Goal: Task Accomplishment & Management: Manage account settings

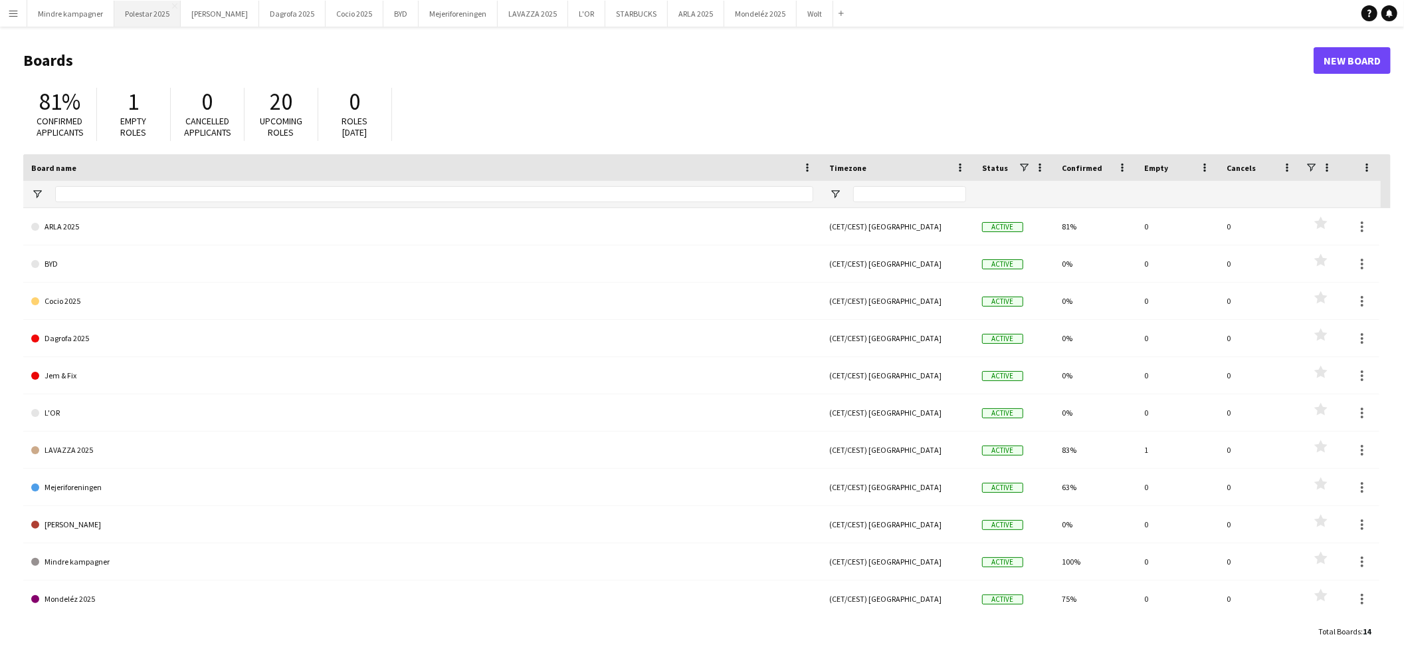
click at [151, 11] on button "Polestar 2025 Close" at bounding box center [147, 14] width 66 height 26
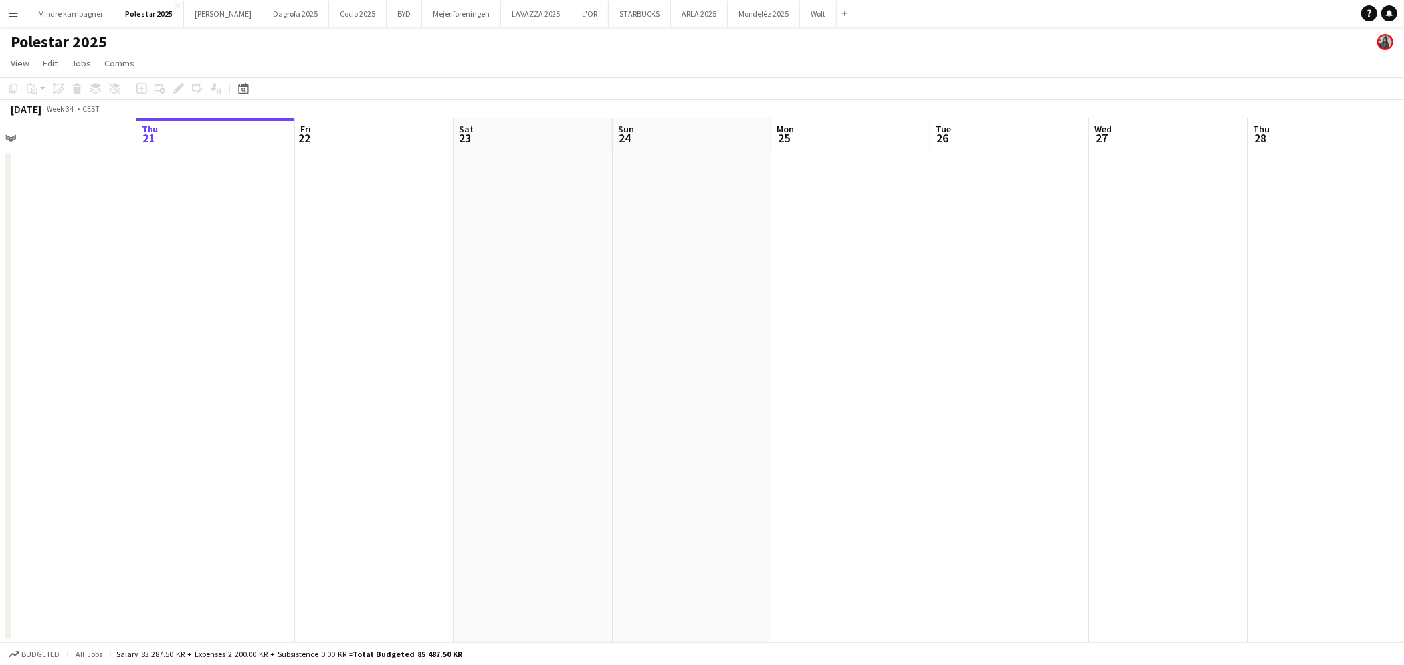
click at [360, 386] on app-calendar-viewport "Mon 18 Tue 19 Wed 20 Thu 21 Fri 22 Sat 23 Sun 24 Mon 25 Tue 26 Wed 27 Thu 28 Fr…" at bounding box center [702, 380] width 1404 height 524
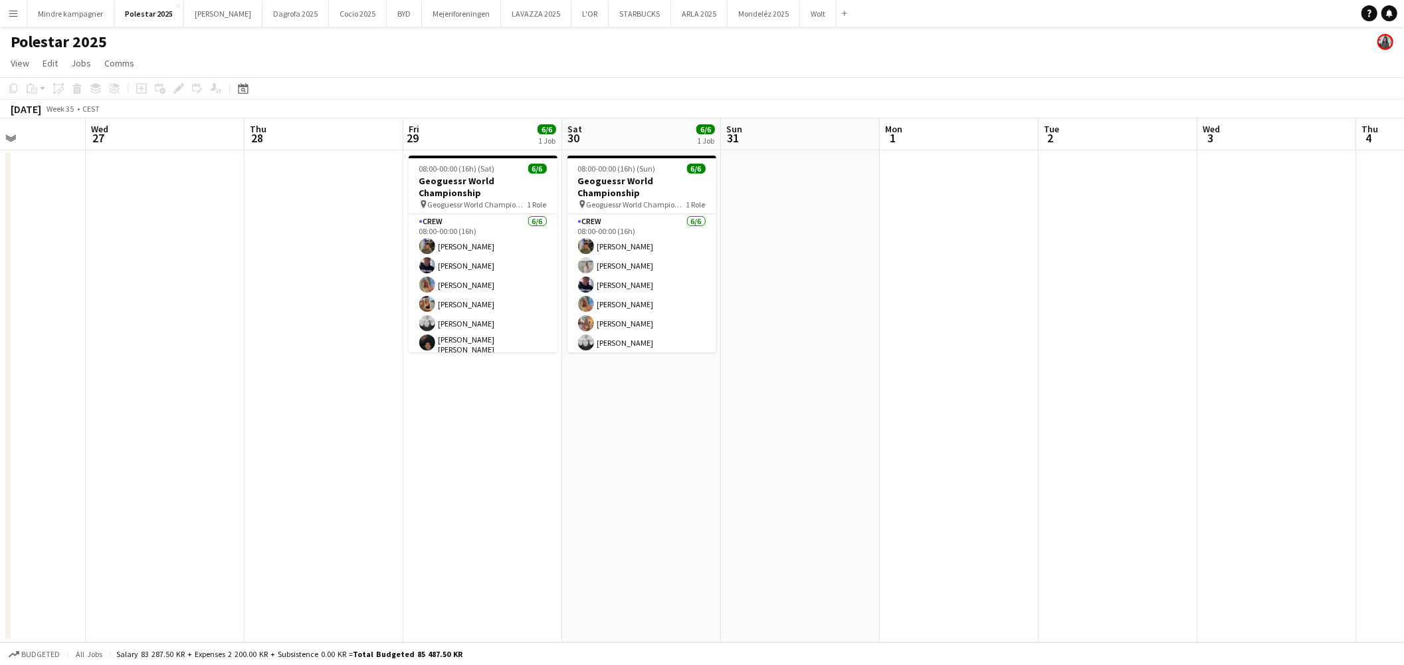
drag, startPoint x: 704, startPoint y: 422, endPoint x: 639, endPoint y: 430, distance: 66.3
click at [639, 430] on app-calendar-viewport "Sun 24 Mon 25 Tue 26 Wed 27 Thu 28 Fri 29 6/6 1 Job Sat 30 6/6 1 Job Sun 31 Mon…" at bounding box center [702, 380] width 1404 height 524
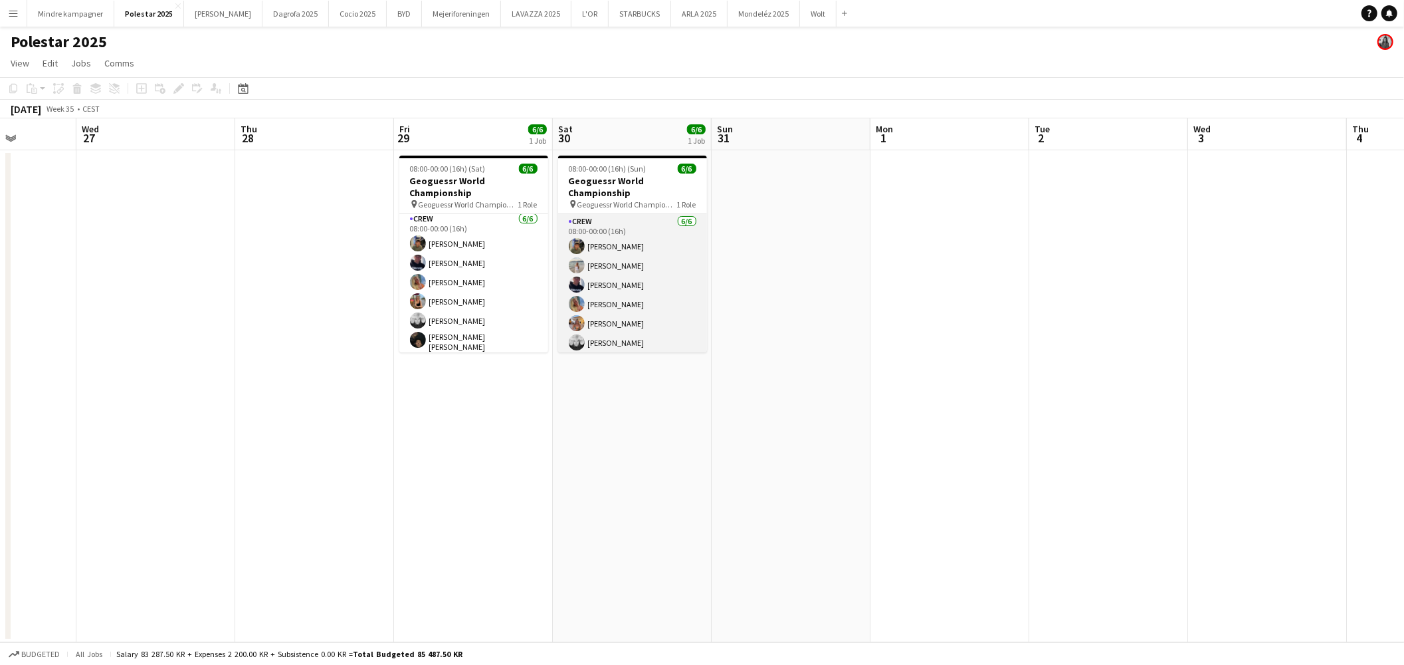
scroll to position [3, 0]
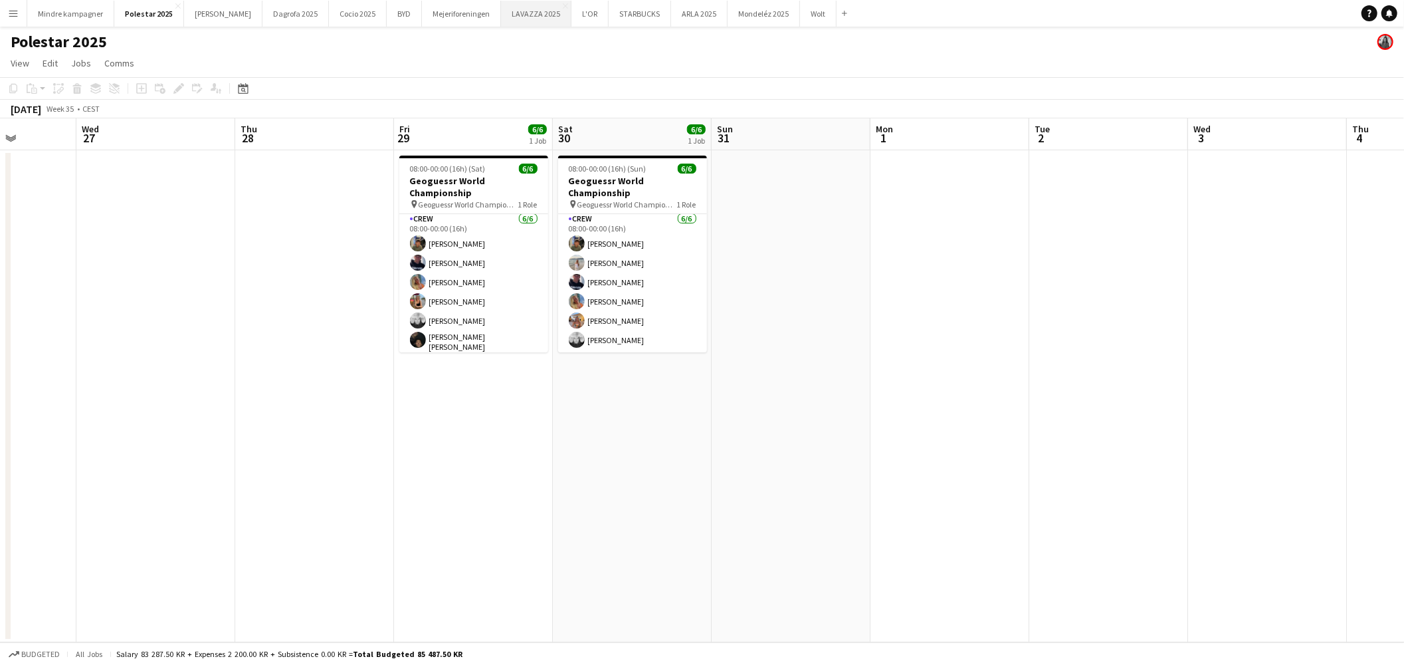
click at [501, 11] on button "LAVAZZA 2025 Close" at bounding box center [536, 14] width 70 height 26
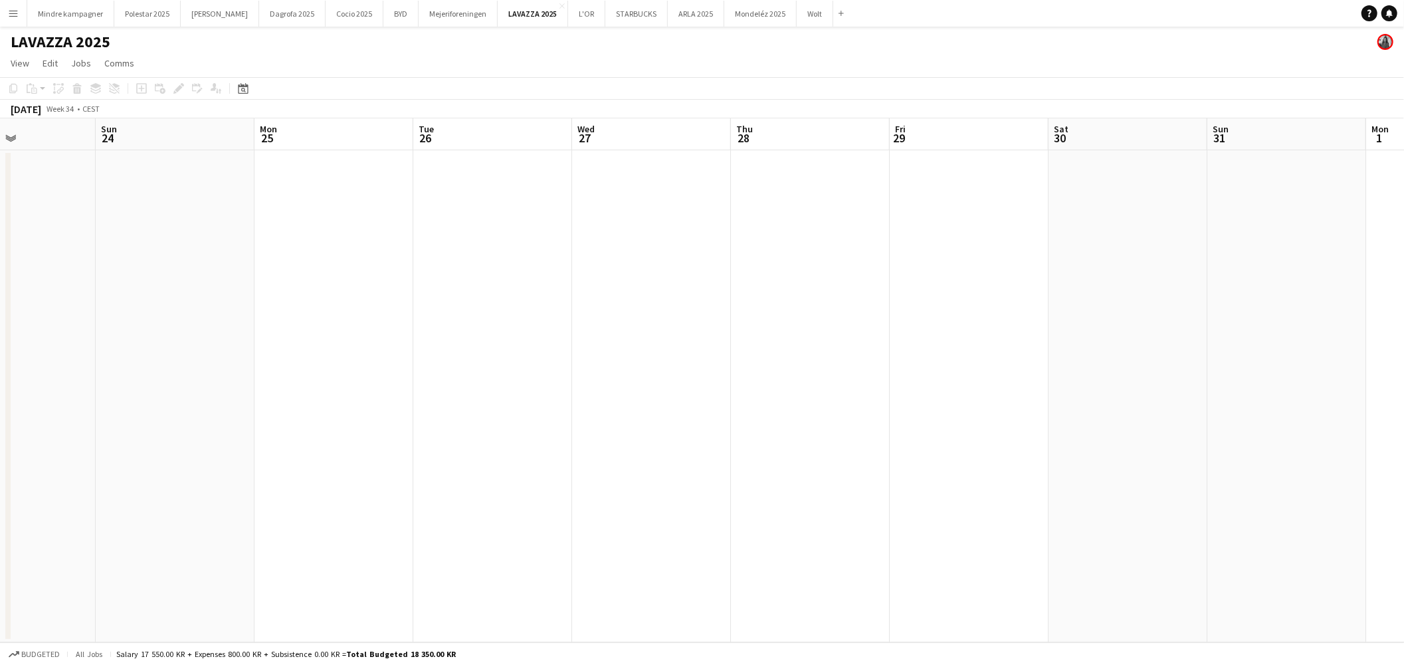
drag, startPoint x: 960, startPoint y: 393, endPoint x: 280, endPoint y: 427, distance: 680.7
click at [282, 428] on app-calendar-viewport "Thu 21 Fri 22 Sat 23 Sun 24 Mon 25 Tue 26 Wed 27 Thu 28 Fri 29 Sat 30 Sun 31 Mo…" at bounding box center [702, 380] width 1404 height 524
drag, startPoint x: 821, startPoint y: 405, endPoint x: 275, endPoint y: 420, distance: 545.9
click at [264, 430] on app-calendar-viewport "Thu 21 Fri 22 Sat 23 Sun 24 Mon 25 Tue 26 Wed 27 Thu 28 Fri 29 Sat 30 Sun 31 Mo…" at bounding box center [702, 380] width 1404 height 524
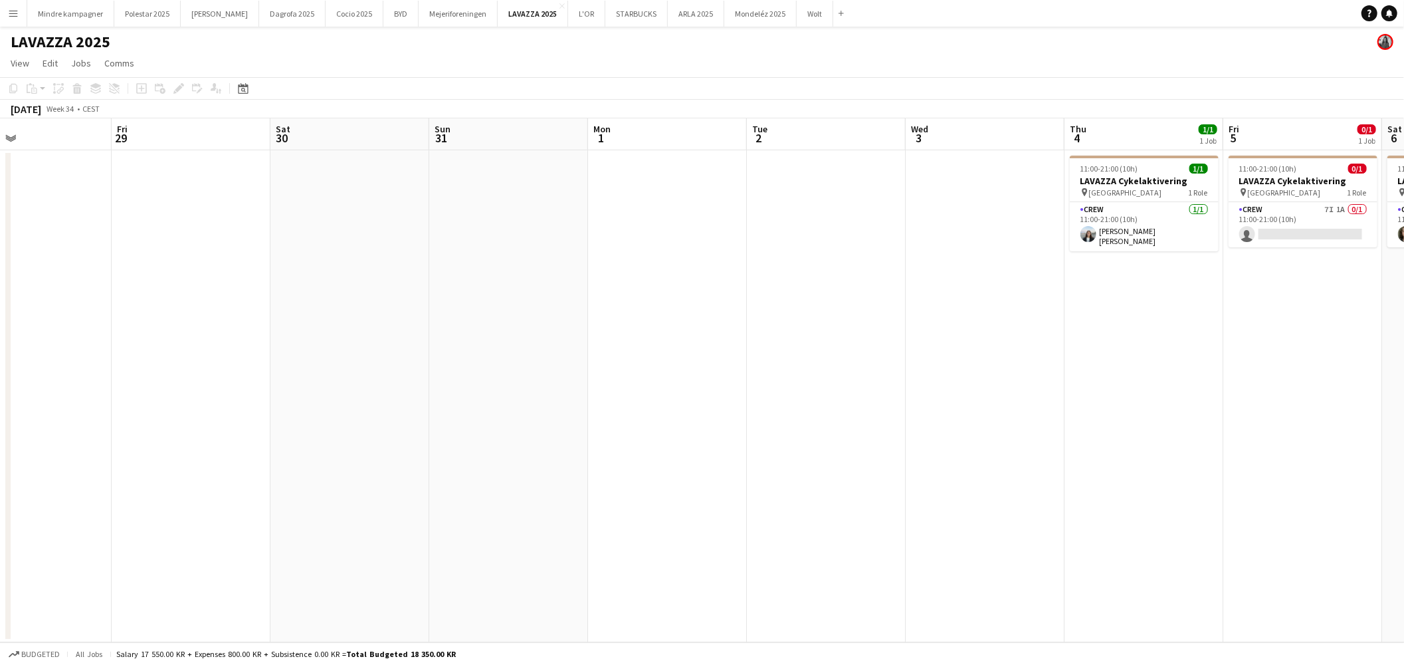
drag, startPoint x: 839, startPoint y: 401, endPoint x: 263, endPoint y: 437, distance: 577.3
click at [253, 444] on app-calendar-viewport "Mon 25 Tue 26 Wed 27 Thu 28 Fri 29 Sat 30 Sun 31 Mon 1 Tue 2 Wed 3 Thu 4 1/1 1 …" at bounding box center [702, 380] width 1404 height 524
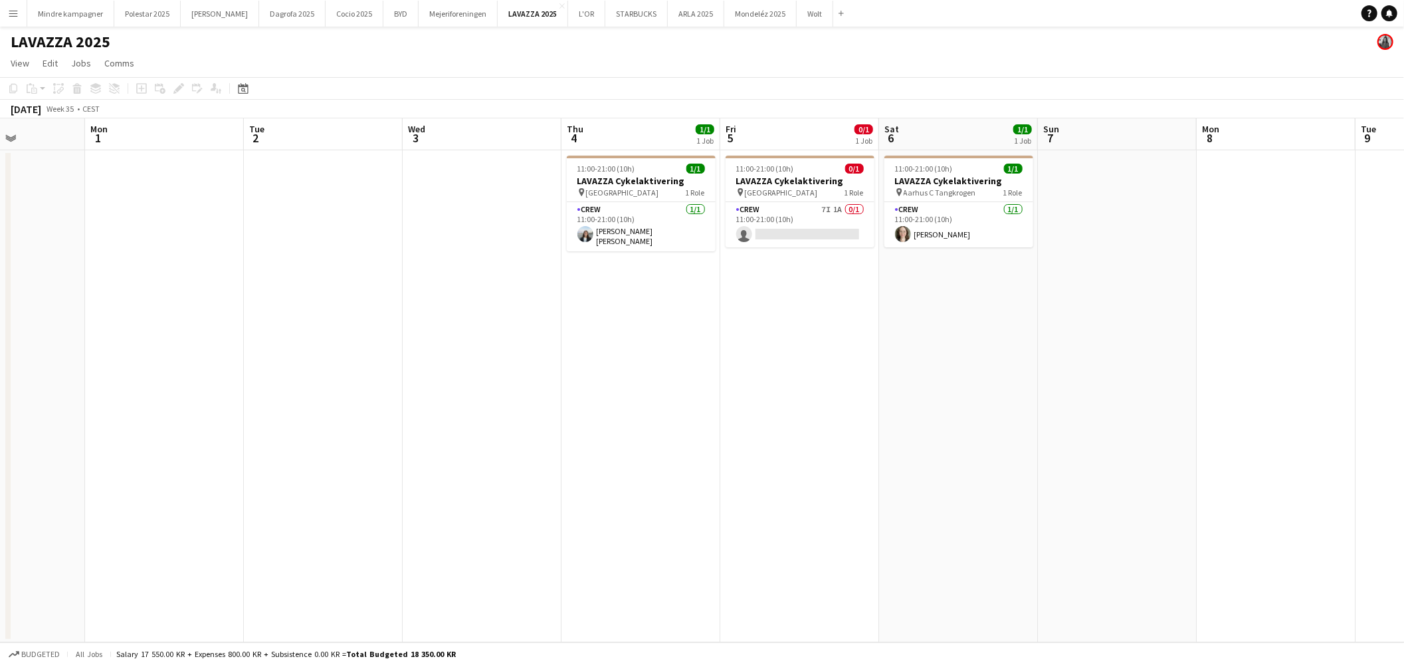
scroll to position [0, 462]
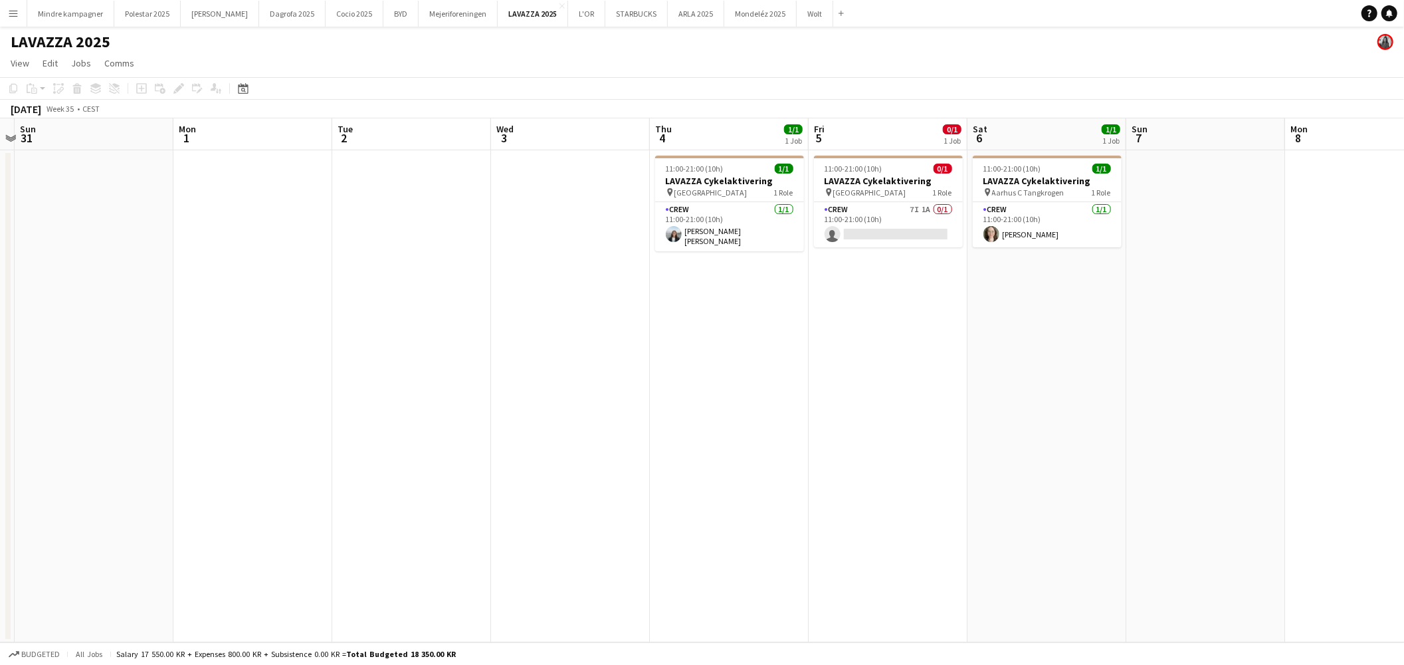
click at [736, 429] on app-calendar-viewport "Thu 28 Fri 29 Sat 30 Sun 31 Mon 1 Tue 2 Wed 3 Thu 4 1/1 1 Job Fri 5 0/1 1 Job S…" at bounding box center [702, 380] width 1404 height 524
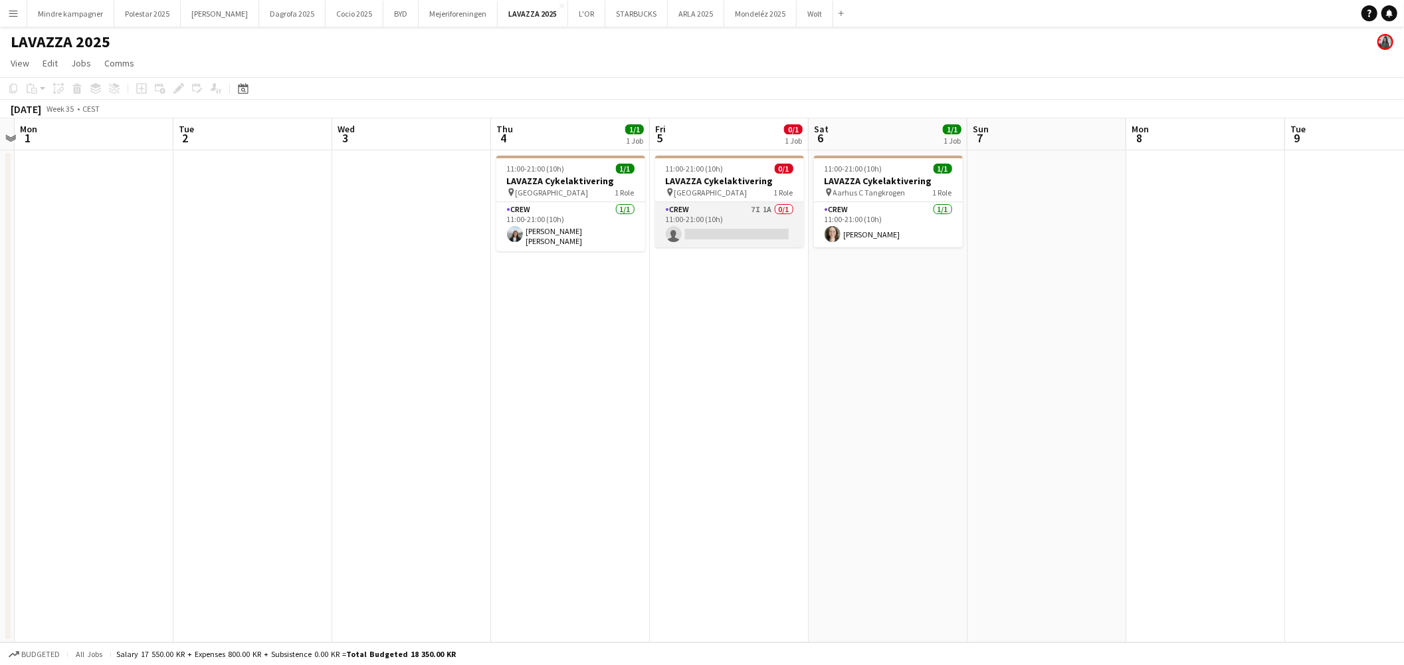
click at [751, 213] on app-card-role "Crew 7I 1A 0/1 11:00-21:00 (10h) single-neutral-actions" at bounding box center [729, 224] width 149 height 45
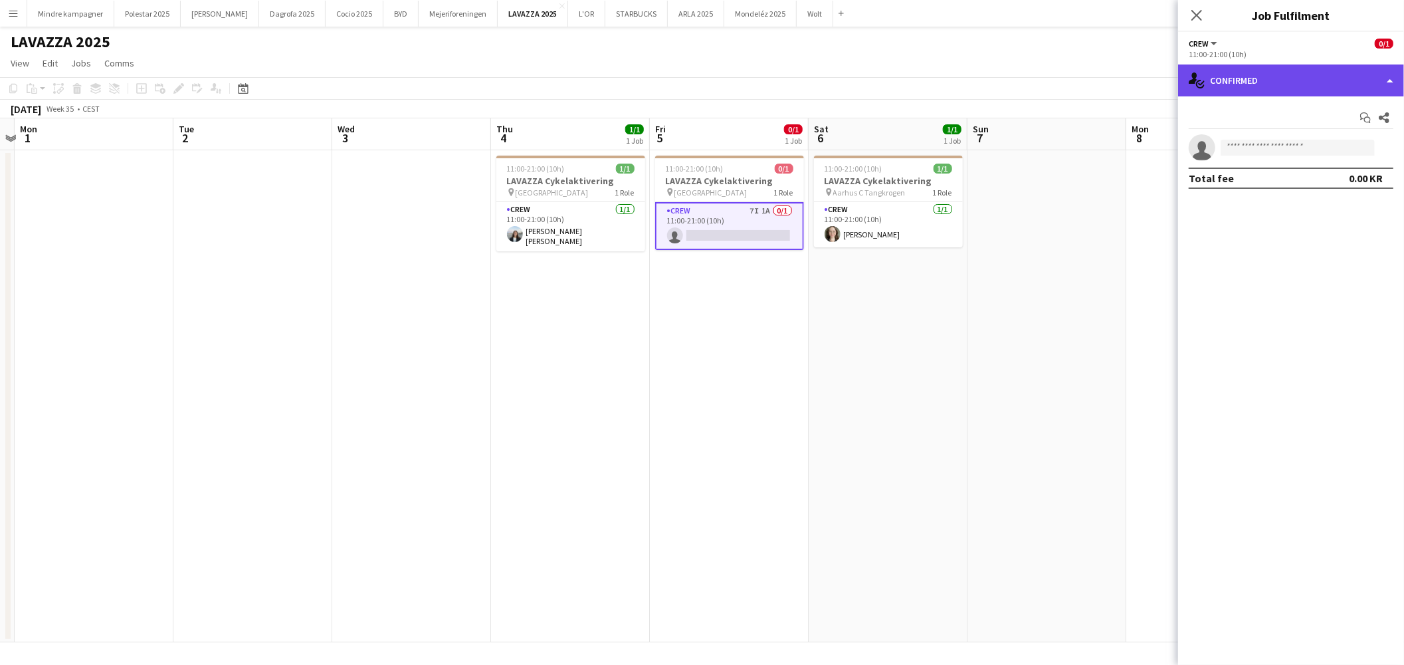
click at [1337, 88] on div "single-neutral-actions-check-2 Confirmed" at bounding box center [1291, 80] width 226 height 32
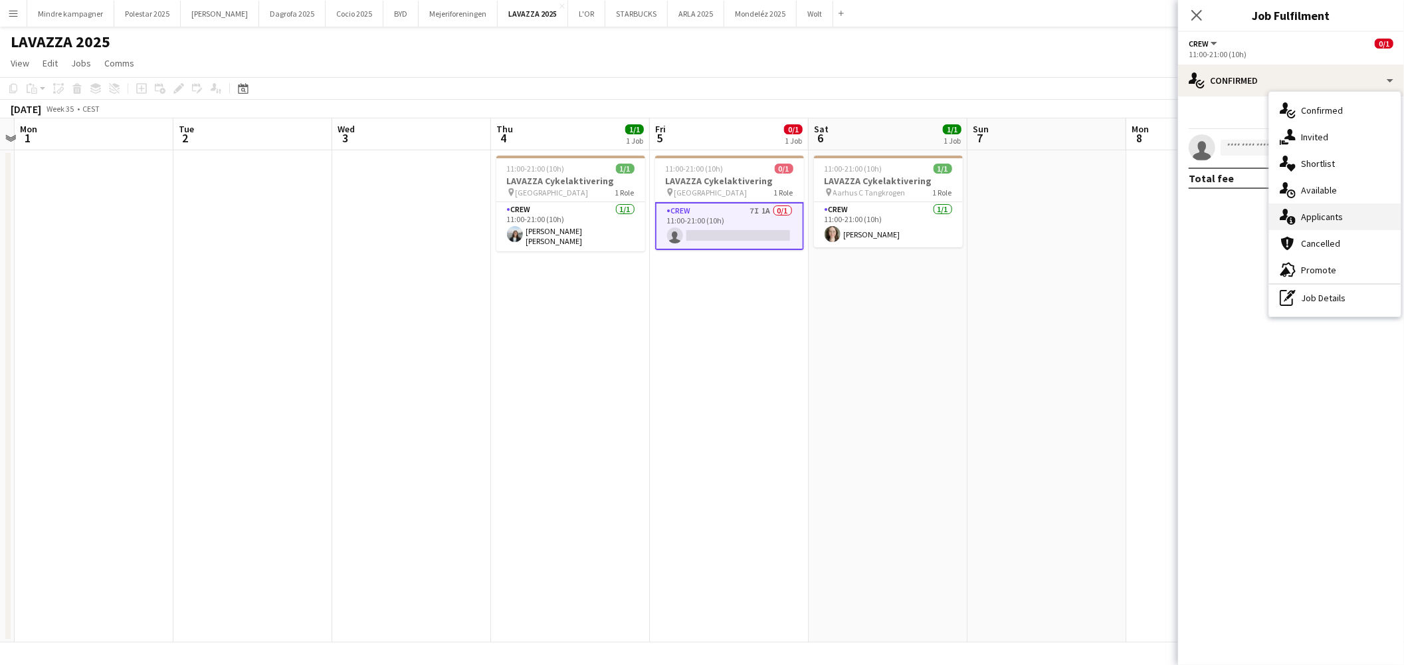
click at [1319, 209] on div "single-neutral-actions-information Applicants" at bounding box center [1335, 216] width 132 height 27
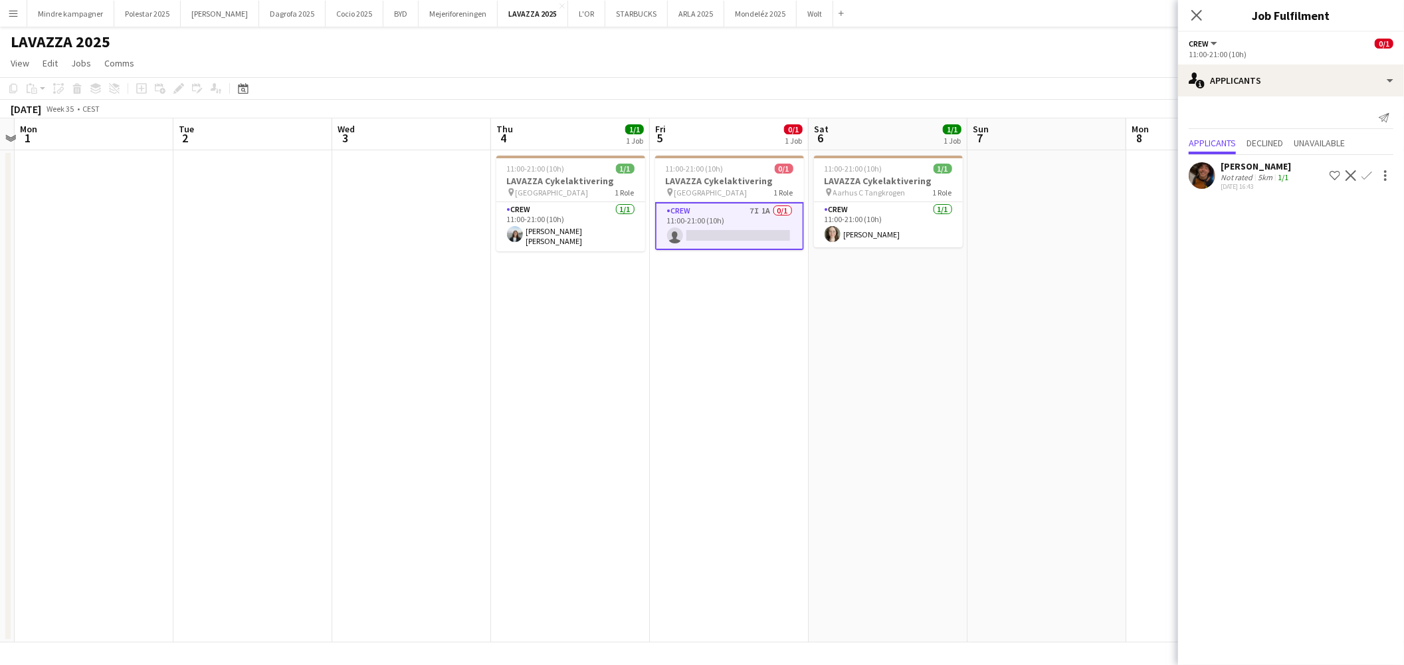
click at [1070, 303] on app-date-cell at bounding box center [1047, 396] width 159 height 492
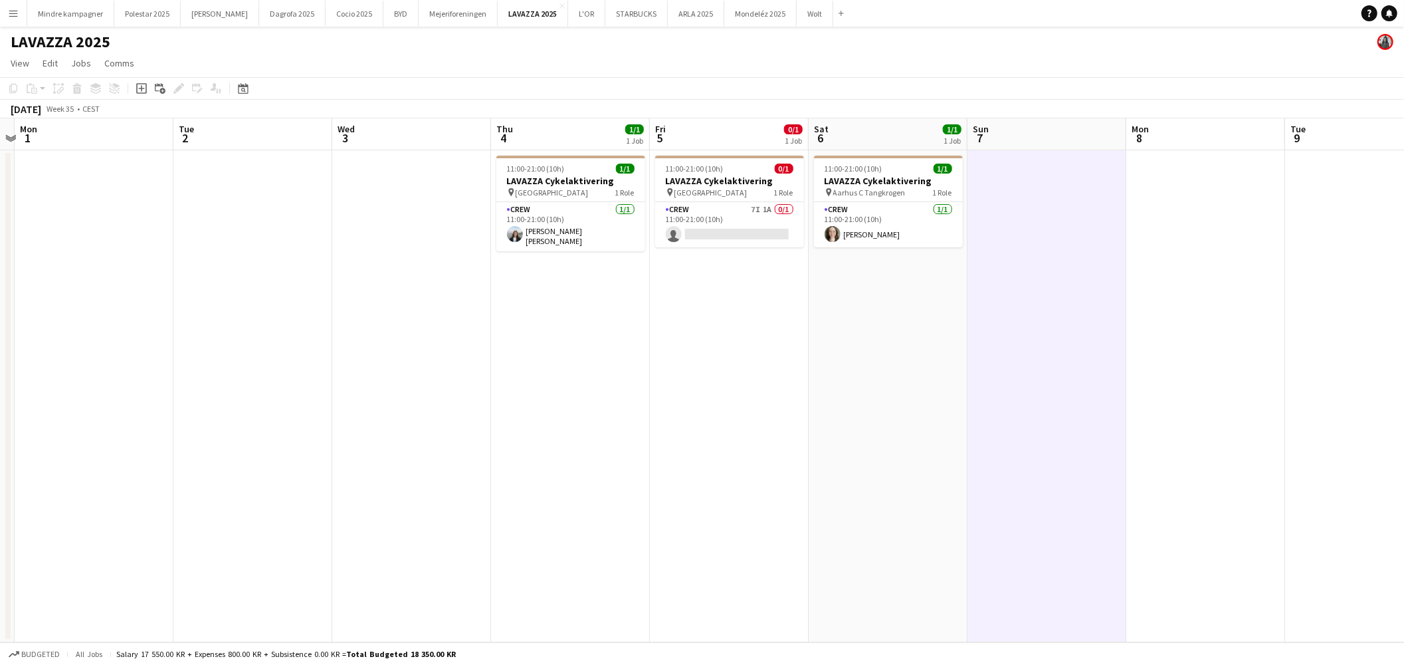
click at [20, 15] on button "Menu" at bounding box center [13, 13] width 27 height 27
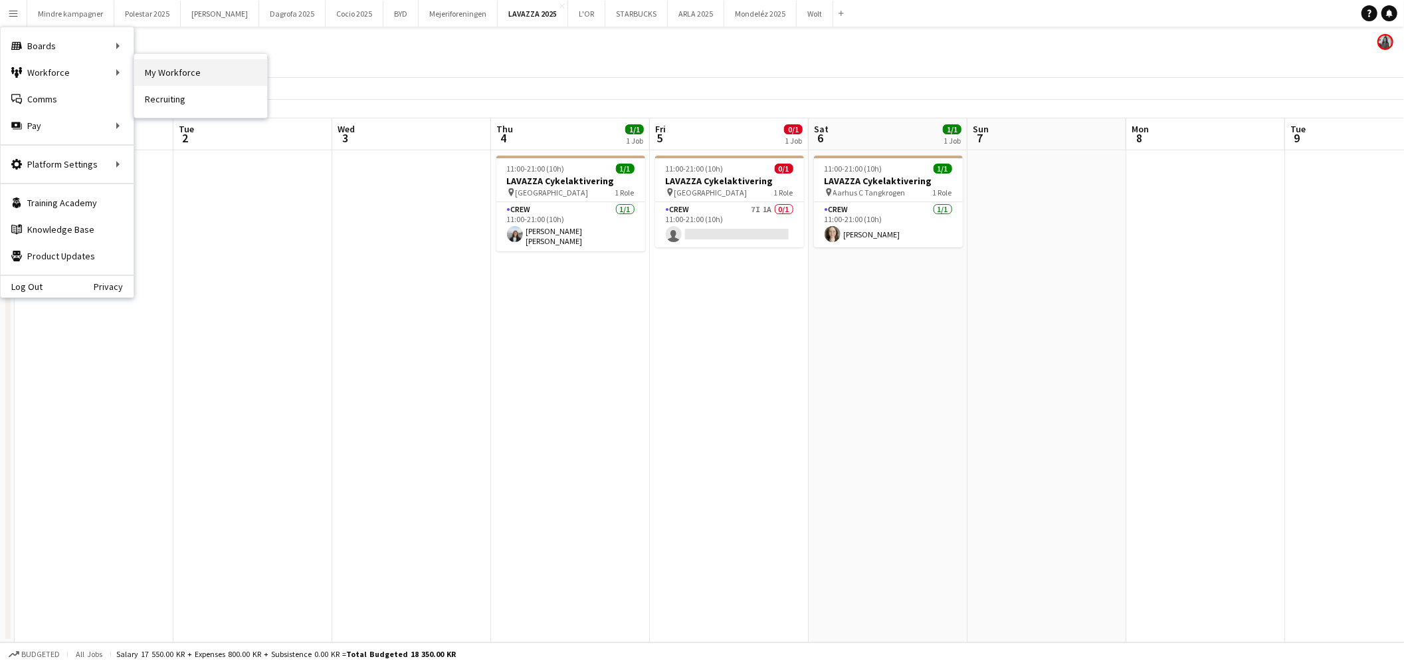
click at [183, 71] on link "My Workforce" at bounding box center [200, 72] width 133 height 27
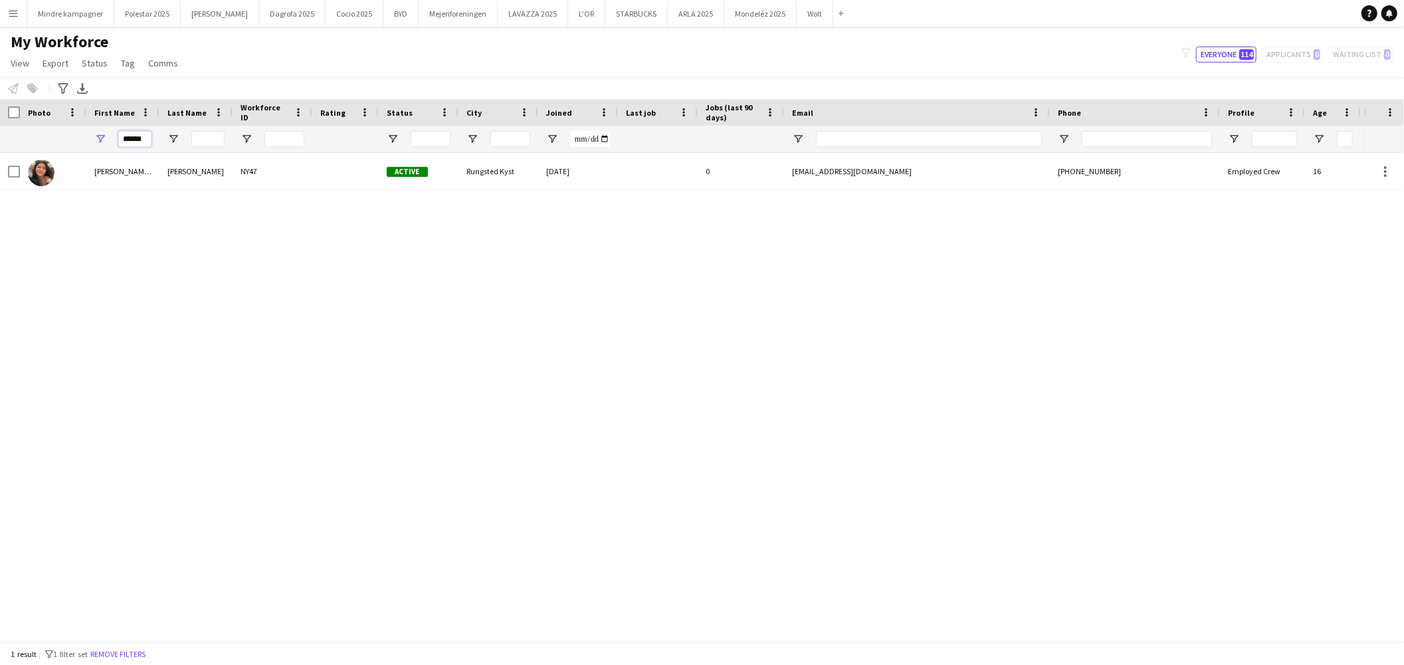
click at [148, 134] on input "******" at bounding box center [134, 139] width 33 height 16
type input "****"
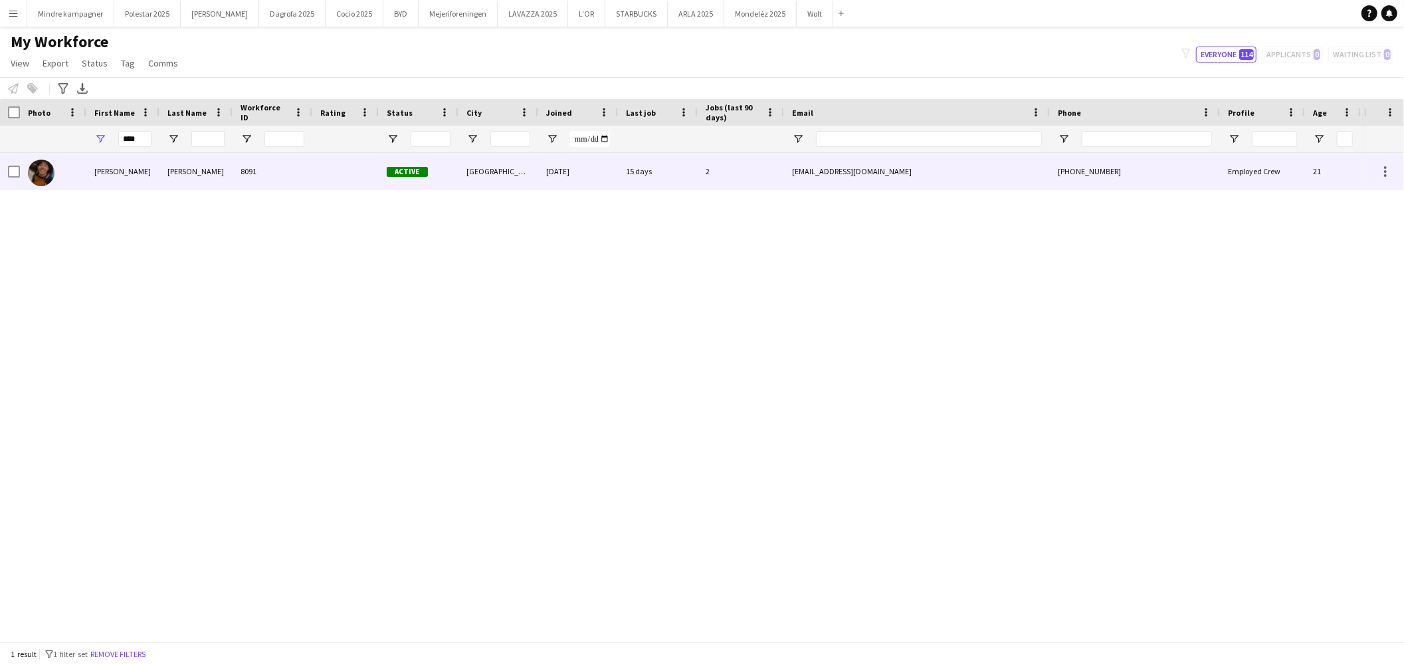
click at [122, 179] on div "[PERSON_NAME]" at bounding box center [122, 171] width 73 height 37
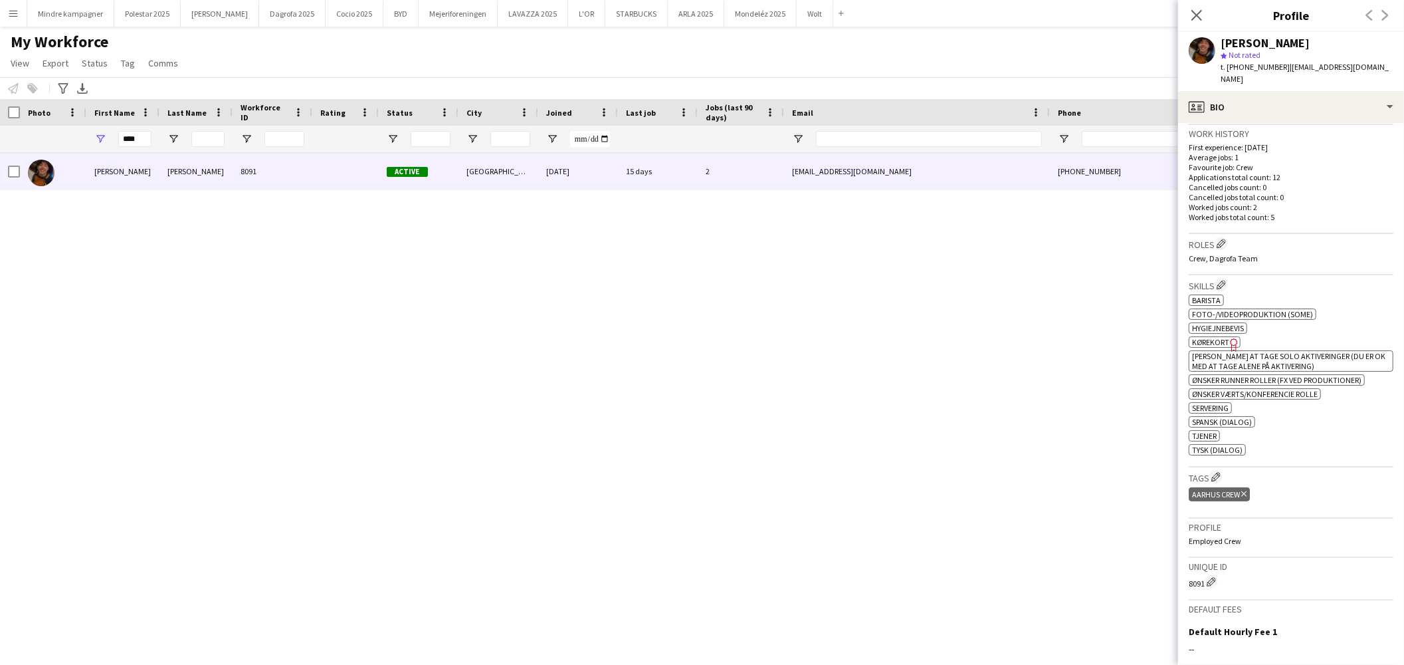
scroll to position [488, 0]
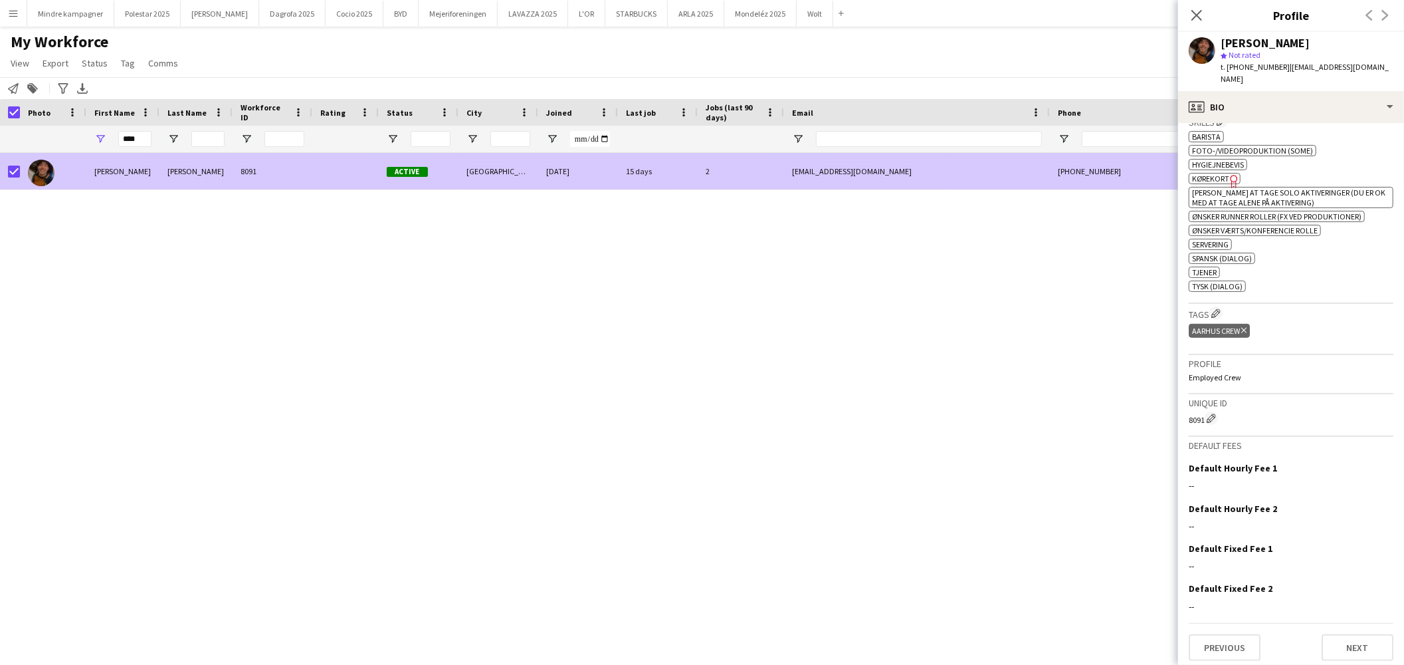
click at [672, 173] on div "15 days" at bounding box center [658, 171] width 80 height 37
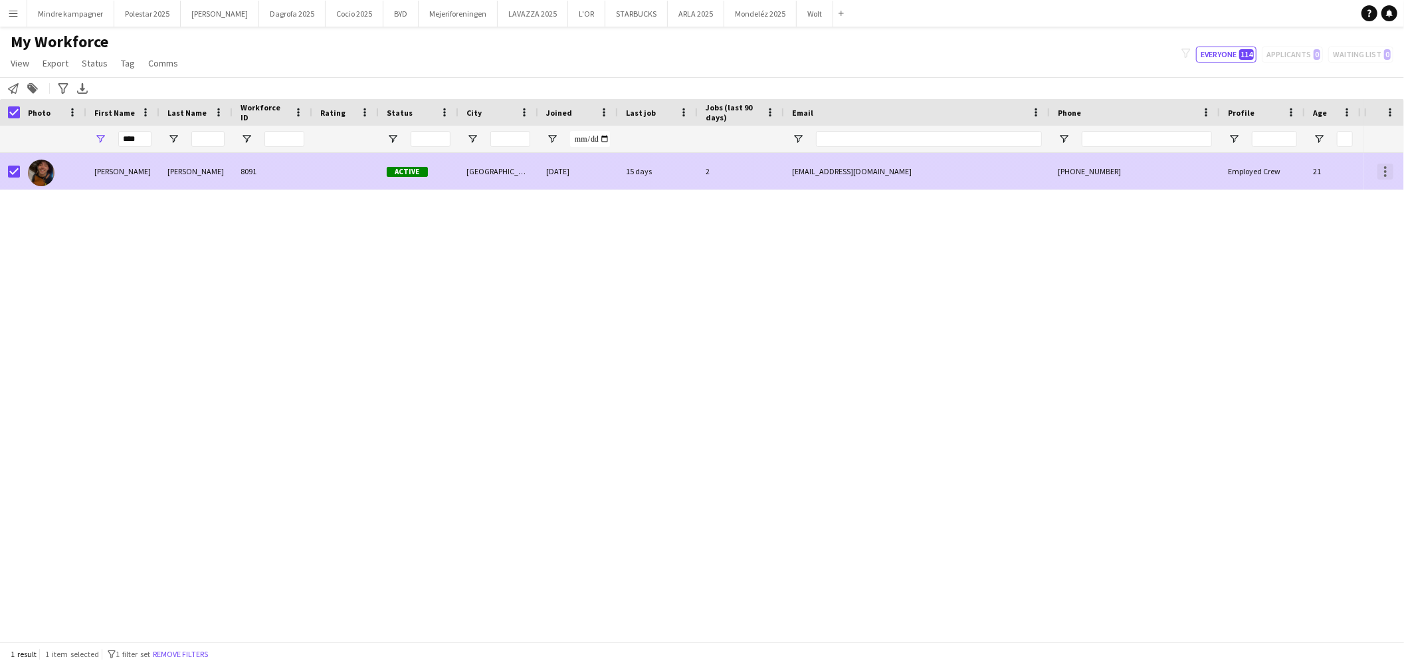
click at [1386, 177] on div at bounding box center [1386, 171] width 16 height 16
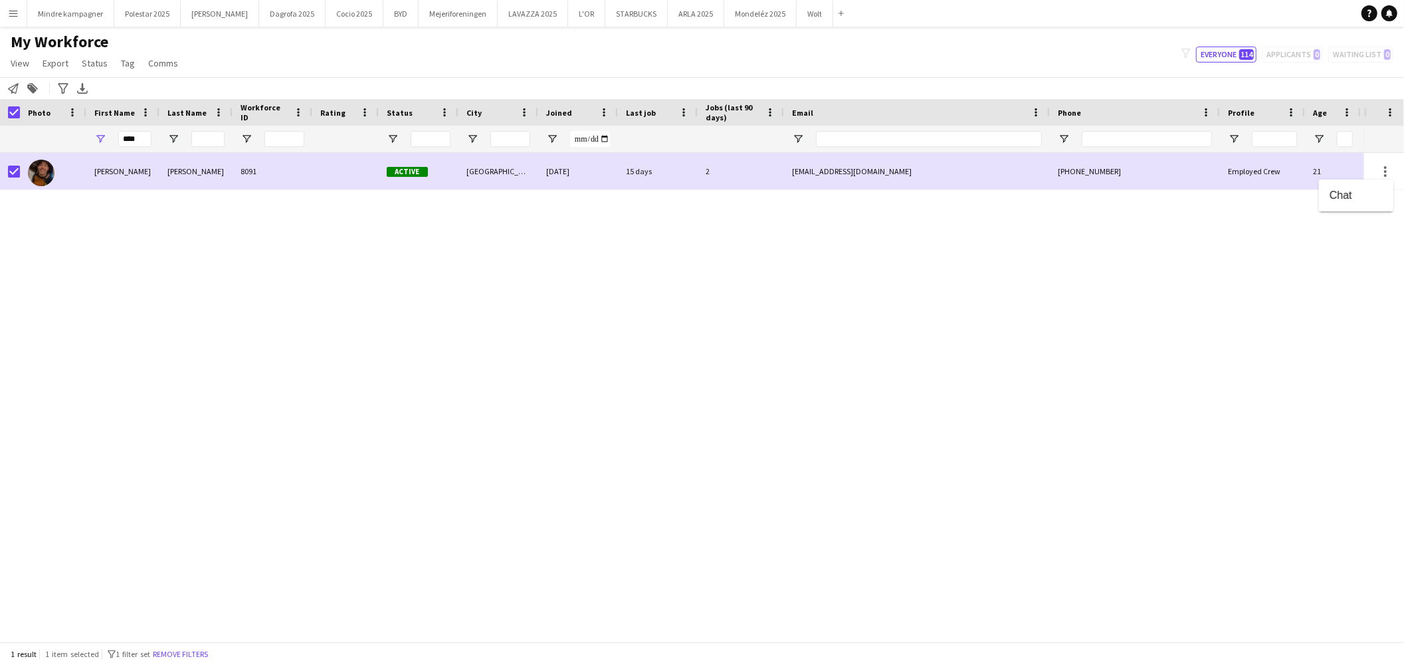
drag, startPoint x: 981, startPoint y: 179, endPoint x: 855, endPoint y: 168, distance: 126.1
click at [980, 178] on div at bounding box center [702, 332] width 1404 height 665
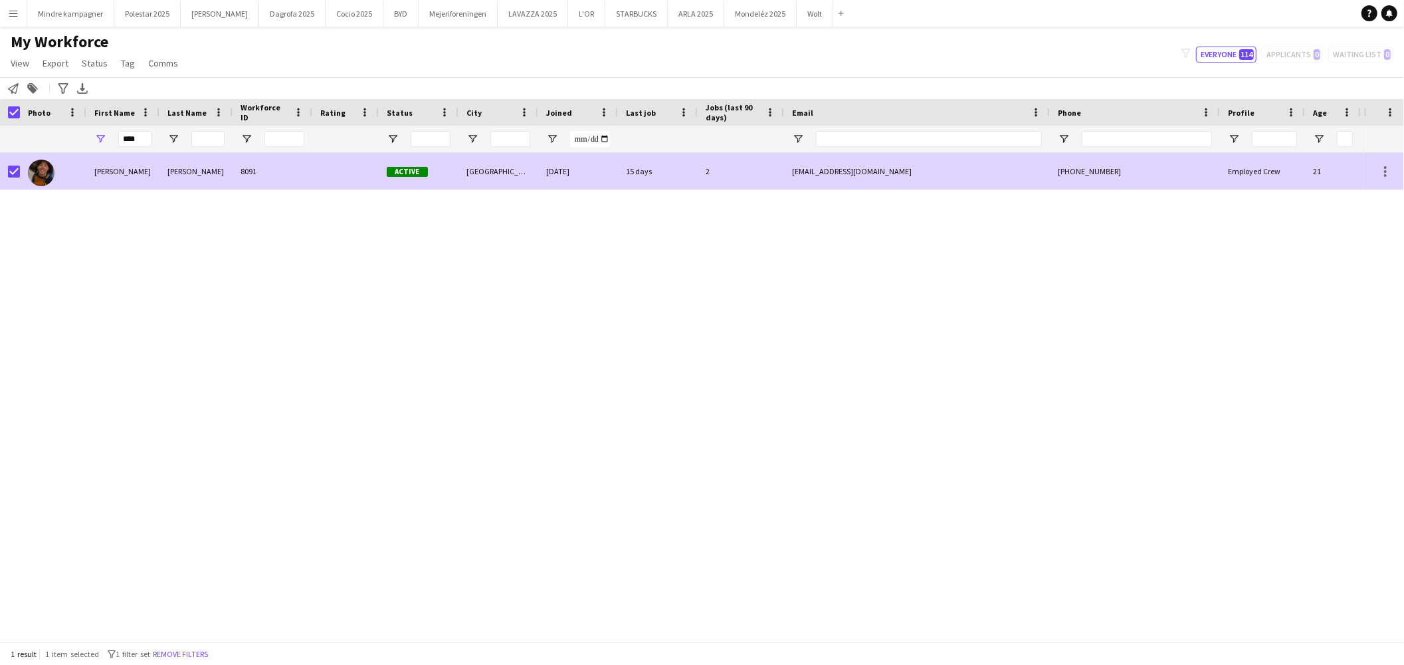
click at [158, 173] on div "[PERSON_NAME]" at bounding box center [122, 171] width 73 height 37
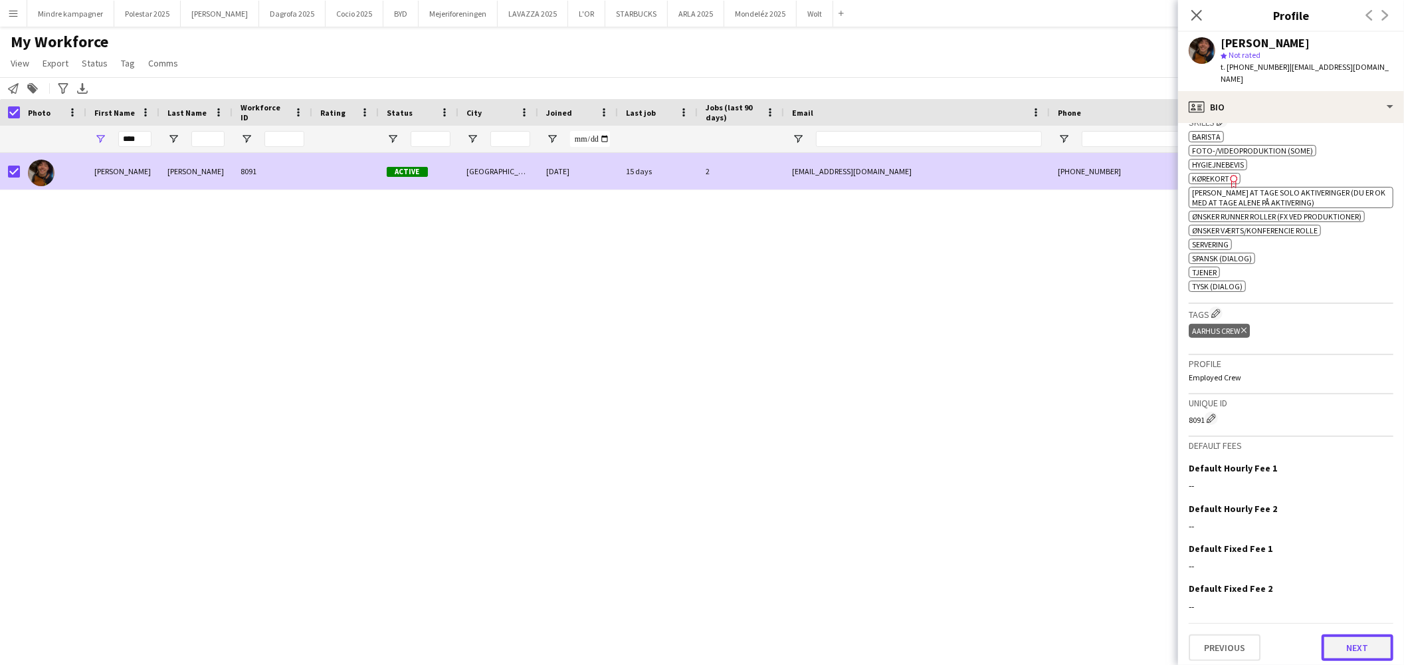
click at [1351, 642] on button "Next" at bounding box center [1358, 647] width 72 height 27
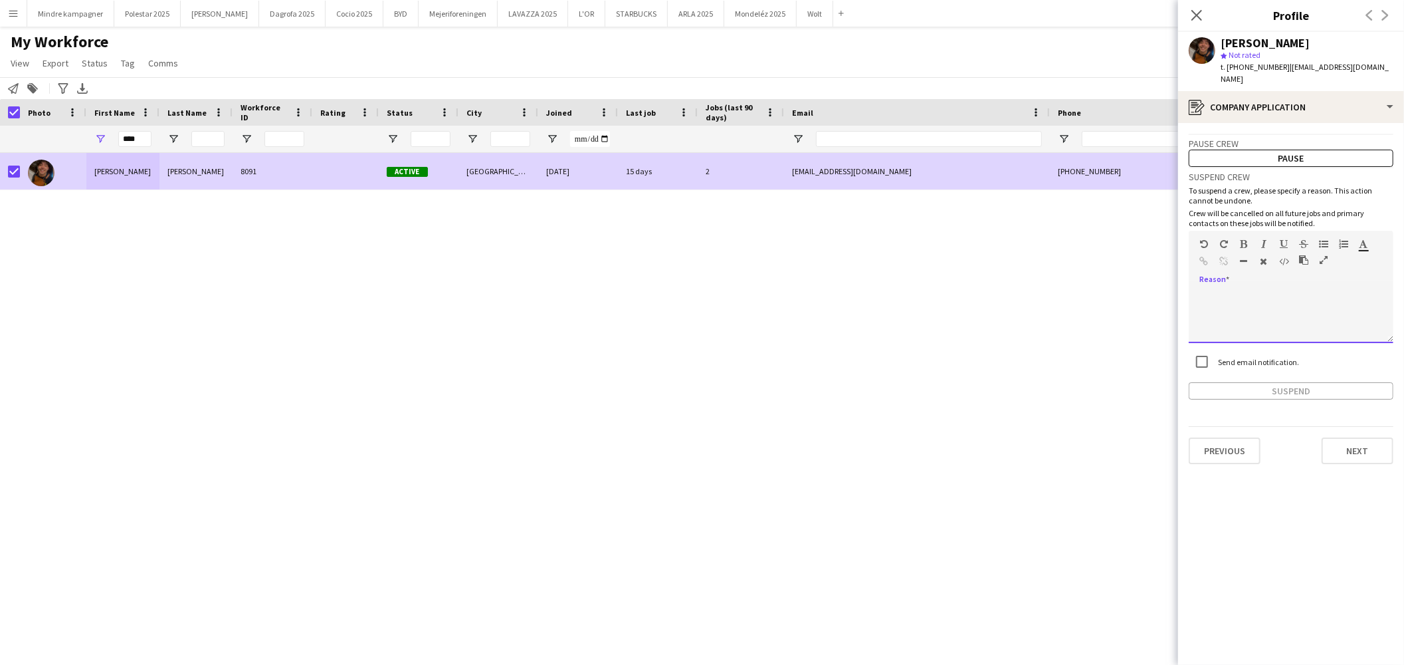
click at [1218, 290] on div at bounding box center [1291, 316] width 205 height 53
click at [1265, 293] on div at bounding box center [1291, 316] width 205 height 53
paste div
drag, startPoint x: 1256, startPoint y: 282, endPoint x: 1174, endPoint y: 279, distance: 81.8
click at [1174, 279] on body "Menu Boards Boards Boards All jobs Status Workforce Workforce My Workforce Recr…" at bounding box center [702, 332] width 1404 height 665
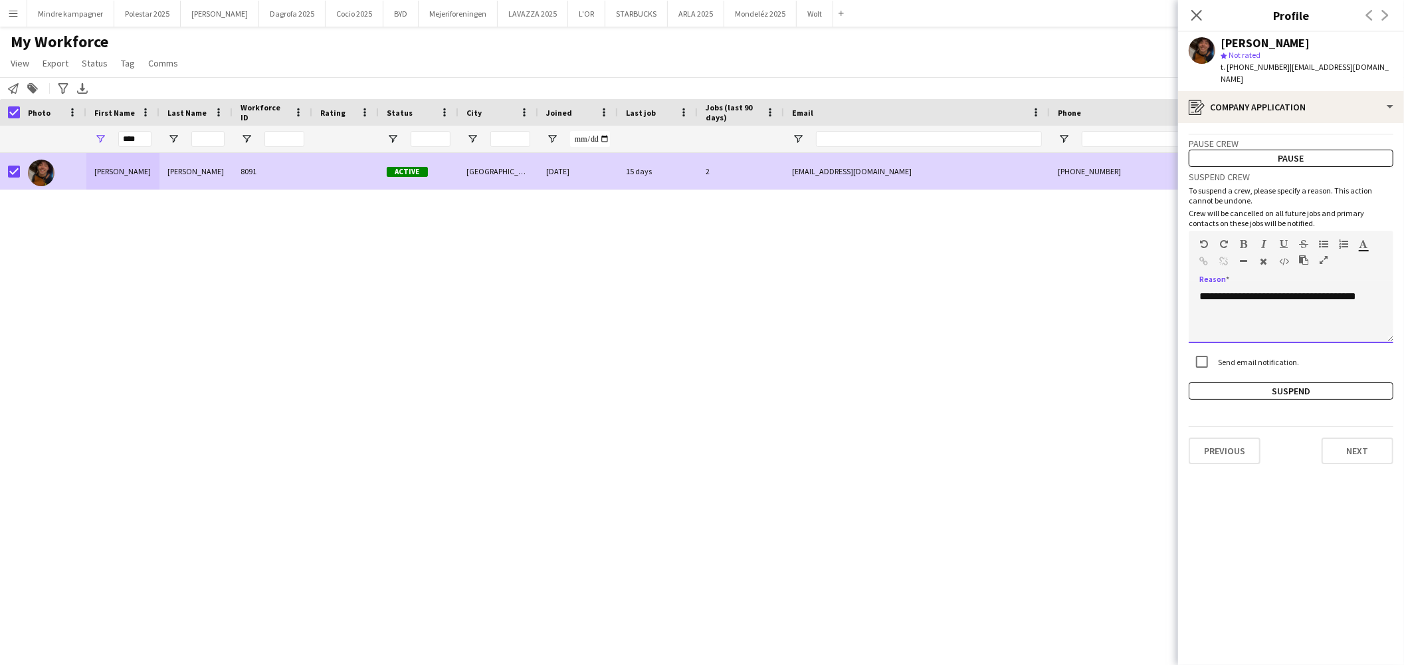
click at [1305, 300] on div "**********" at bounding box center [1291, 316] width 205 height 53
click at [1323, 382] on button "Suspend" at bounding box center [1291, 390] width 205 height 17
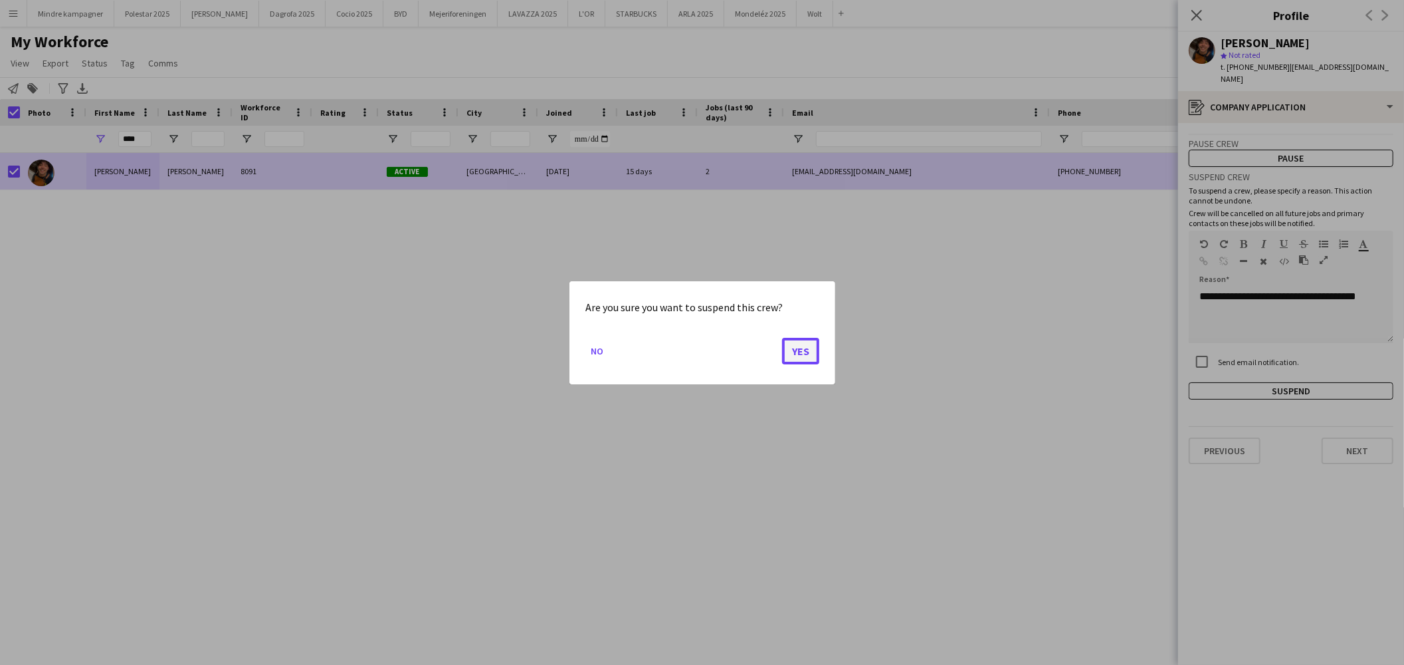
click at [807, 353] on button "Yes" at bounding box center [800, 350] width 37 height 27
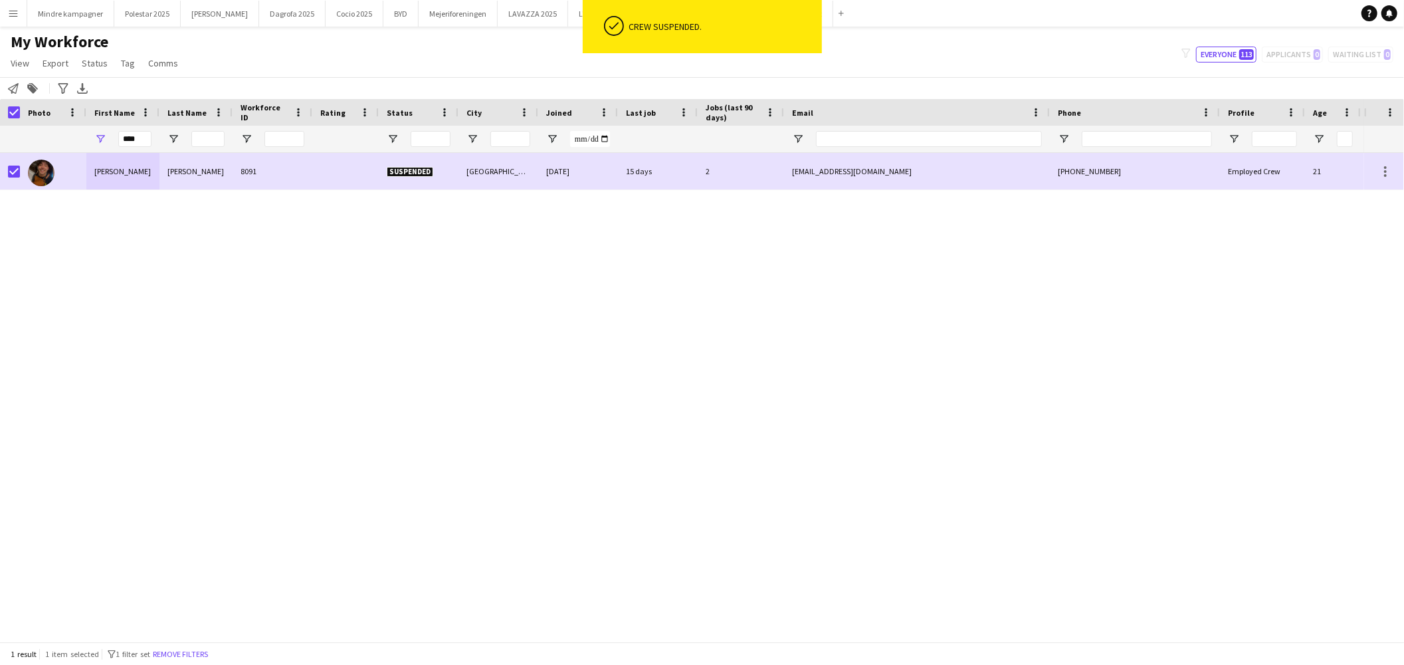
click at [807, 353] on div "[PERSON_NAME] 8091 Suspended Højbjerg [DATE] 15 days 2 [EMAIL_ADDRESS][DOMAIN_N…" at bounding box center [682, 391] width 1364 height 477
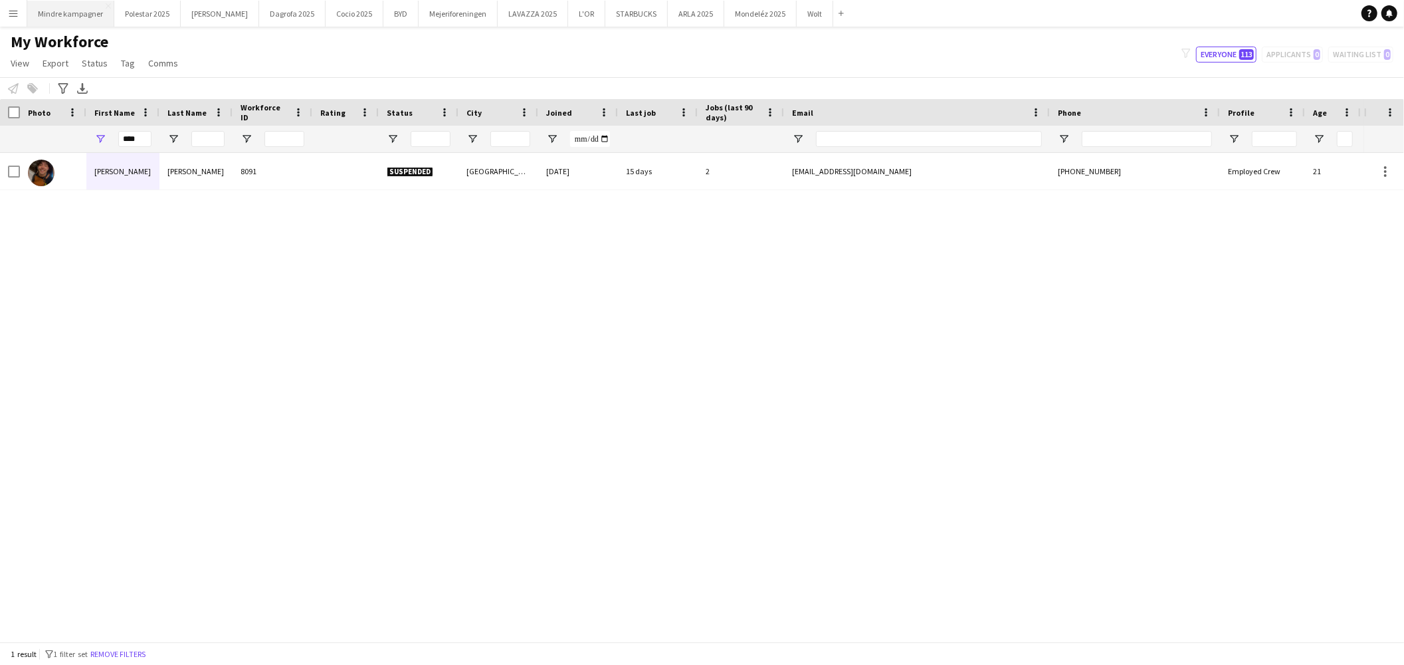
click at [73, 14] on button "Mindre kampagner Close" at bounding box center [70, 14] width 87 height 26
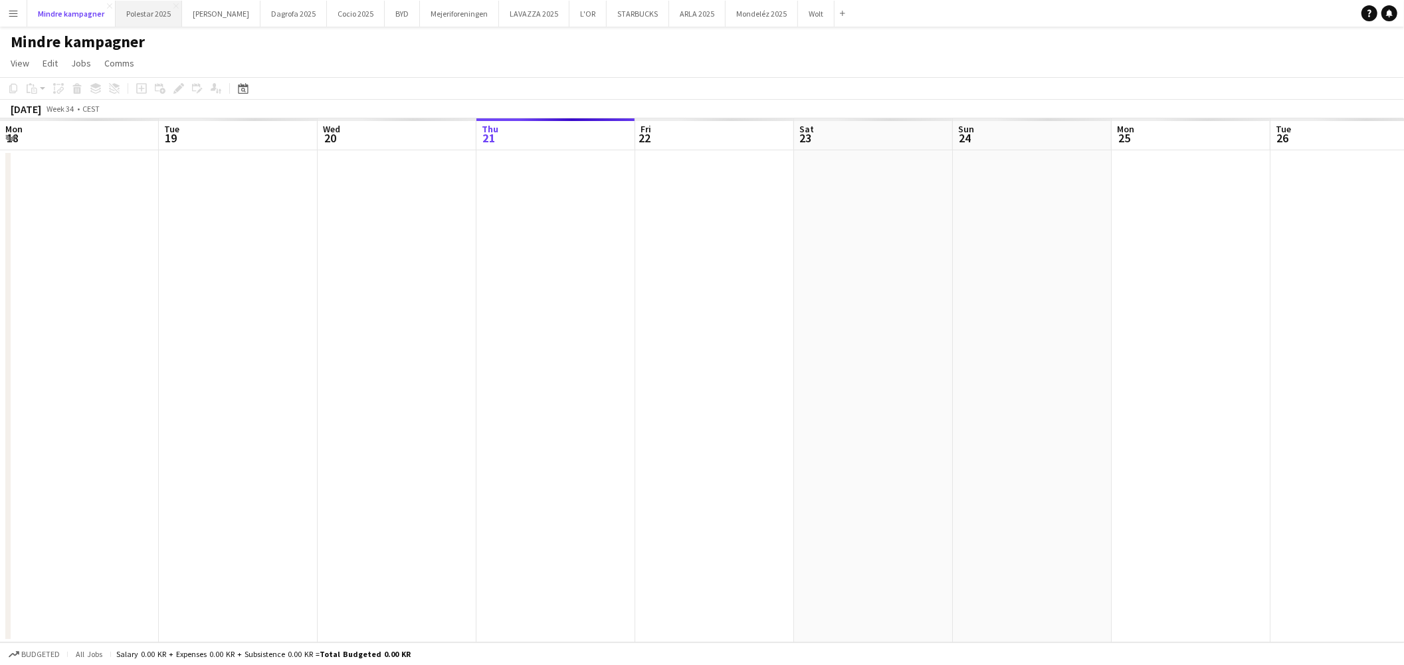
scroll to position [0, 317]
click at [141, 14] on button "Polestar 2025 Close" at bounding box center [149, 14] width 66 height 26
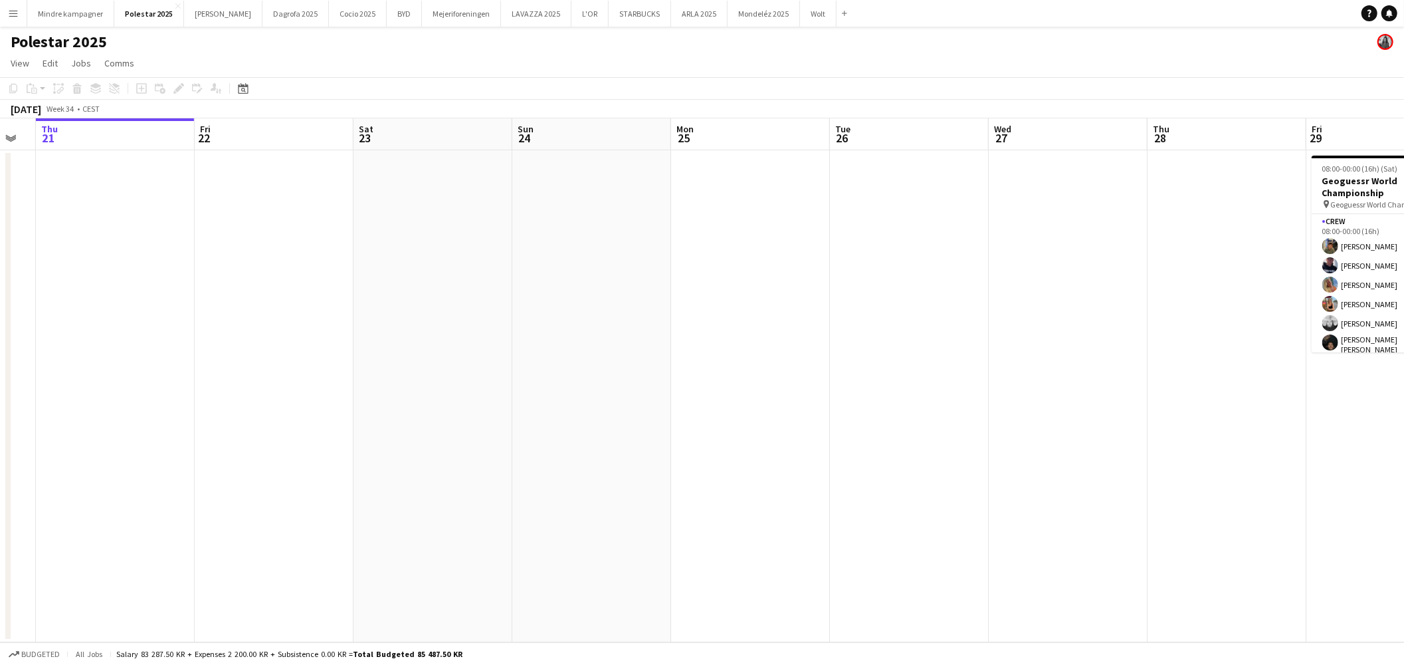
drag, startPoint x: 914, startPoint y: 356, endPoint x: 432, endPoint y: 364, distance: 481.9
click at [433, 364] on app-calendar-viewport "Mon 18 Tue 19 Wed 20 Thu 21 Fri 22 Sat 23 Sun 24 Mon 25 Tue 26 Wed 27 Thu 28 Fr…" at bounding box center [702, 380] width 1404 height 524
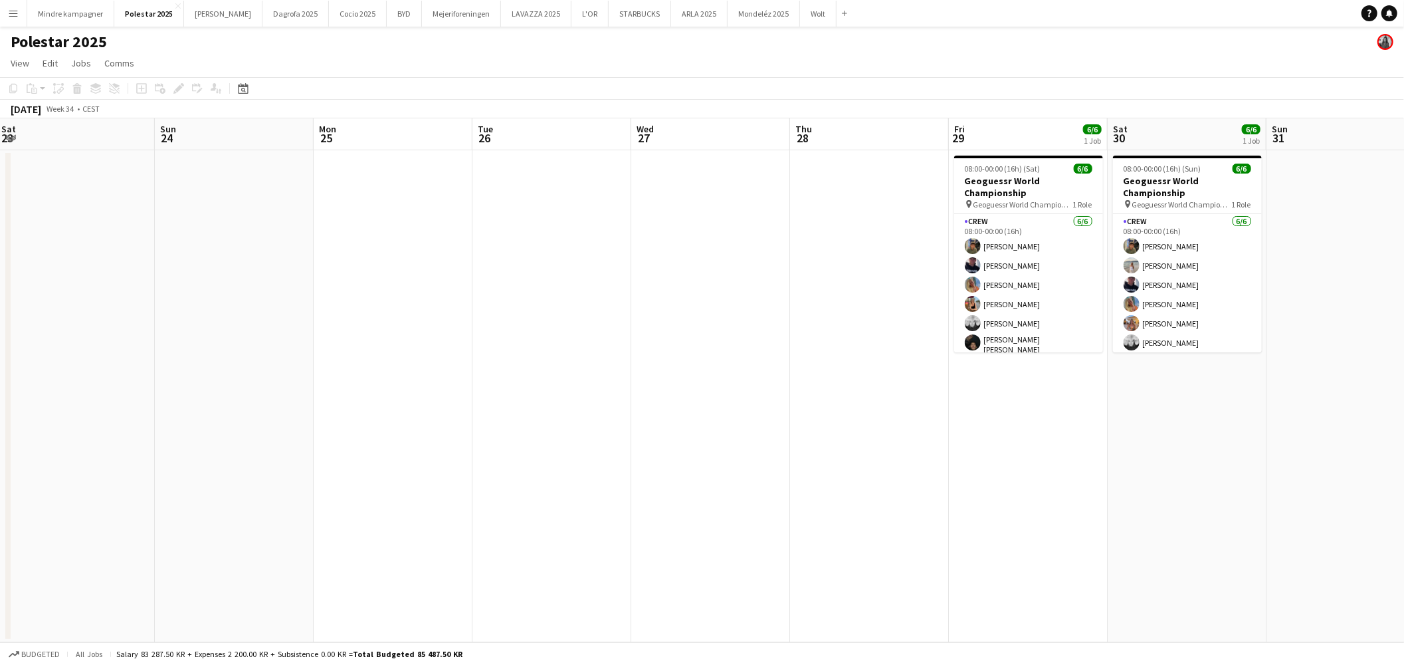
scroll to position [0, 424]
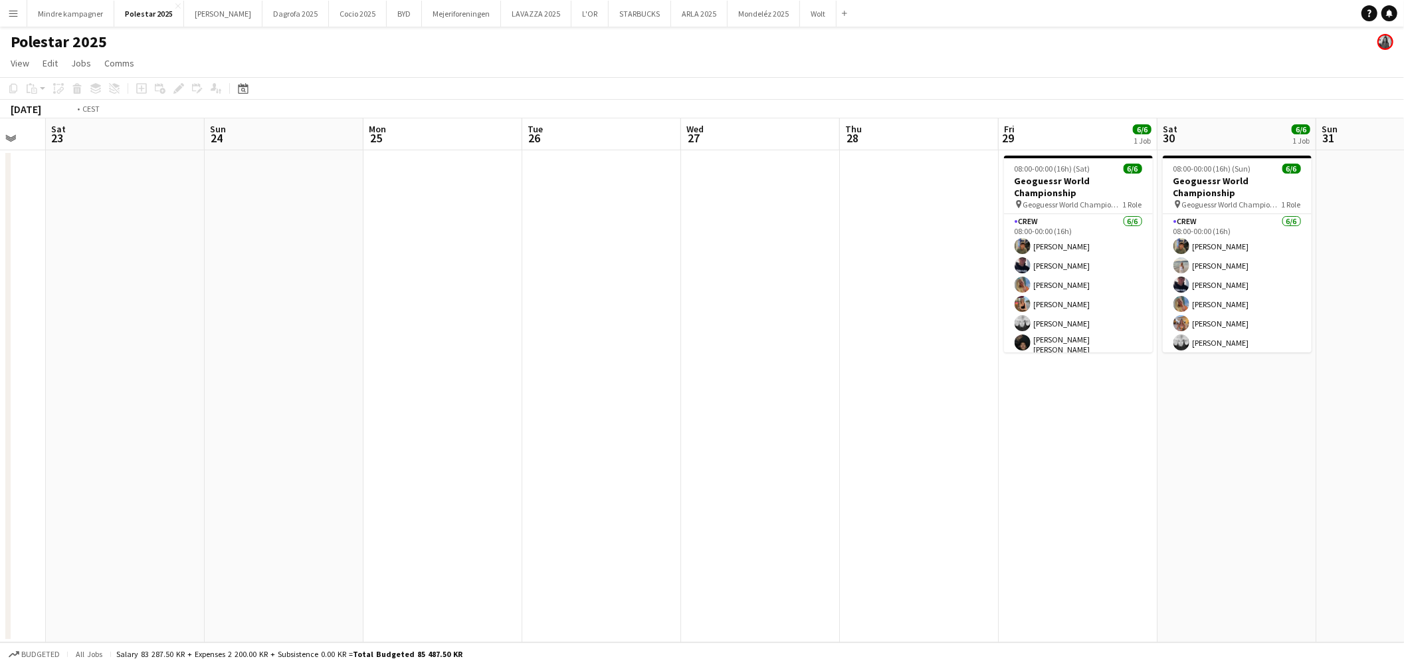
drag, startPoint x: 776, startPoint y: 366, endPoint x: 374, endPoint y: 362, distance: 402.1
click at [375, 362] on app-calendar-viewport "Wed 20 Thu 21 Fri 22 Sat 23 Sun 24 Mon 25 Tue 26 Wed 27 Thu 28 Fri 29 6/6 1 Job…" at bounding box center [702, 380] width 1404 height 524
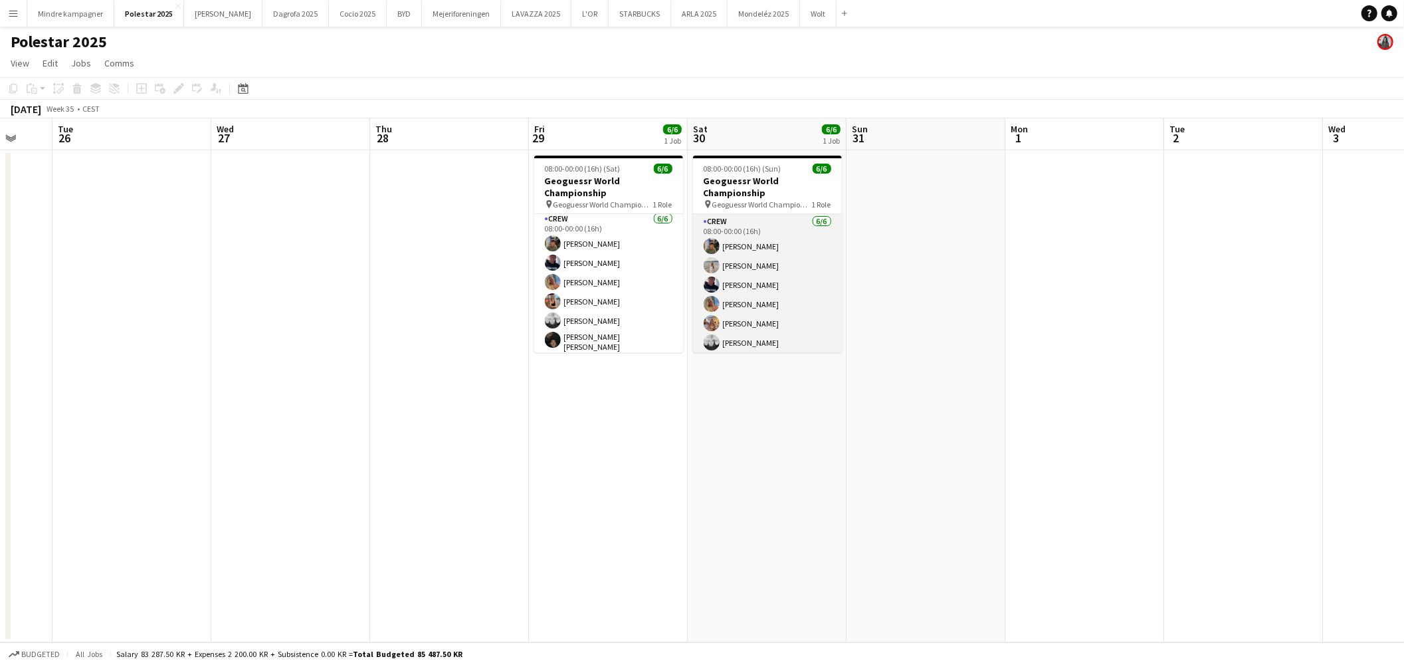
scroll to position [3, 0]
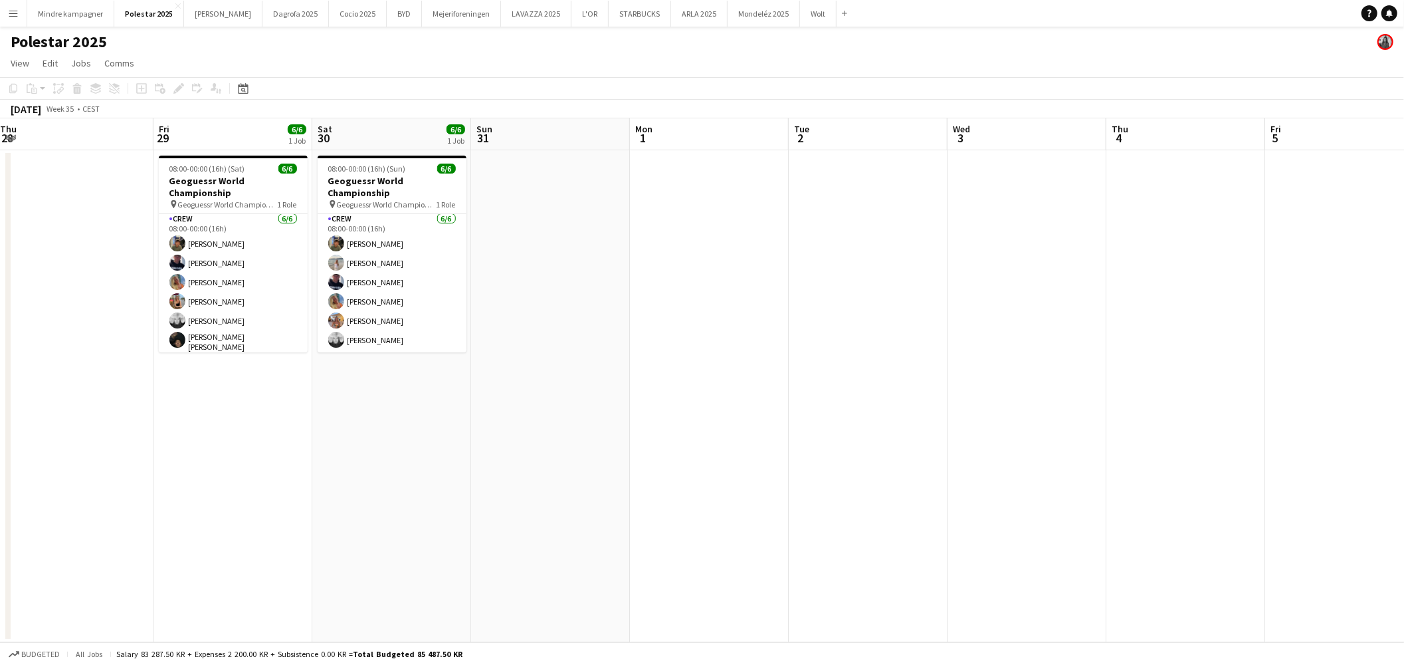
drag, startPoint x: 1166, startPoint y: 358, endPoint x: 715, endPoint y: 402, distance: 453.5
click at [606, 405] on app-calendar-viewport "Mon 25 Tue 26 Wed 27 Thu 28 Fri 29 6/6 1 Job Sat 30 6/6 1 Job Sun 31 Mon 1 Tue …" at bounding box center [702, 380] width 1404 height 524
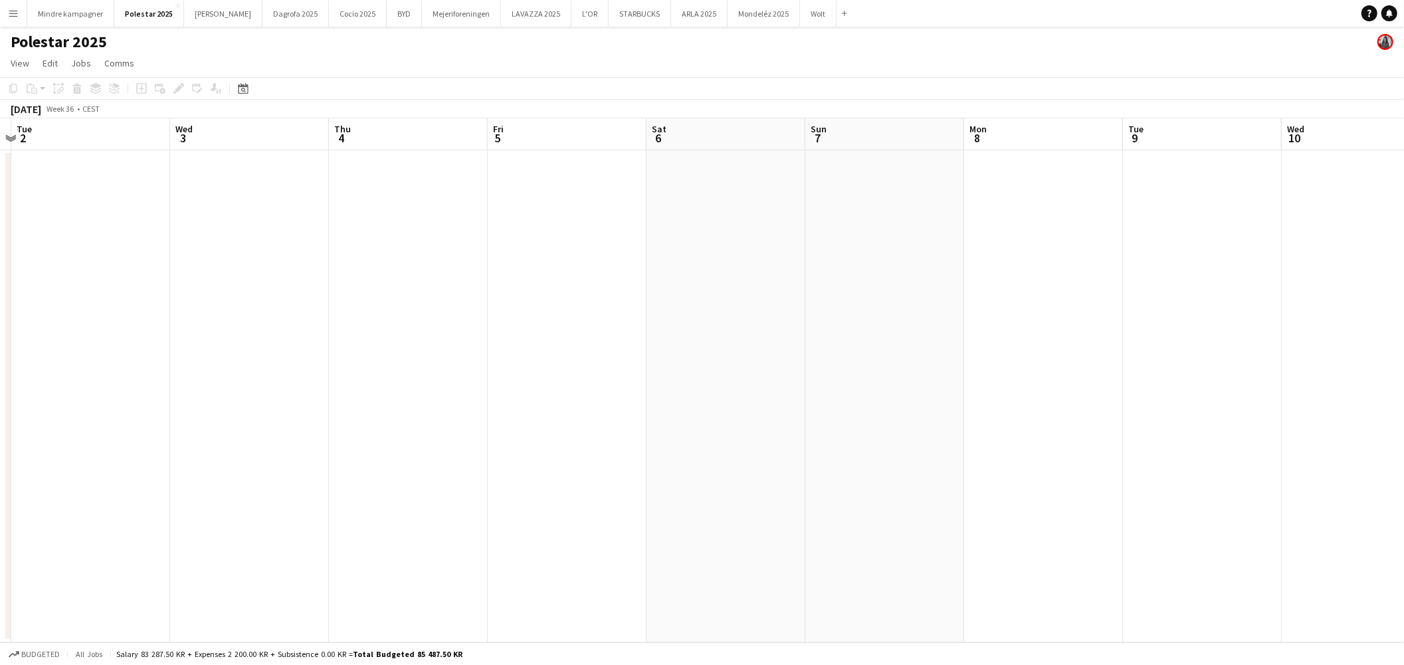
drag, startPoint x: 1086, startPoint y: 429, endPoint x: 536, endPoint y: 445, distance: 550.6
click at [536, 446] on app-calendar-viewport "Sat 30 6/6 1 Job Sun 31 Mon 1 Tue 2 Wed 3 Thu 4 Fri 5 Sat 6 Sun 7 Mon 8 Tue 9 W…" at bounding box center [702, 380] width 1404 height 524
drag, startPoint x: 417, startPoint y: 455, endPoint x: 1231, endPoint y: 452, distance: 813.5
click at [1231, 452] on app-calendar-viewport "Sat 30 6/6 1 Job Sun 31 Mon 1 Tue 2 Wed 3 Thu 4 Fri 5 Sat 6 Sun 7 Mon 8 Tue 9 W…" at bounding box center [702, 380] width 1404 height 524
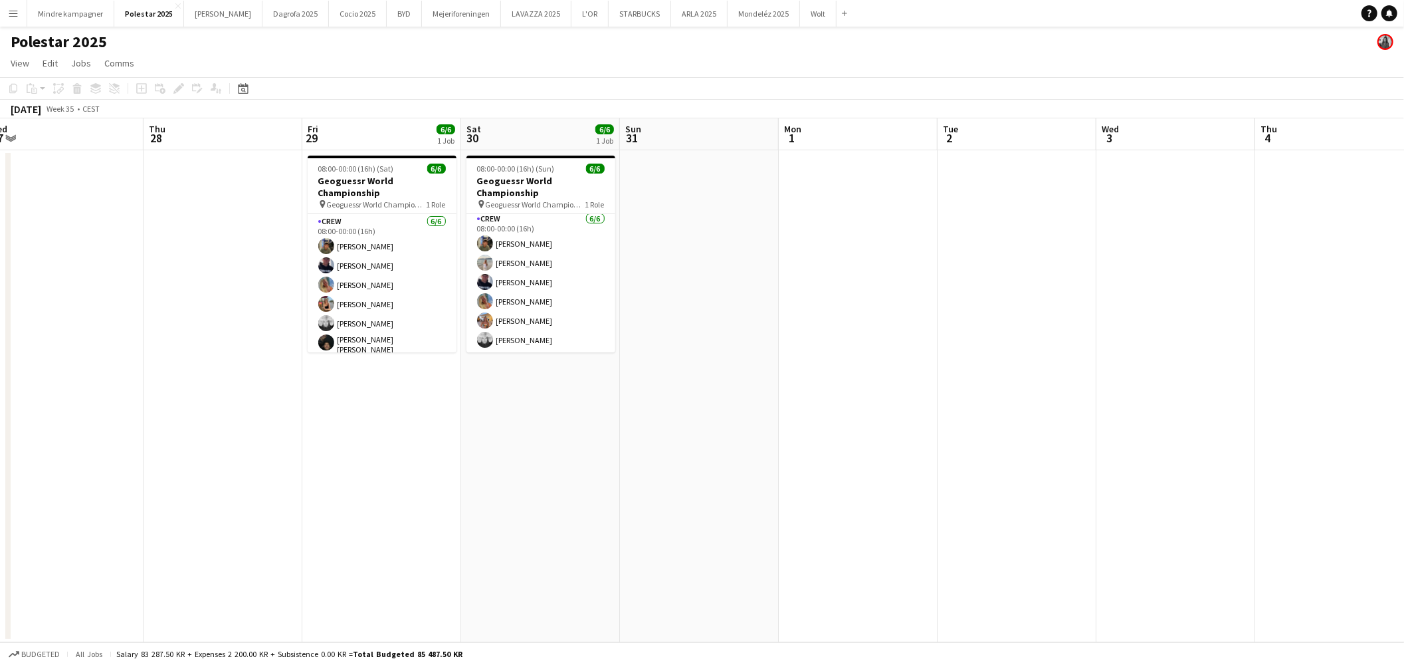
drag, startPoint x: 863, startPoint y: 515, endPoint x: 1158, endPoint y: 514, distance: 295.1
click at [1157, 514] on app-calendar-viewport "Mon 25 Tue 26 Wed 27 Thu 28 Fri 29 6/6 1 Job Sat 30 6/6 1 Job Sun 31 Mon 1 Tue …" at bounding box center [702, 380] width 1404 height 524
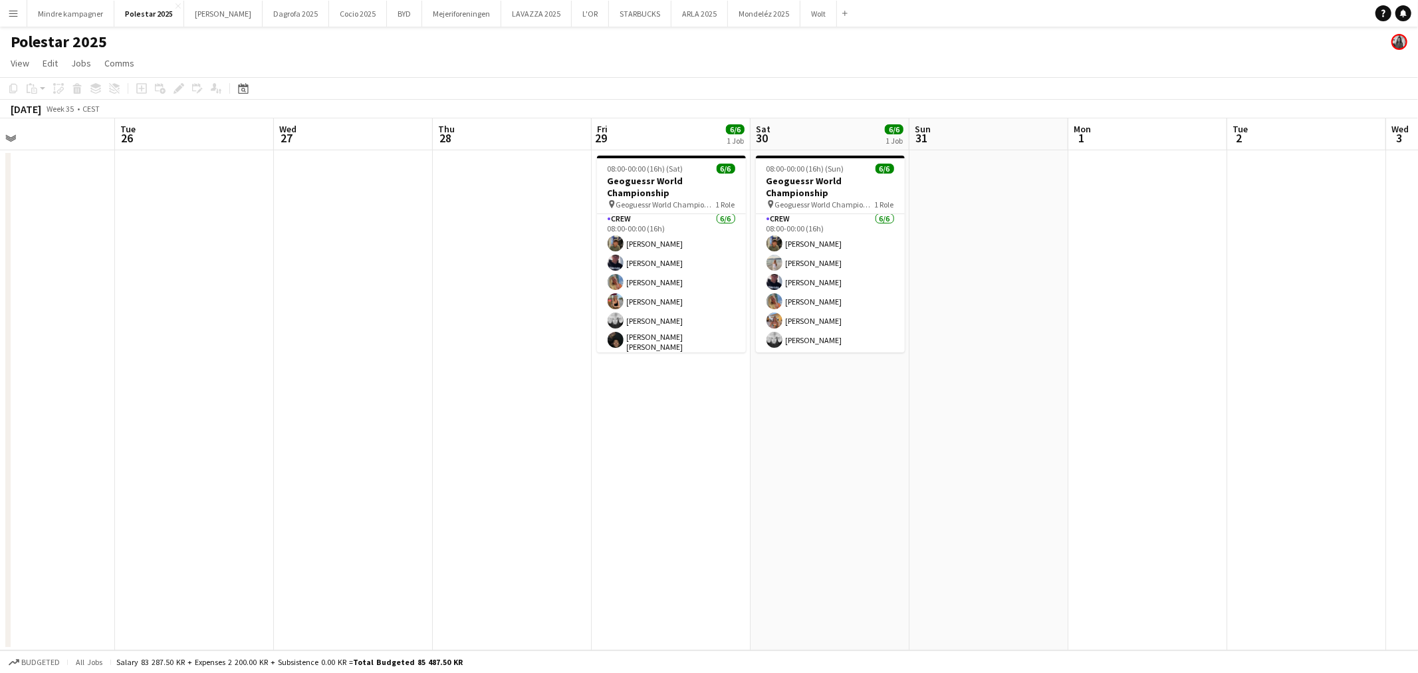
click at [1325, 333] on app-date-cell at bounding box center [1306, 400] width 159 height 500
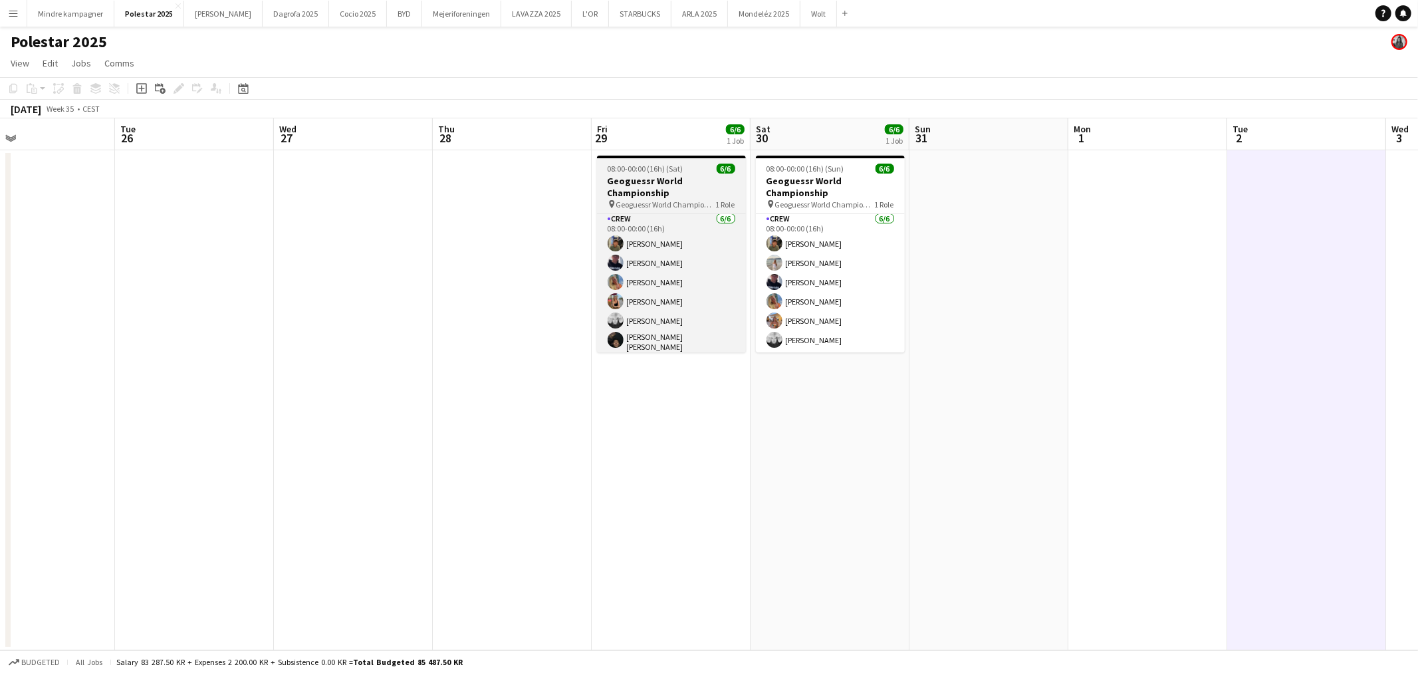
click at [649, 183] on h3 "Geoguessr World Championship" at bounding box center [671, 187] width 149 height 24
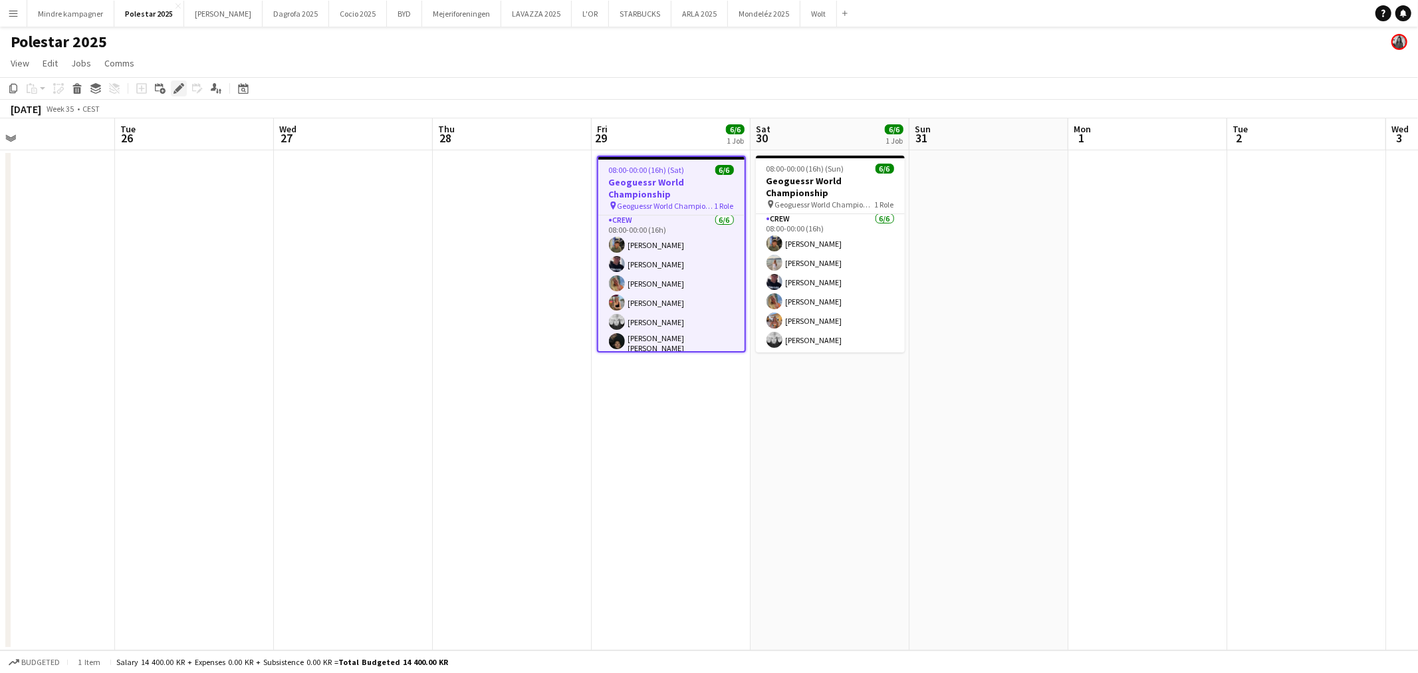
click at [181, 86] on icon at bounding box center [182, 84] width 3 height 3
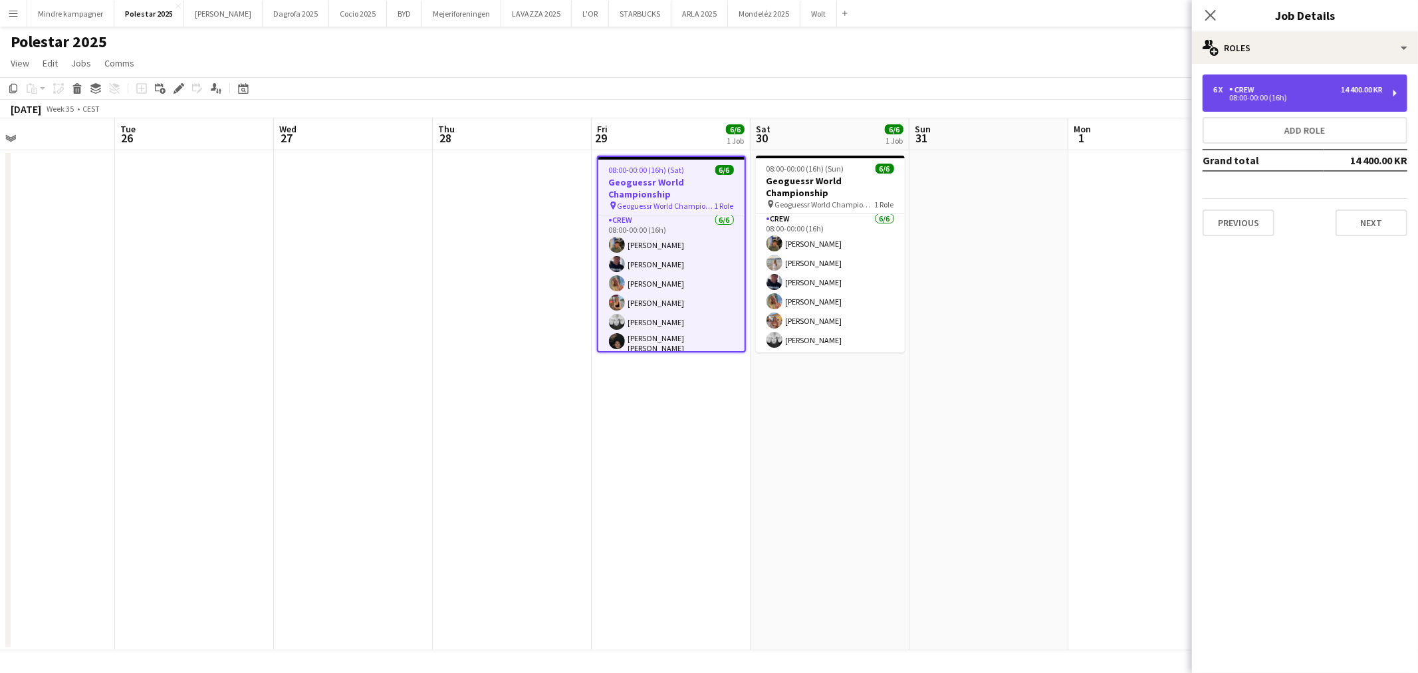
click at [1266, 94] on div "08:00-00:00 (16h)" at bounding box center [1297, 97] width 169 height 7
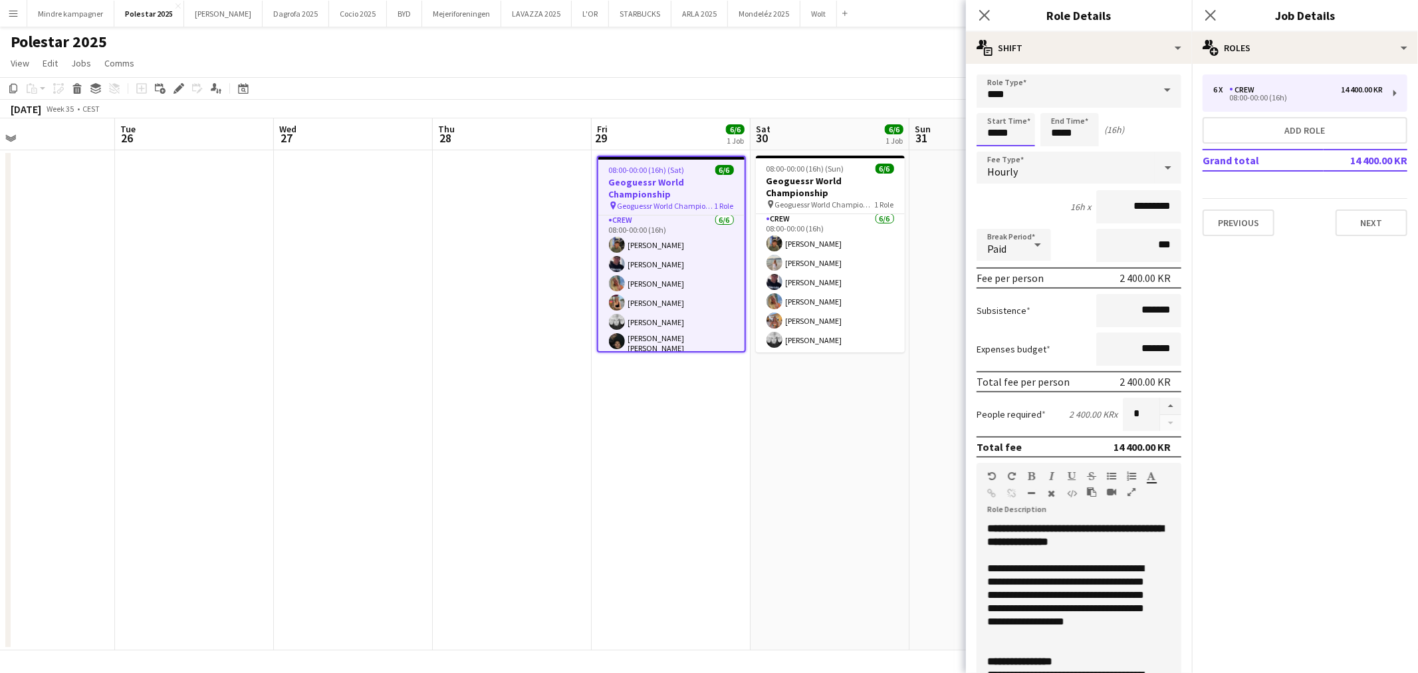
click at [992, 126] on input "*****" at bounding box center [1005, 129] width 58 height 33
type input "*****"
click at [986, 104] on div at bounding box center [992, 106] width 27 height 13
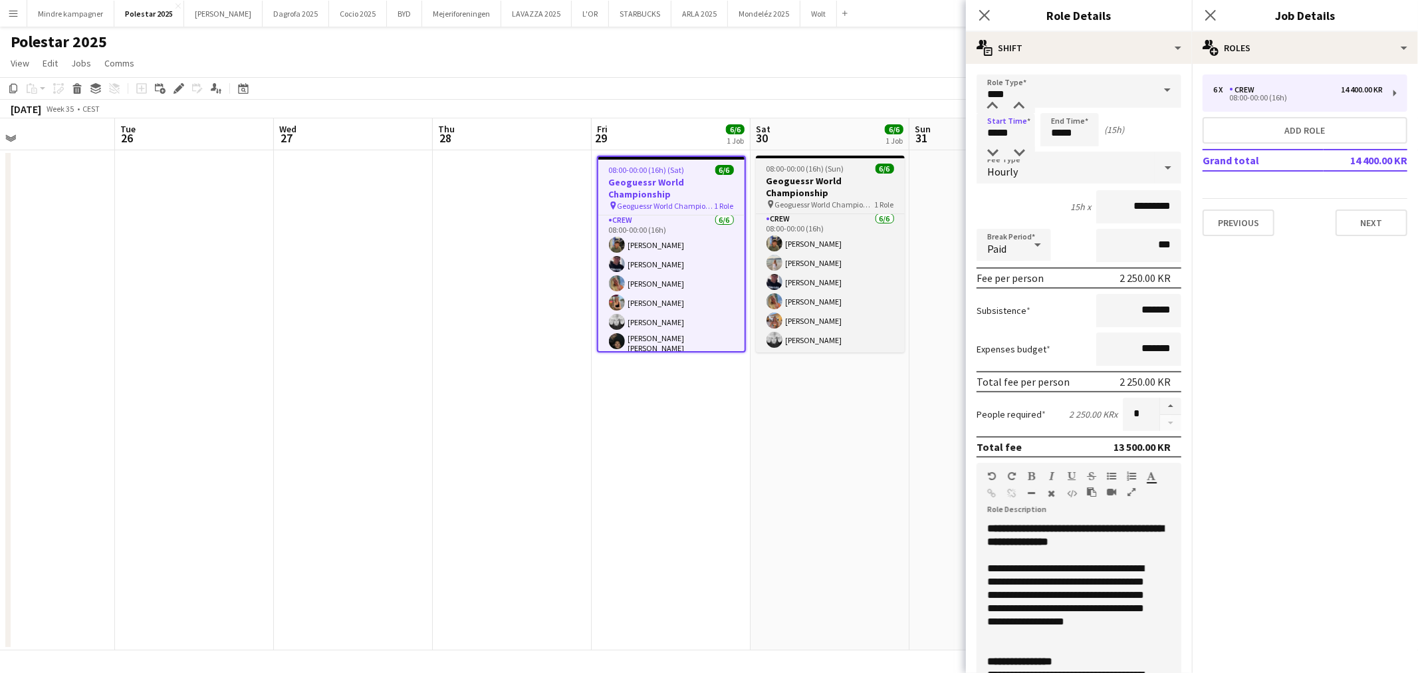
click at [827, 188] on h3 "Geoguessr World Championship" at bounding box center [830, 187] width 149 height 24
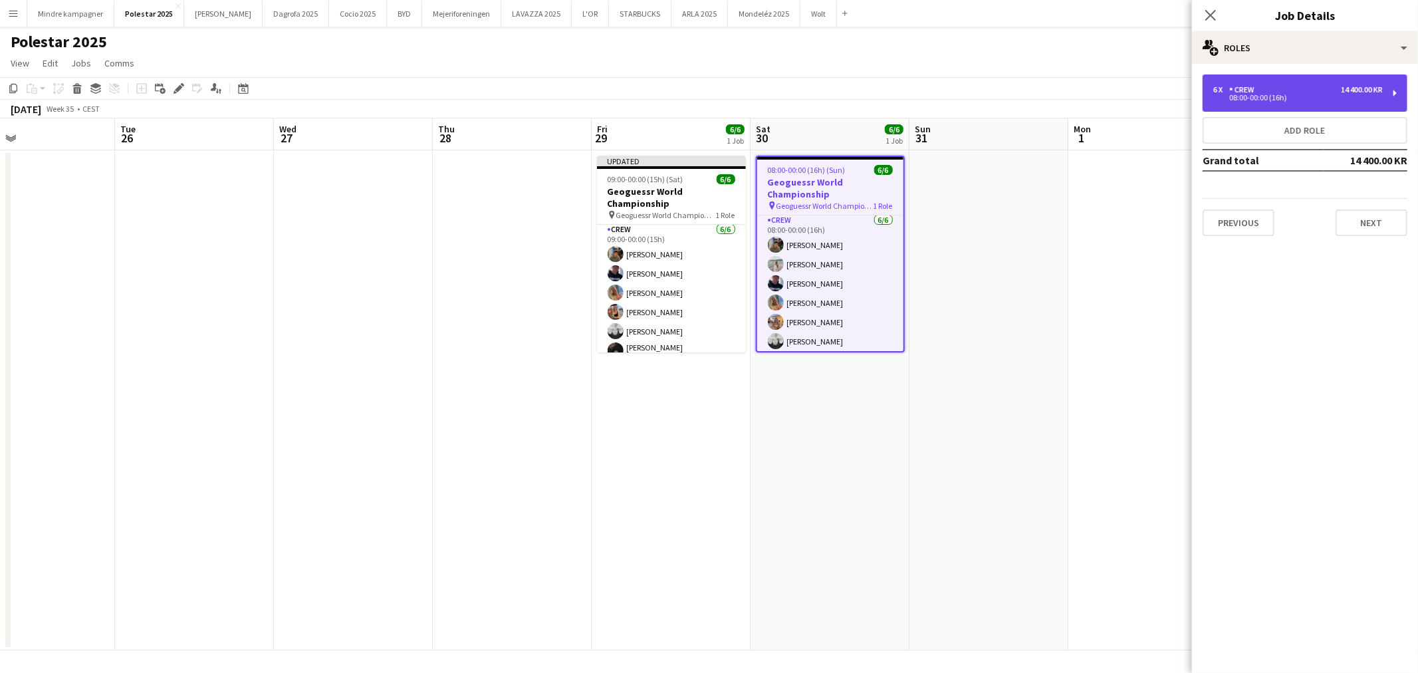
click at [1286, 94] on div "08:00-00:00 (16h)" at bounding box center [1297, 97] width 169 height 7
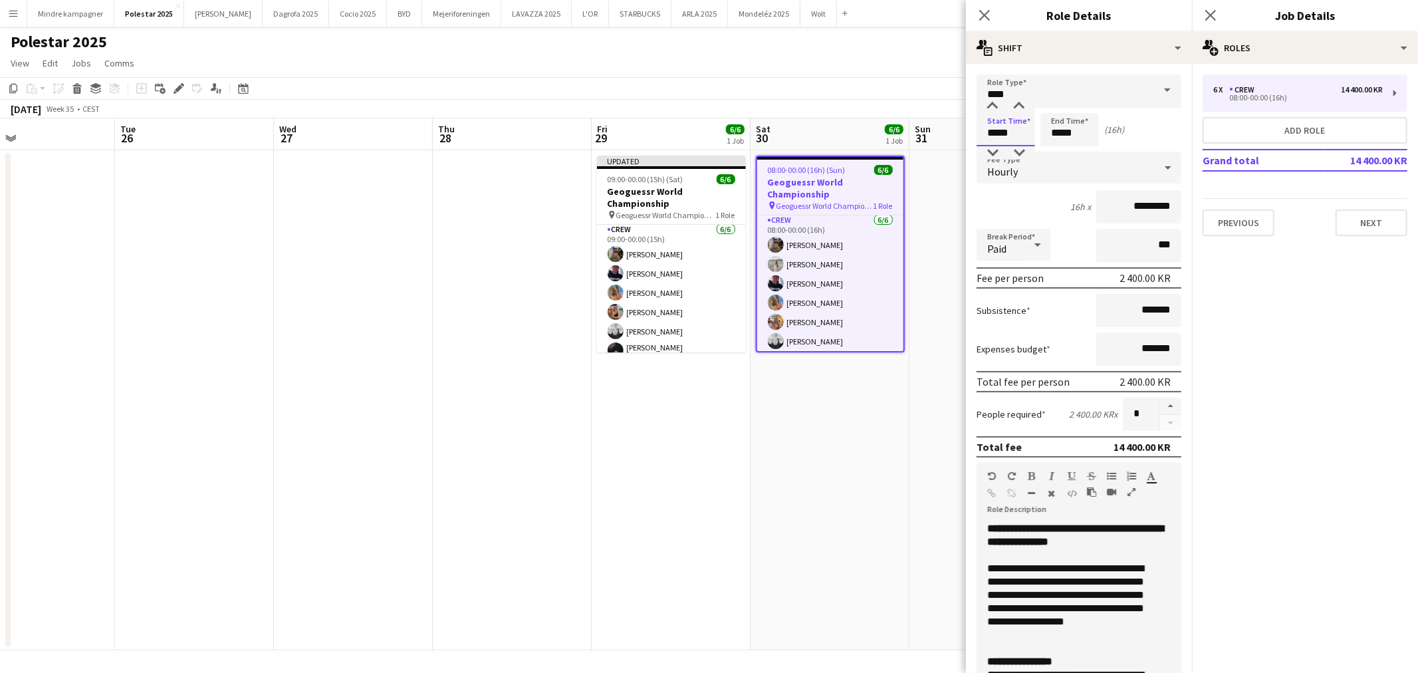
click at [986, 123] on input "*****" at bounding box center [1005, 129] width 58 height 33
type input "*****"
click at [990, 102] on div at bounding box center [992, 106] width 27 height 13
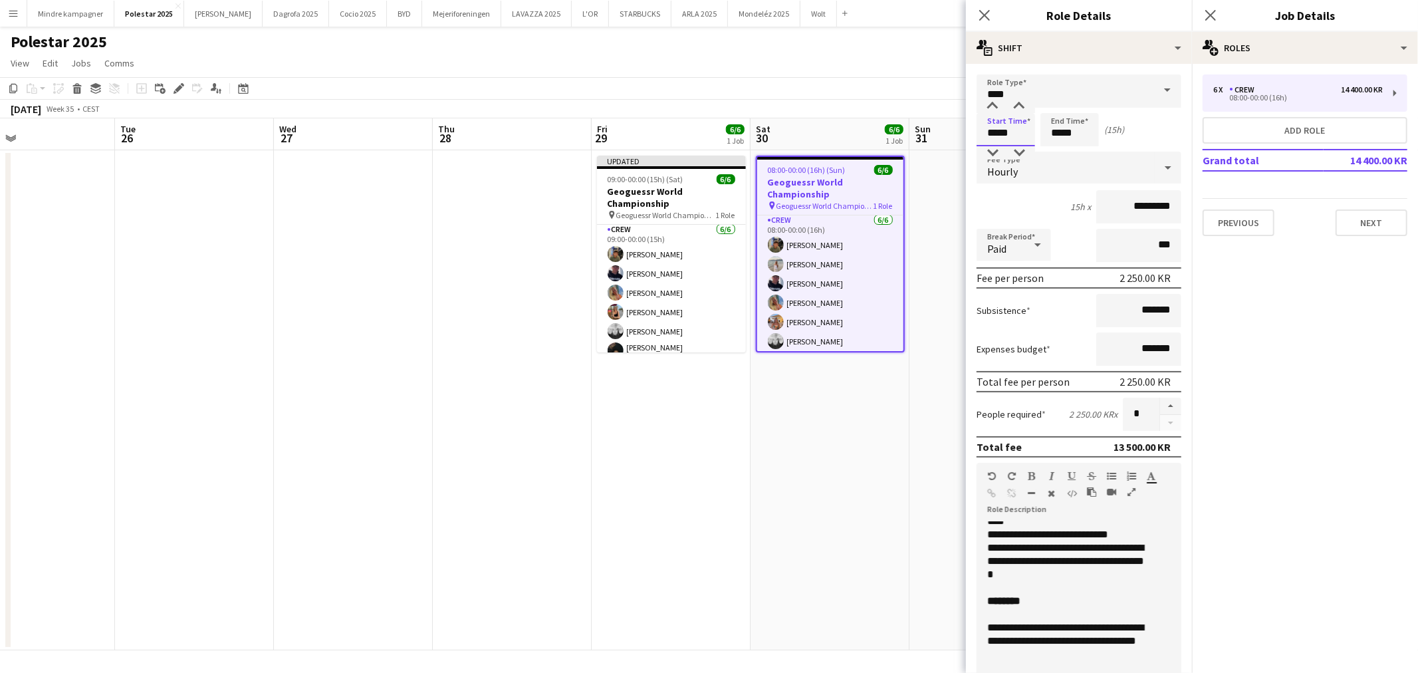
scroll to position [141, 0]
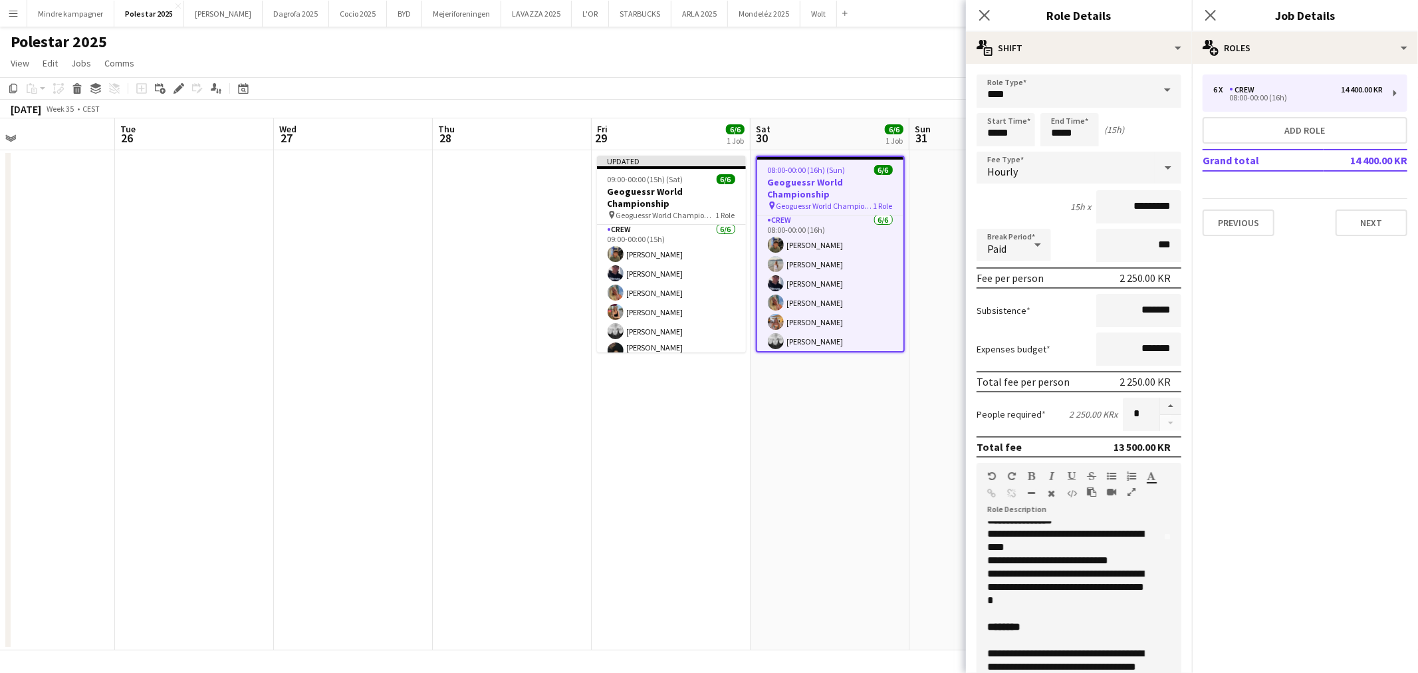
click at [821, 570] on app-date-cell "08:00-00:00 (16h) (Sun) 6/6 Geoguessr World Championship pin Geoguessr World Ch…" at bounding box center [829, 400] width 159 height 500
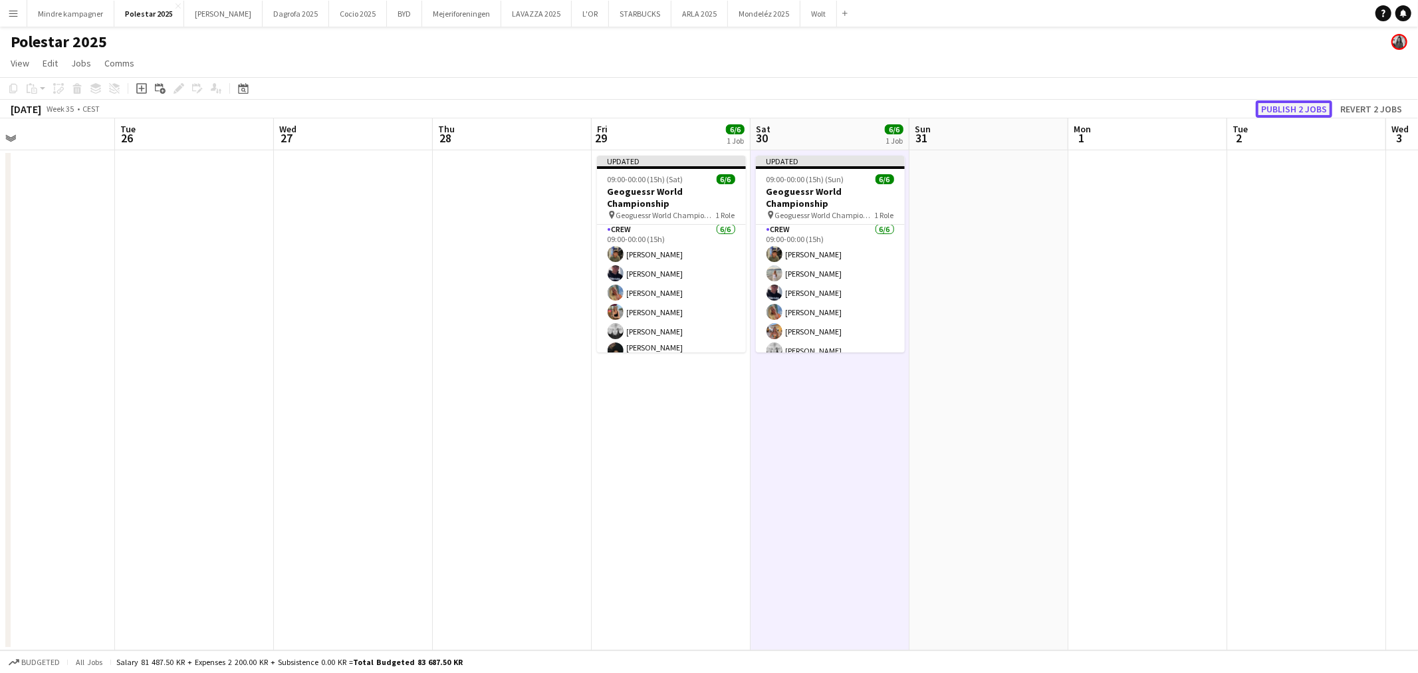
click at [1306, 108] on button "Publish 2 jobs" at bounding box center [1293, 108] width 76 height 17
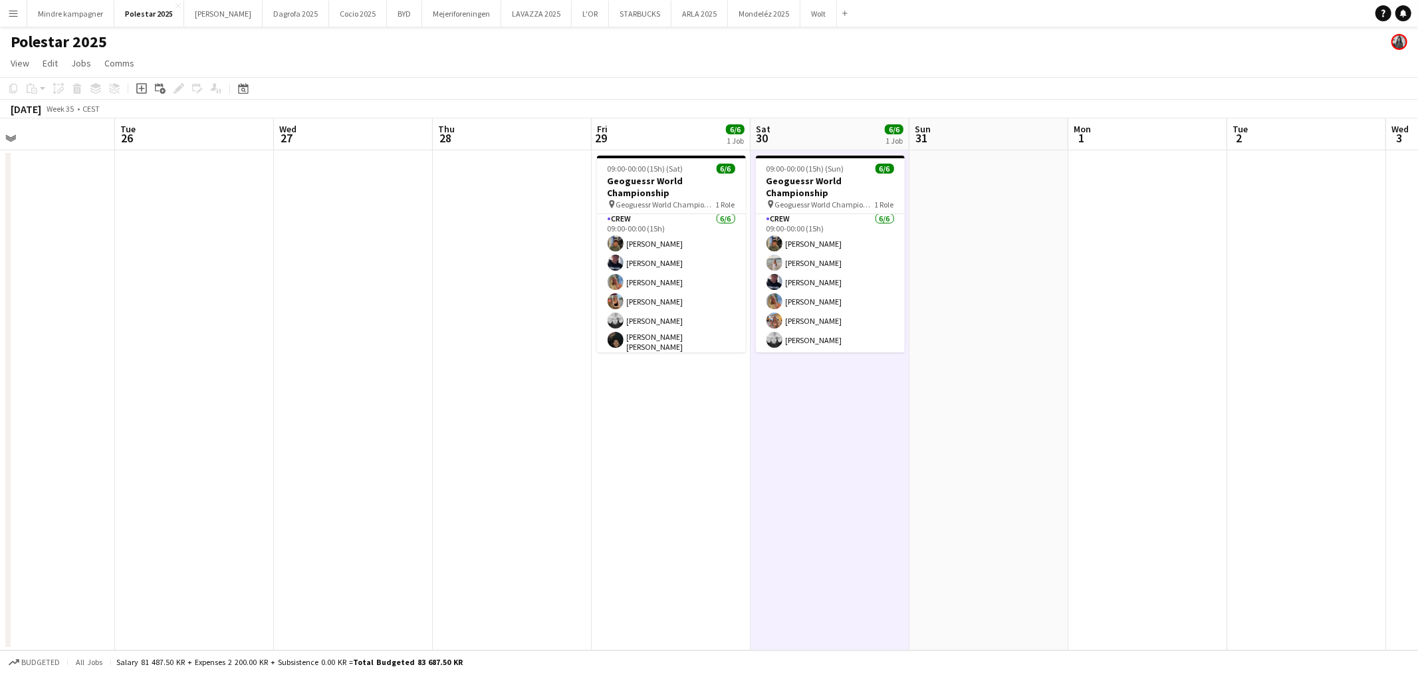
click at [1310, 410] on app-date-cell at bounding box center [1306, 400] width 159 height 500
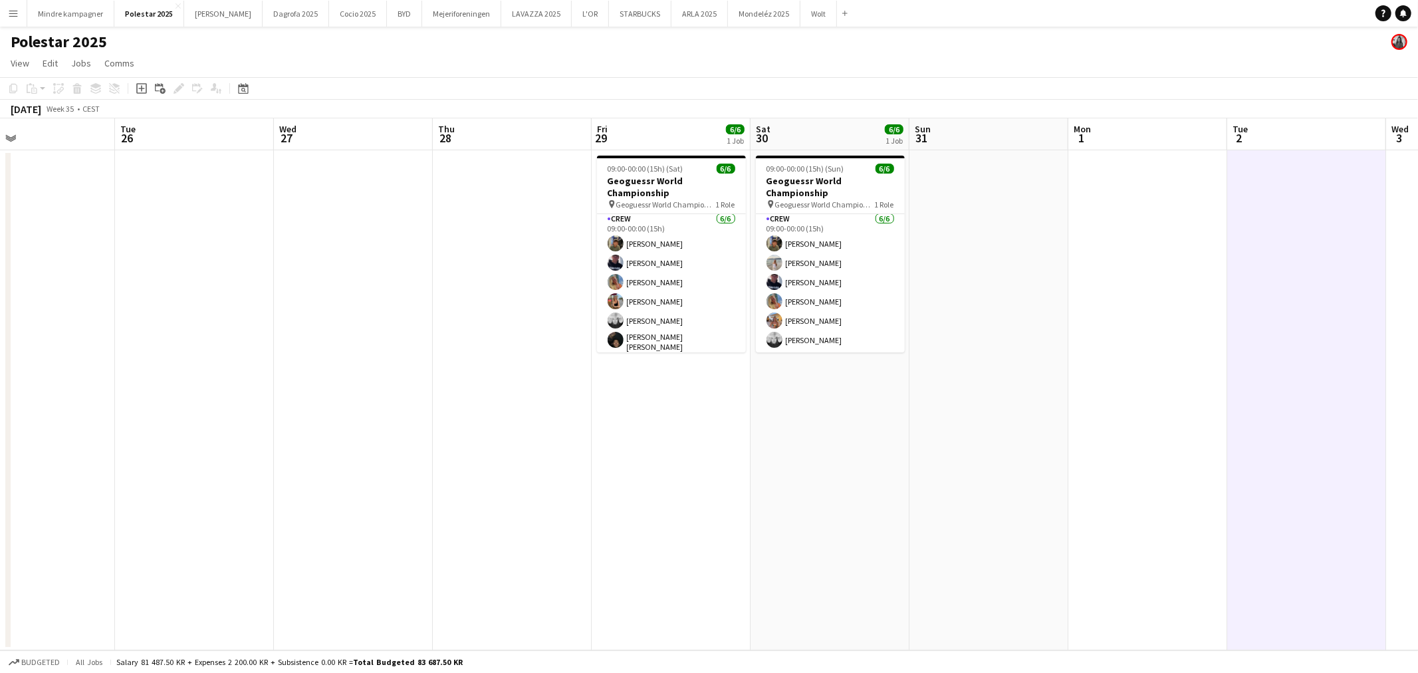
click at [1330, 225] on app-date-cell at bounding box center [1306, 400] width 159 height 500
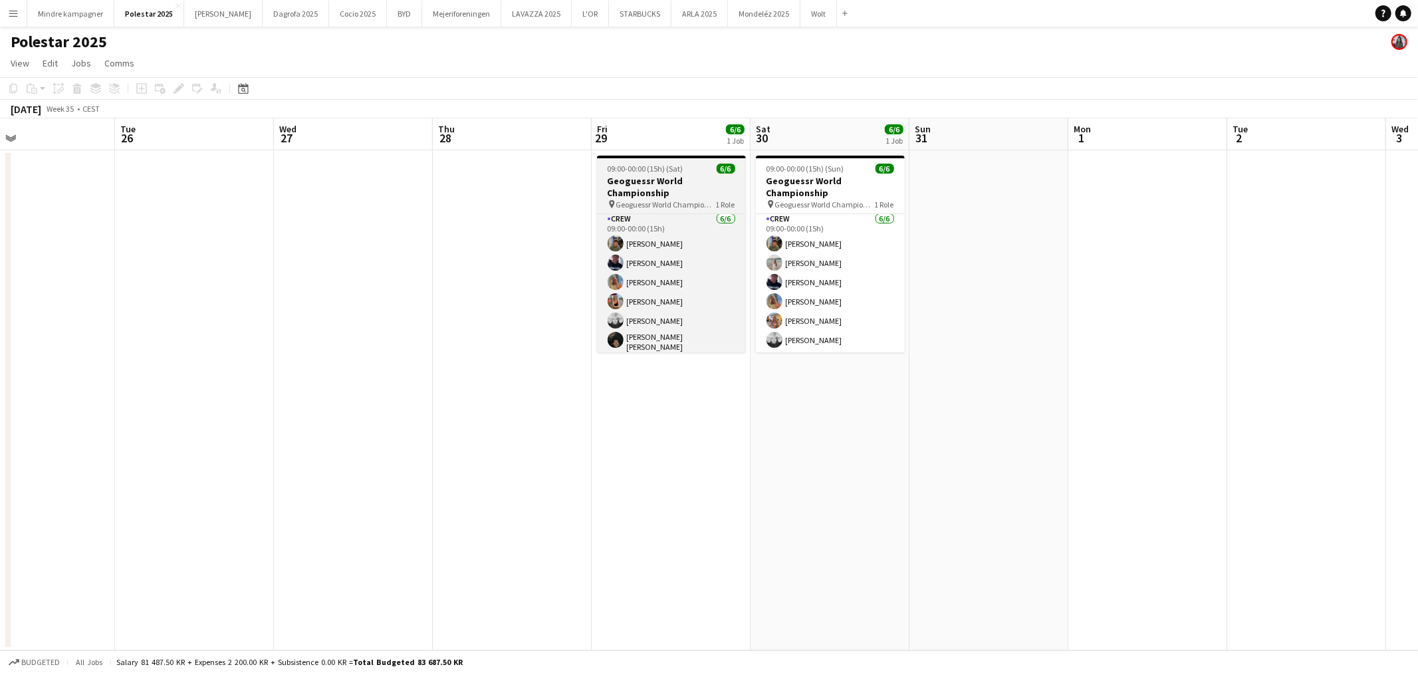
click at [655, 189] on h3 "Geoguessr World Championship" at bounding box center [671, 187] width 149 height 24
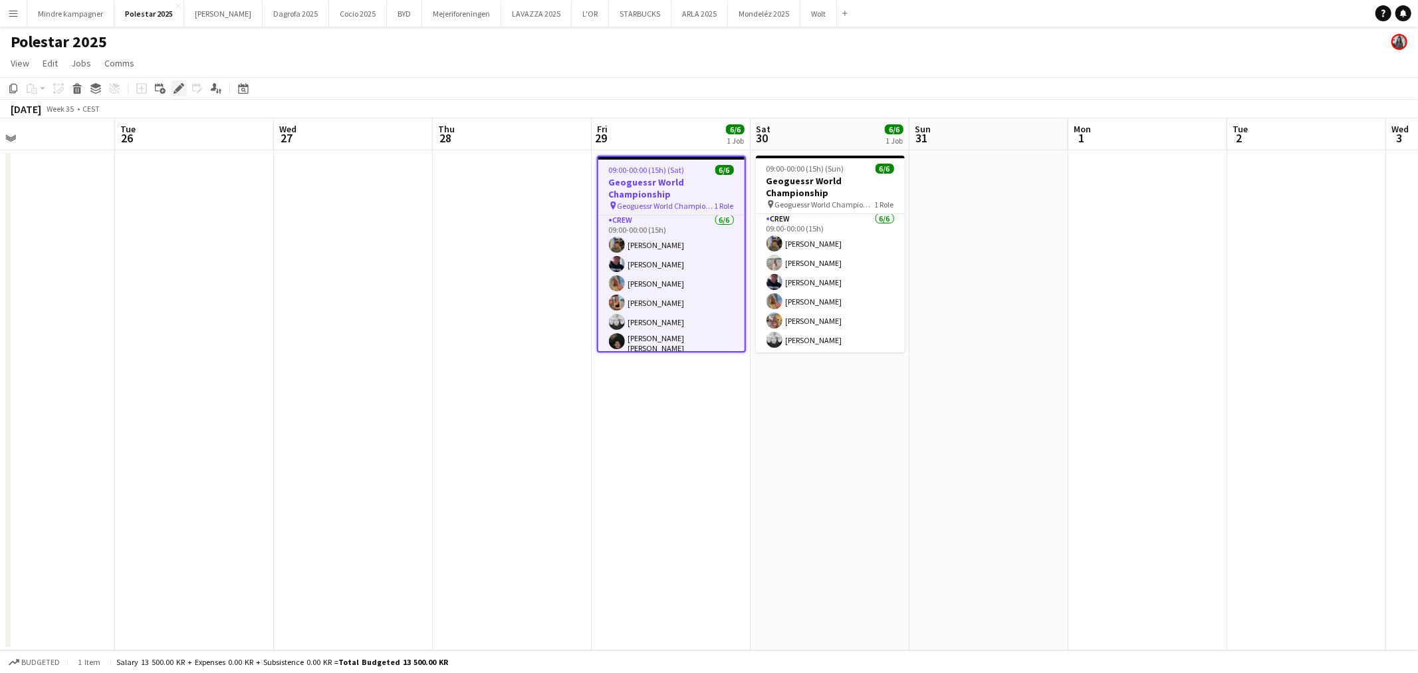
click at [173, 86] on icon "Edit" at bounding box center [178, 88] width 11 height 11
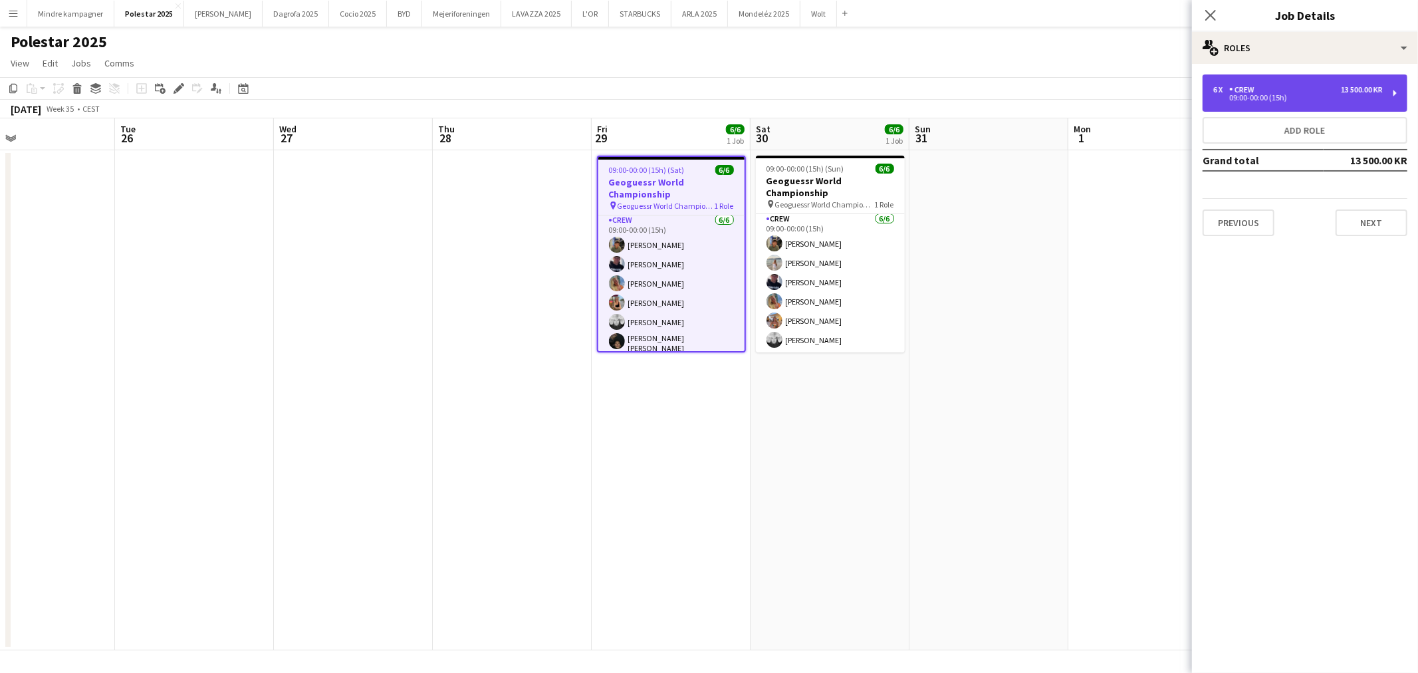
click at [1298, 94] on div "09:00-00:00 (15h)" at bounding box center [1297, 97] width 169 height 7
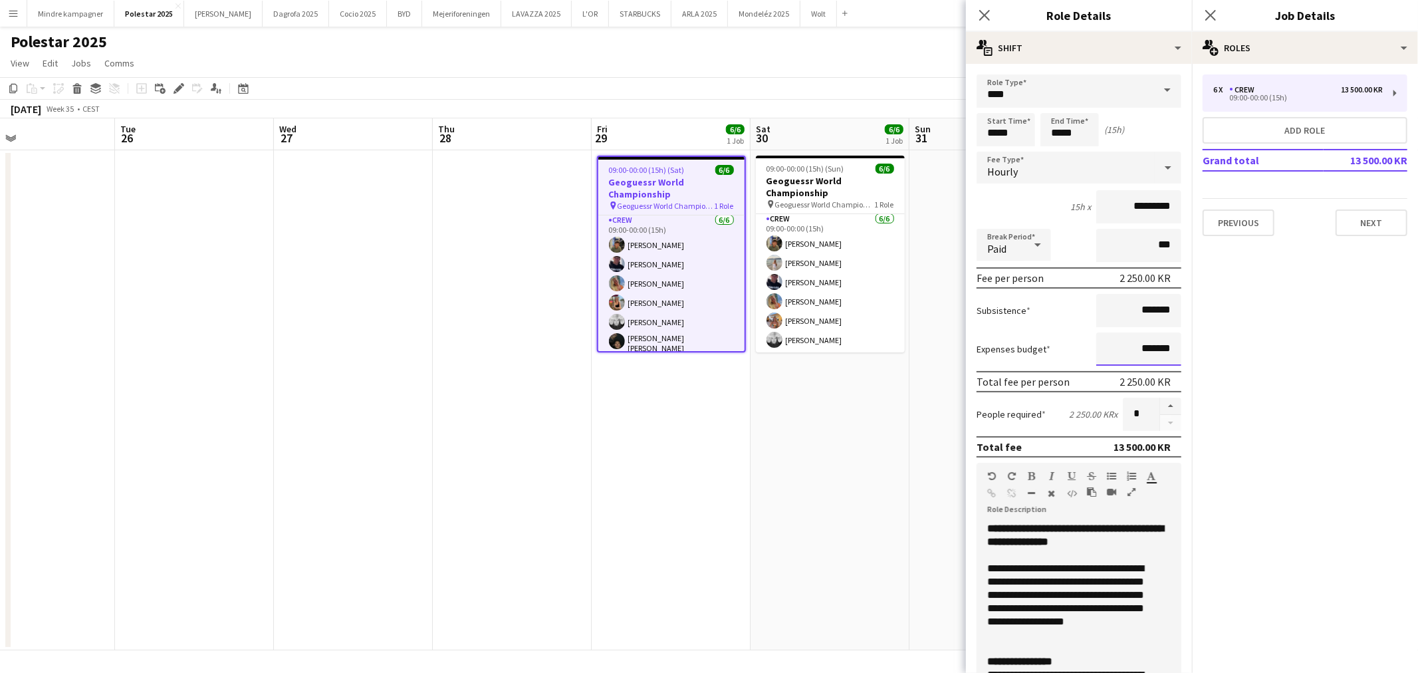
click at [1125, 346] on input "*******" at bounding box center [1138, 348] width 85 height 33
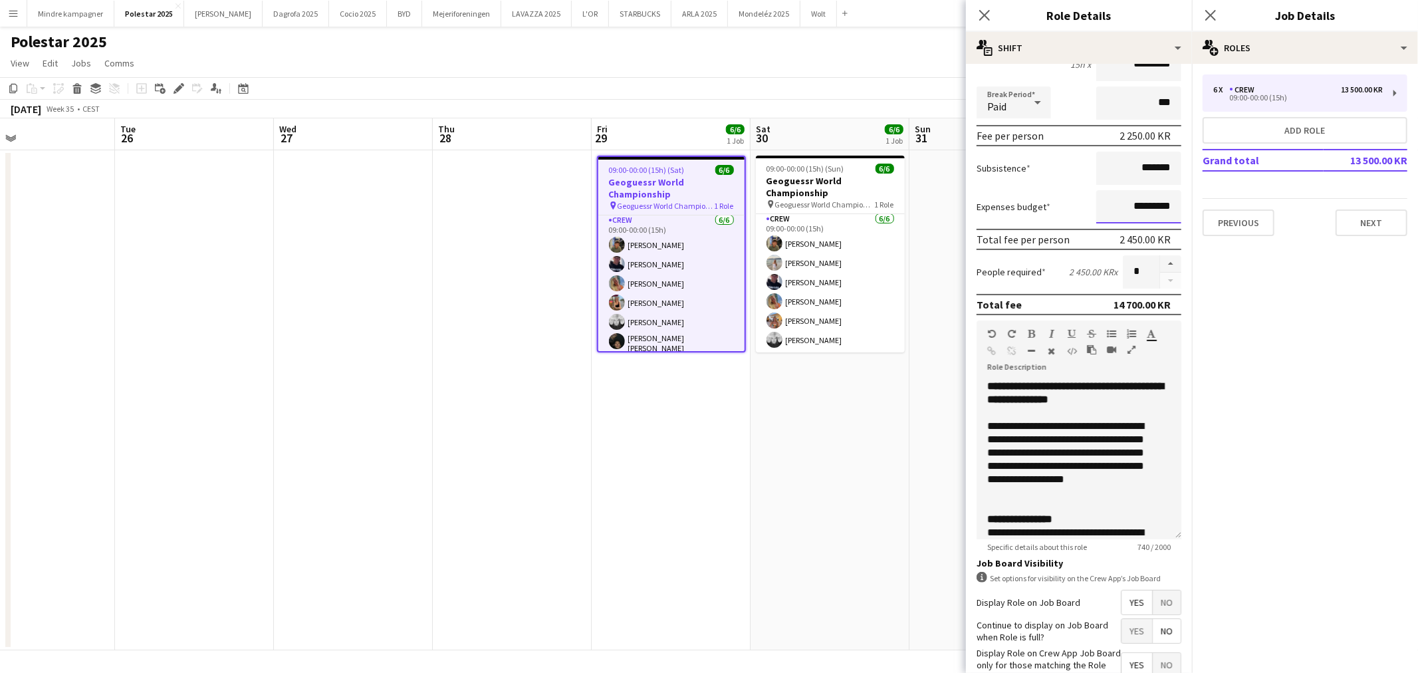
scroll to position [221, 0]
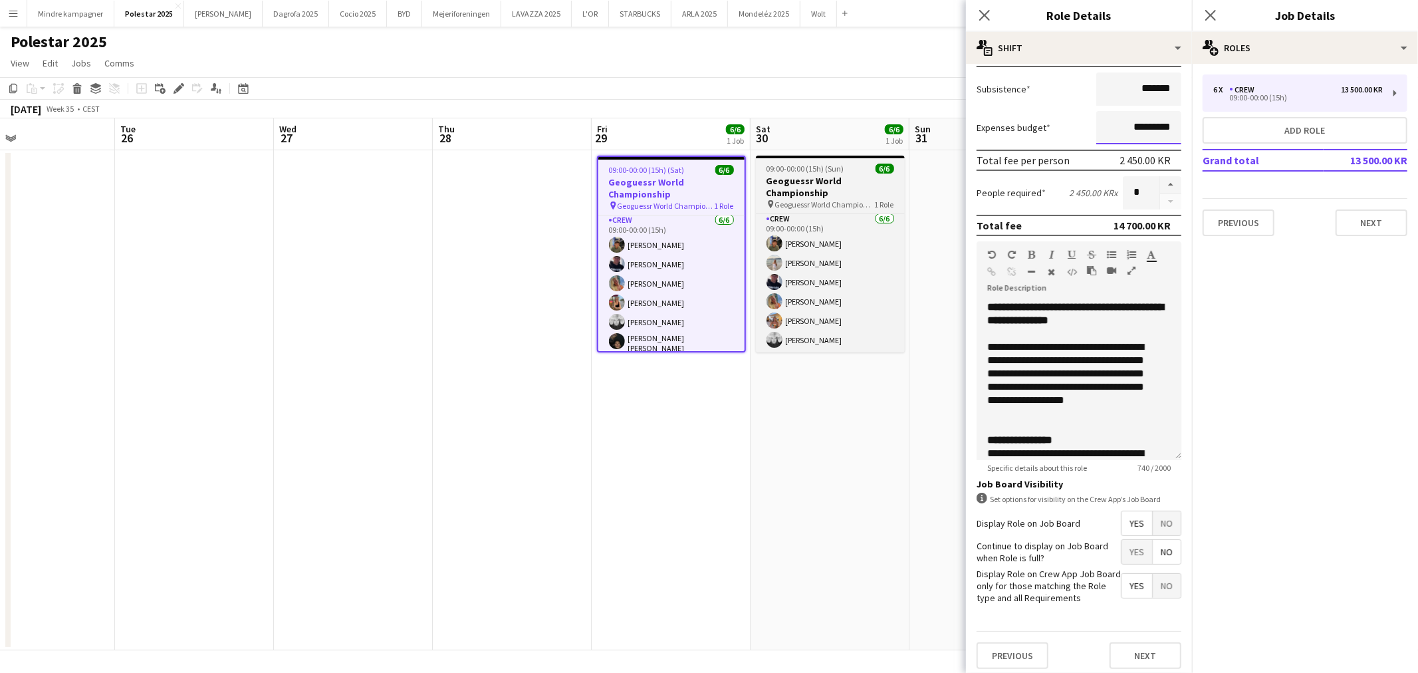
type input "*********"
click at [813, 175] on h3 "Geoguessr World Championship" at bounding box center [830, 187] width 149 height 24
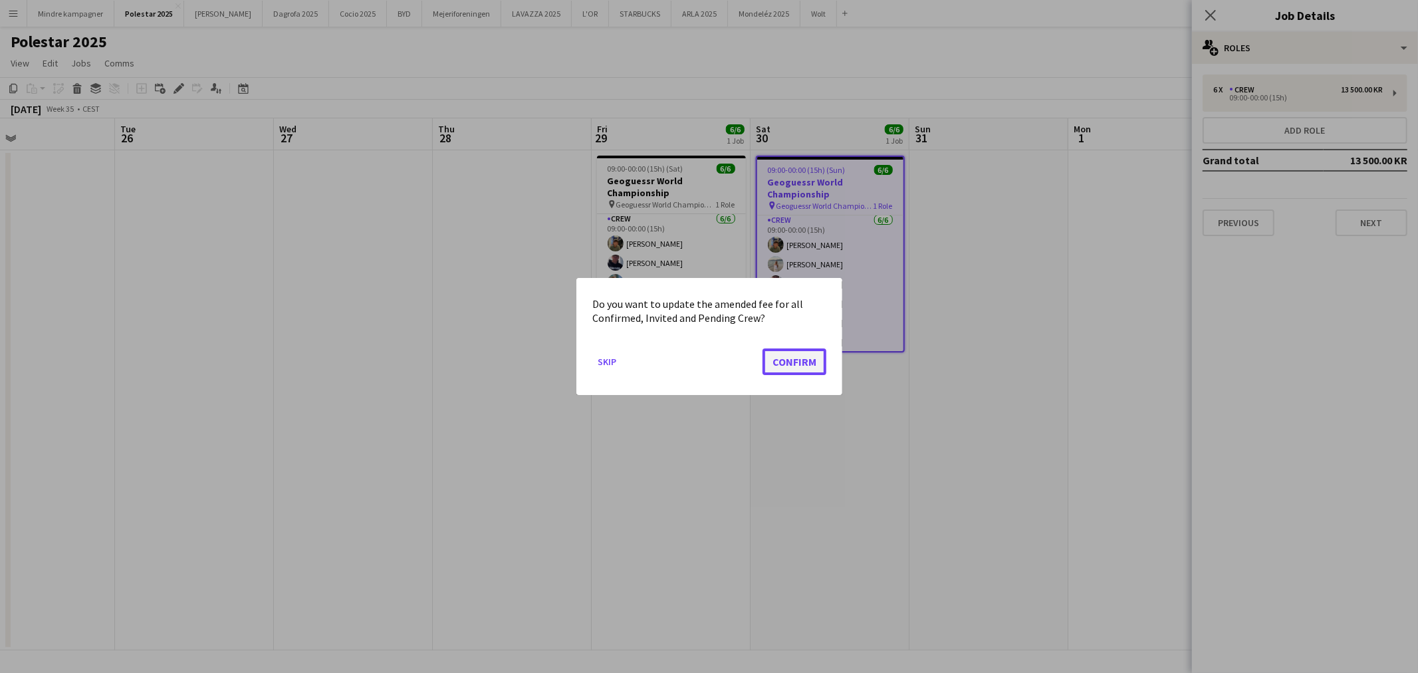
click at [793, 366] on button "Confirm" at bounding box center [794, 361] width 64 height 27
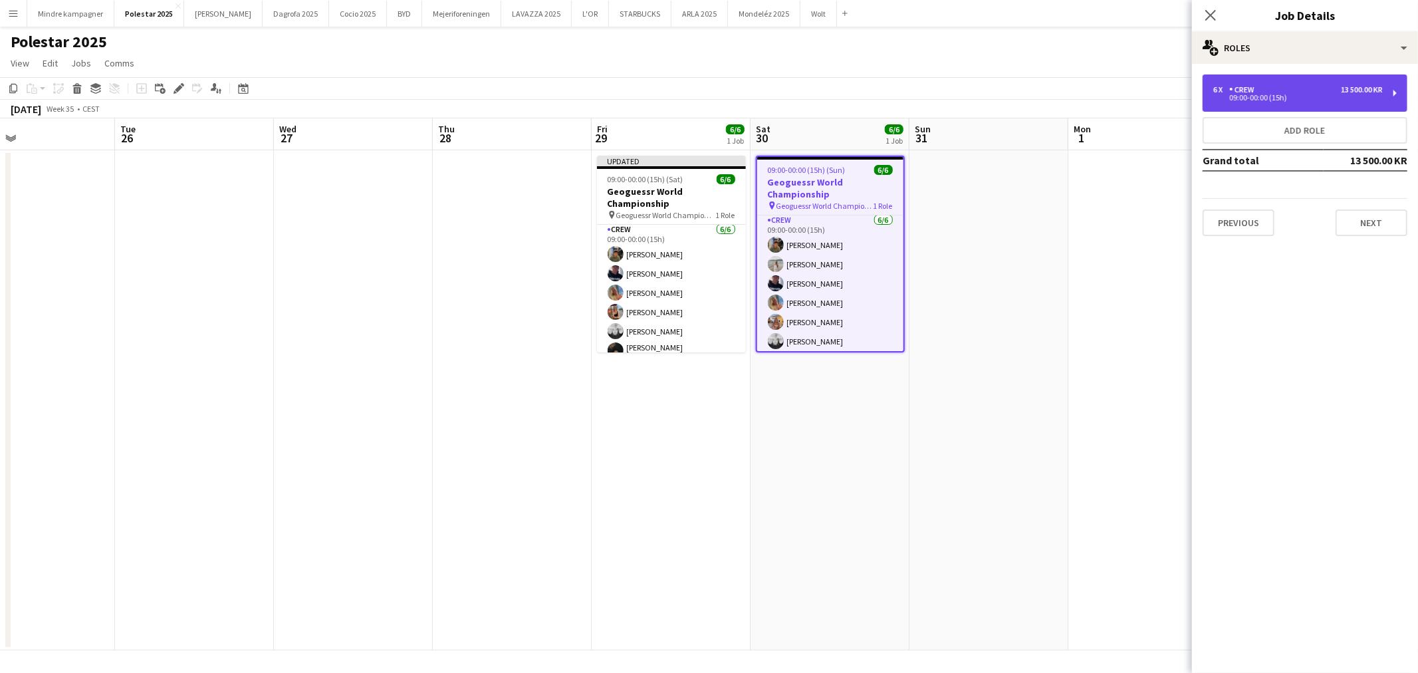
click at [1260, 95] on div "09:00-00:00 (15h)" at bounding box center [1297, 97] width 169 height 7
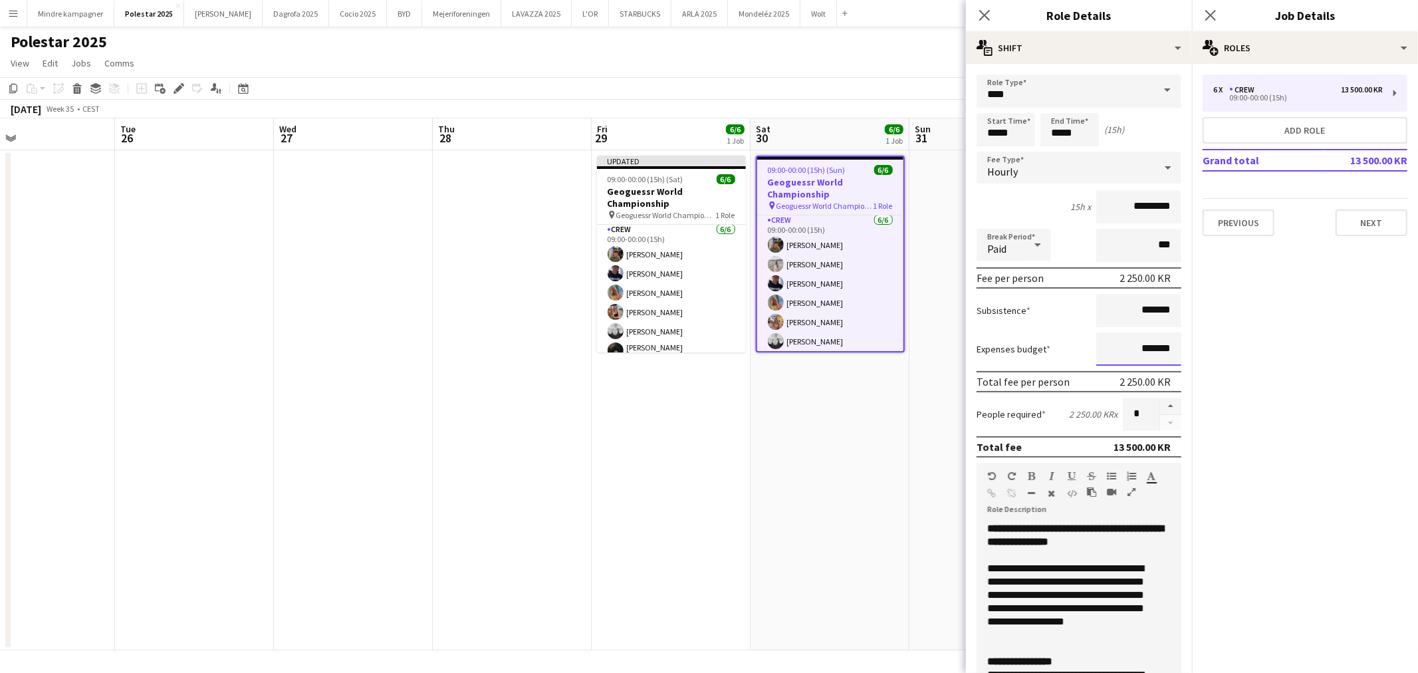
click at [1125, 355] on input "*******" at bounding box center [1138, 348] width 85 height 33
type input "*********"
click at [881, 494] on app-date-cell "09:00-00:00 (15h) (Sun) 6/6 Geoguessr World Championship pin Geoguessr World Ch…" at bounding box center [829, 400] width 159 height 500
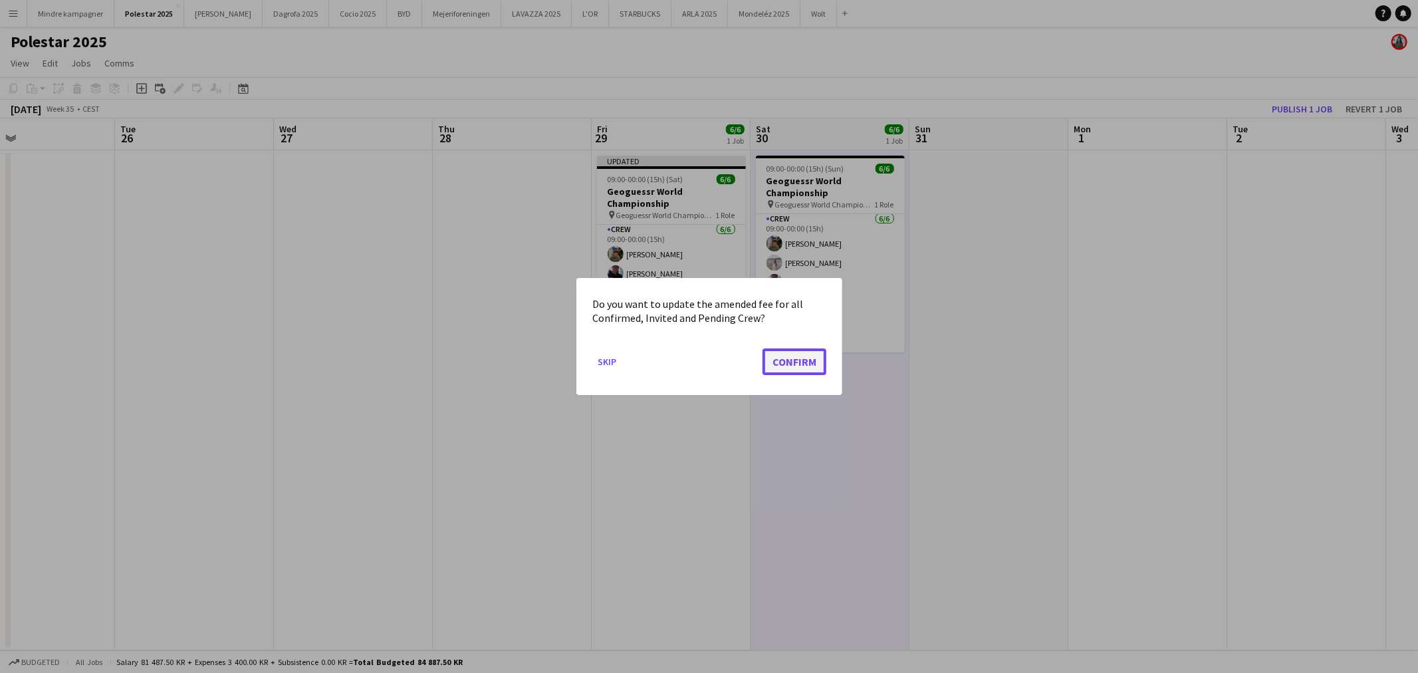
click at [783, 364] on button "Confirm" at bounding box center [794, 361] width 64 height 27
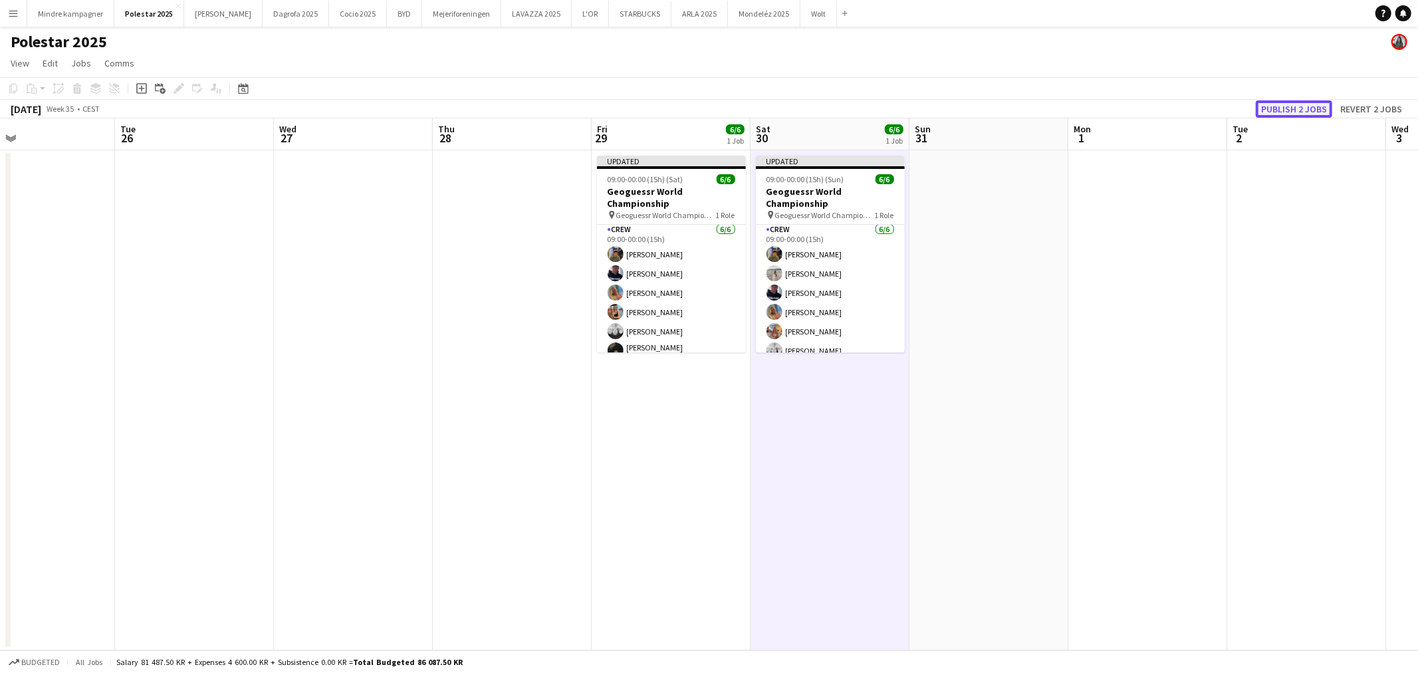
click at [1295, 102] on button "Publish 2 jobs" at bounding box center [1293, 108] width 76 height 17
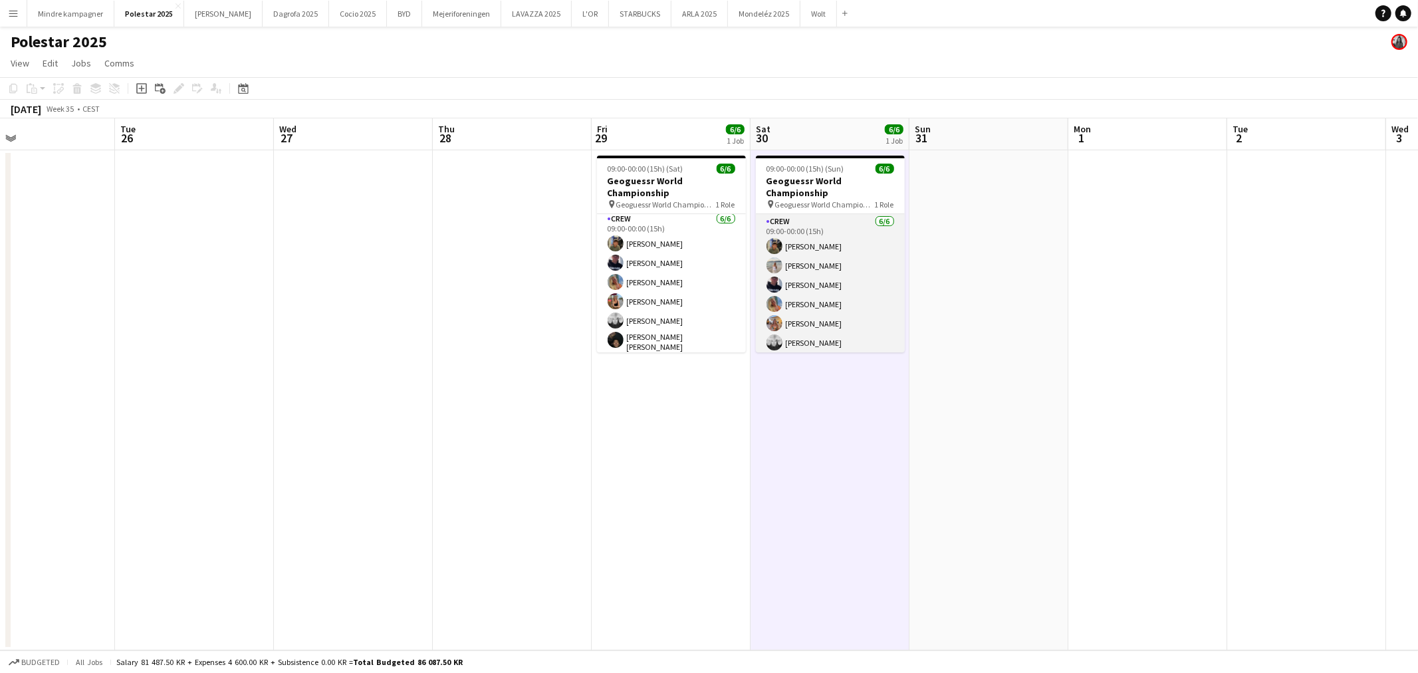
scroll to position [3, 0]
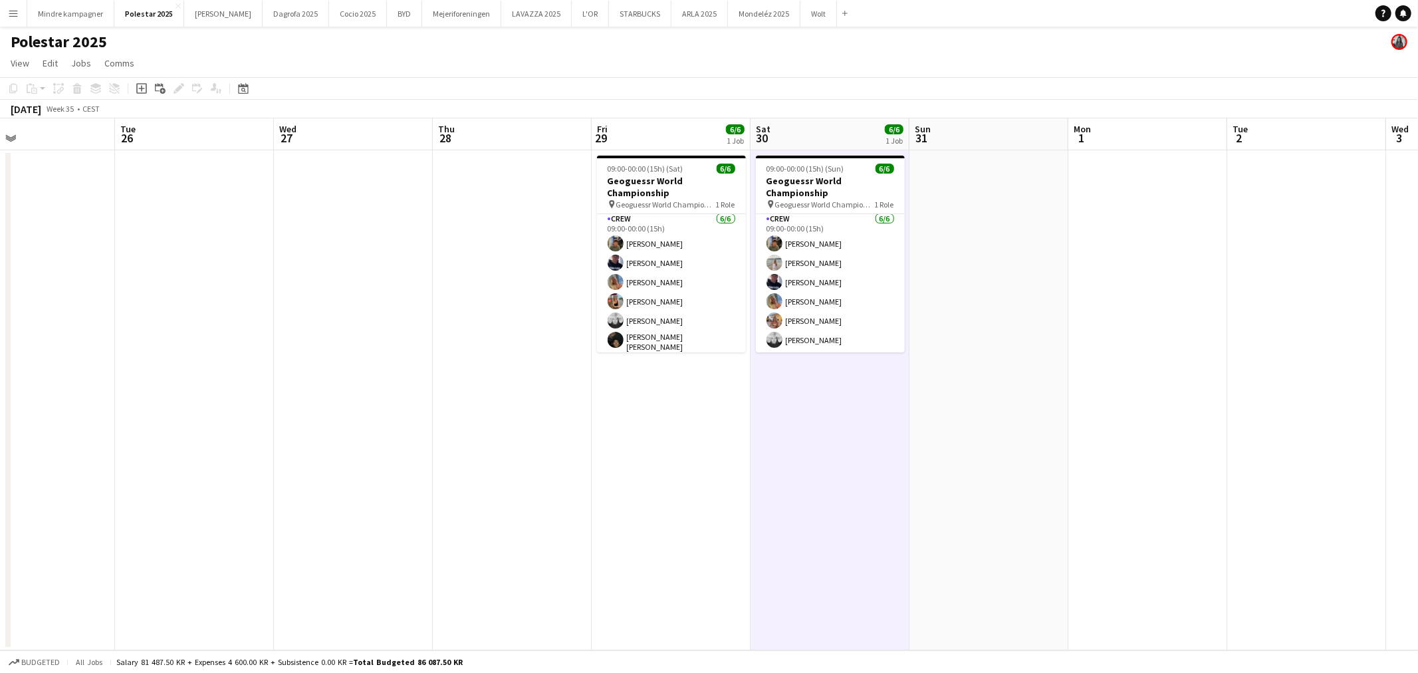
click at [1345, 280] on app-date-cell at bounding box center [1306, 400] width 159 height 500
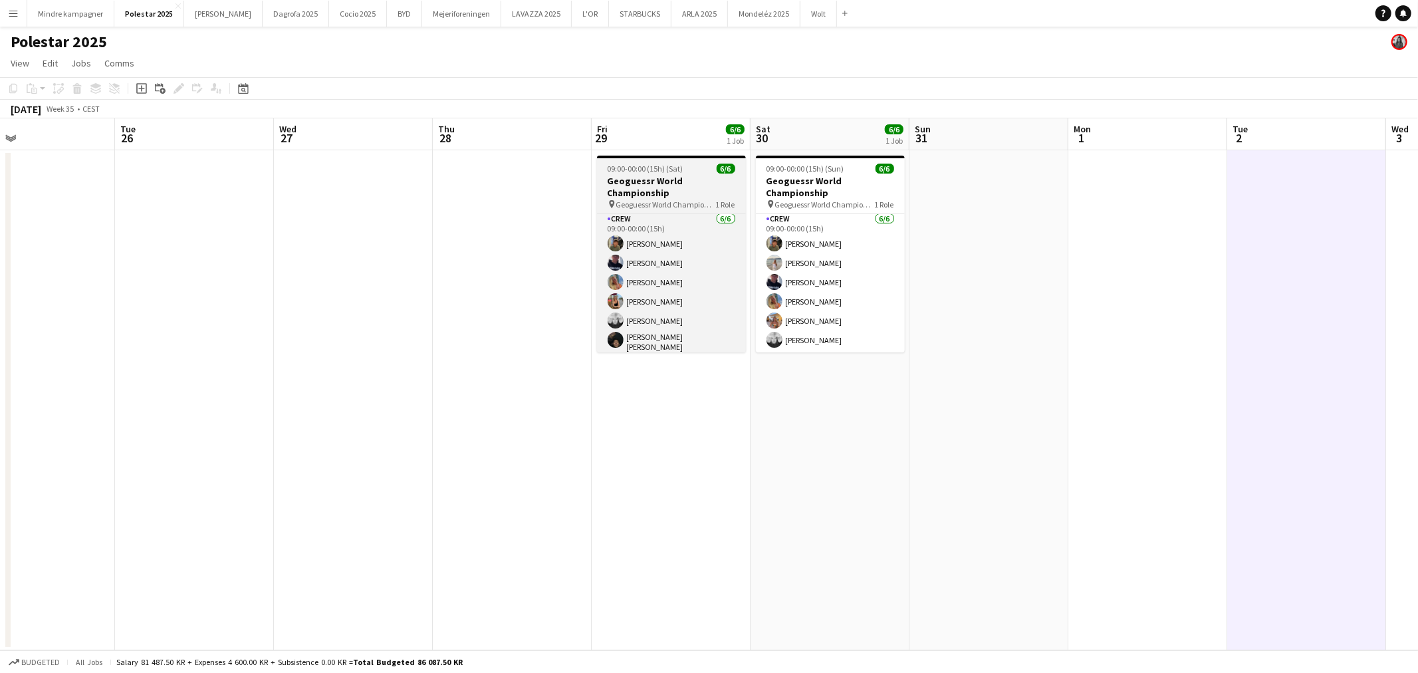
click at [659, 188] on h3 "Geoguessr World Championship" at bounding box center [671, 187] width 149 height 24
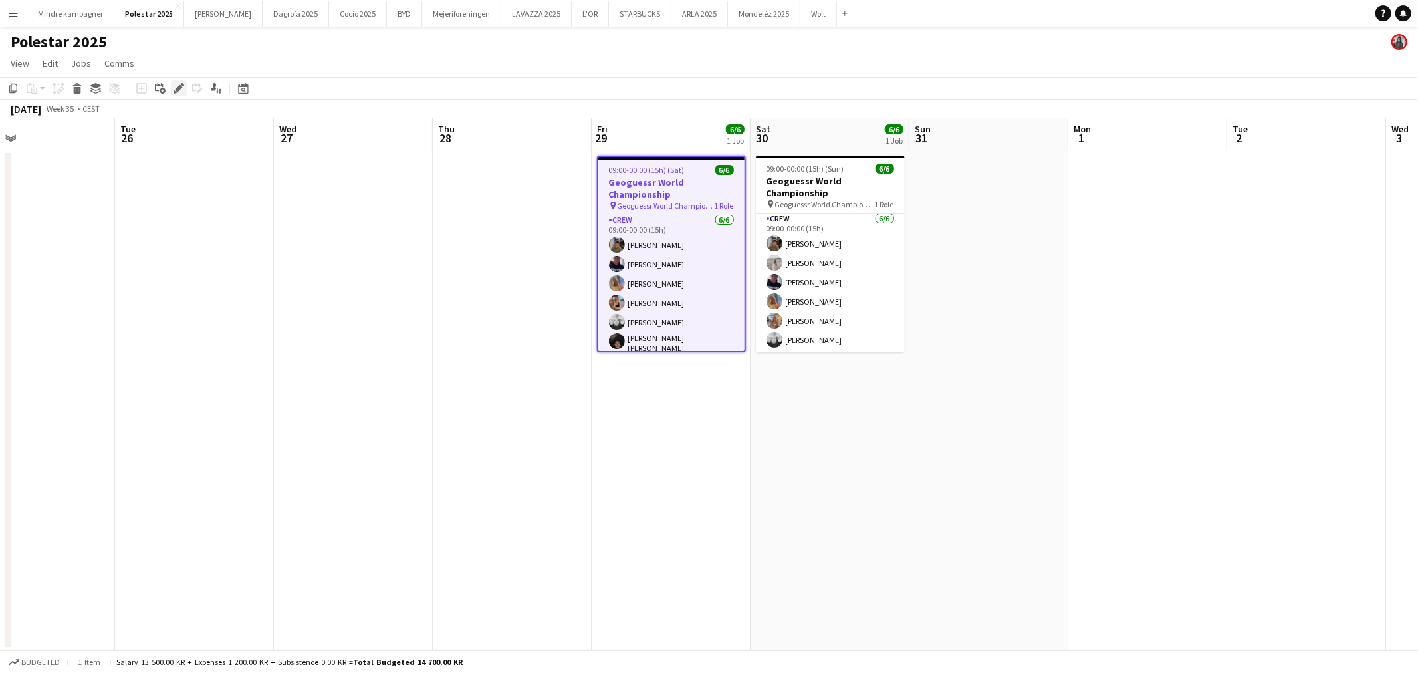
click at [173, 86] on icon "Edit" at bounding box center [178, 88] width 11 height 11
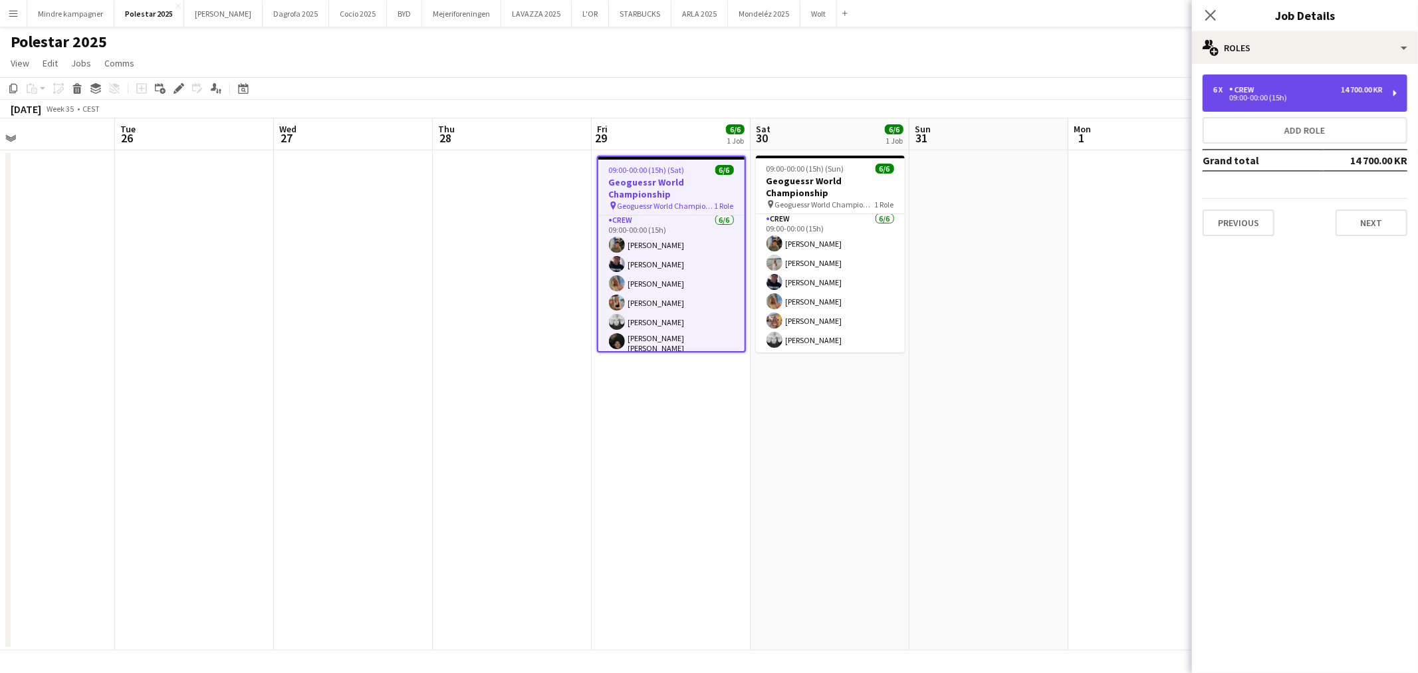
click at [1281, 108] on div "6 x Crew 14 700.00 KR 09:00-00:00 (15h)" at bounding box center [1304, 92] width 205 height 37
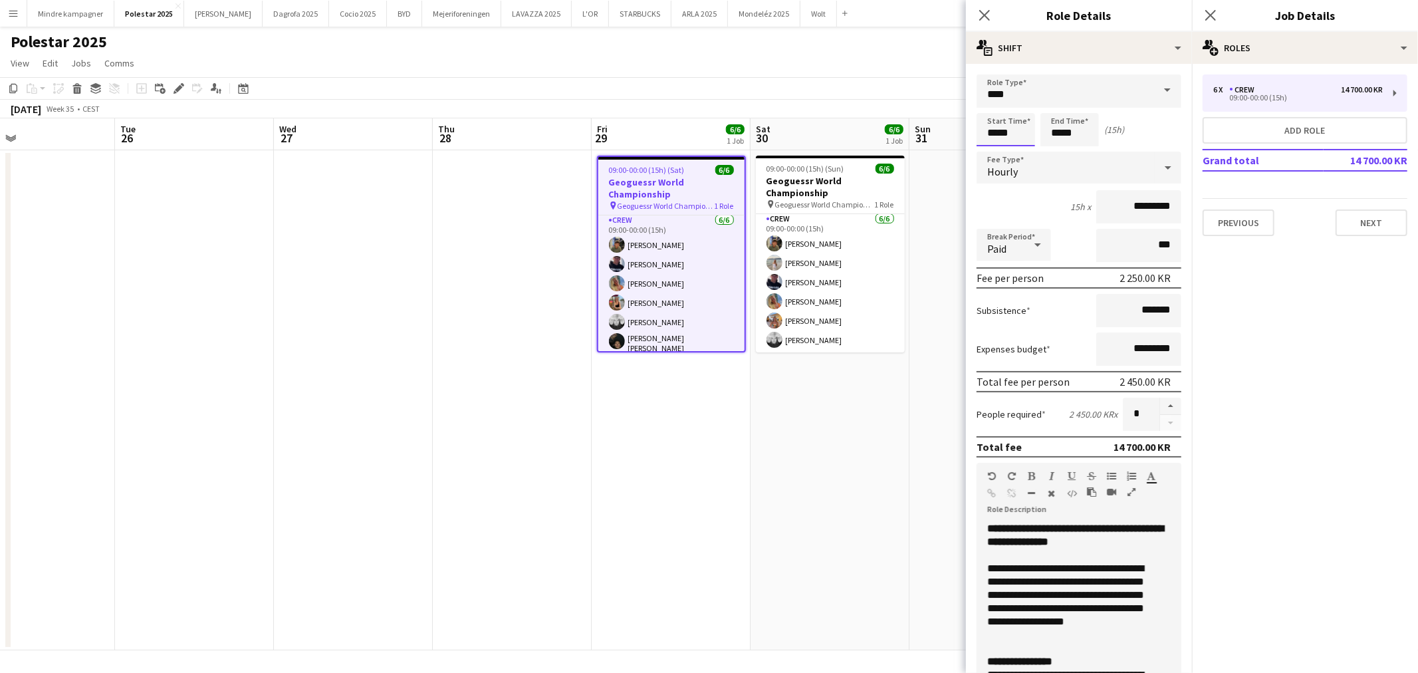
click at [1000, 133] on input "*****" at bounding box center [1005, 129] width 58 height 33
type input "*****"
click at [989, 146] on div at bounding box center [992, 152] width 27 height 13
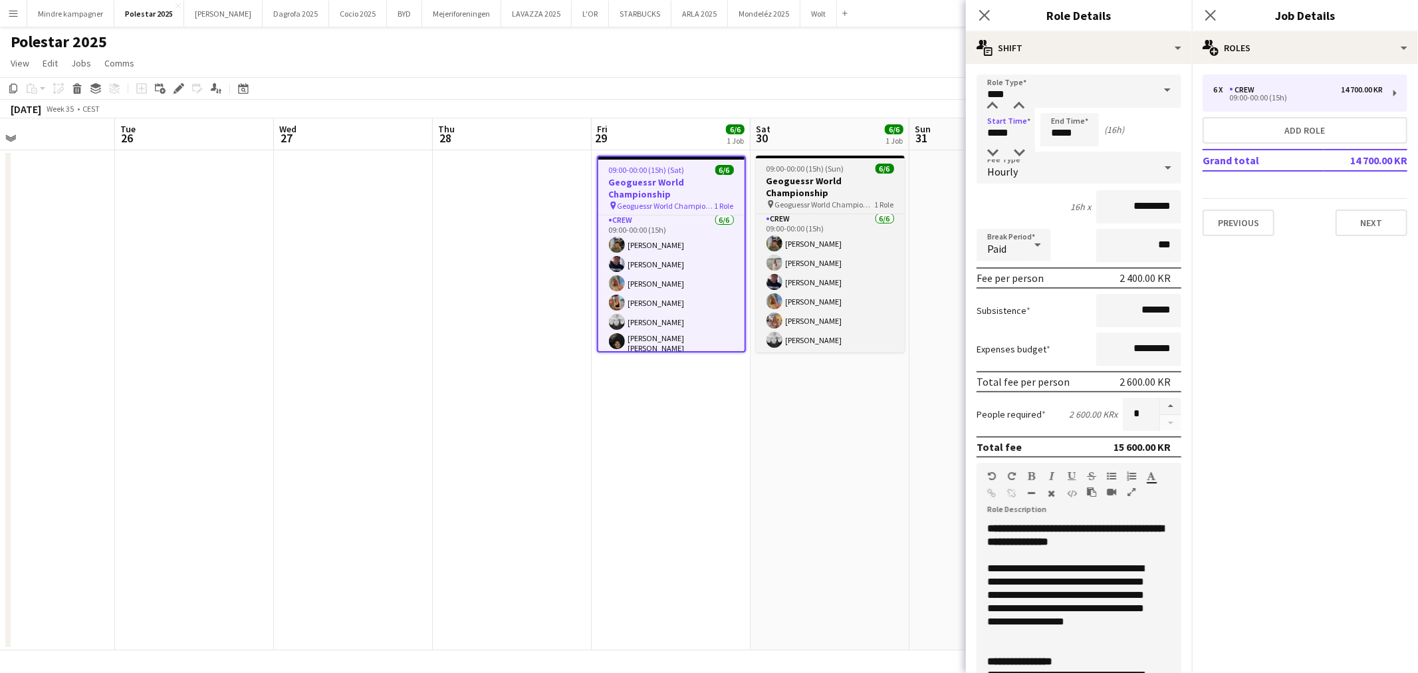
click at [843, 179] on h3 "Geoguessr World Championship" at bounding box center [830, 187] width 149 height 24
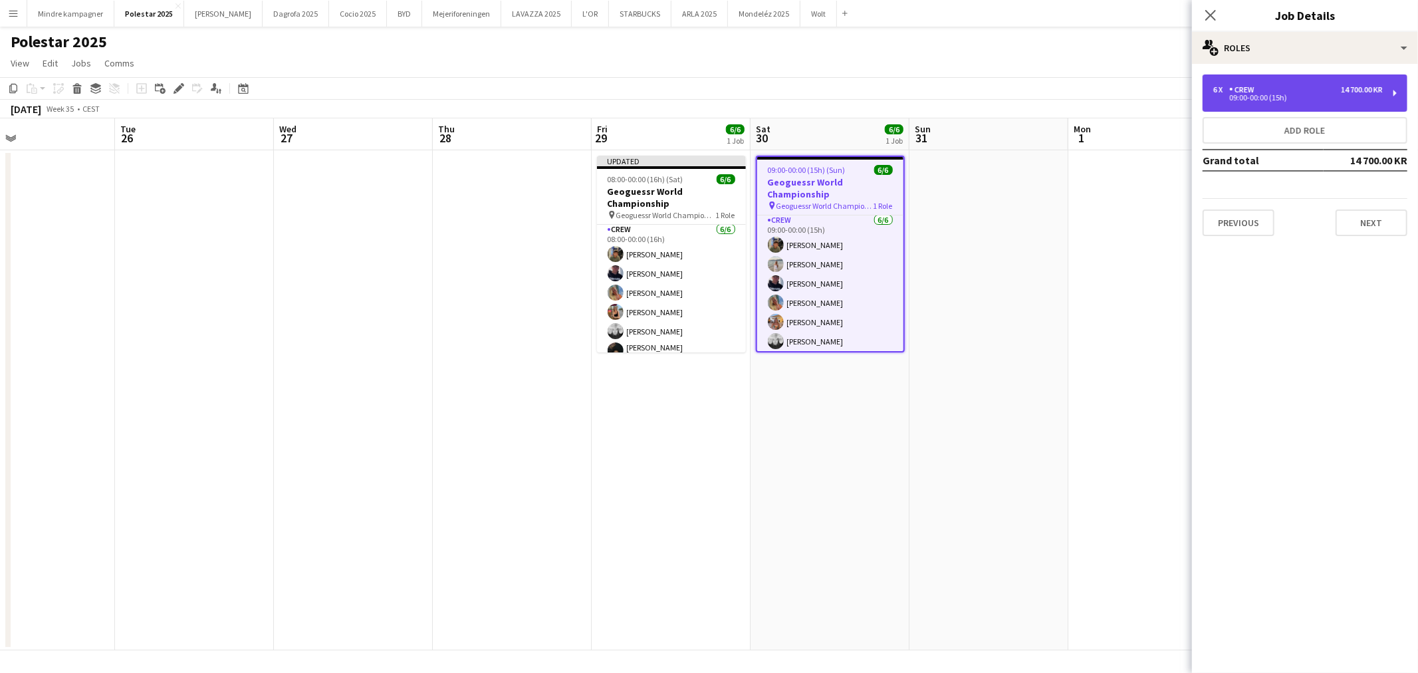
click at [1265, 108] on div "6 x Crew 14 700.00 KR 09:00-00:00 (15h)" at bounding box center [1304, 92] width 205 height 37
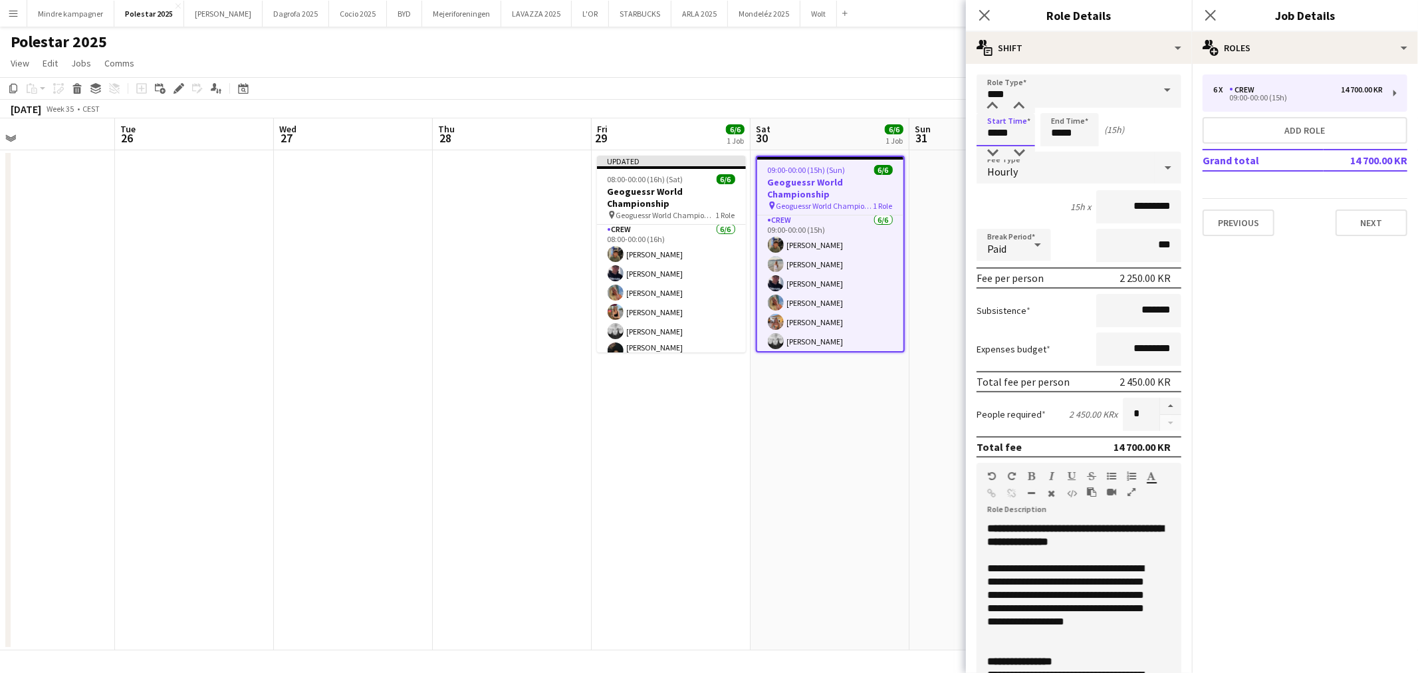
click at [1002, 138] on input "*****" at bounding box center [1005, 129] width 58 height 33
type input "*****"
click at [996, 154] on div at bounding box center [992, 152] width 27 height 13
click at [938, 460] on app-date-cell at bounding box center [988, 400] width 159 height 500
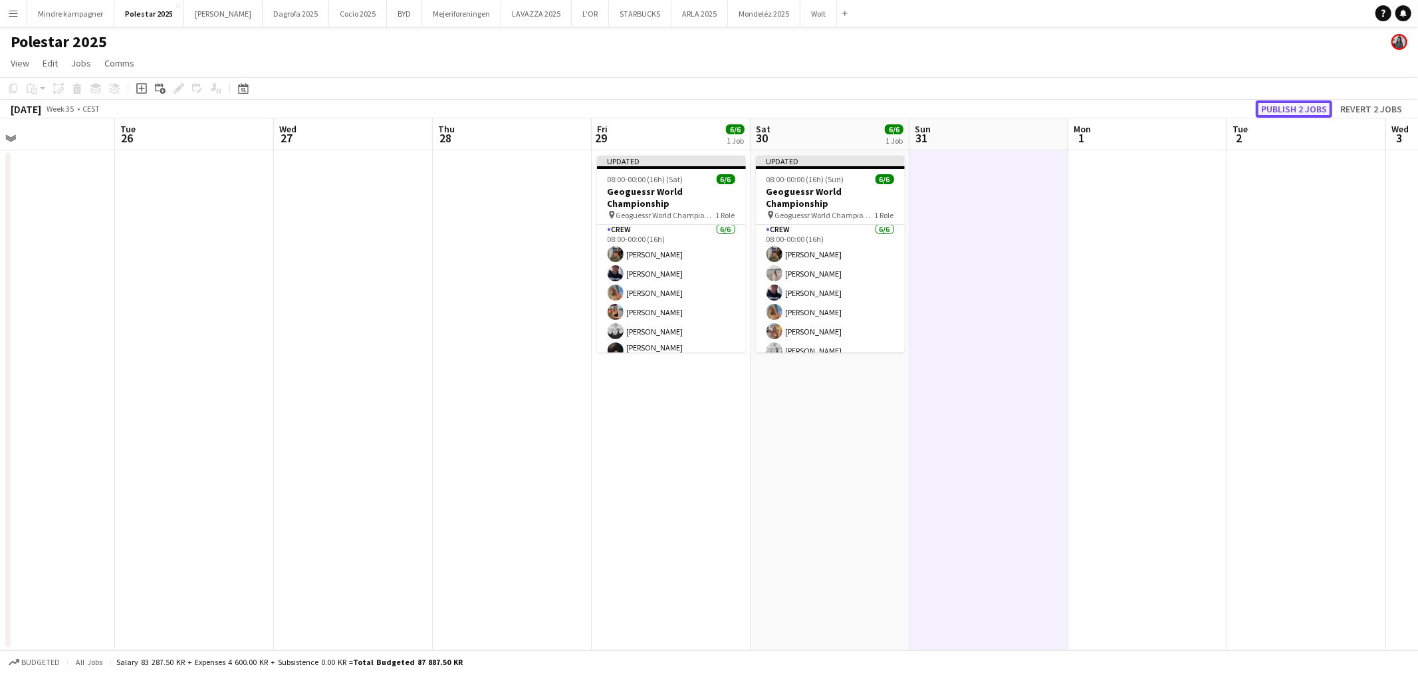
click at [1293, 107] on button "Publish 2 jobs" at bounding box center [1293, 108] width 76 height 17
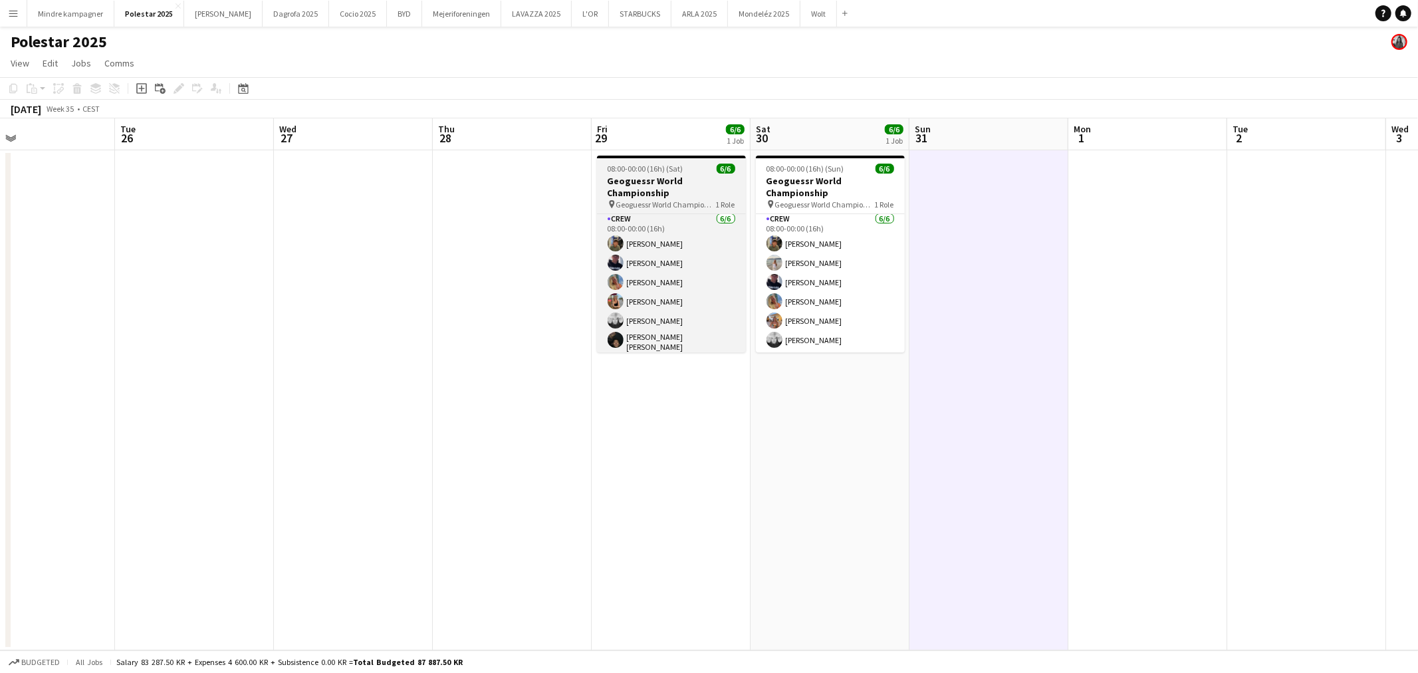
click at [706, 191] on h3 "Geoguessr World Championship" at bounding box center [671, 187] width 149 height 24
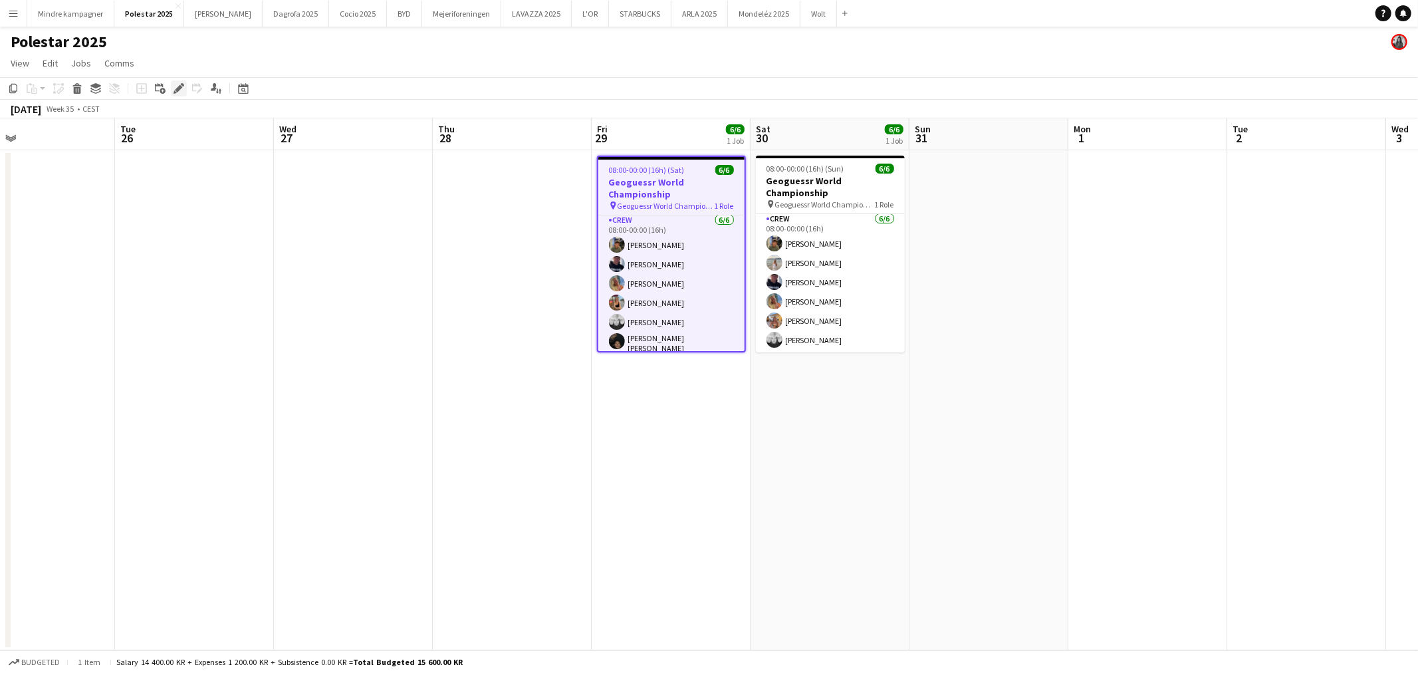
click at [181, 87] on icon "Edit" at bounding box center [178, 88] width 11 height 11
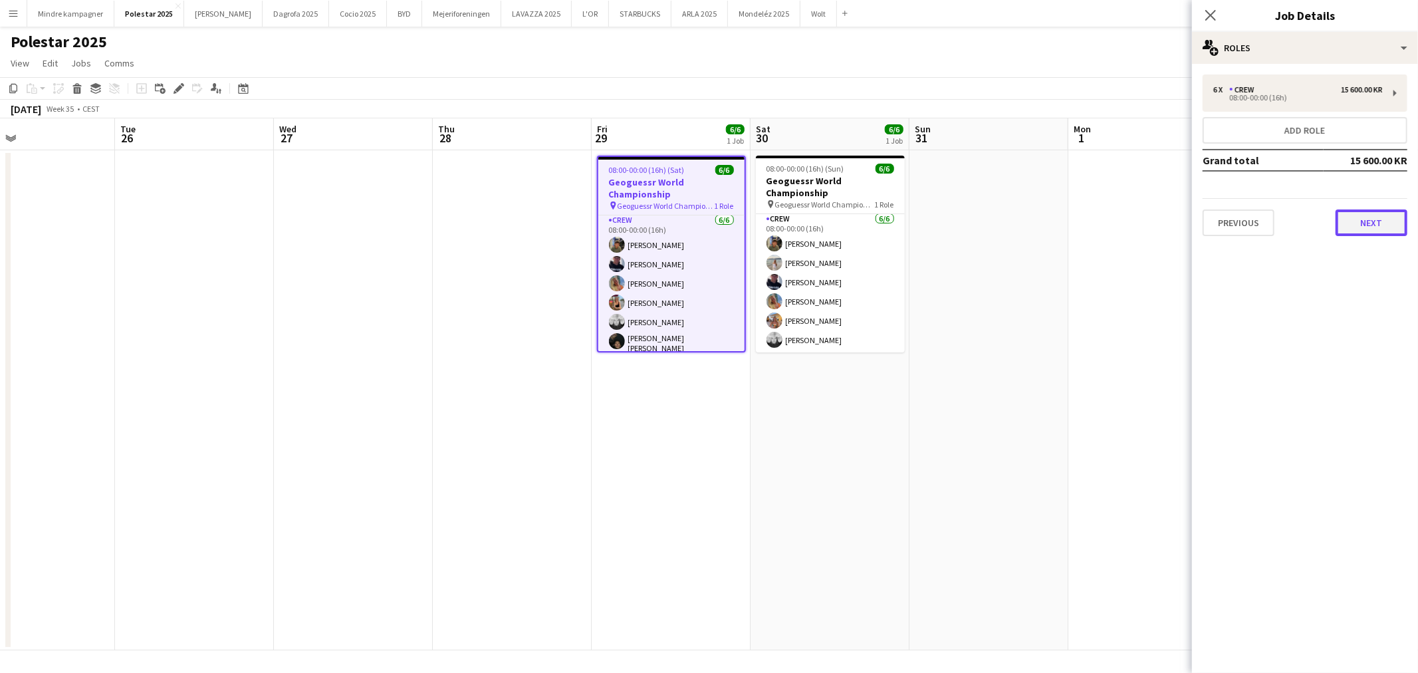
click at [1374, 209] on button "Next" at bounding box center [1371, 222] width 72 height 27
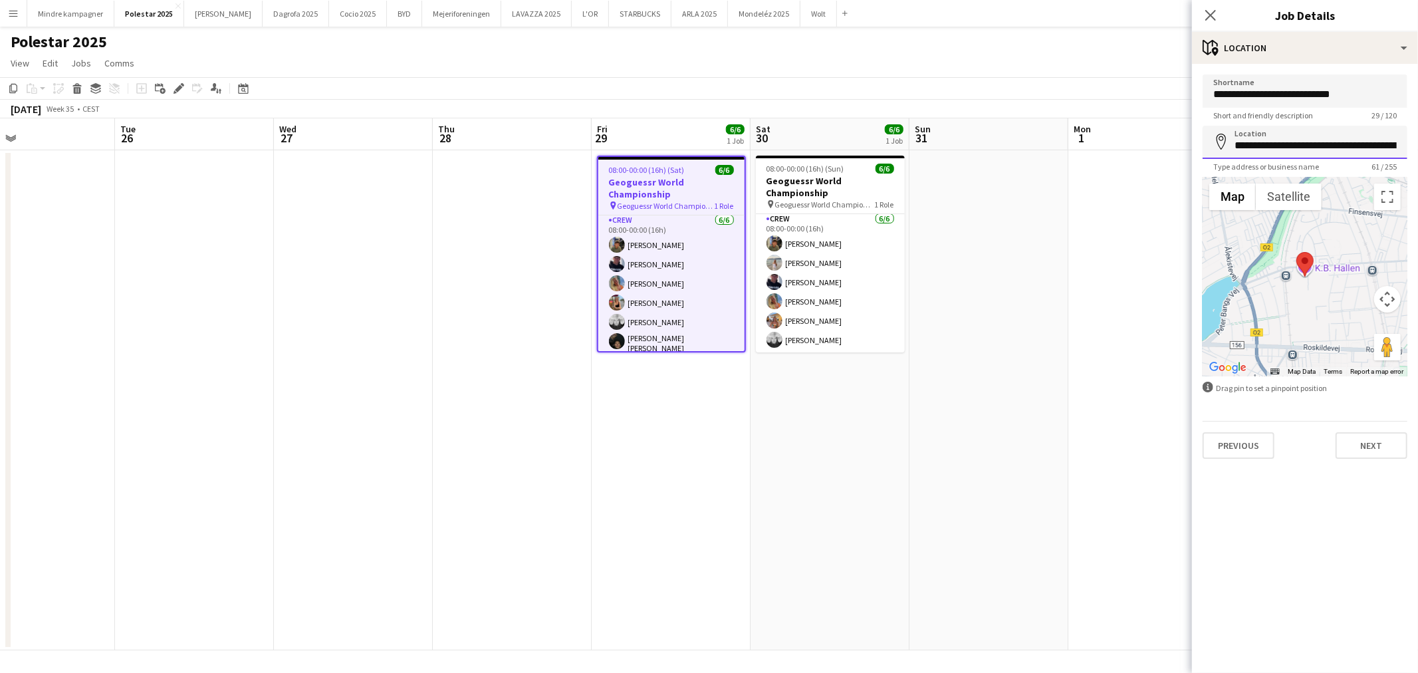
click at [1325, 134] on input "**********" at bounding box center [1304, 142] width 205 height 33
click at [1326, 142] on input "**********" at bounding box center [1304, 142] width 205 height 33
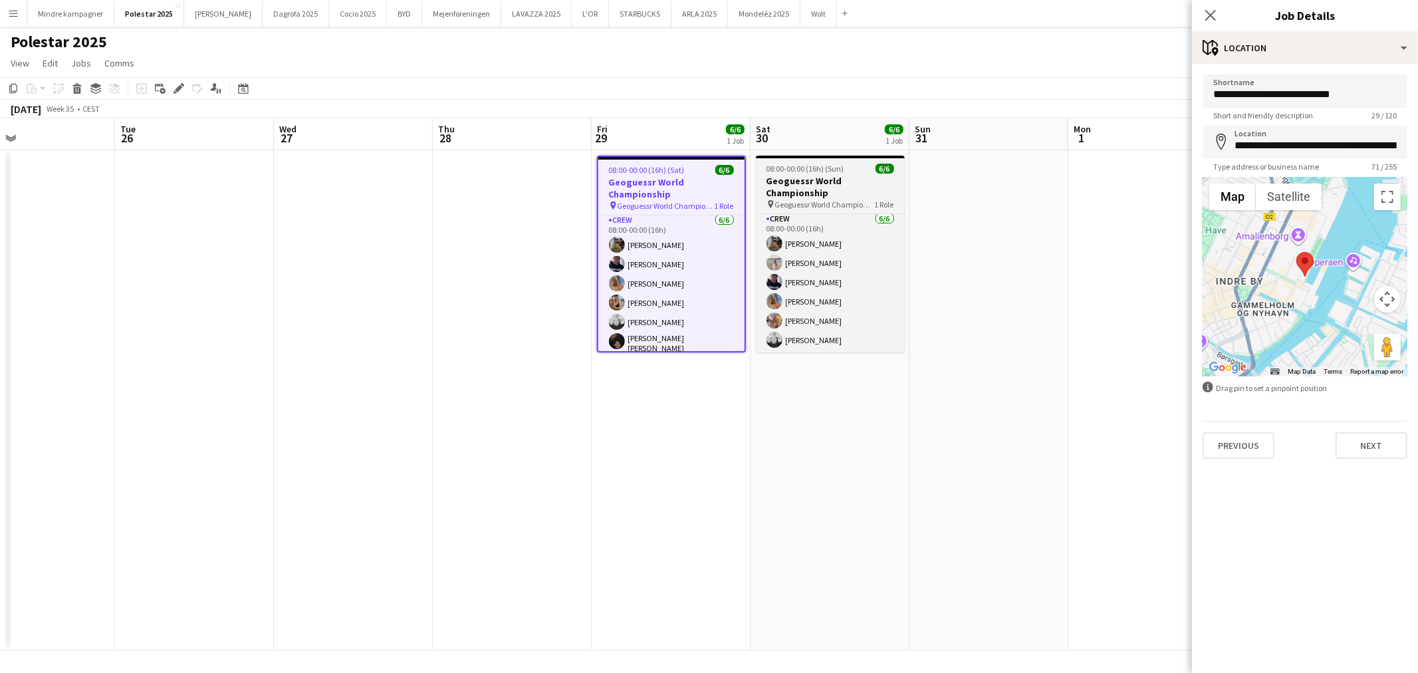
click at [820, 195] on h3 "Geoguessr World Championship" at bounding box center [830, 187] width 149 height 24
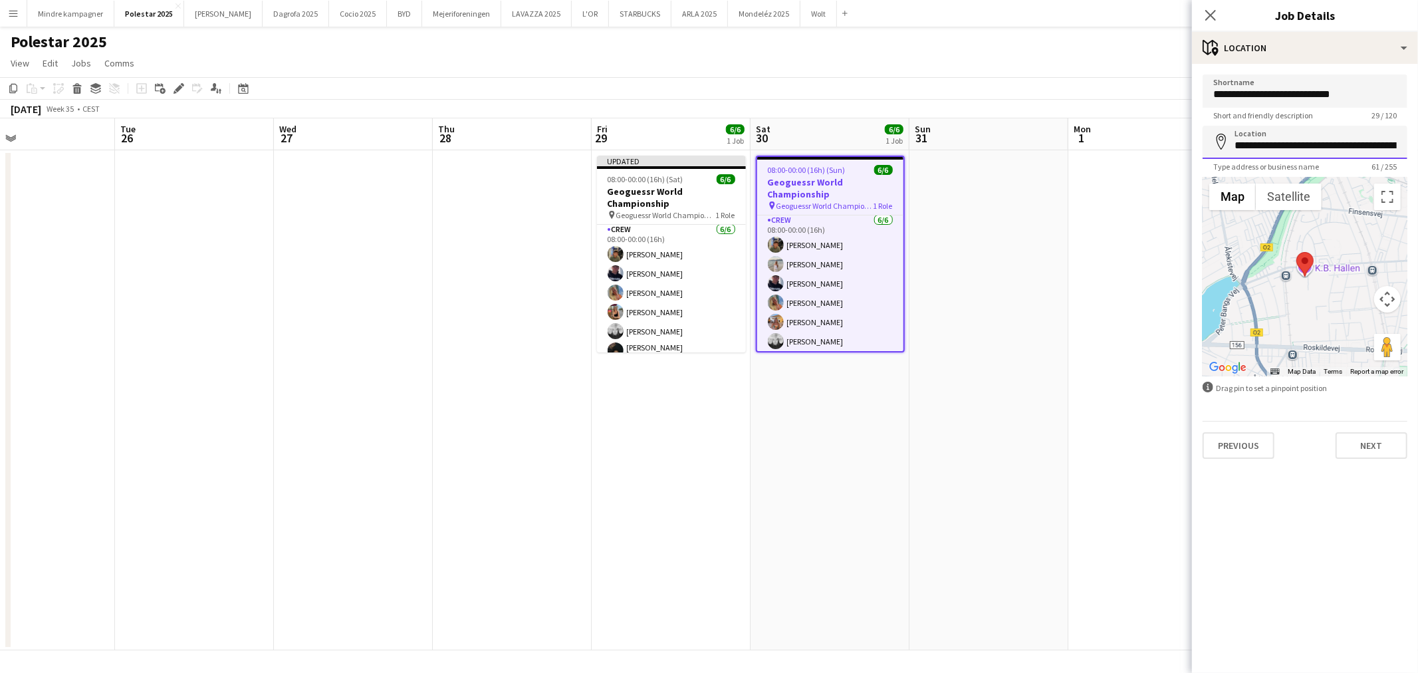
click at [1347, 147] on input "**********" at bounding box center [1304, 142] width 205 height 33
type input "**********"
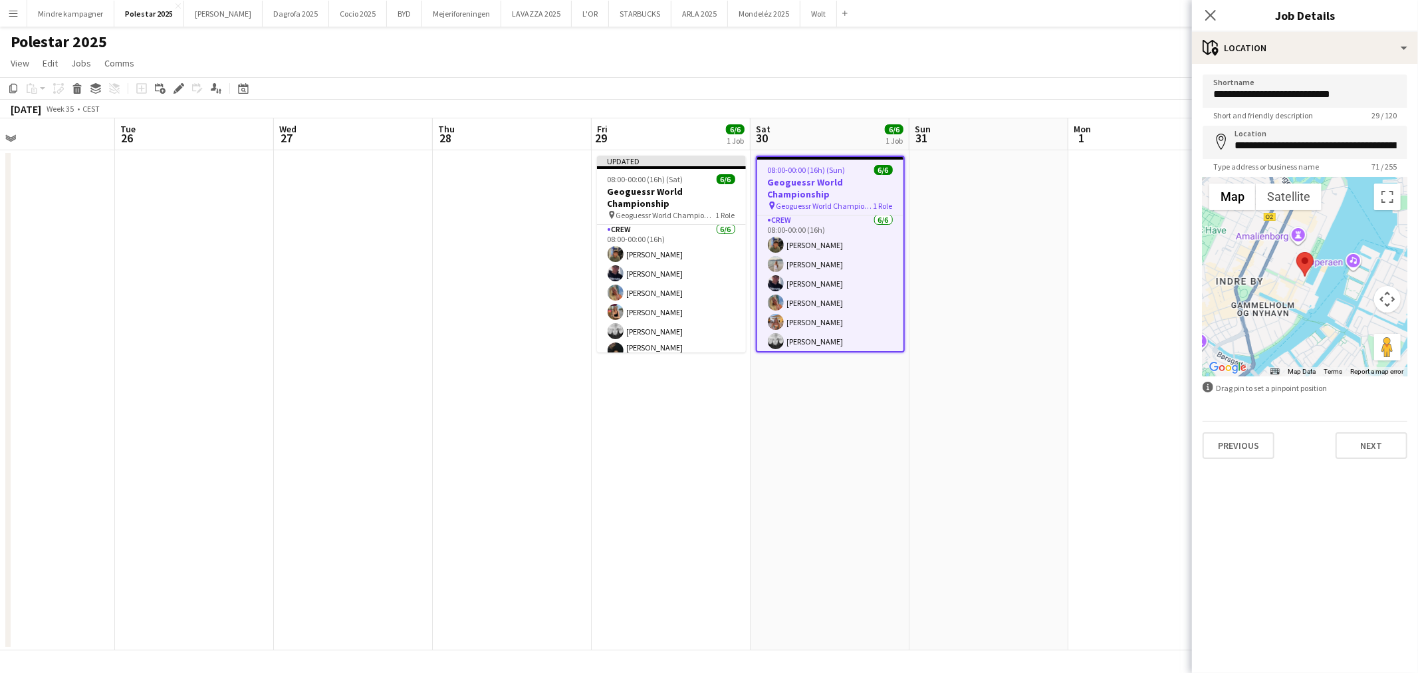
click at [1087, 370] on app-date-cell at bounding box center [1147, 400] width 159 height 500
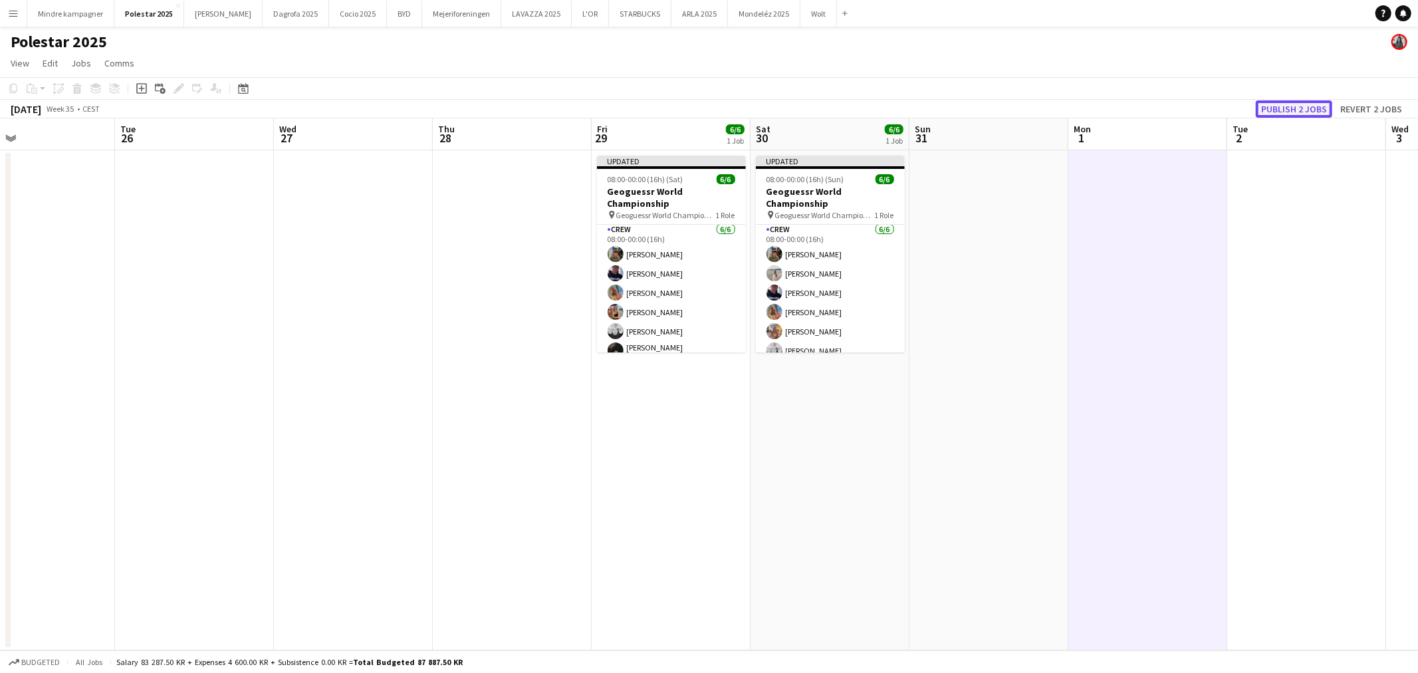
click at [1295, 102] on button "Publish 2 jobs" at bounding box center [1293, 108] width 76 height 17
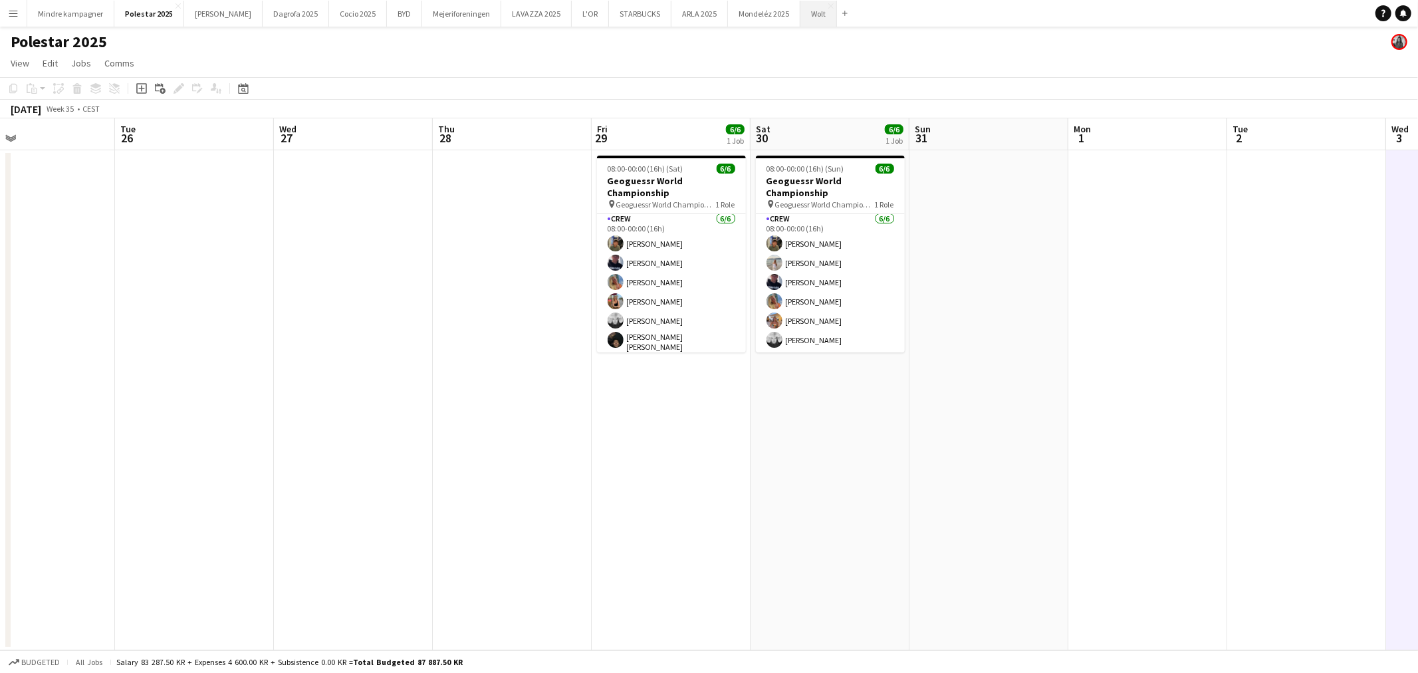
click at [800, 14] on button "Wolt Close" at bounding box center [818, 14] width 37 height 26
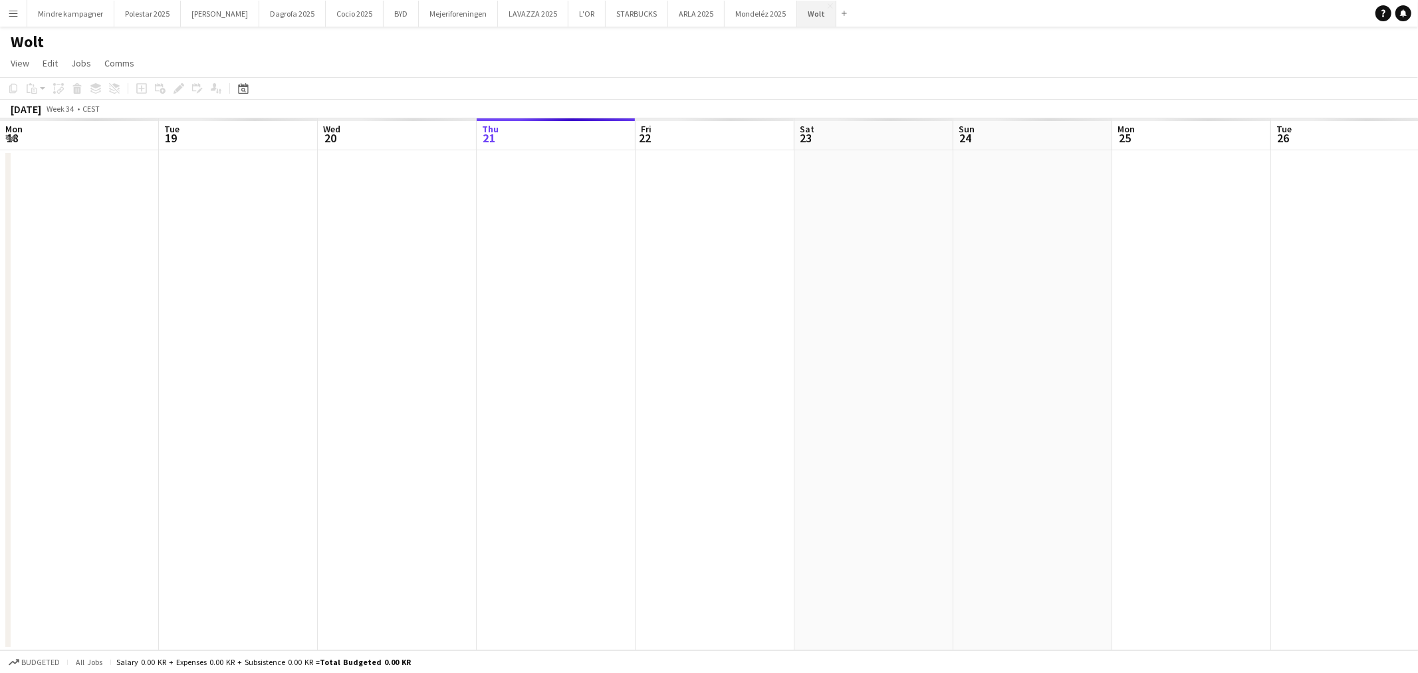
scroll to position [0, 317]
drag, startPoint x: 1131, startPoint y: 354, endPoint x: 760, endPoint y: 392, distance: 372.8
click at [768, 391] on app-calendar-viewport "Mon 18 Tue 19 Wed 20 Thu 21 Fri 22 Sat 23 Sun 24 Mon 25 Tue 26 Wed 27 Thu 28 Fr…" at bounding box center [709, 384] width 1418 height 532
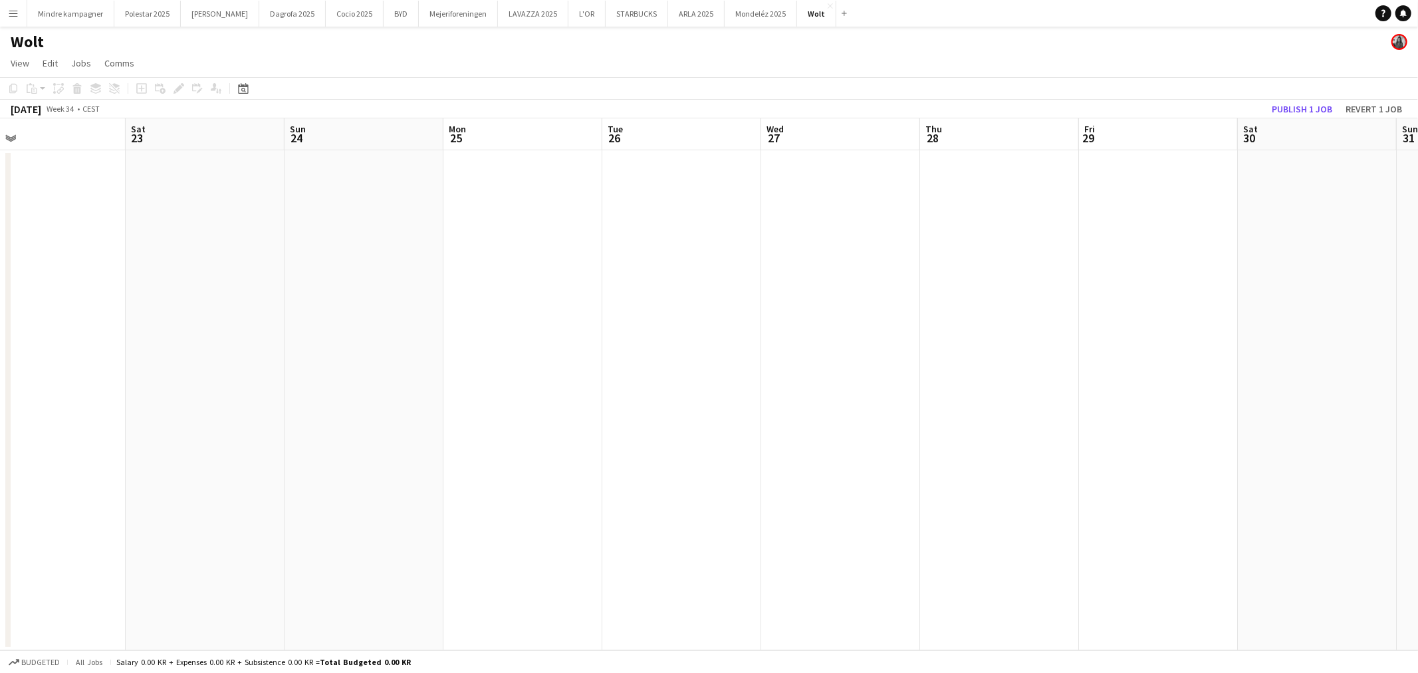
drag, startPoint x: 576, startPoint y: 329, endPoint x: 1021, endPoint y: 352, distance: 445.9
click at [992, 353] on app-calendar-viewport "Wed 20 Thu 21 Fri 22 Sat 23 Sun 24 Mon 25 Tue 26 Wed 27 Thu 28 Fri 29 Sat 30 Su…" at bounding box center [709, 384] width 1418 height 532
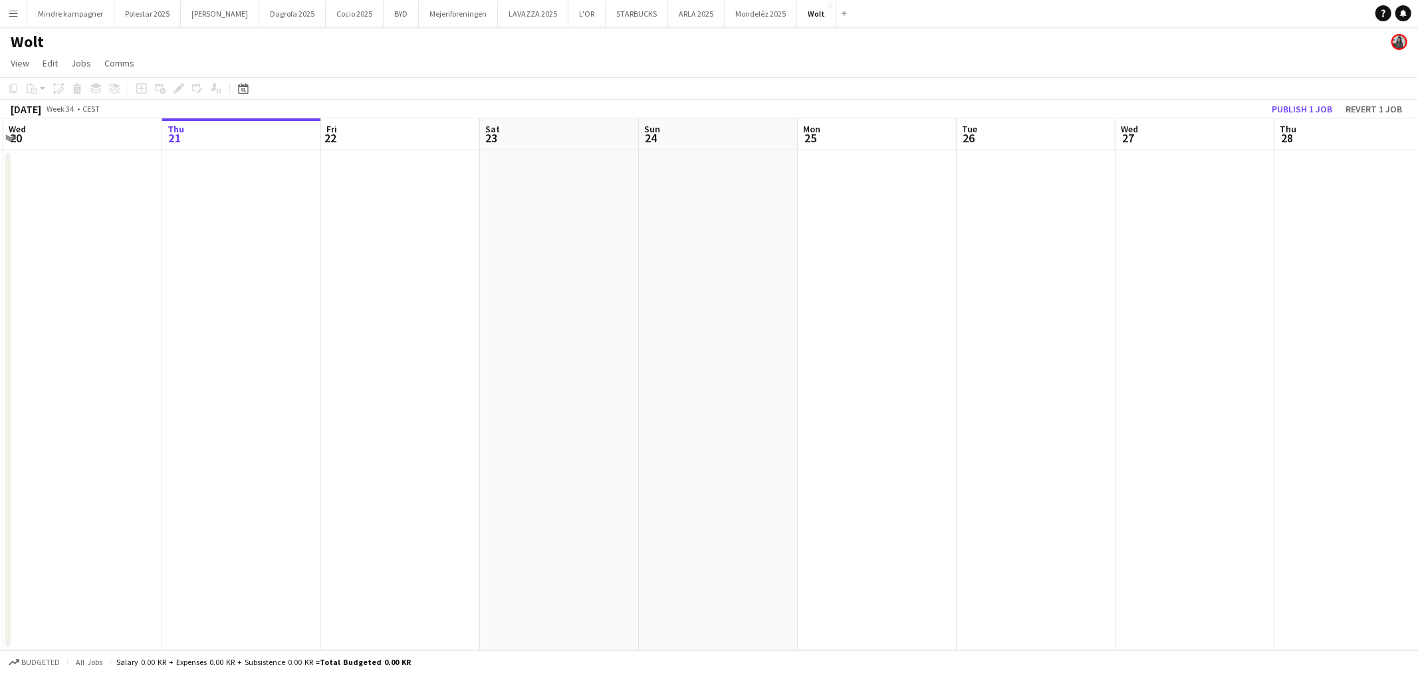
drag, startPoint x: 559, startPoint y: 389, endPoint x: 1014, endPoint y: 403, distance: 455.5
click at [1012, 403] on app-calendar-viewport "Mon 18 Tue 19 Wed 20 Thu 21 Fri 22 Sat 23 Sun 24 Mon 25 Tue 26 Wed 27 Thu 28 Fr…" at bounding box center [709, 384] width 1418 height 532
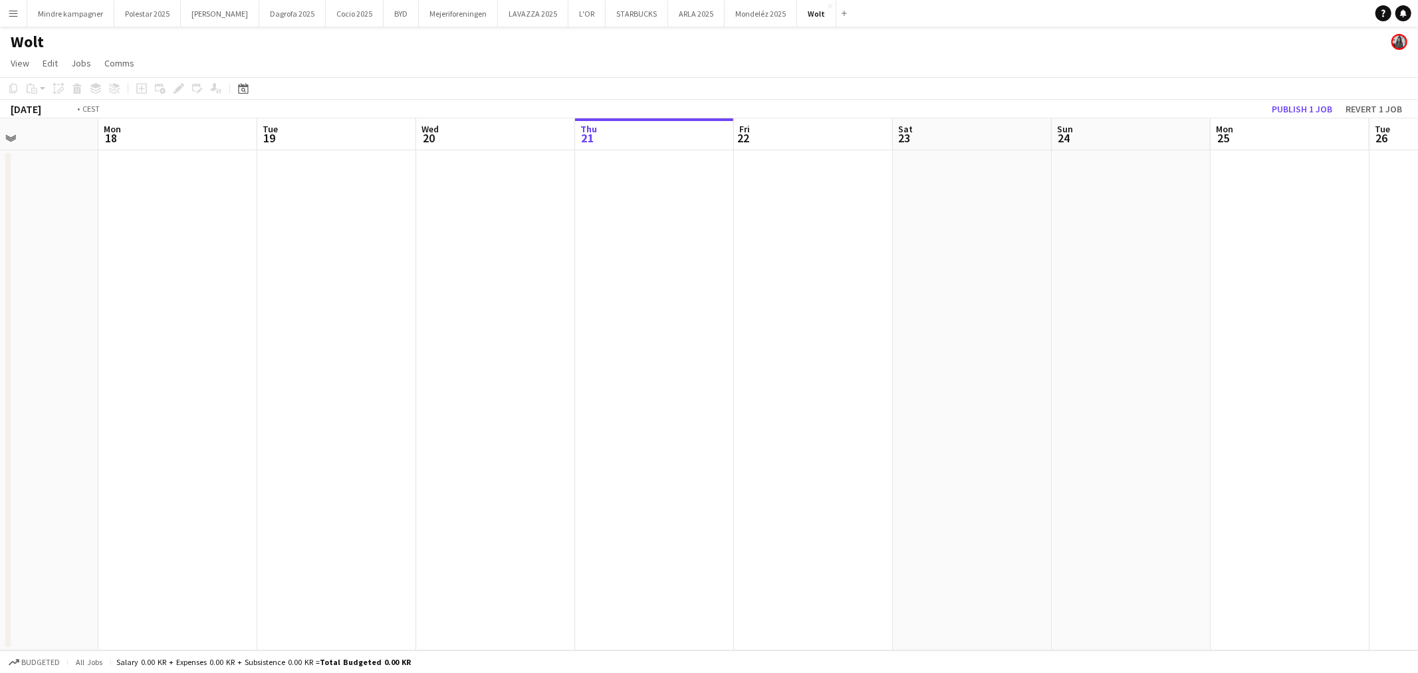
drag, startPoint x: 1058, startPoint y: 394, endPoint x: 796, endPoint y: 402, distance: 262.0
click at [502, 415] on app-calendar-viewport "Fri 15 Sat 16 Sun 17 Mon 18 Tue 19 Wed 20 Thu 21 Fri 22 Sat 23 Sun 24 Mon 25 Tu…" at bounding box center [709, 384] width 1418 height 532
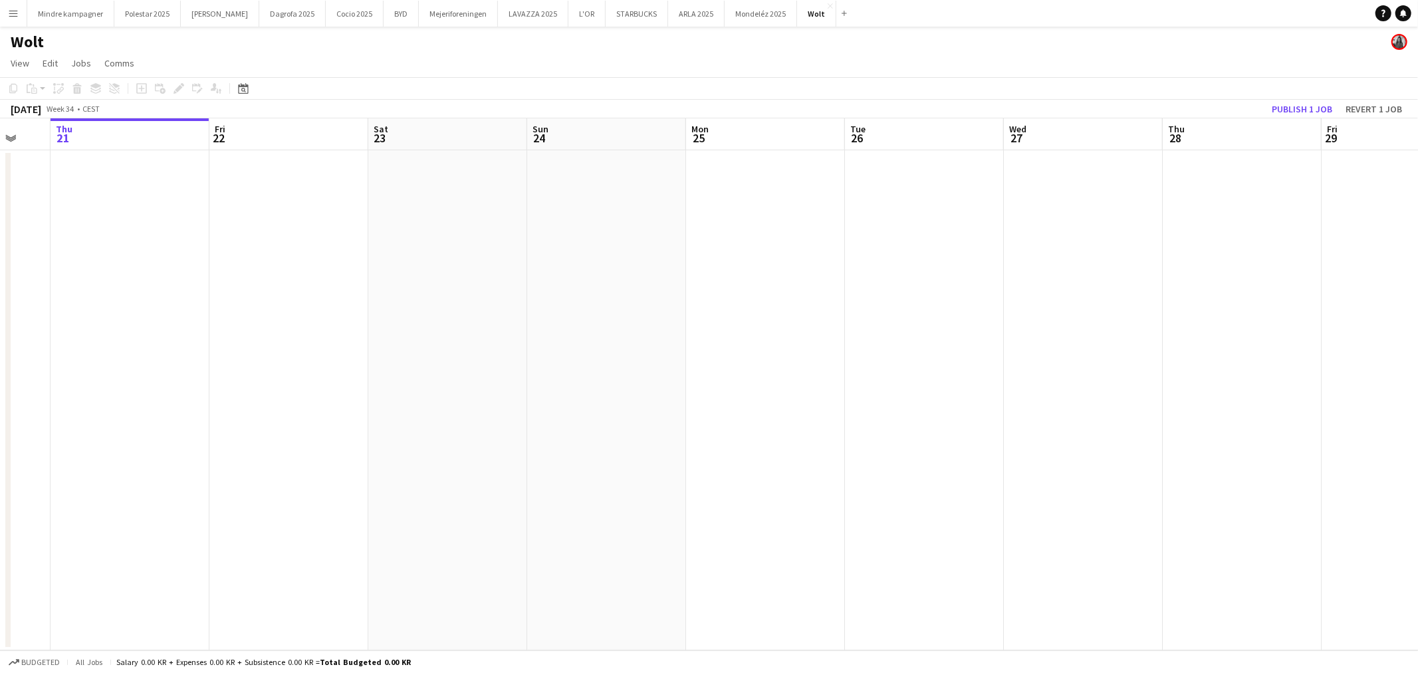
drag, startPoint x: 1196, startPoint y: 407, endPoint x: 909, endPoint y: 443, distance: 289.3
click at [675, 447] on app-calendar-viewport "Mon 18 Tue 19 Wed 20 Thu 21 Fri 22 Sat 23 Sun 24 Mon 25 Tue 26 Wed 27 Thu 28 Fr…" at bounding box center [709, 384] width 1418 height 532
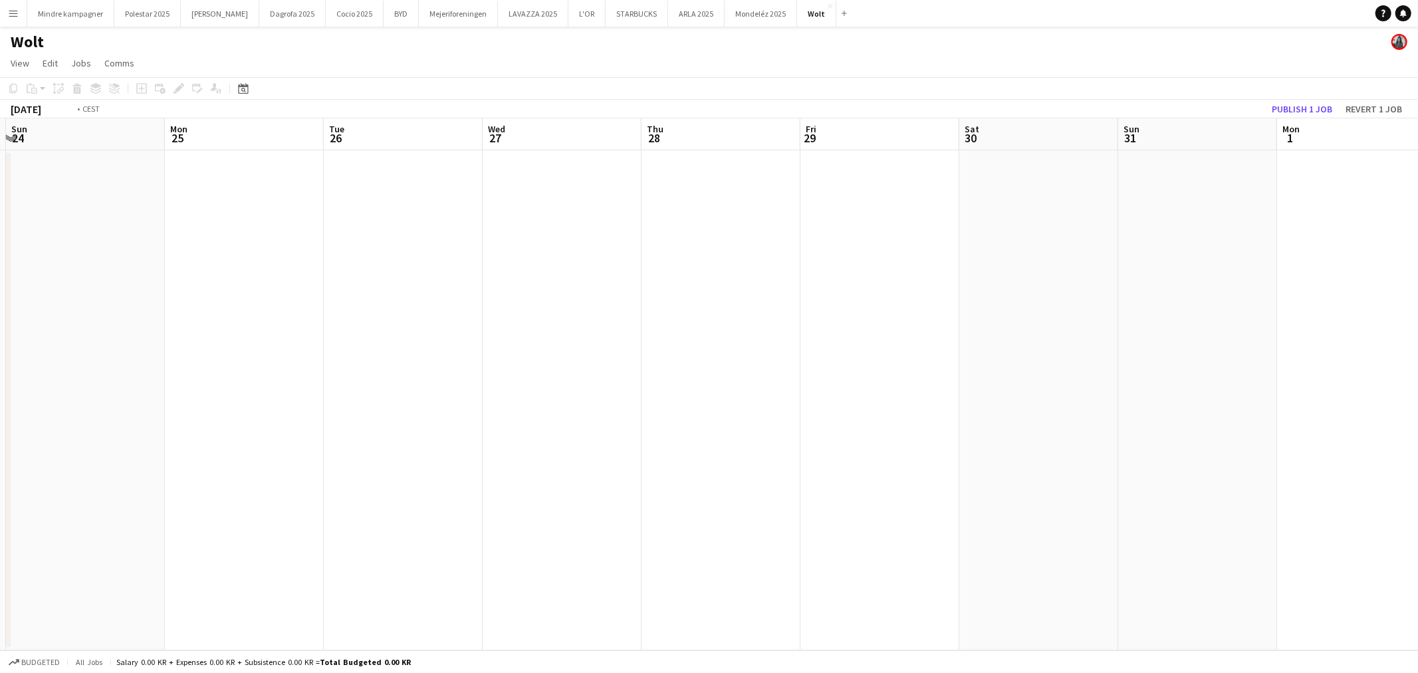
click at [453, 449] on app-calendar-viewport "Thu 21 Fri 22 Sat 23 Sun 24 Mon 25 Tue 26 Wed 27 Thu 28 Fri 29 Sat 30 Sun 31 Mo…" at bounding box center [709, 384] width 1418 height 532
drag, startPoint x: 815, startPoint y: 435, endPoint x: 694, endPoint y: 430, distance: 121.7
click at [548, 433] on app-calendar-viewport "Sun 24 Mon 25 Tue 26 Wed 27 Thu 28 Fri 29 Sat 30 Sun 31 Mon 1 Tue 2 Wed 3 Thu 4…" at bounding box center [709, 384] width 1418 height 532
click at [529, 439] on app-calendar-viewport "Tue 26 Wed 27 Thu 28 Fri 29 Sat 30 Sun 31 Mon 1 Tue 2 Wed 3 Thu 4 Fri 5 Sat 6 S…" at bounding box center [709, 384] width 1418 height 532
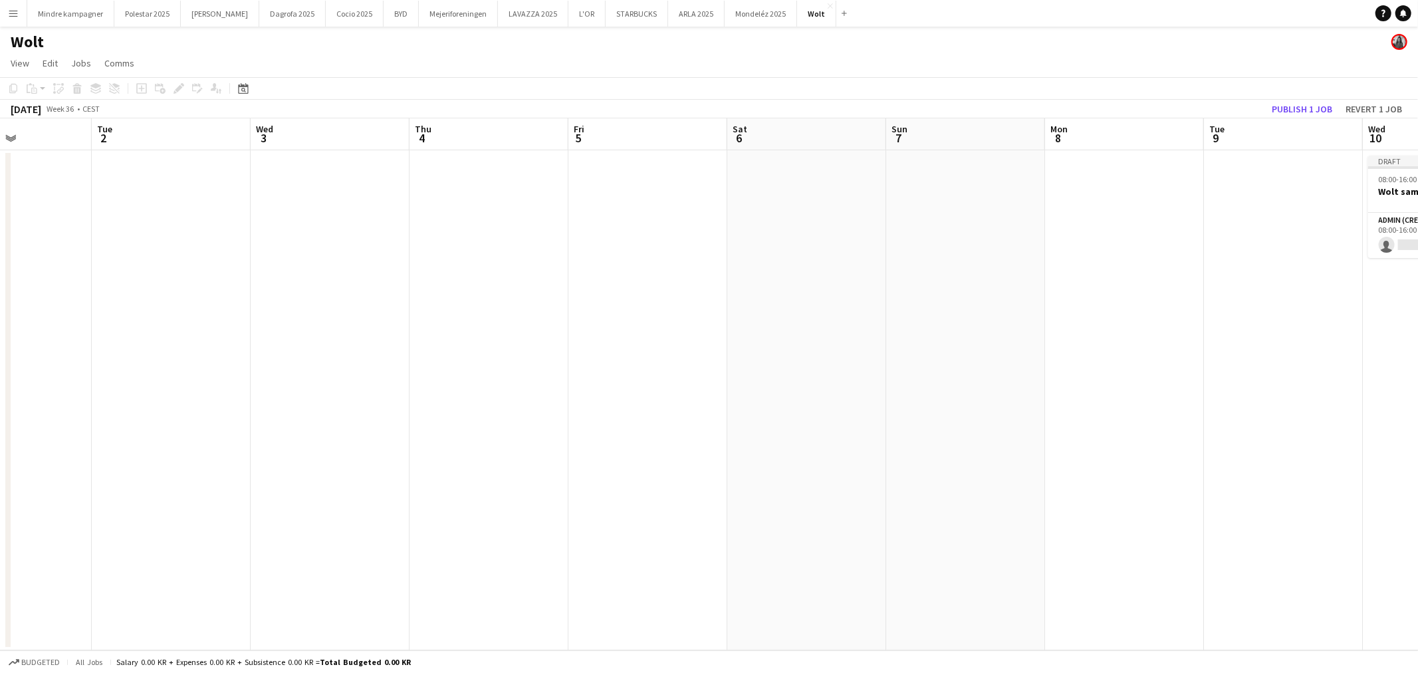
drag, startPoint x: 1031, startPoint y: 433, endPoint x: 548, endPoint y: 445, distance: 484.0
click at [548, 445] on app-calendar-viewport "Fri 29 Sat 30 Sun 31 Mon 1 Tue 2 Wed 3 Thu 4 Fri 5 Sat 6 Sun 7 Mon 8 Tue 9 Wed …" at bounding box center [709, 384] width 1418 height 532
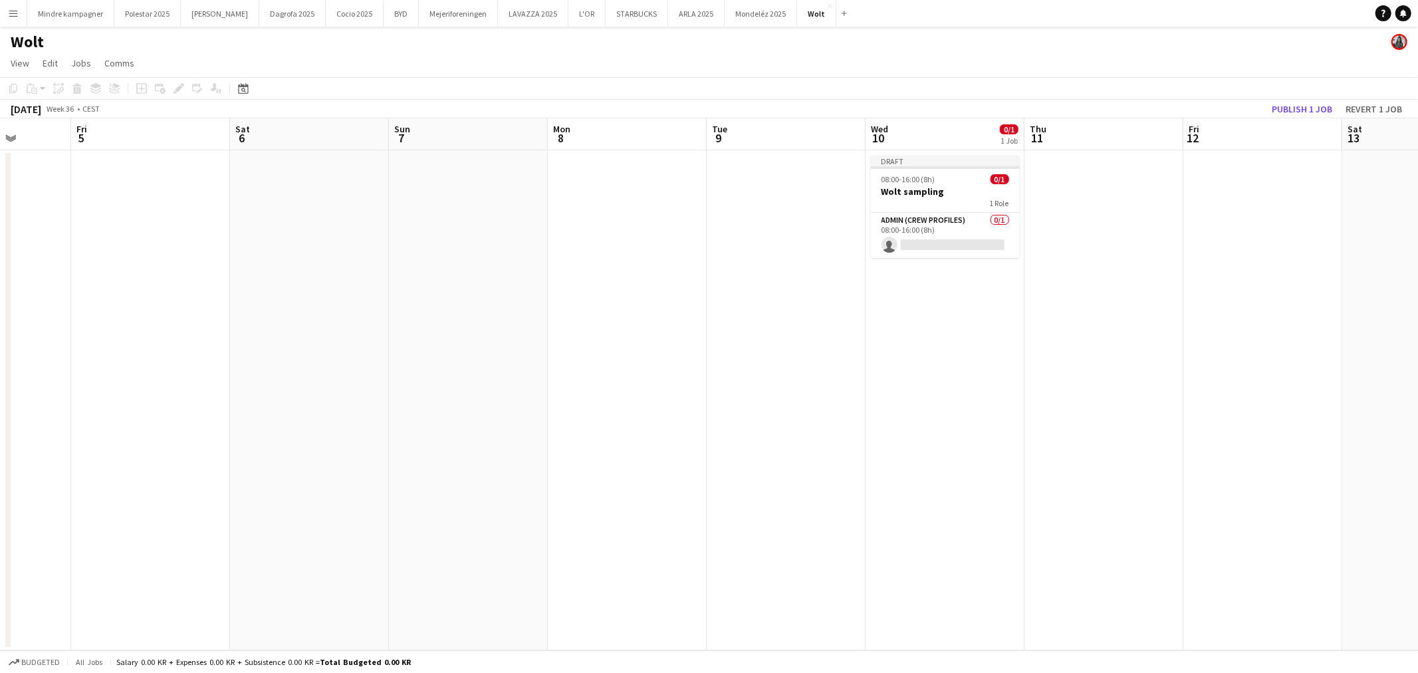
drag, startPoint x: 851, startPoint y: 443, endPoint x: 671, endPoint y: 457, distance: 180.7
click at [671, 457] on app-calendar-viewport "Tue 2 Wed 3 Thu 4 Fri 5 Sat 6 Sun 7 Mon 8 Tue 9 Wed 10 0/1 1 Job Thu 11 Fri 12 …" at bounding box center [709, 384] width 1418 height 532
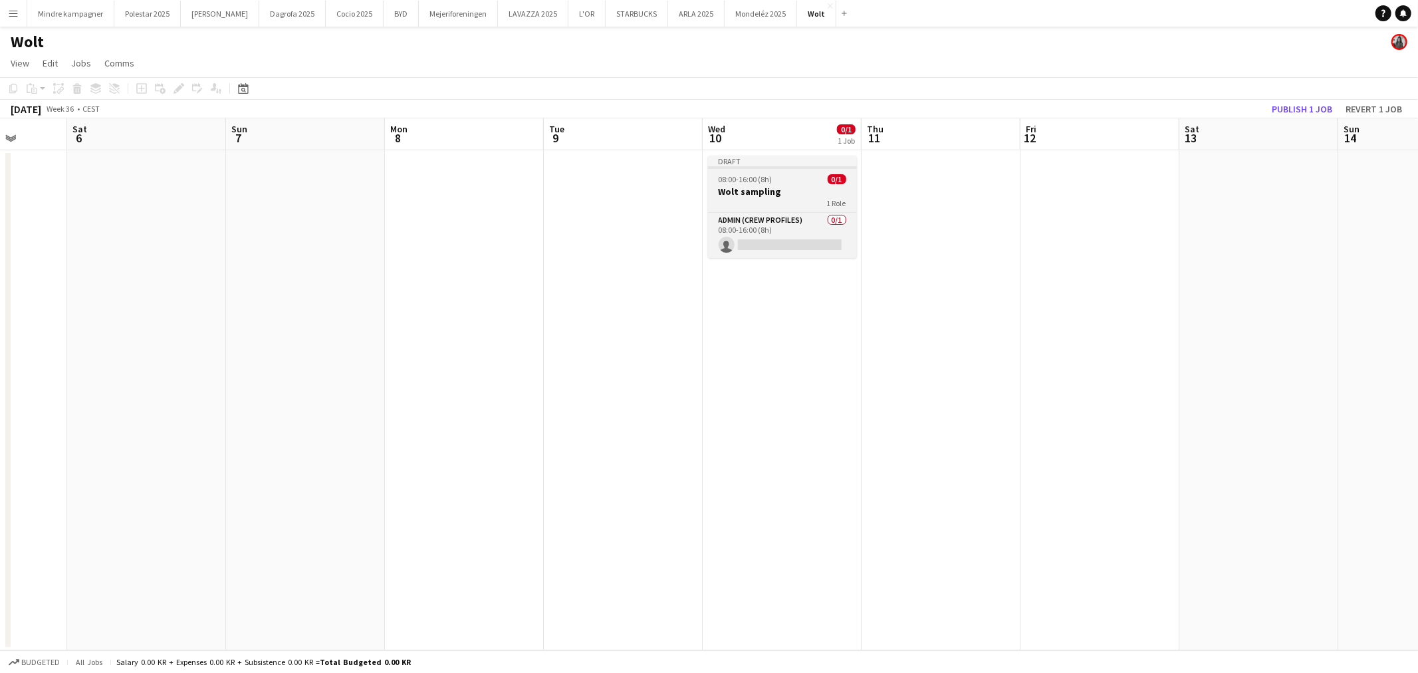
click at [795, 187] on h3 "Wolt sampling" at bounding box center [782, 191] width 149 height 12
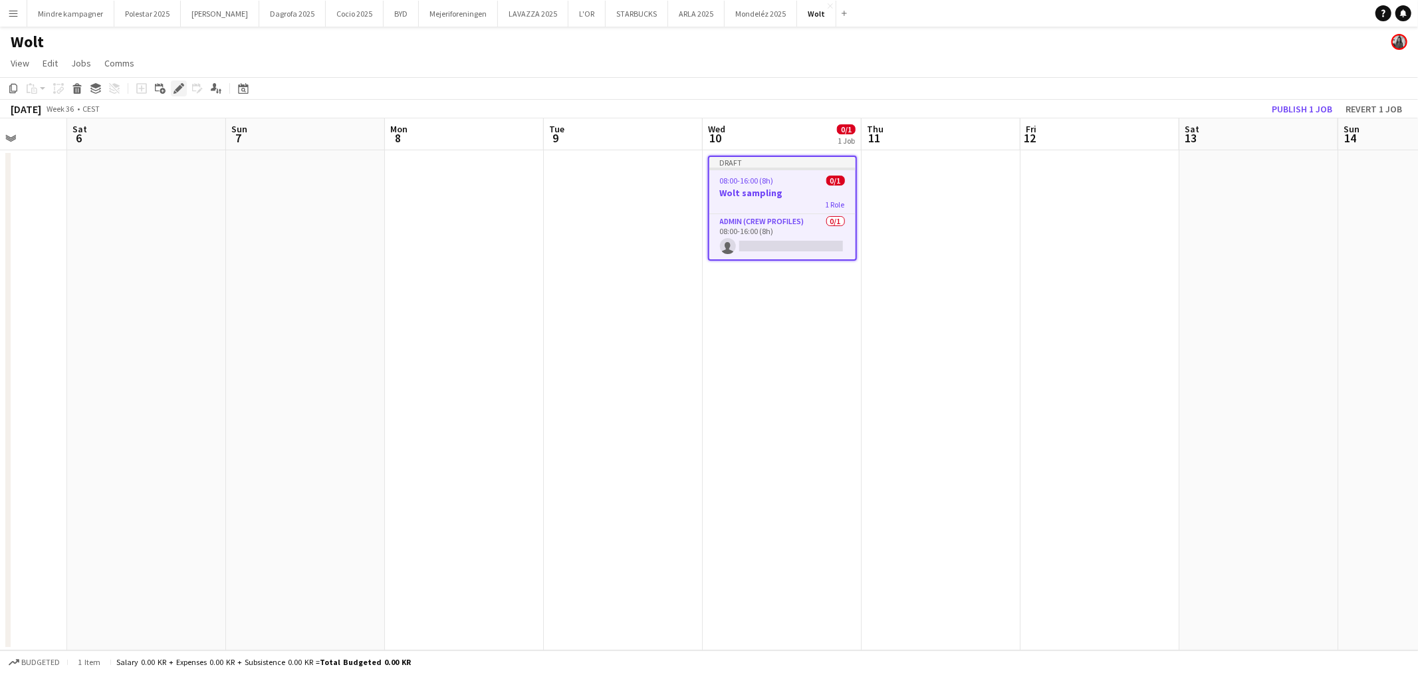
click at [181, 85] on icon at bounding box center [182, 84] width 3 height 3
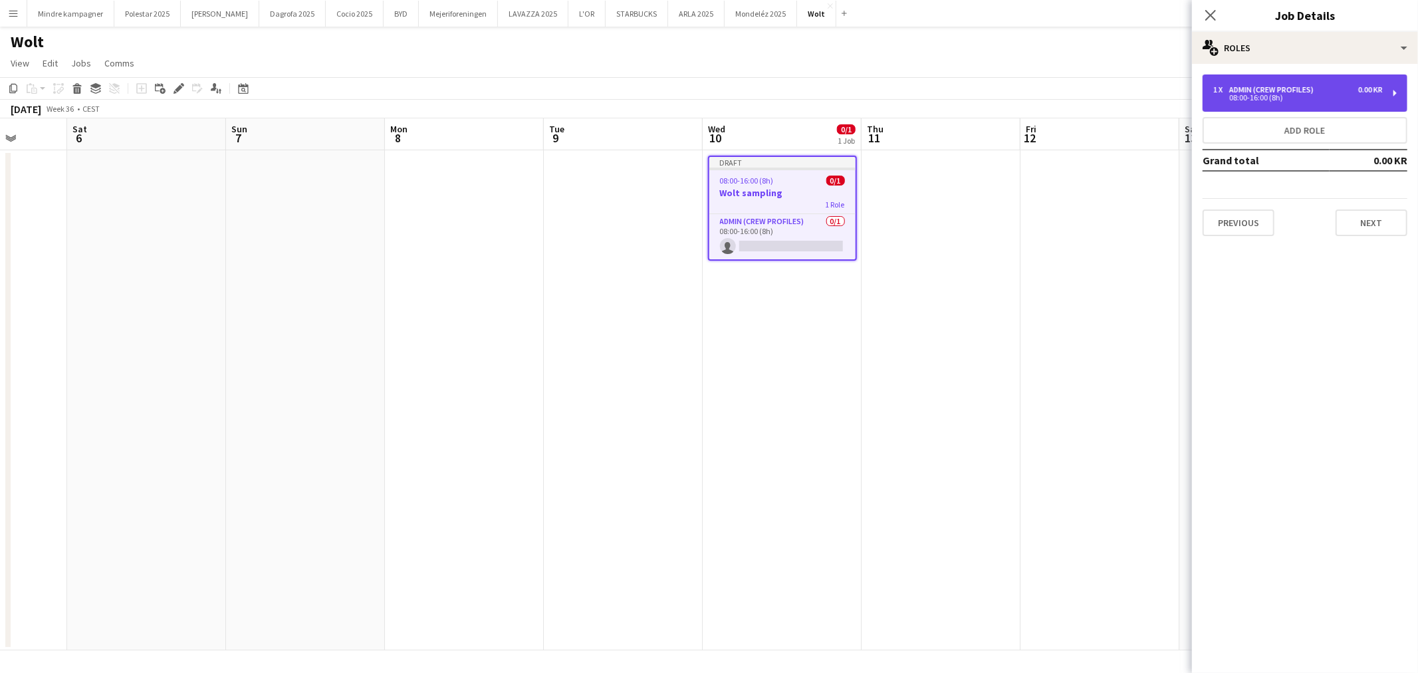
click at [1306, 76] on div "1 x Admin (crew profiles) 0.00 KR 08:00-16:00 (8h)" at bounding box center [1304, 92] width 205 height 37
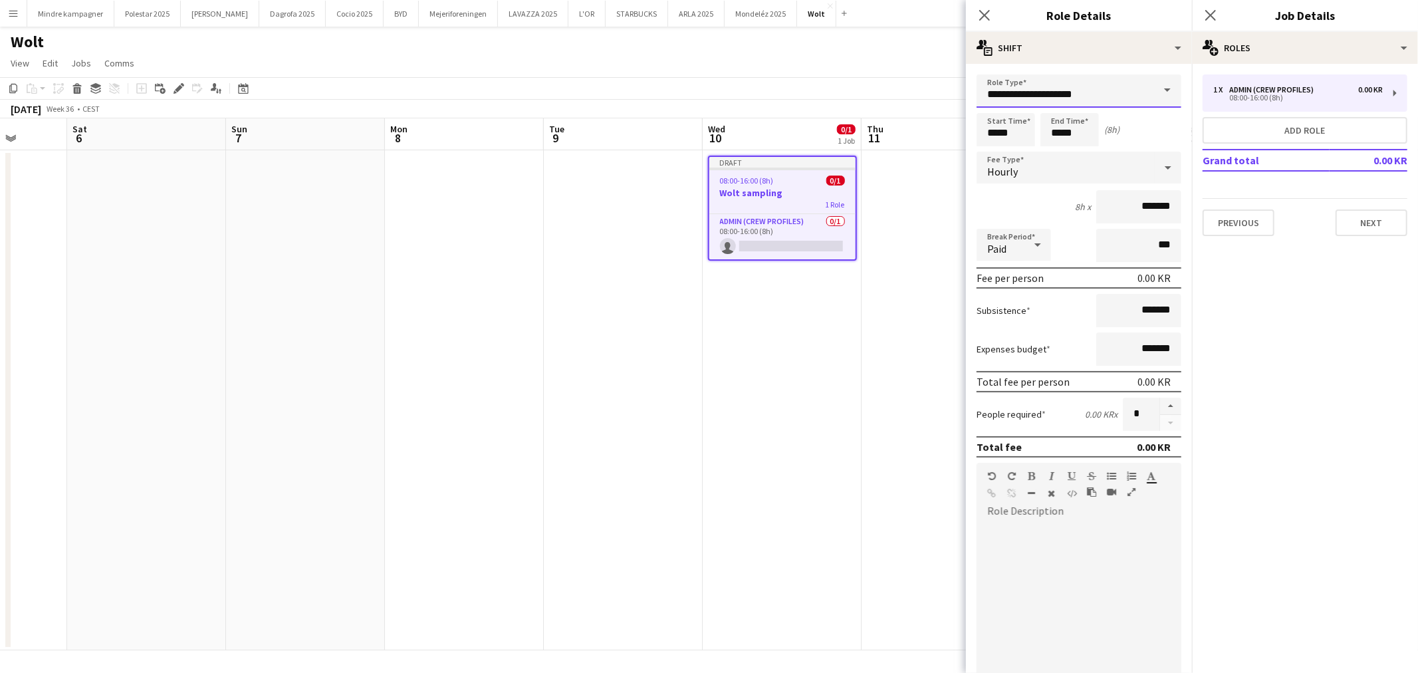
click at [1018, 86] on input "**********" at bounding box center [1078, 90] width 205 height 33
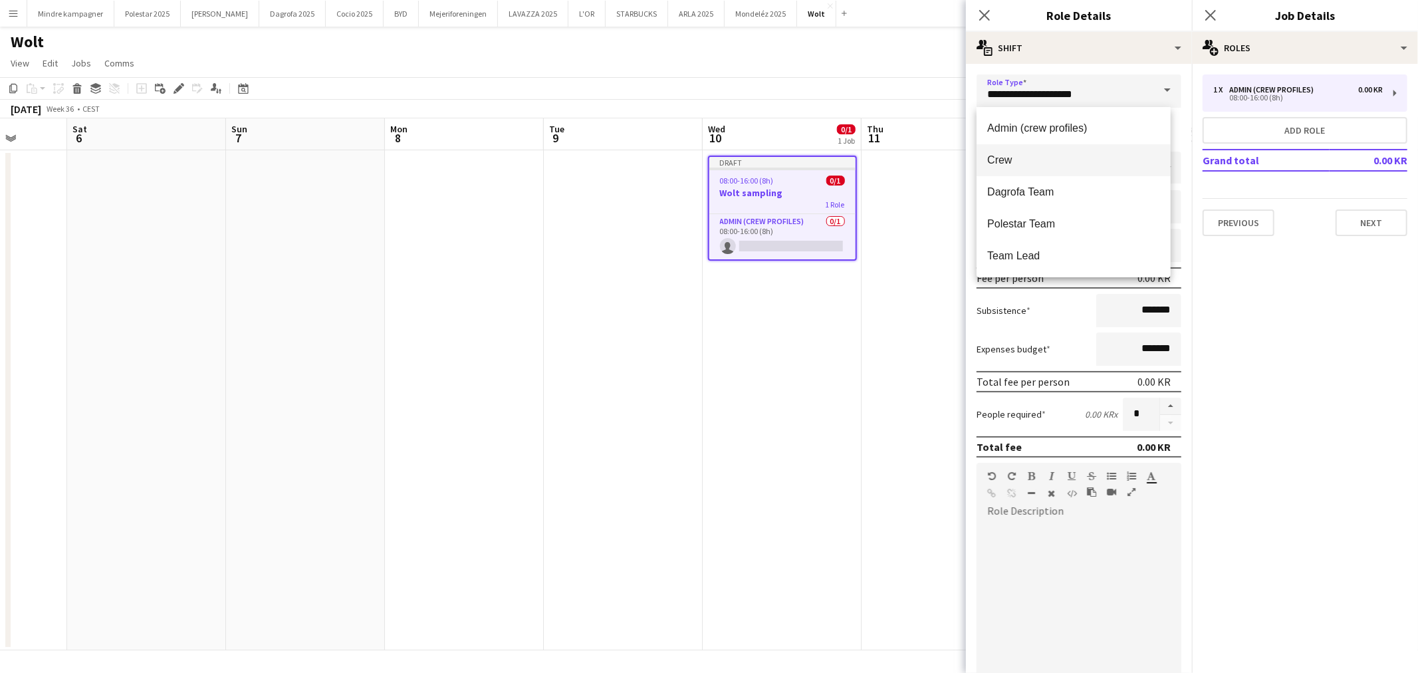
click at [1035, 163] on span "Crew" at bounding box center [1073, 160] width 172 height 13
type input "****"
type input "*********"
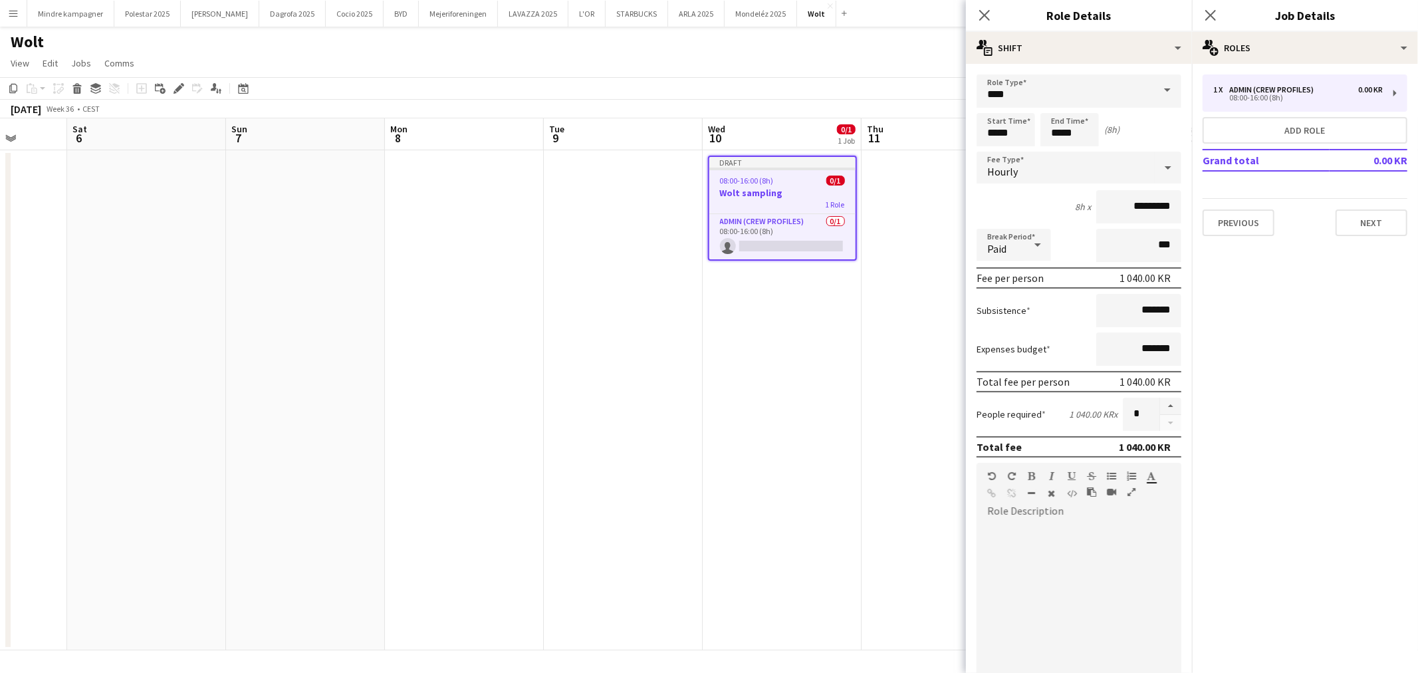
click at [1318, 308] on mat-expansion-panel "pencil3 General details 1 x Admin (crew profiles) 0.00 KR 08:00-16:00 (8h) Add …" at bounding box center [1305, 368] width 226 height 609
click at [1316, 386] on mat-expansion-panel "pencil3 General details 1 x Admin (crew profiles) 0.00 KR 08:00-16:00 (8h) Add …" at bounding box center [1305, 368] width 226 height 609
click at [1002, 128] on input "*****" at bounding box center [1005, 129] width 58 height 33
click at [995, 104] on div at bounding box center [992, 106] width 27 height 13
type input "*****"
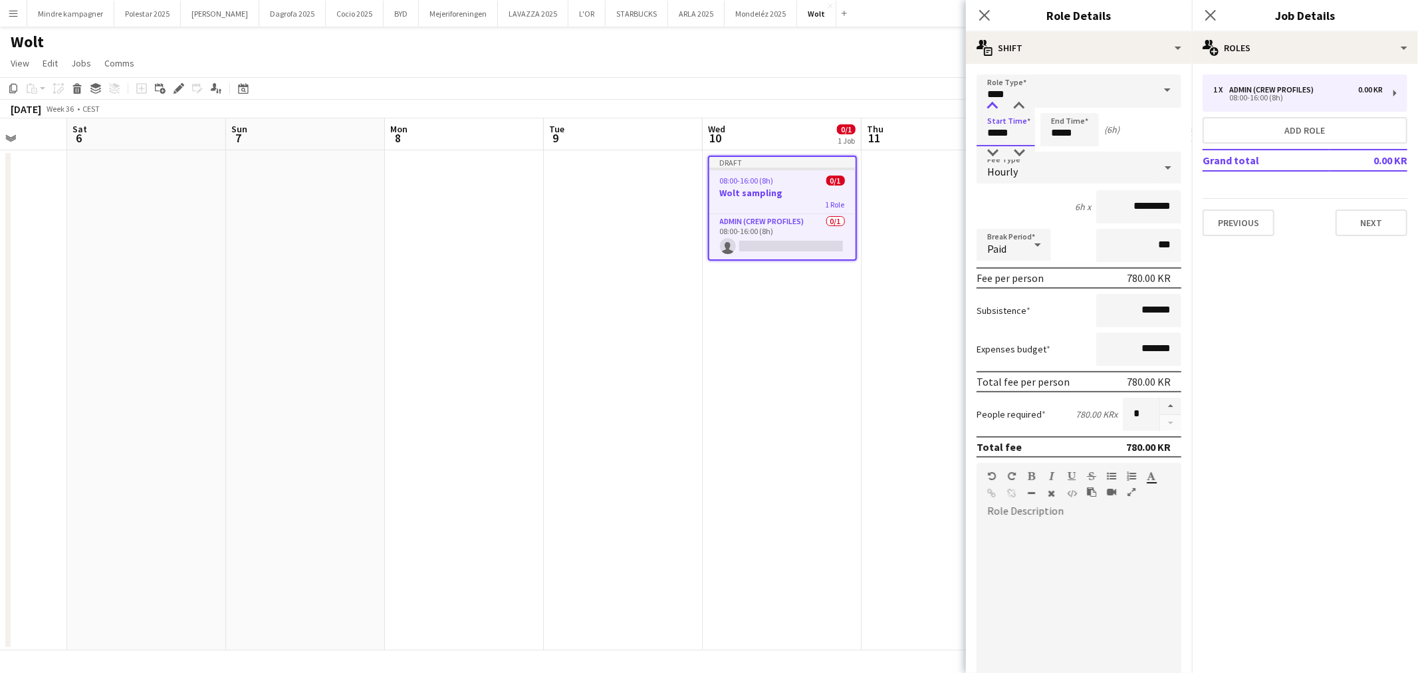
click at [995, 104] on div at bounding box center [992, 106] width 27 height 13
click at [1061, 128] on input "*****" at bounding box center [1069, 129] width 58 height 33
type input "*****"
click at [1062, 148] on div at bounding box center [1056, 152] width 27 height 13
click at [1161, 403] on button "button" at bounding box center [1170, 405] width 21 height 17
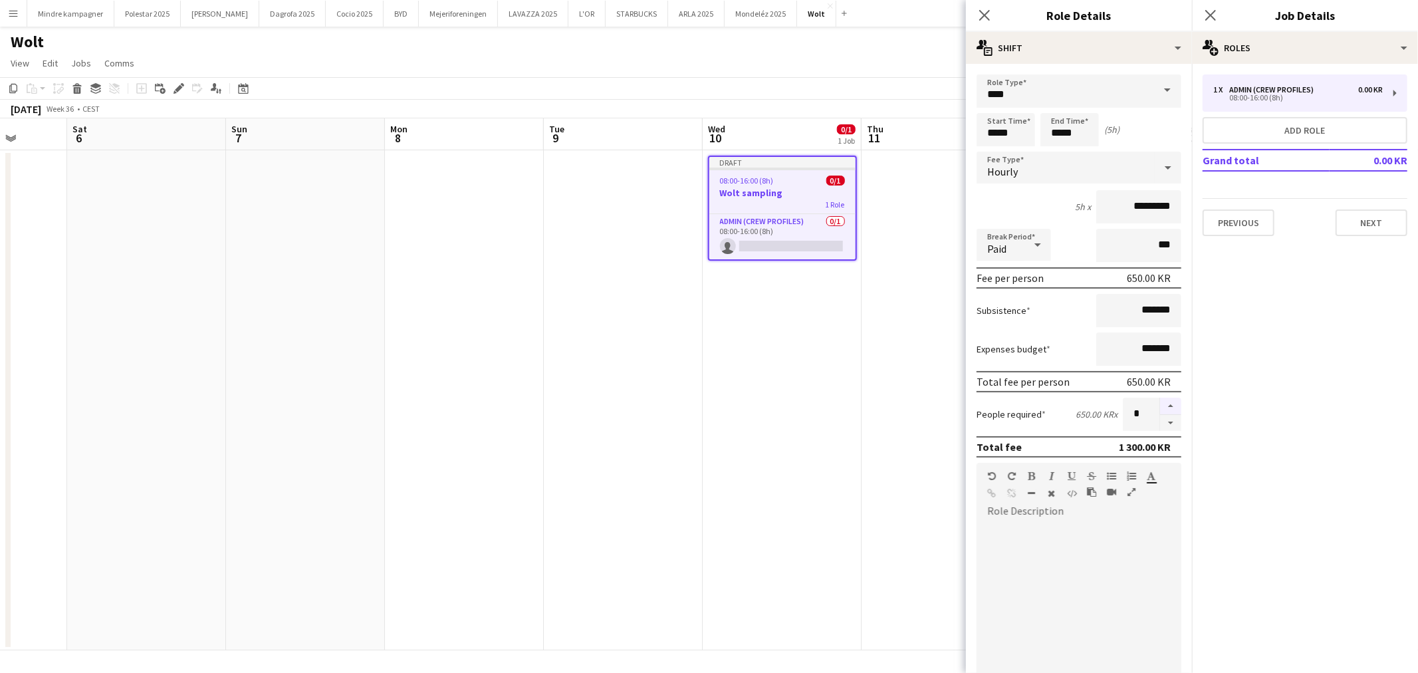
click at [1161, 403] on button "button" at bounding box center [1170, 405] width 21 height 17
type input "*"
click at [879, 447] on app-date-cell at bounding box center [940, 400] width 159 height 500
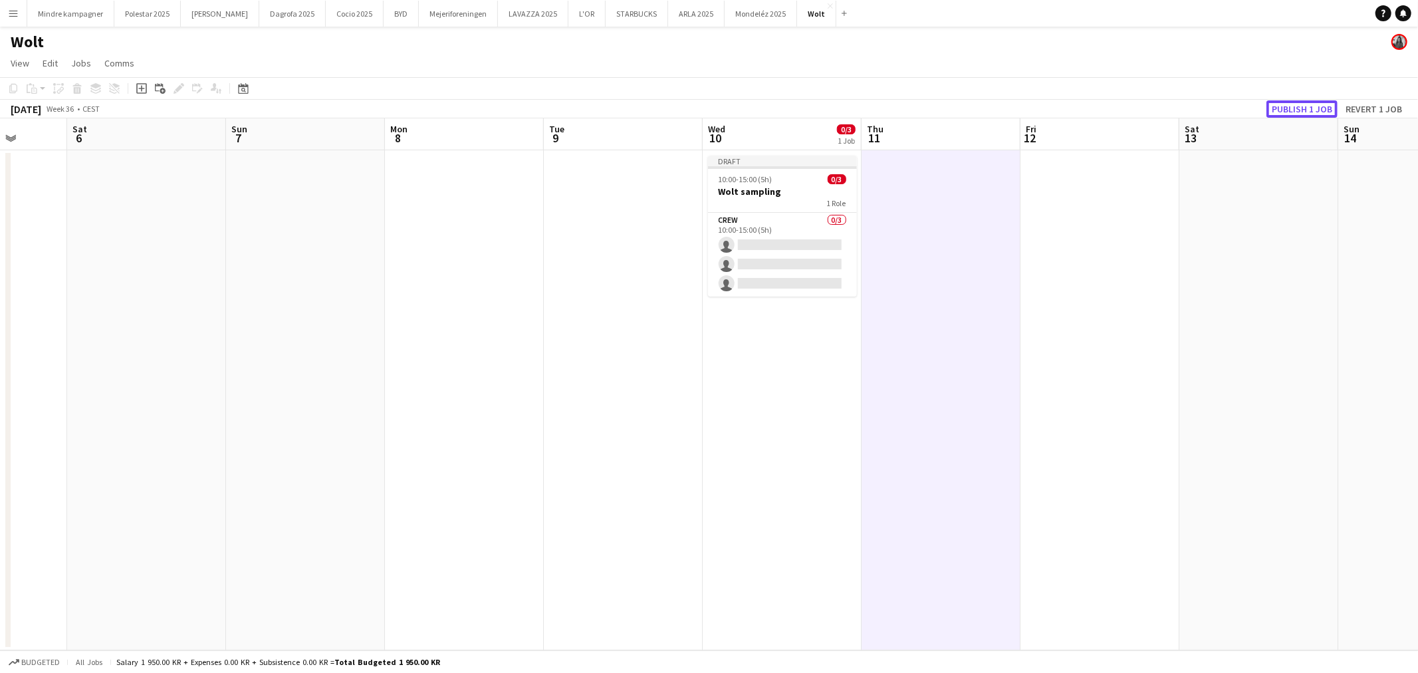
click at [1305, 106] on button "Publish 1 job" at bounding box center [1301, 108] width 71 height 17
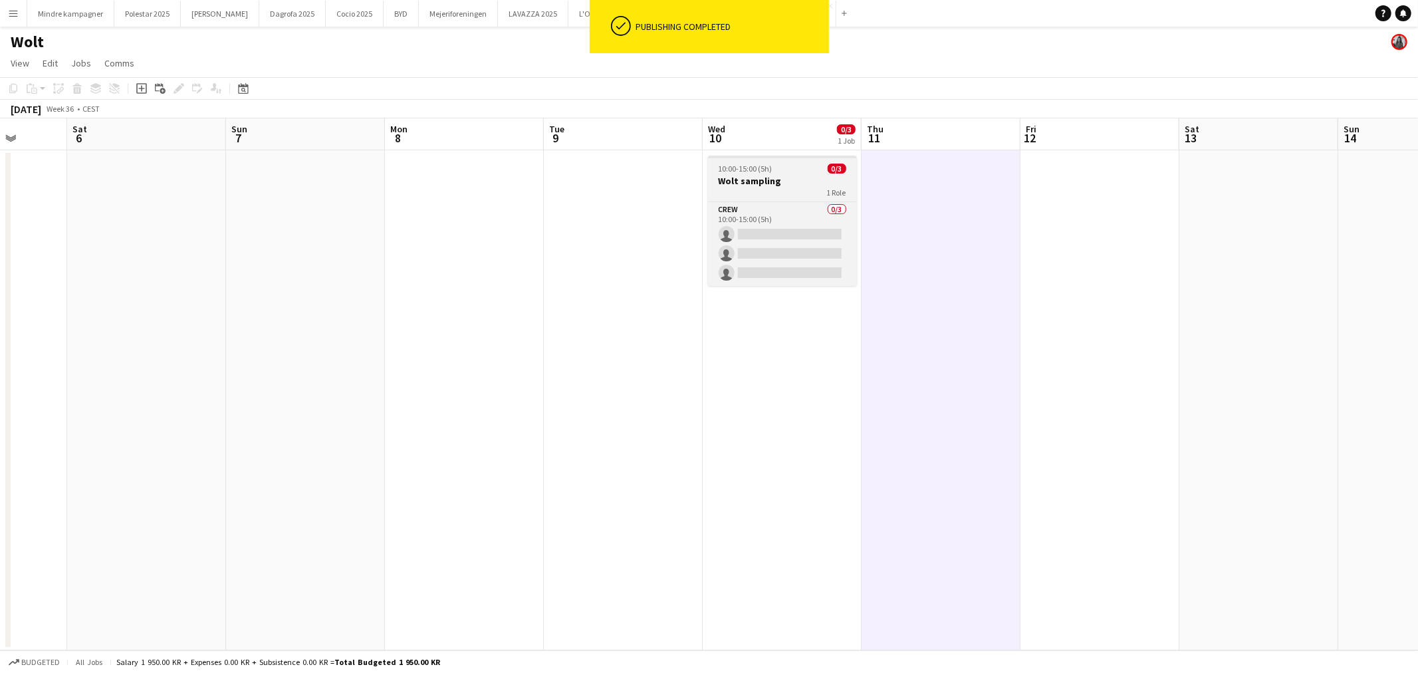
click at [782, 175] on h3 "Wolt sampling" at bounding box center [782, 181] width 149 height 12
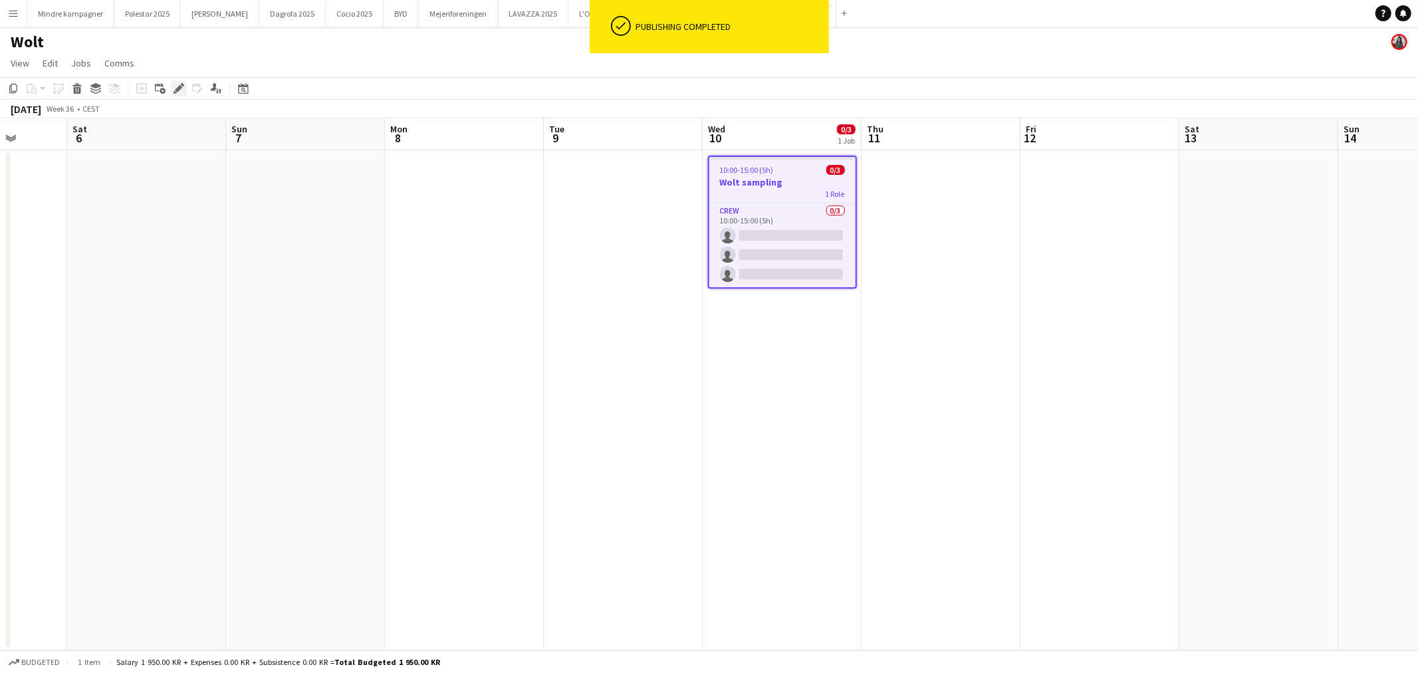
click at [181, 90] on icon "Edit" at bounding box center [178, 88] width 11 height 11
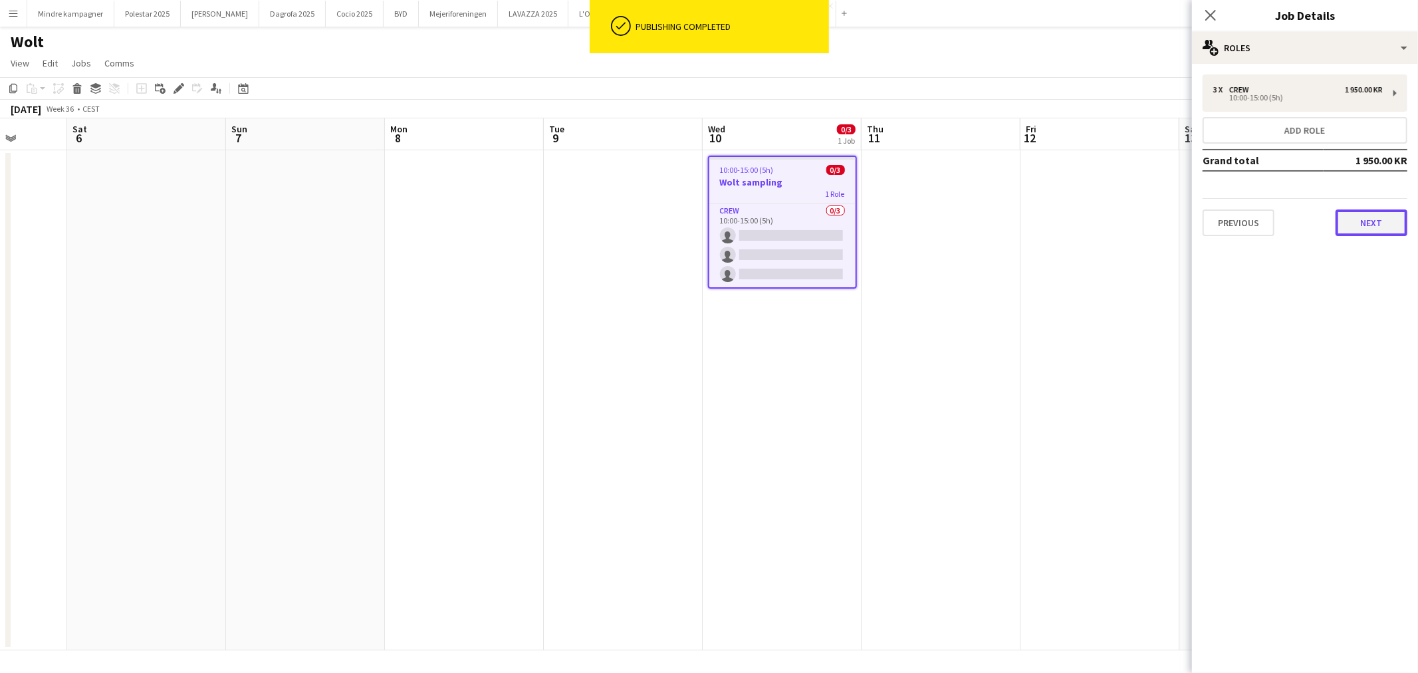
click at [1384, 221] on button "Next" at bounding box center [1371, 222] width 72 height 27
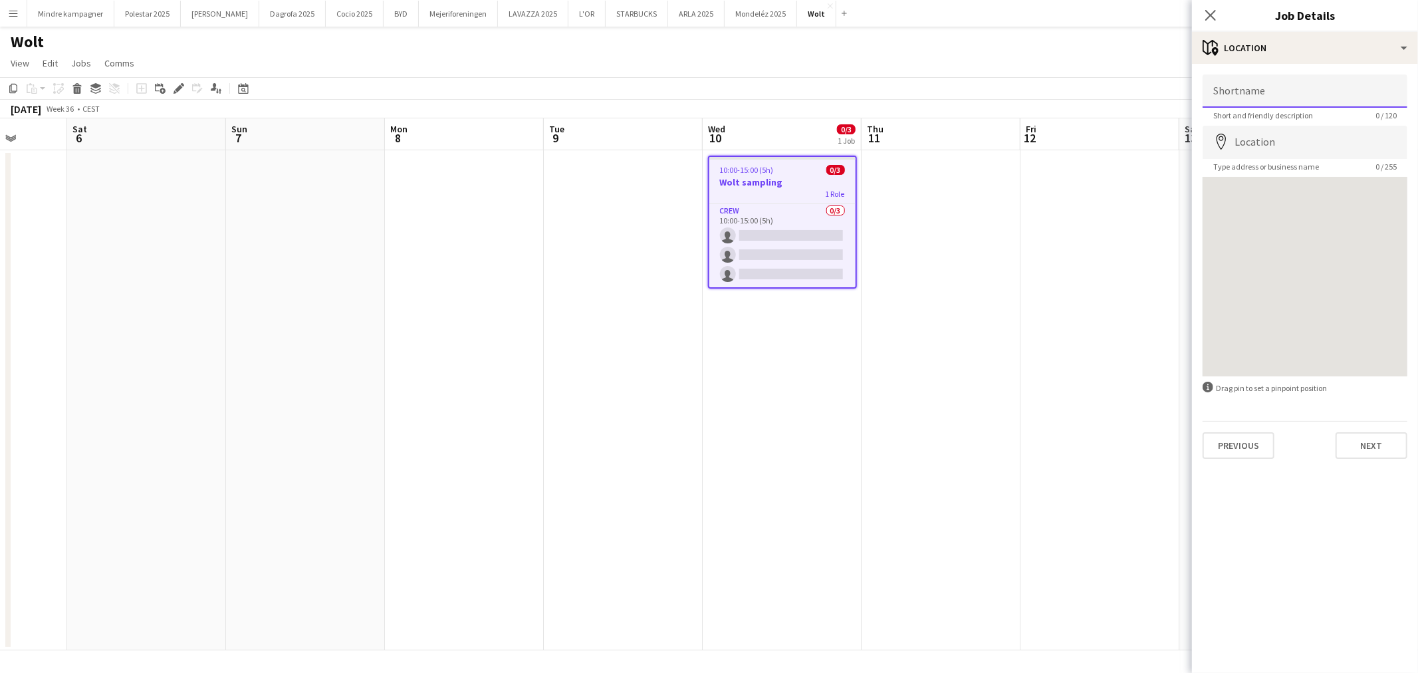
click at [1265, 90] on input "Shortname" at bounding box center [1304, 90] width 205 height 33
type input "**********"
click at [1264, 150] on input "Location" at bounding box center [1304, 142] width 205 height 33
type input "**********"
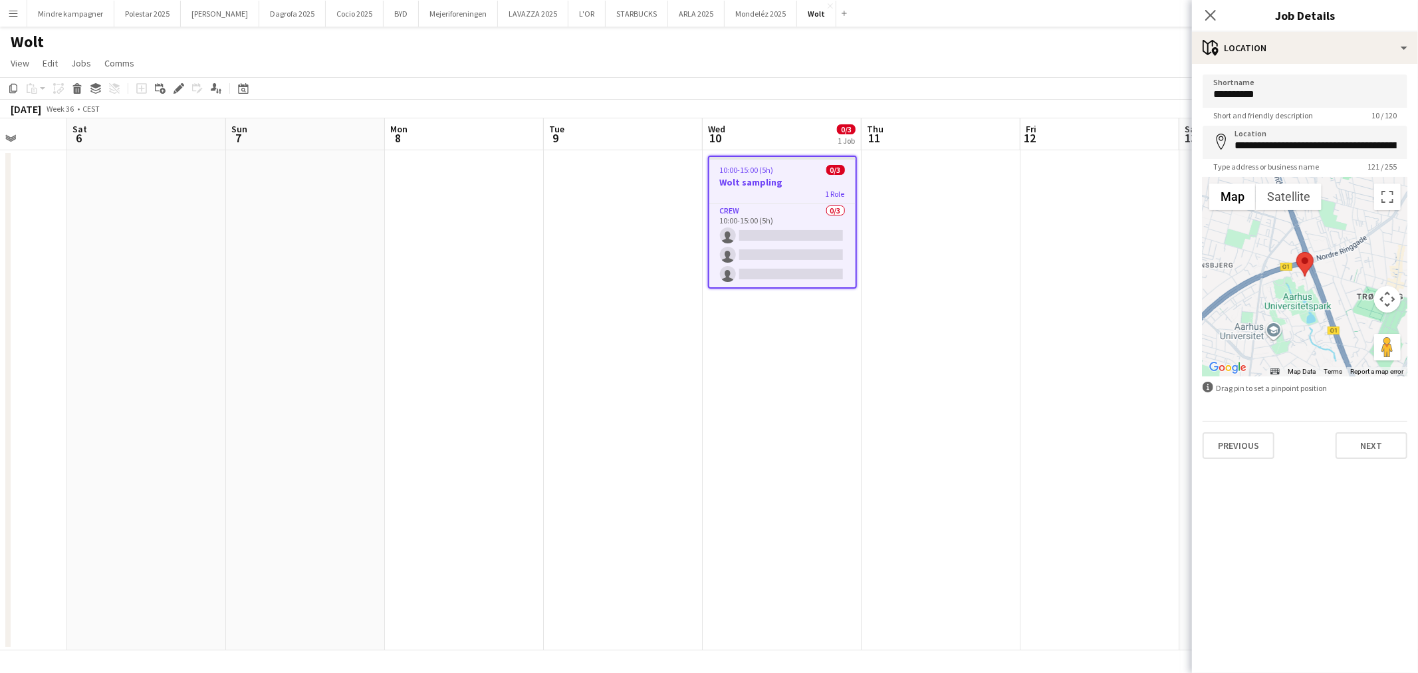
click at [1034, 493] on app-date-cell at bounding box center [1099, 400] width 159 height 500
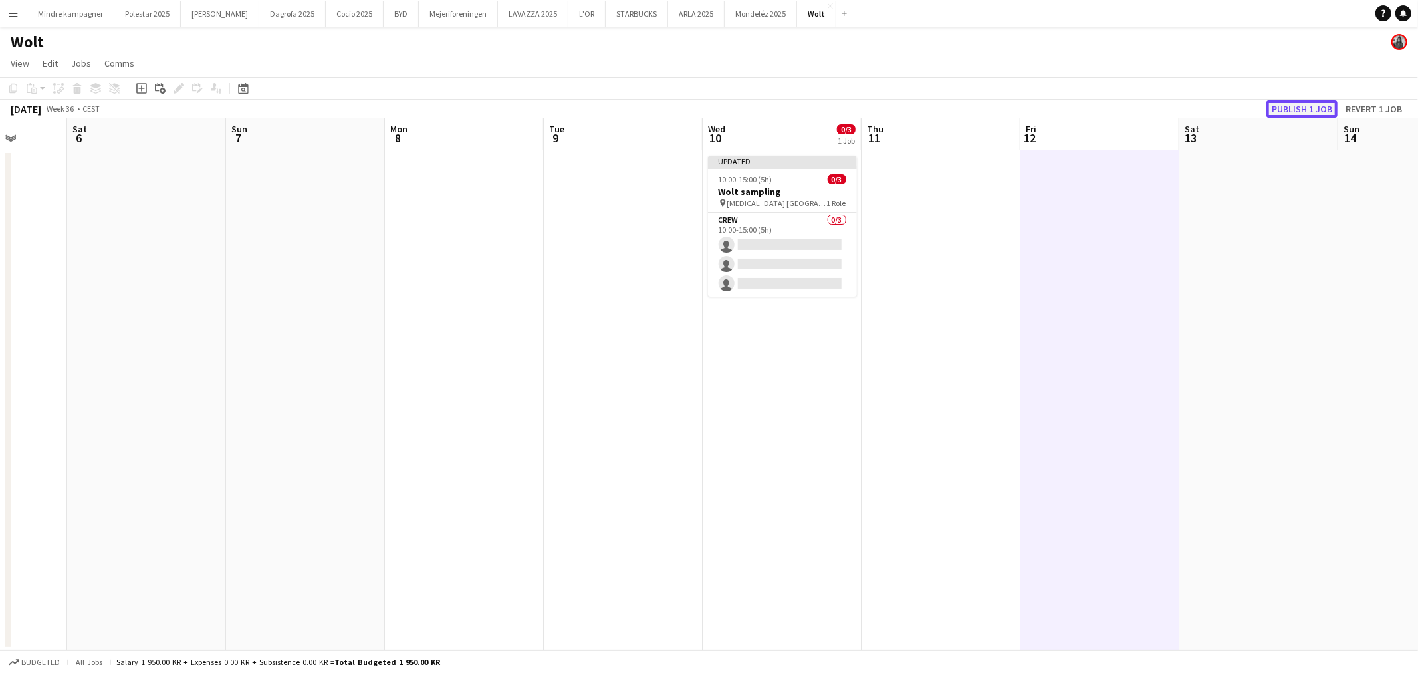
click at [1305, 102] on button "Publish 1 job" at bounding box center [1301, 108] width 71 height 17
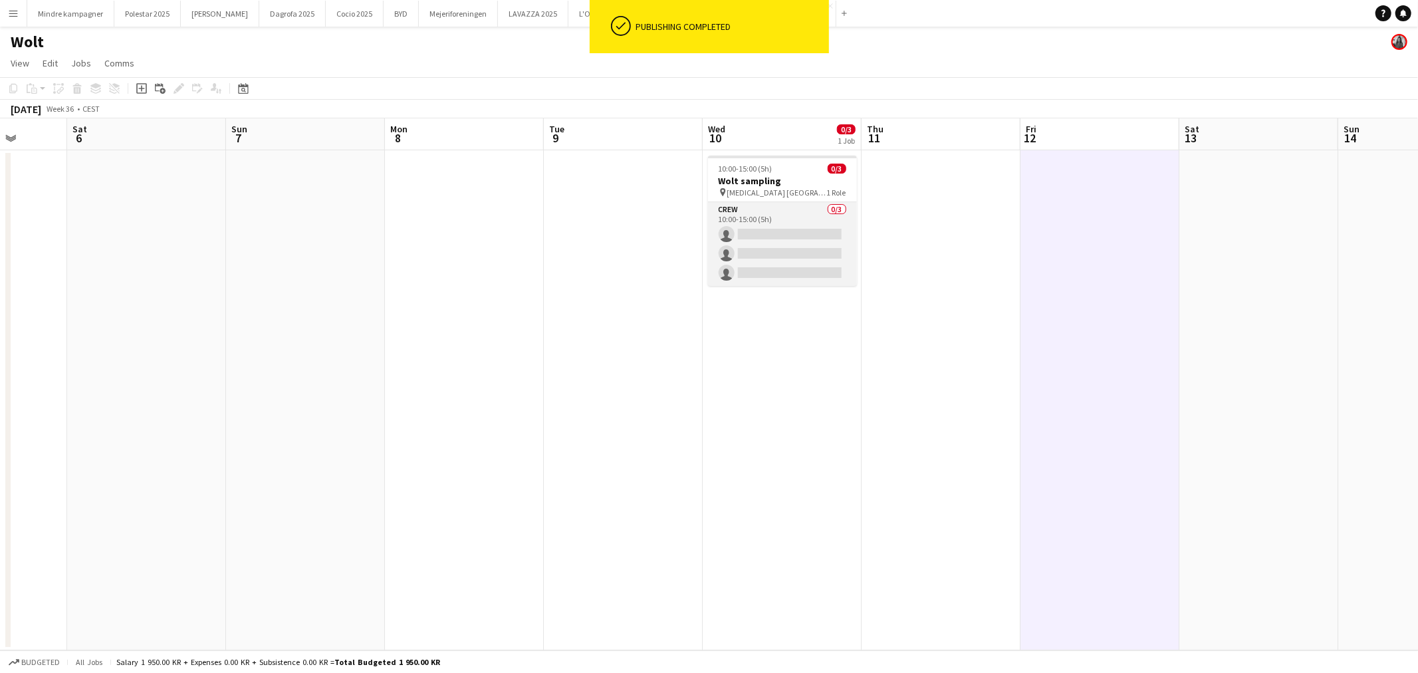
click at [780, 237] on app-card-role "Crew 0/3 10:00-15:00 (5h) single-neutral-actions single-neutral-actions single-…" at bounding box center [782, 244] width 149 height 84
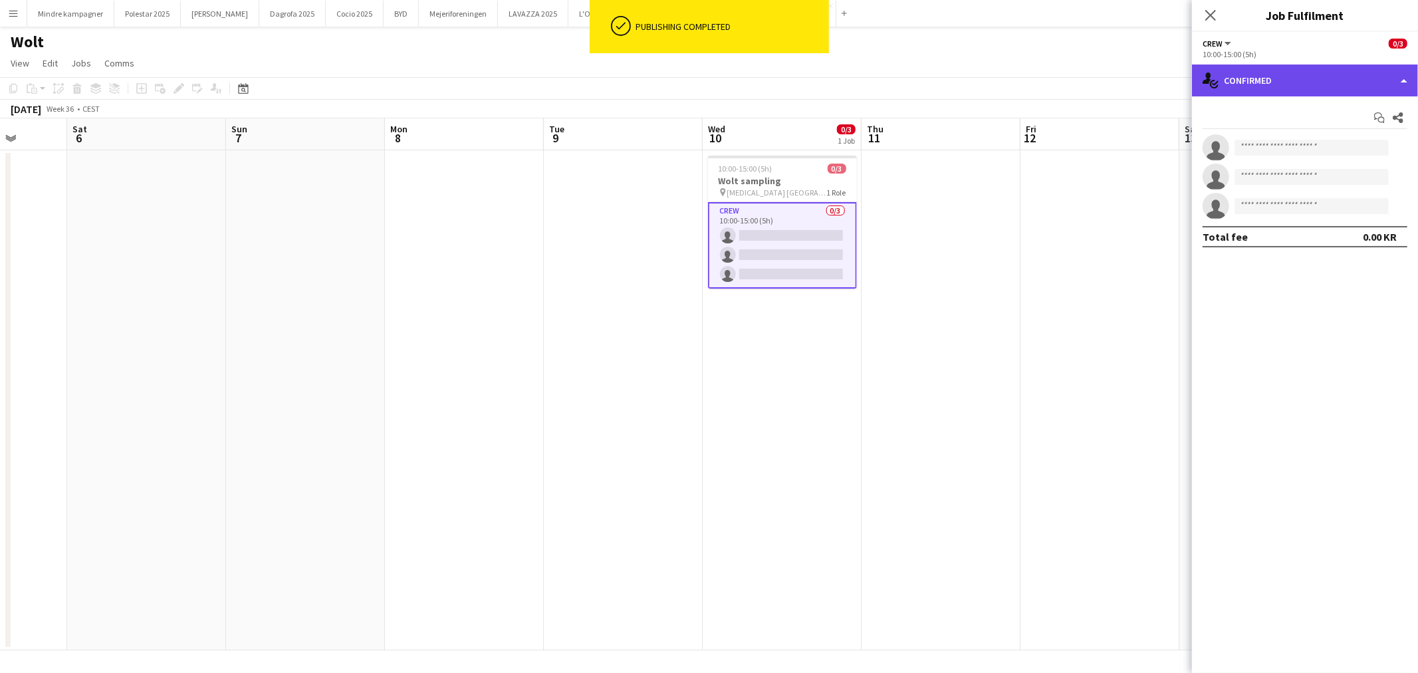
click at [1278, 64] on div "single-neutral-actions-check-2 Confirmed" at bounding box center [1305, 80] width 226 height 32
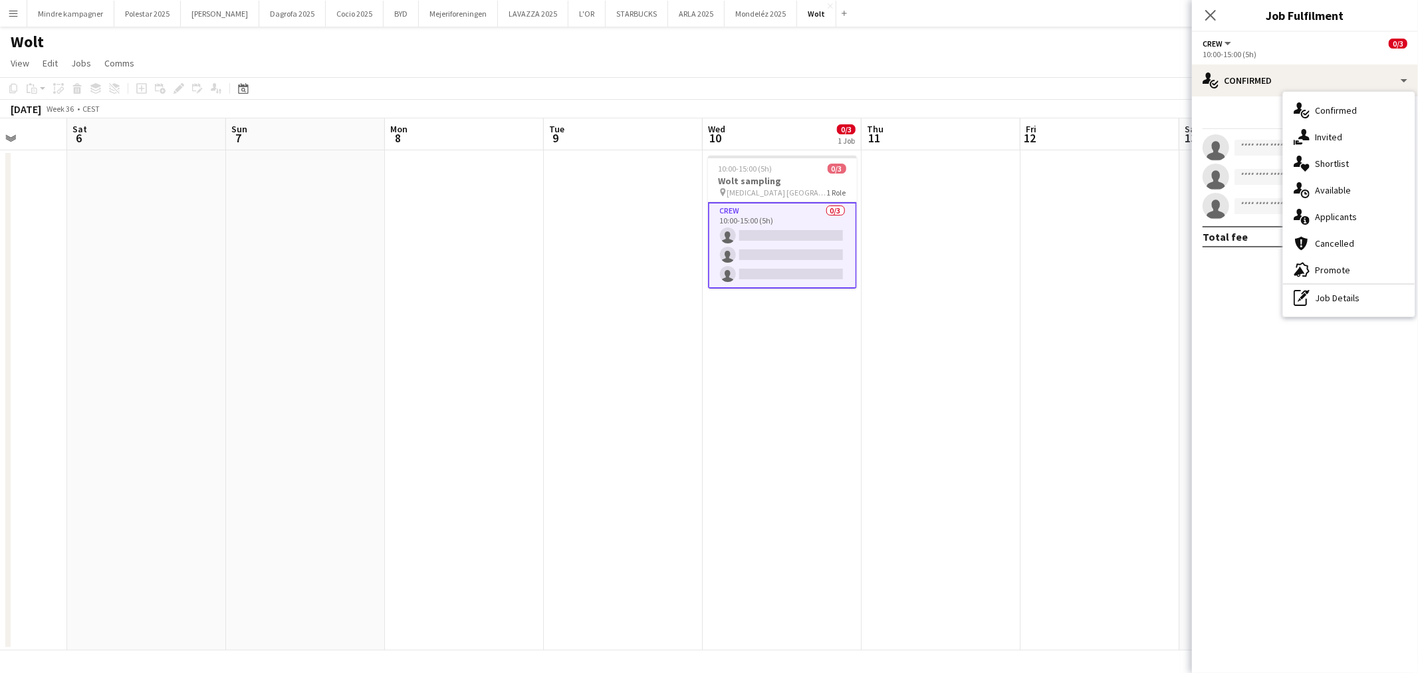
click at [1343, 270] on div "advertising-megaphone Promote" at bounding box center [1349, 270] width 132 height 27
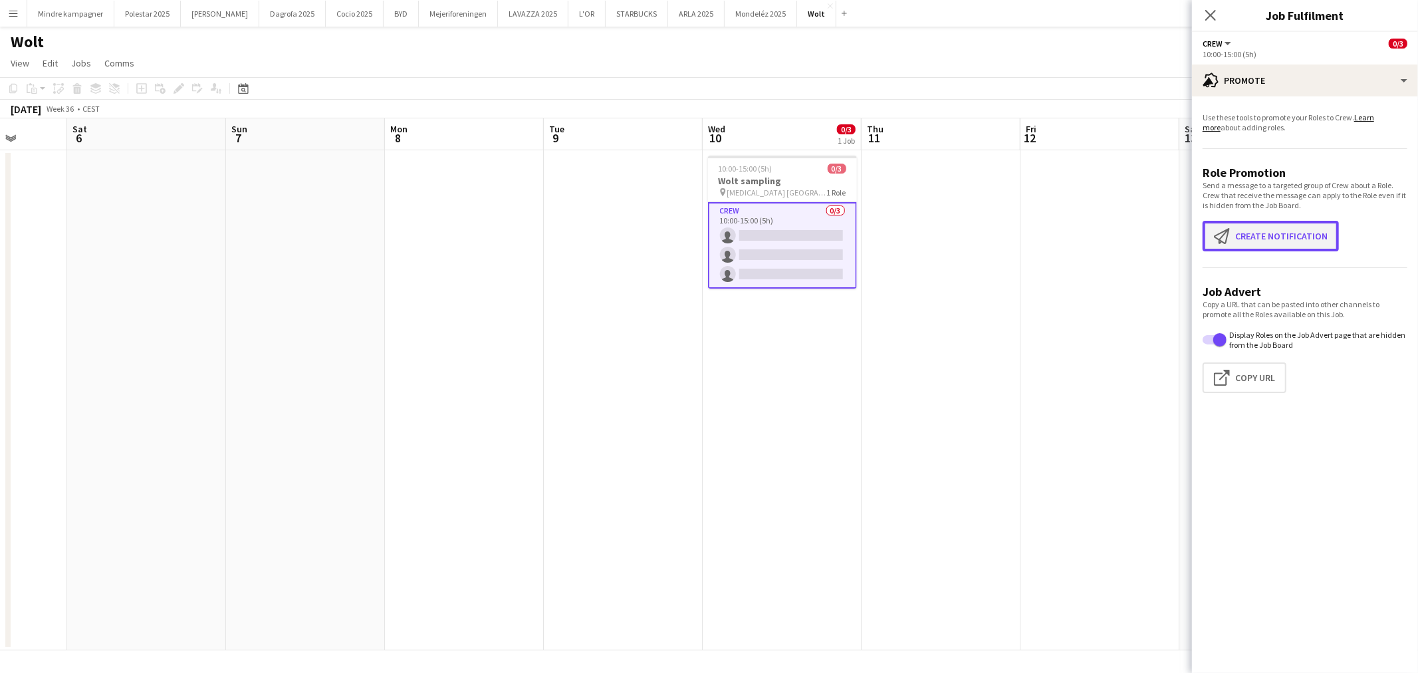
click at [1279, 223] on button "Create notification Create notification" at bounding box center [1270, 236] width 136 height 31
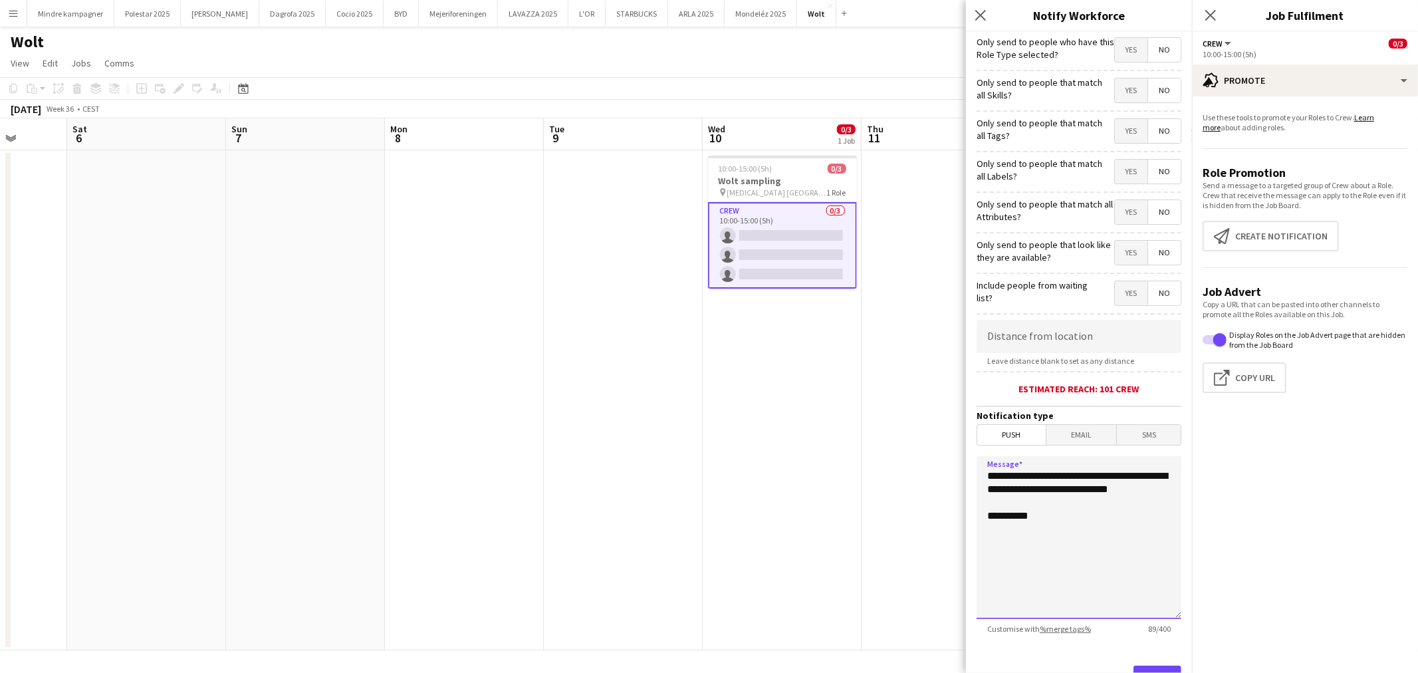
drag, startPoint x: 1085, startPoint y: 496, endPoint x: 941, endPoint y: 464, distance: 147.2
click at [944, 467] on body "Menu Boards Boards Boards All jobs Status Workforce Workforce My Workforce Recr…" at bounding box center [709, 336] width 1418 height 673
type textarea "**********"
click at [1121, 128] on span "Yes" at bounding box center [1131, 131] width 33 height 24
drag, startPoint x: 1170, startPoint y: 473, endPoint x: 912, endPoint y: 481, distance: 258.0
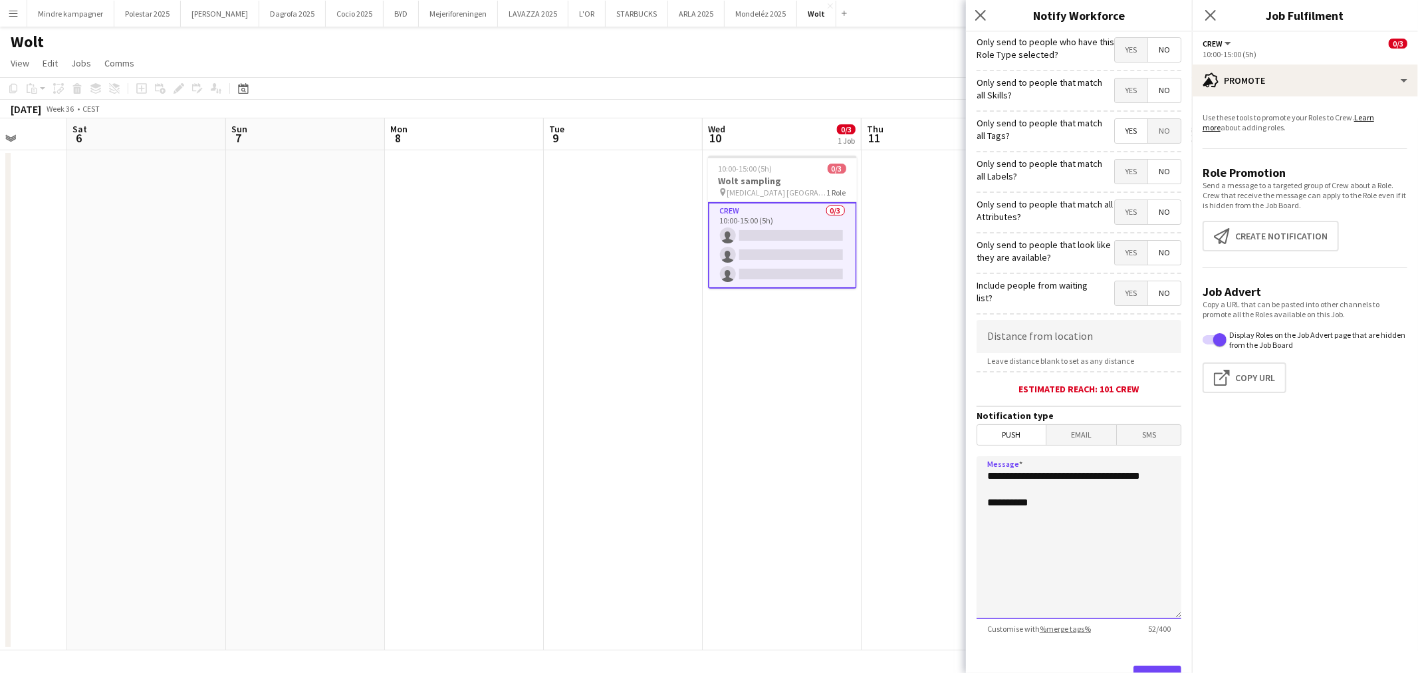
click at [912, 481] on body "Menu Boards Boards Boards All jobs Status Workforce Workforce My Workforce Recr…" at bounding box center [709, 336] width 1418 height 673
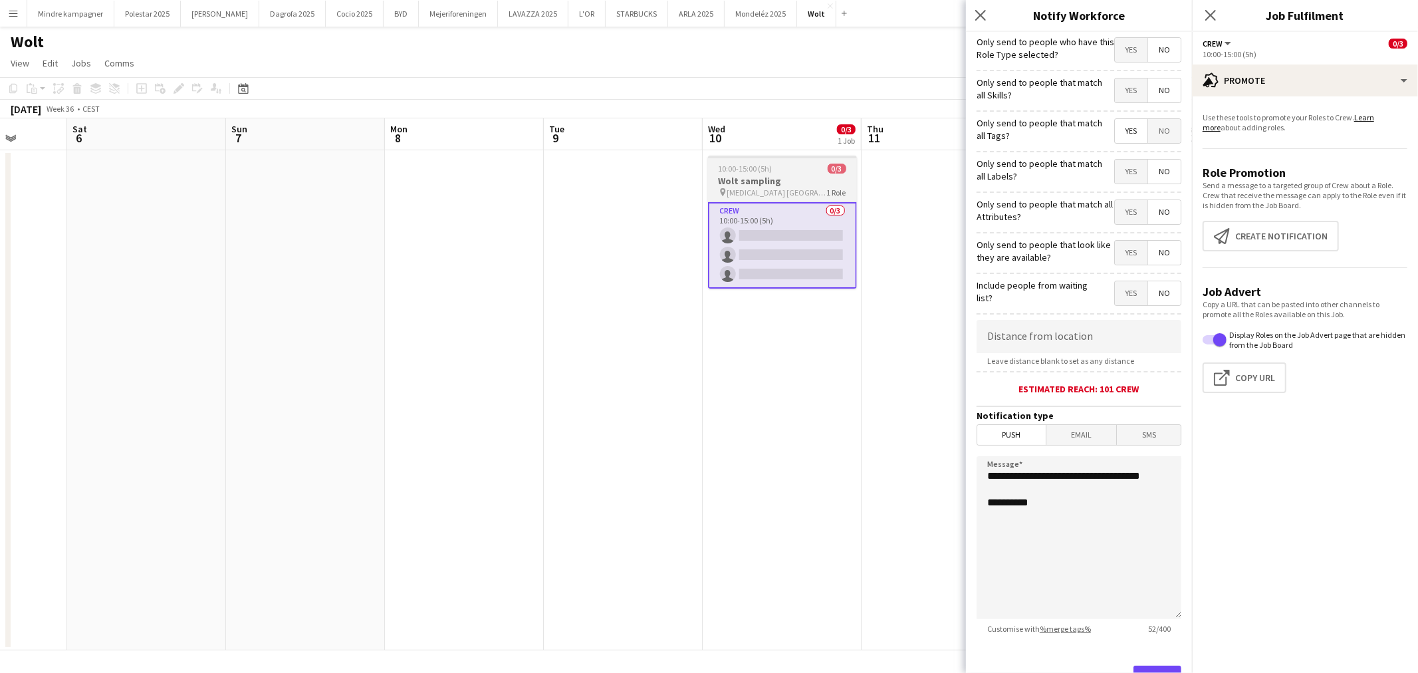
click at [776, 175] on h3 "Wolt sampling" at bounding box center [782, 181] width 149 height 12
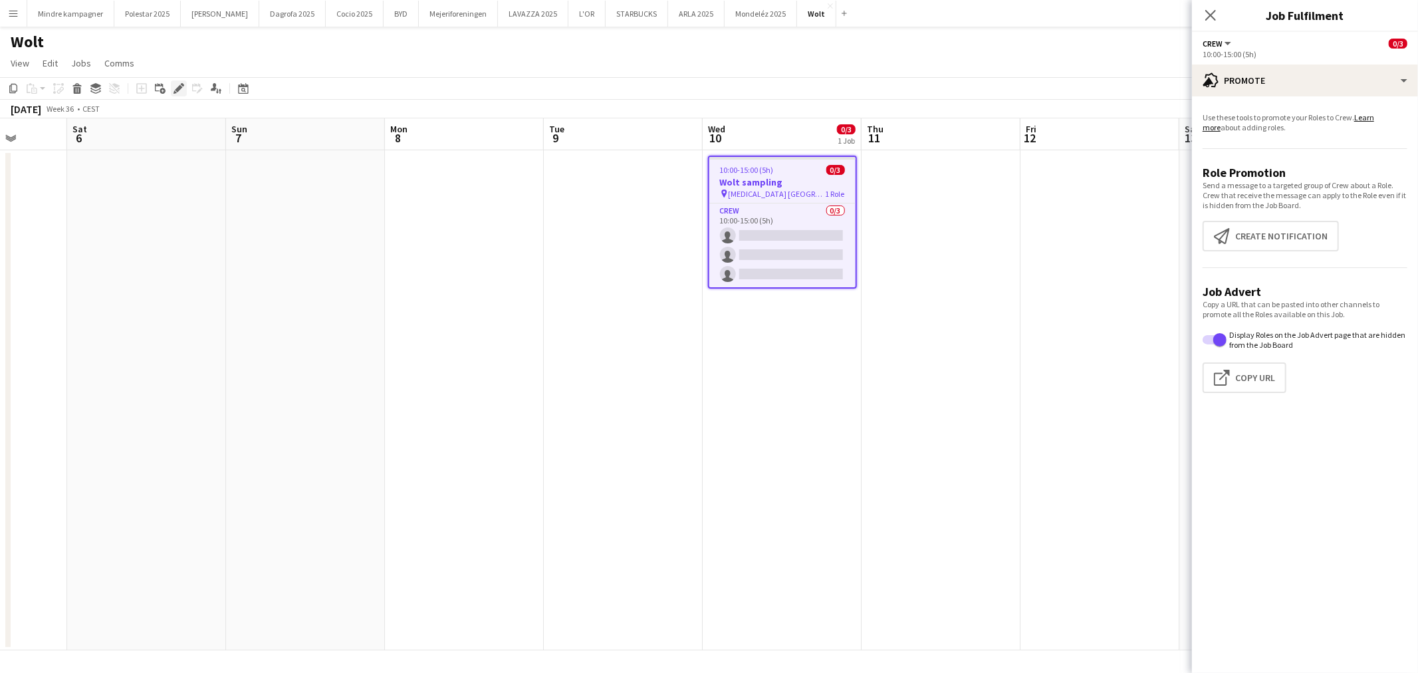
click at [177, 84] on icon "Edit" at bounding box center [178, 88] width 11 height 11
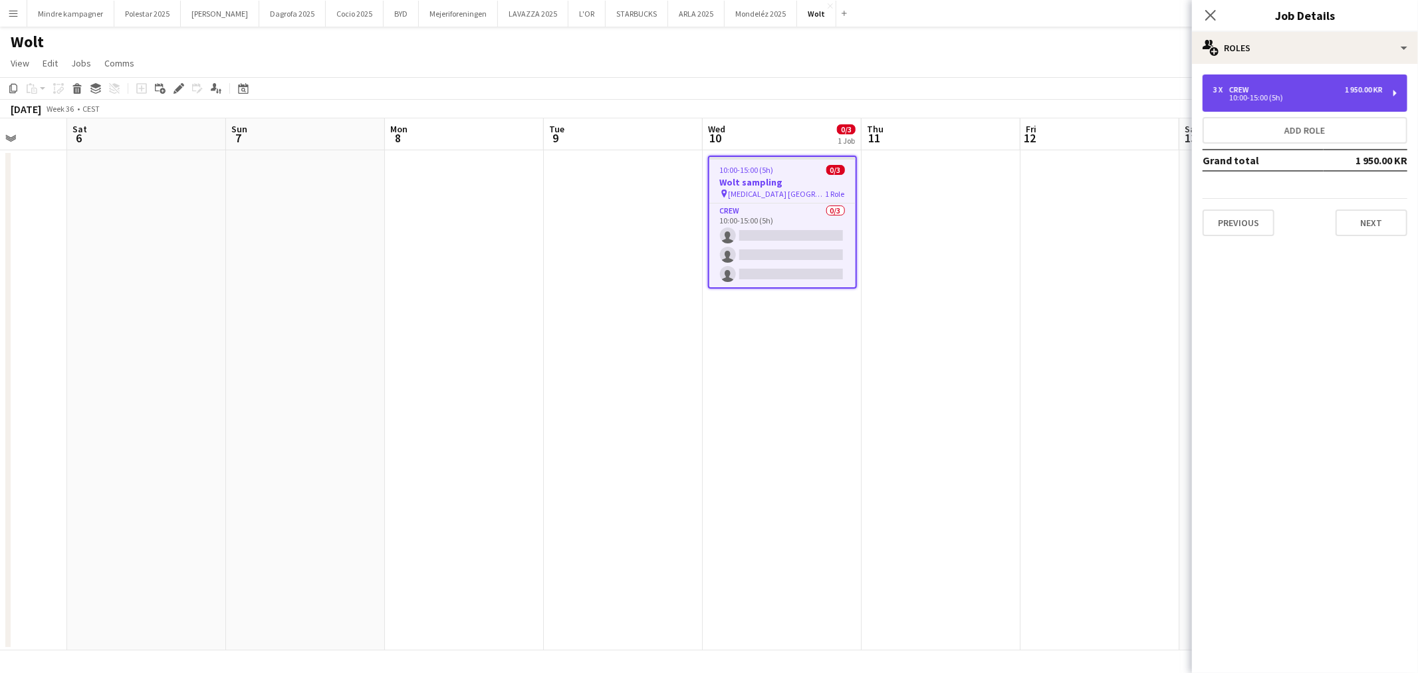
click at [1289, 78] on div "3 x Crew 1 950.00 KR 10:00-15:00 (5h)" at bounding box center [1304, 92] width 205 height 37
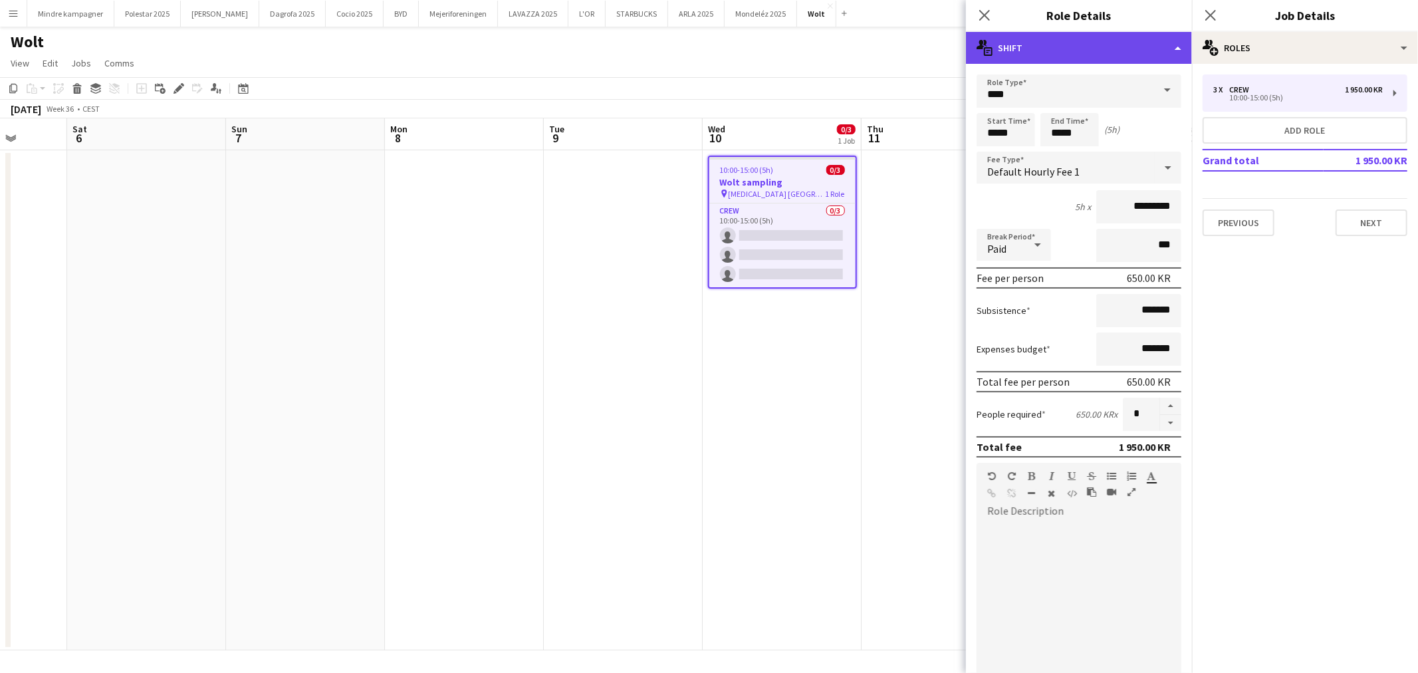
click at [1047, 44] on div "multiple-actions-text Shift" at bounding box center [1079, 48] width 226 height 32
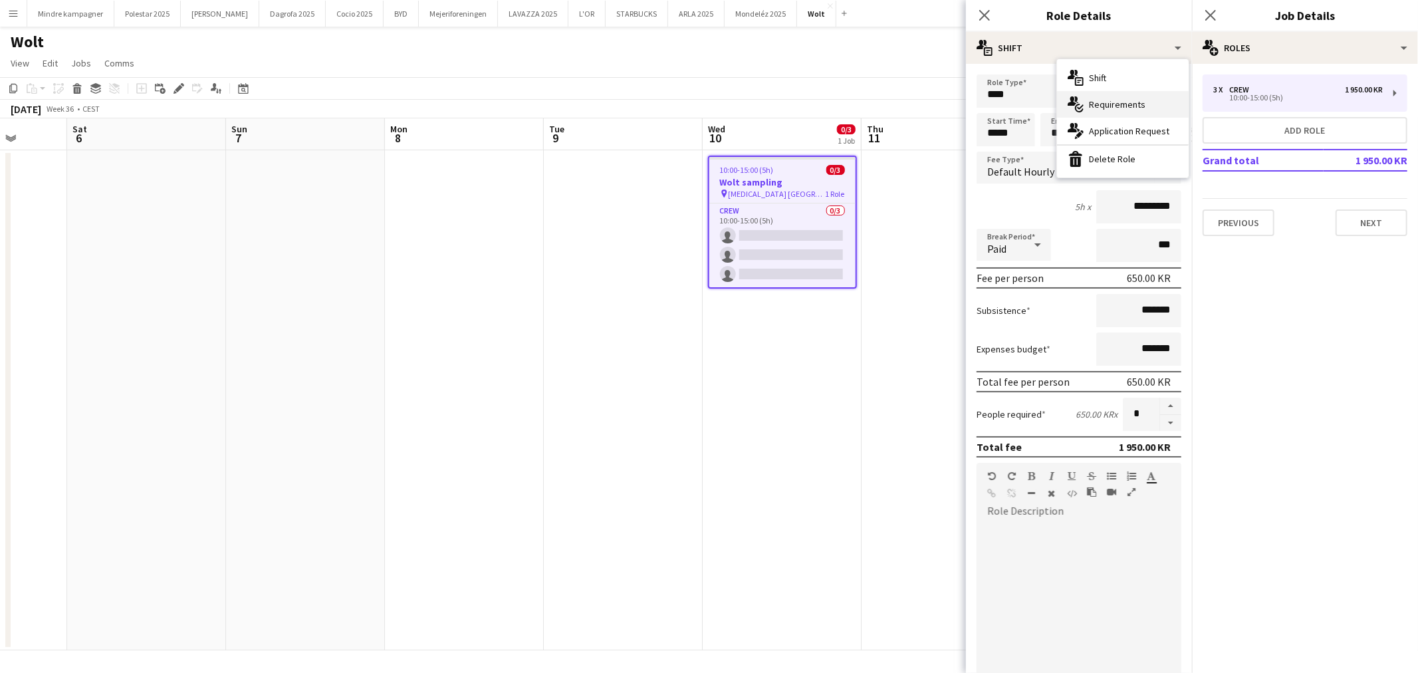
click at [1115, 104] on div "multiple-actions-check-2 Requirements" at bounding box center [1123, 104] width 132 height 27
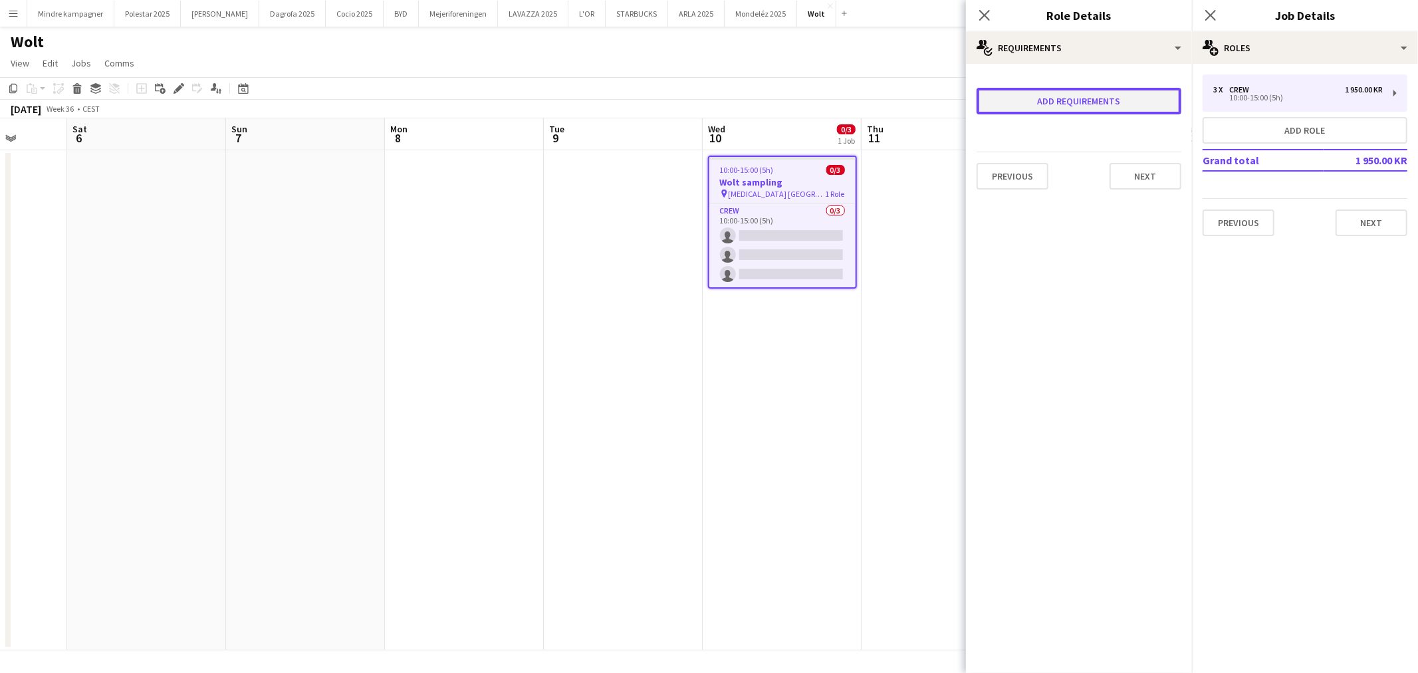
click at [1101, 98] on button "Add requirements" at bounding box center [1078, 101] width 205 height 27
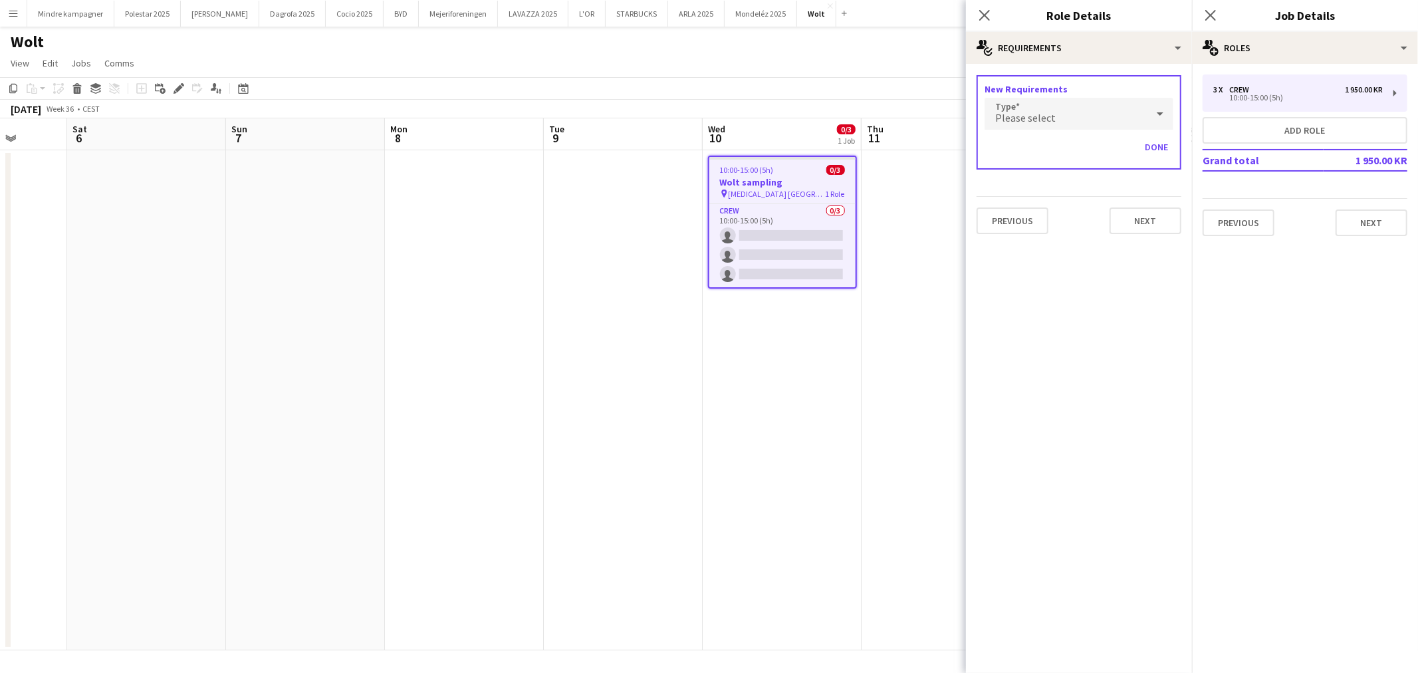
click at [1091, 117] on div "Please select" at bounding box center [1065, 114] width 162 height 32
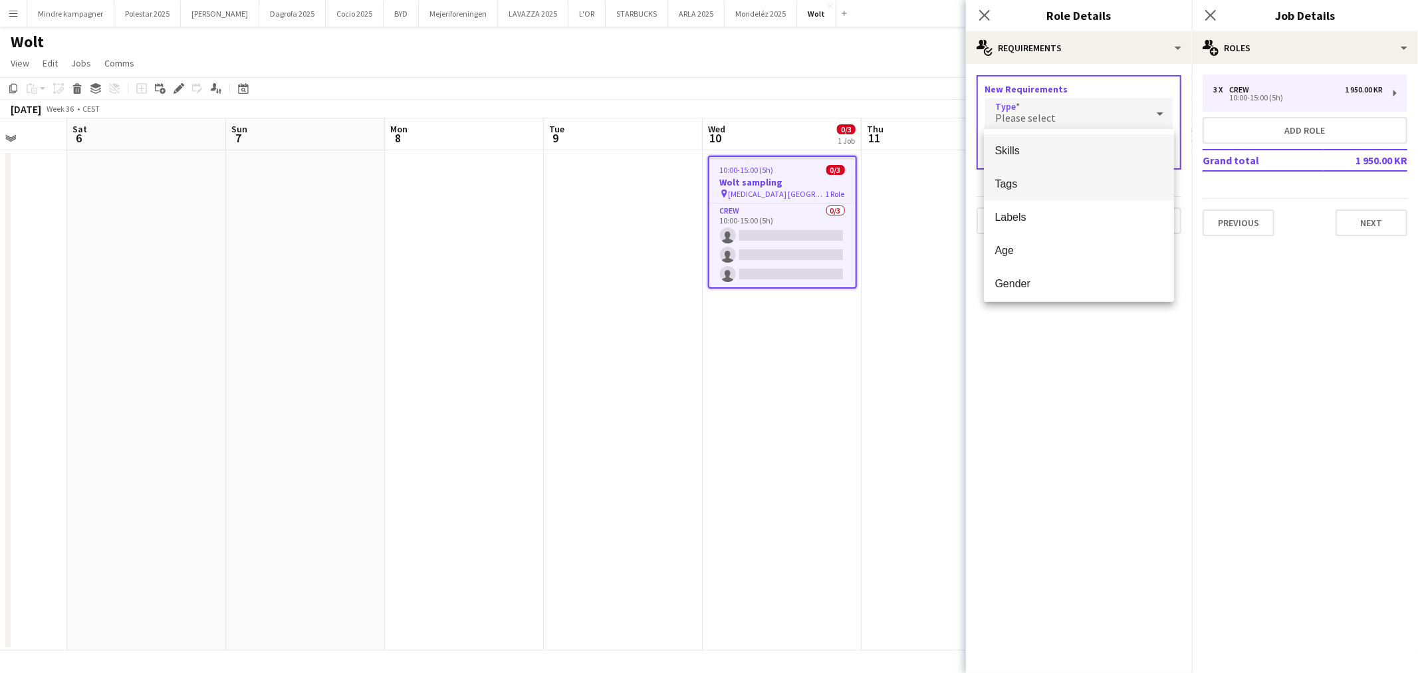
click at [1014, 182] on span "Tags" at bounding box center [1078, 183] width 169 height 13
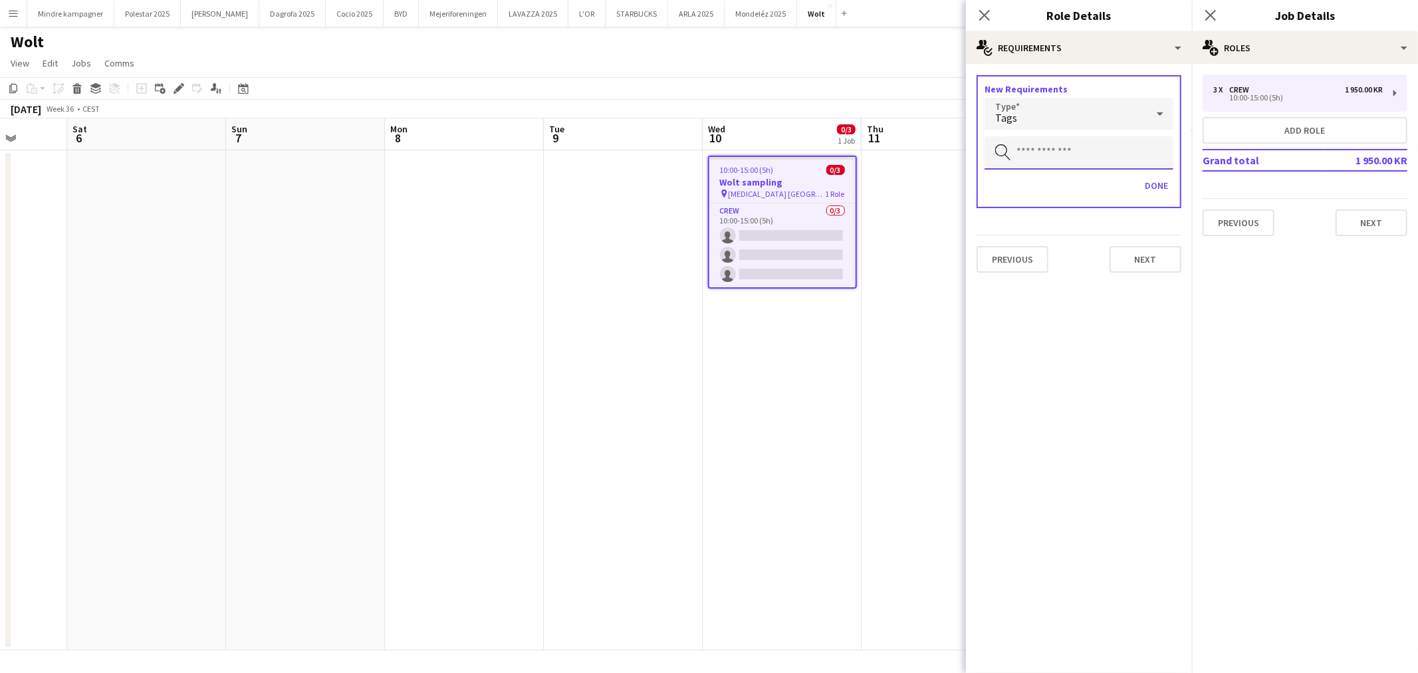
click at [1041, 154] on input "text" at bounding box center [1078, 152] width 189 height 33
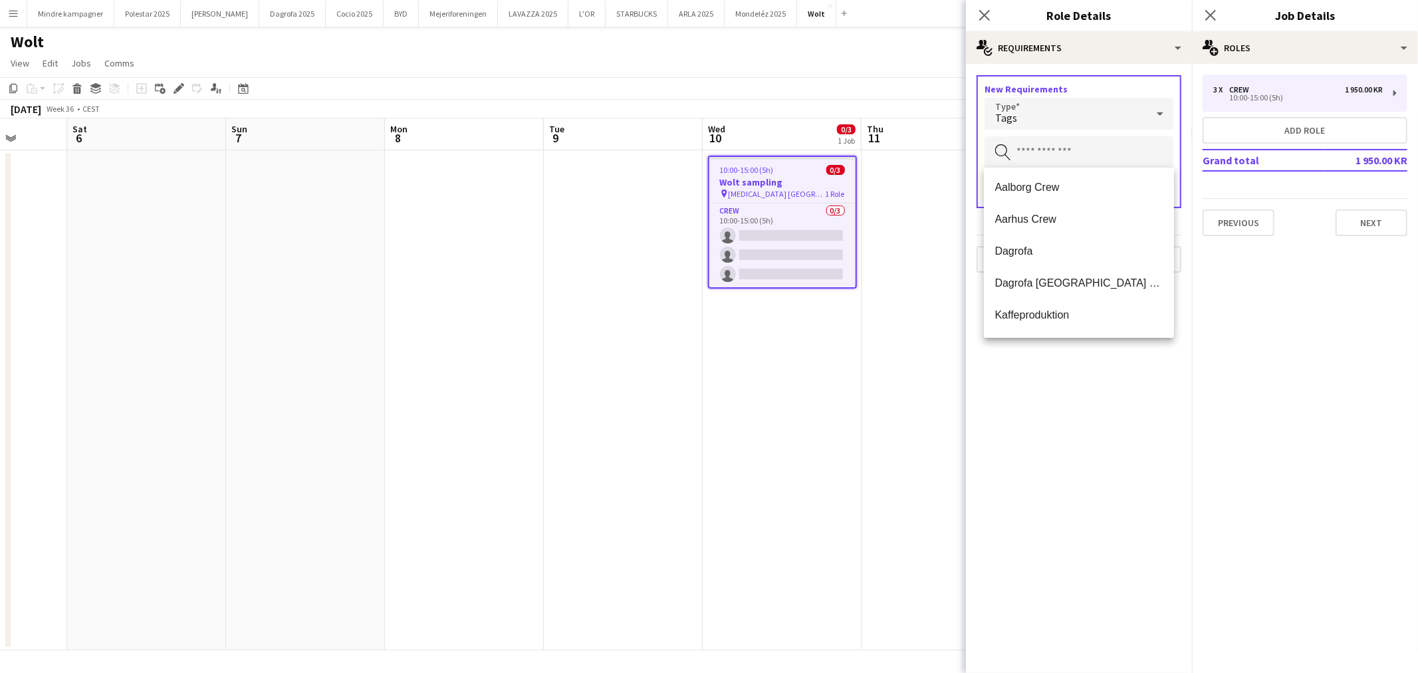
scroll to position [0, 0]
click at [1043, 217] on span "Aarhus Crew" at bounding box center [1078, 221] width 169 height 13
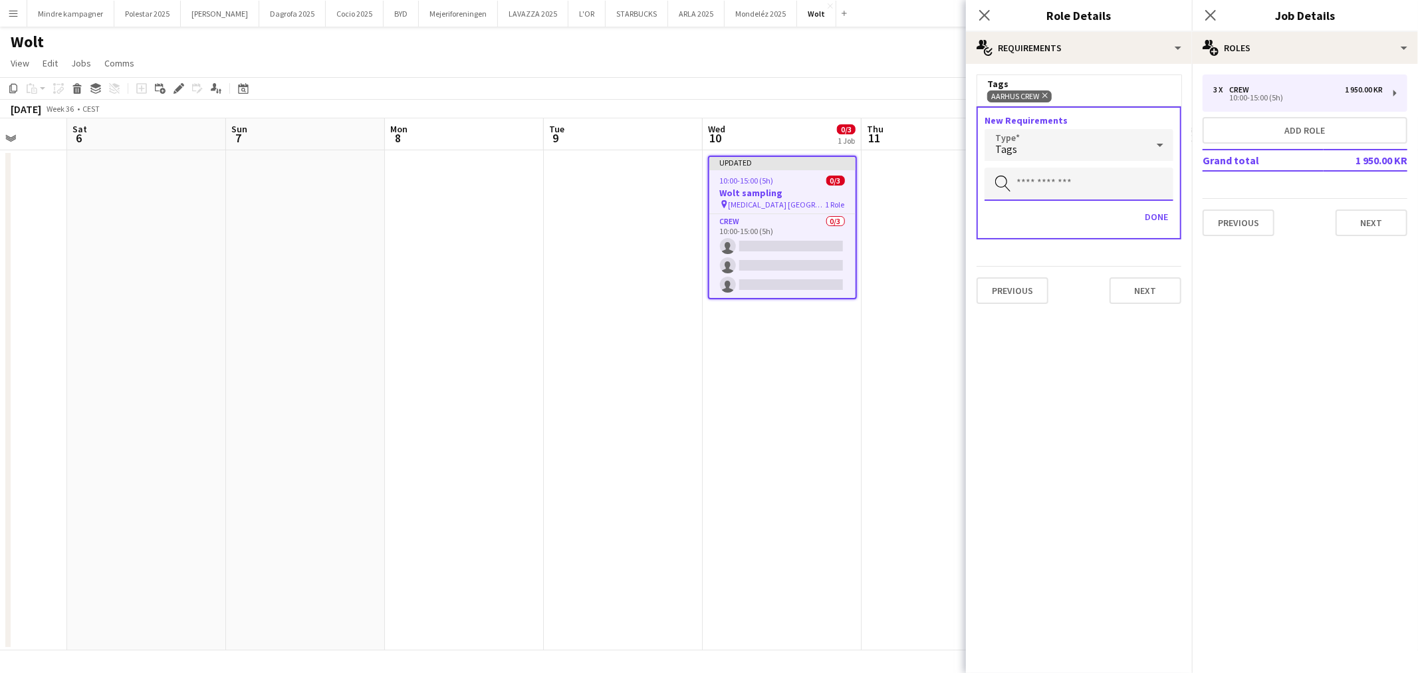
click at [1055, 183] on input "text" at bounding box center [1078, 183] width 189 height 33
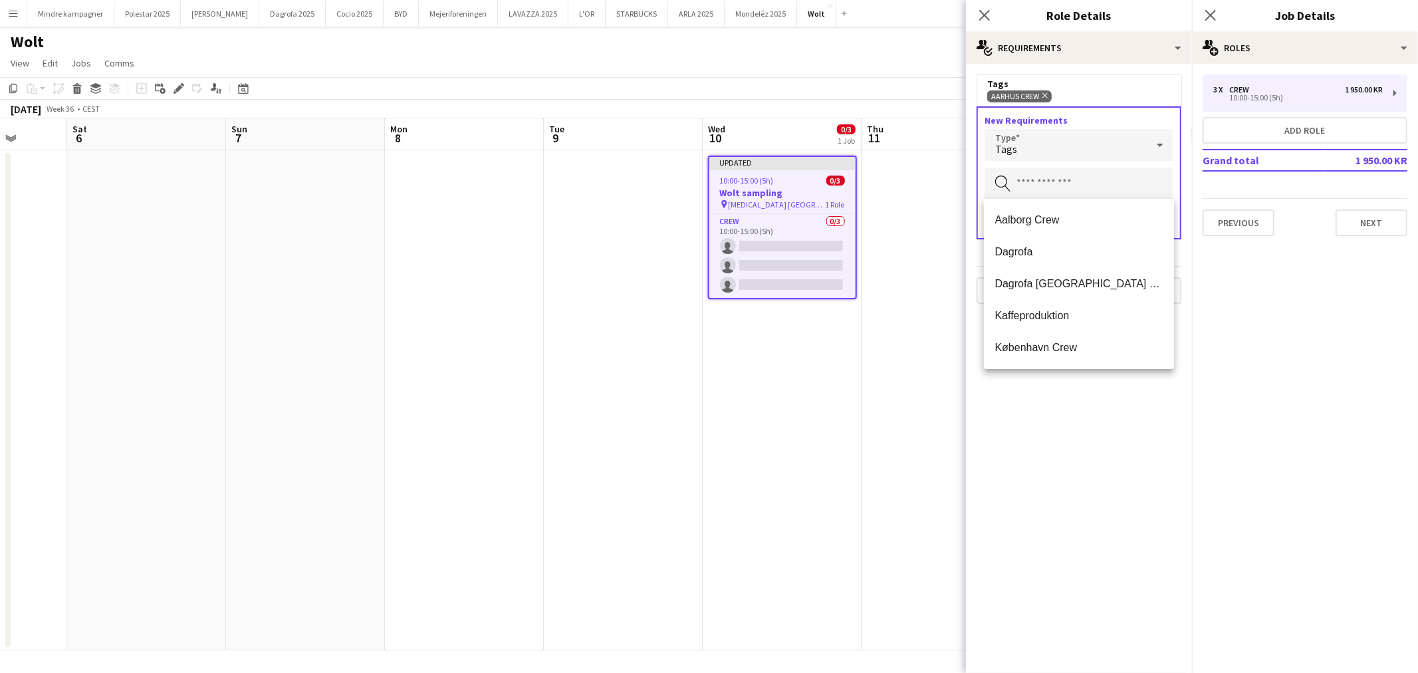
click at [1150, 419] on mat-expansion-panel "medal-empty Requirements Tags [GEOGRAPHIC_DATA] Crew Remove New Requirements Ty…" at bounding box center [1079, 368] width 226 height 609
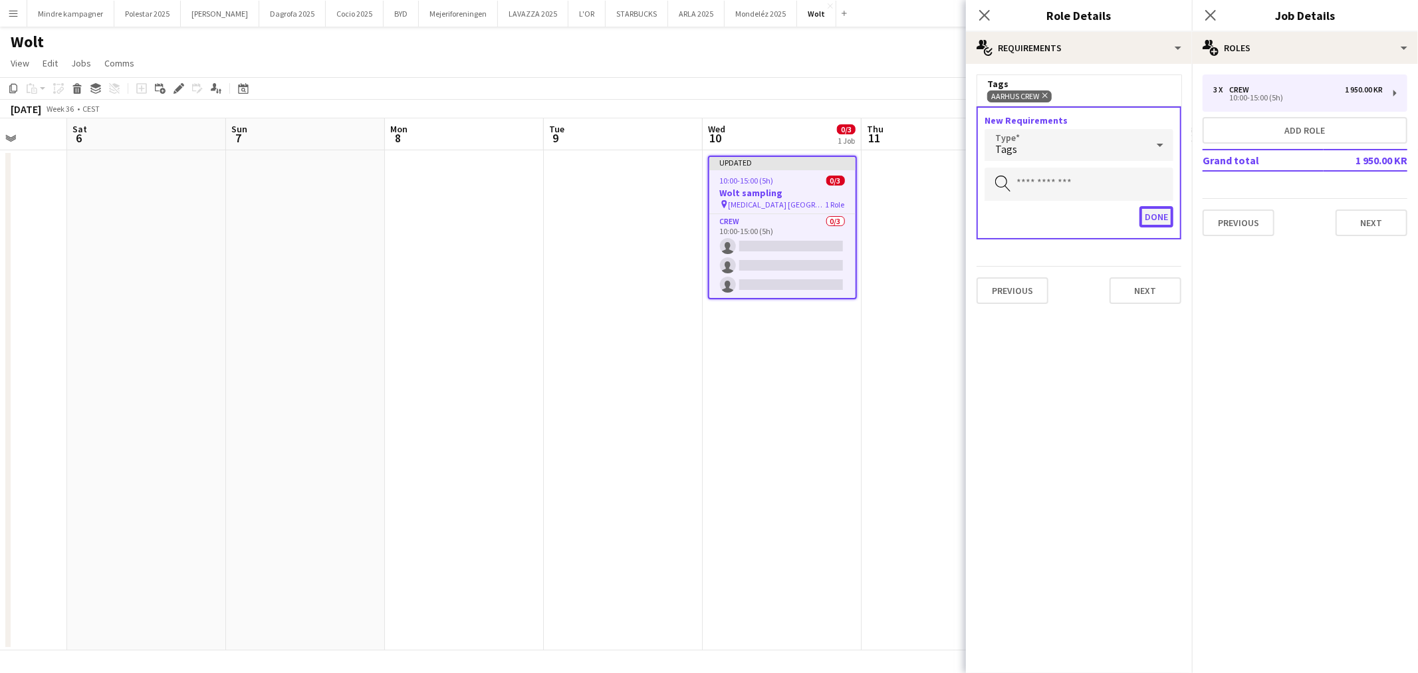
click at [1160, 213] on button "Done" at bounding box center [1156, 216] width 34 height 21
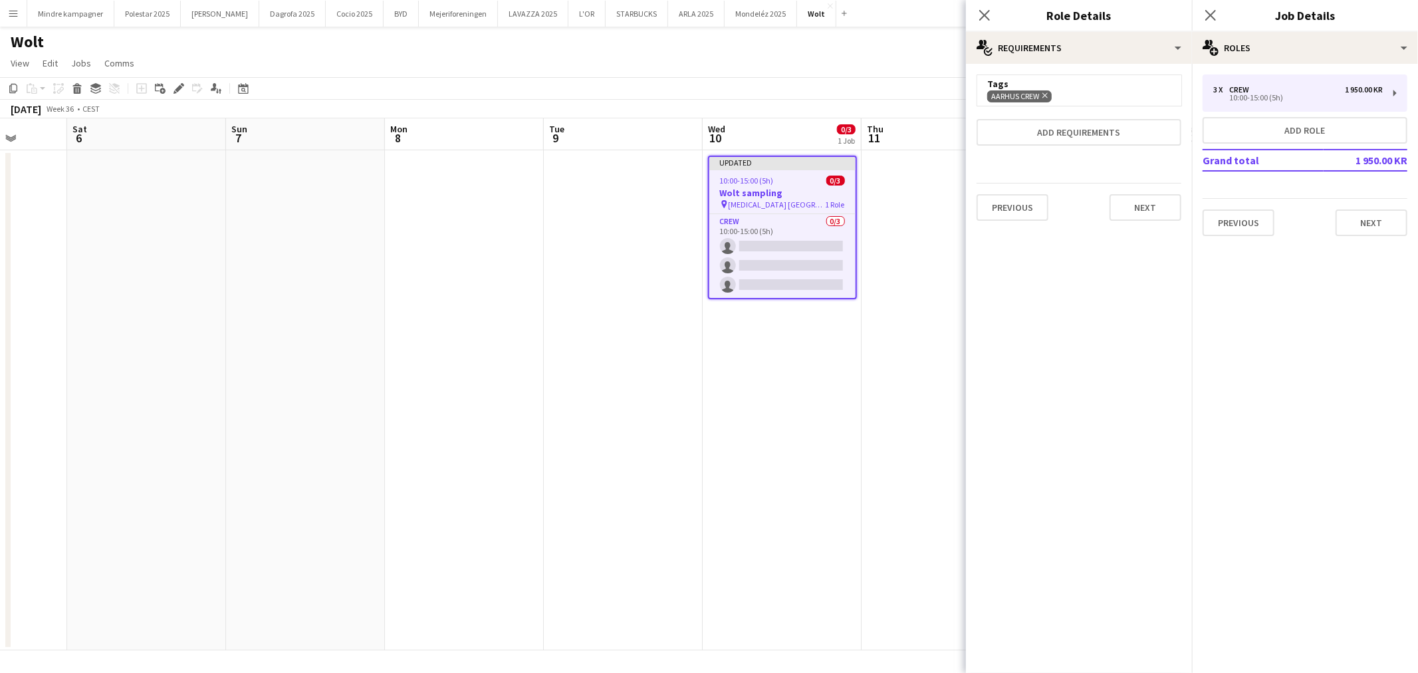
click at [901, 457] on app-date-cell at bounding box center [940, 400] width 159 height 500
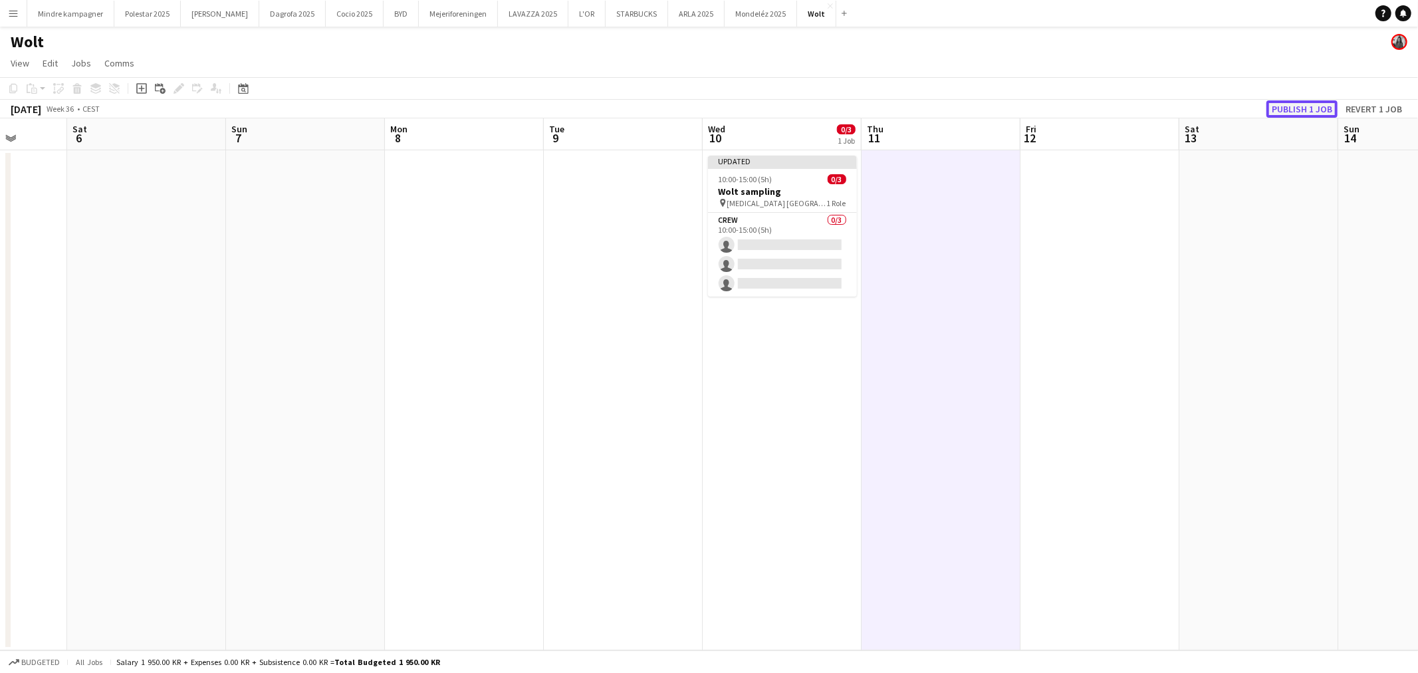
click at [1316, 109] on button "Publish 1 job" at bounding box center [1301, 108] width 71 height 17
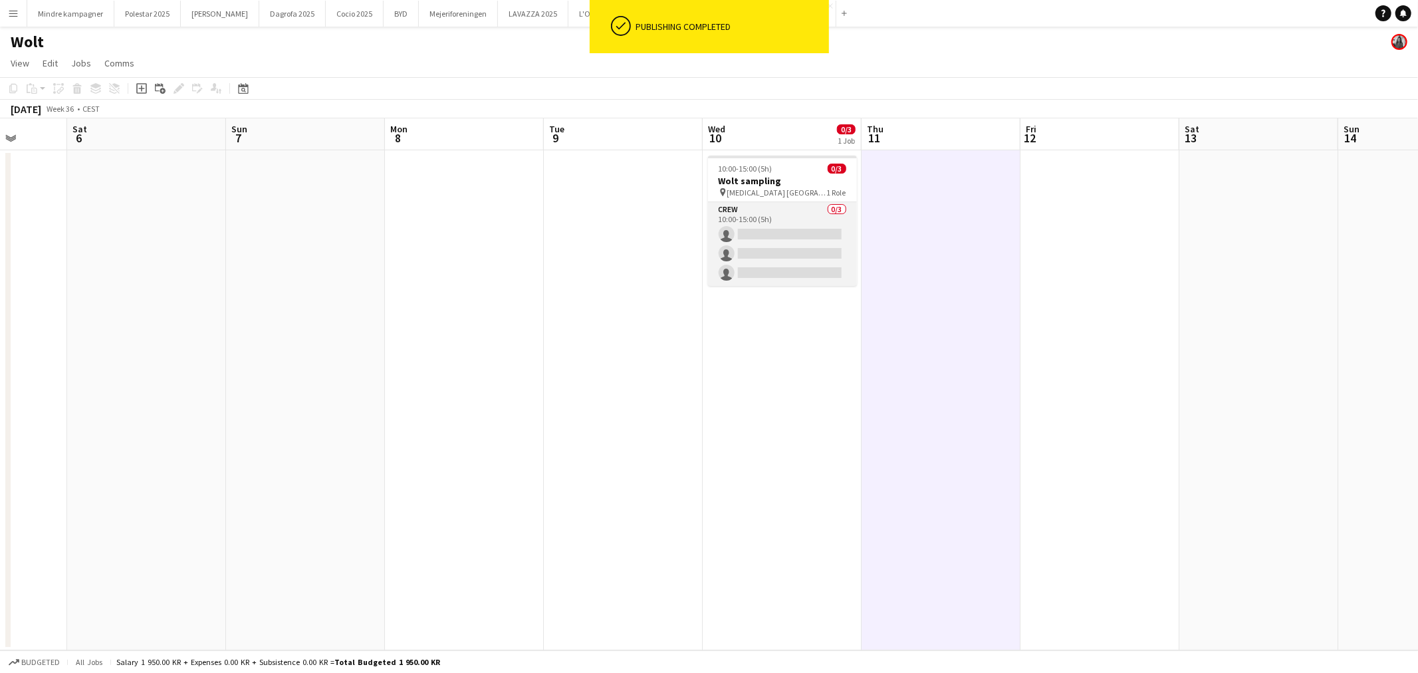
click at [810, 221] on app-card-role "Crew 0/3 10:00-15:00 (5h) single-neutral-actions single-neutral-actions single-…" at bounding box center [782, 244] width 149 height 84
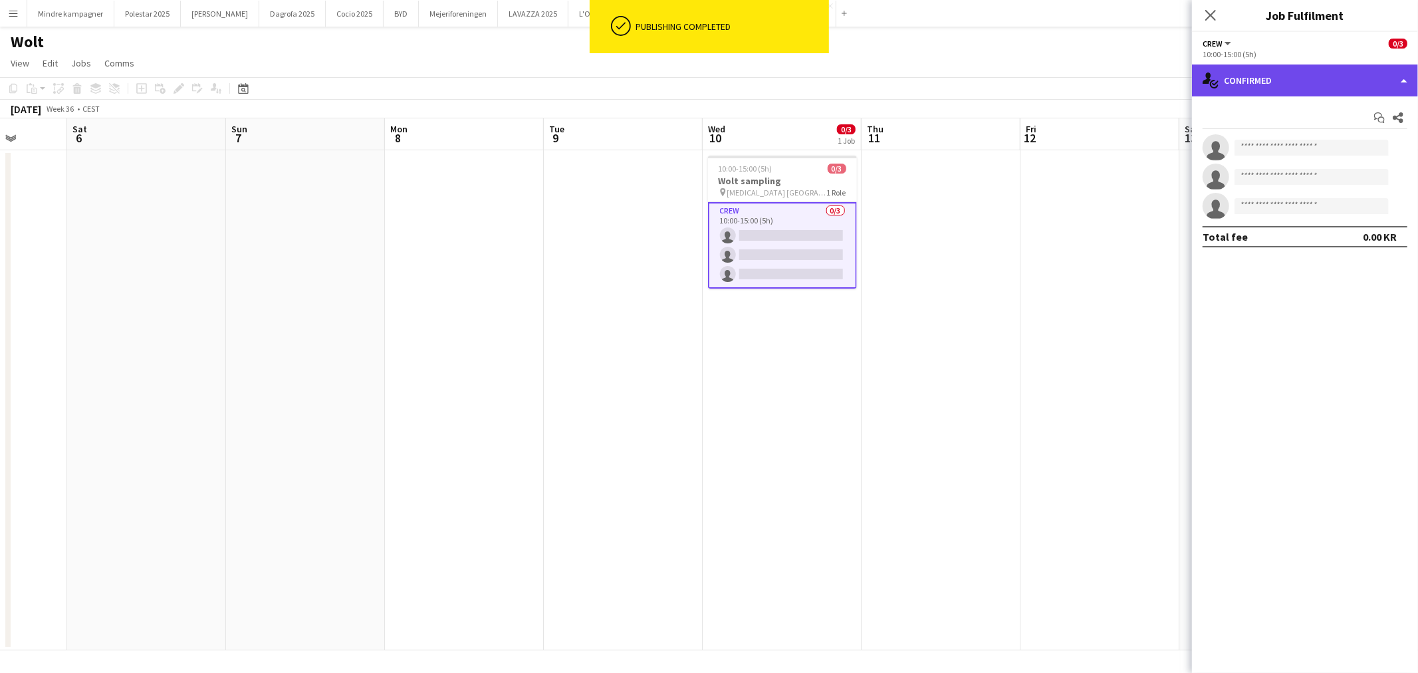
click at [1294, 76] on div "single-neutral-actions-check-2 Confirmed" at bounding box center [1305, 80] width 226 height 32
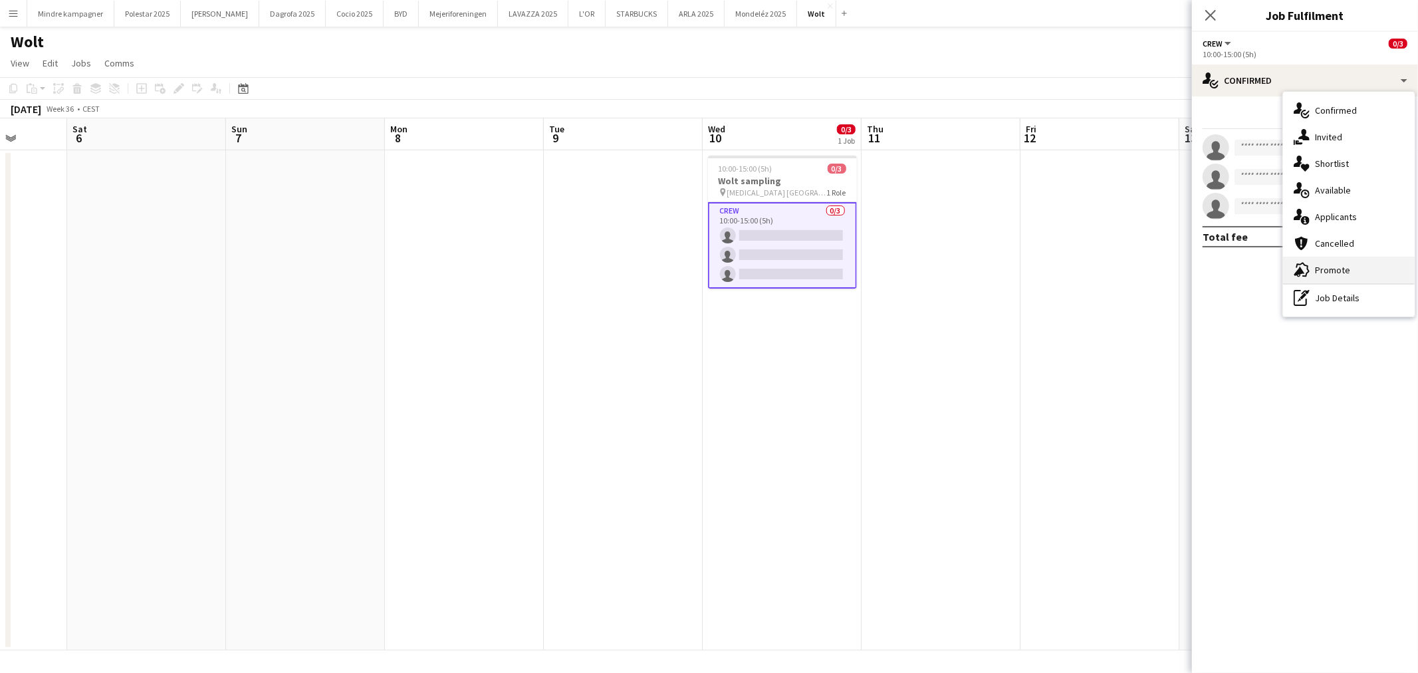
click at [1343, 270] on div "advertising-megaphone Promote" at bounding box center [1349, 270] width 132 height 27
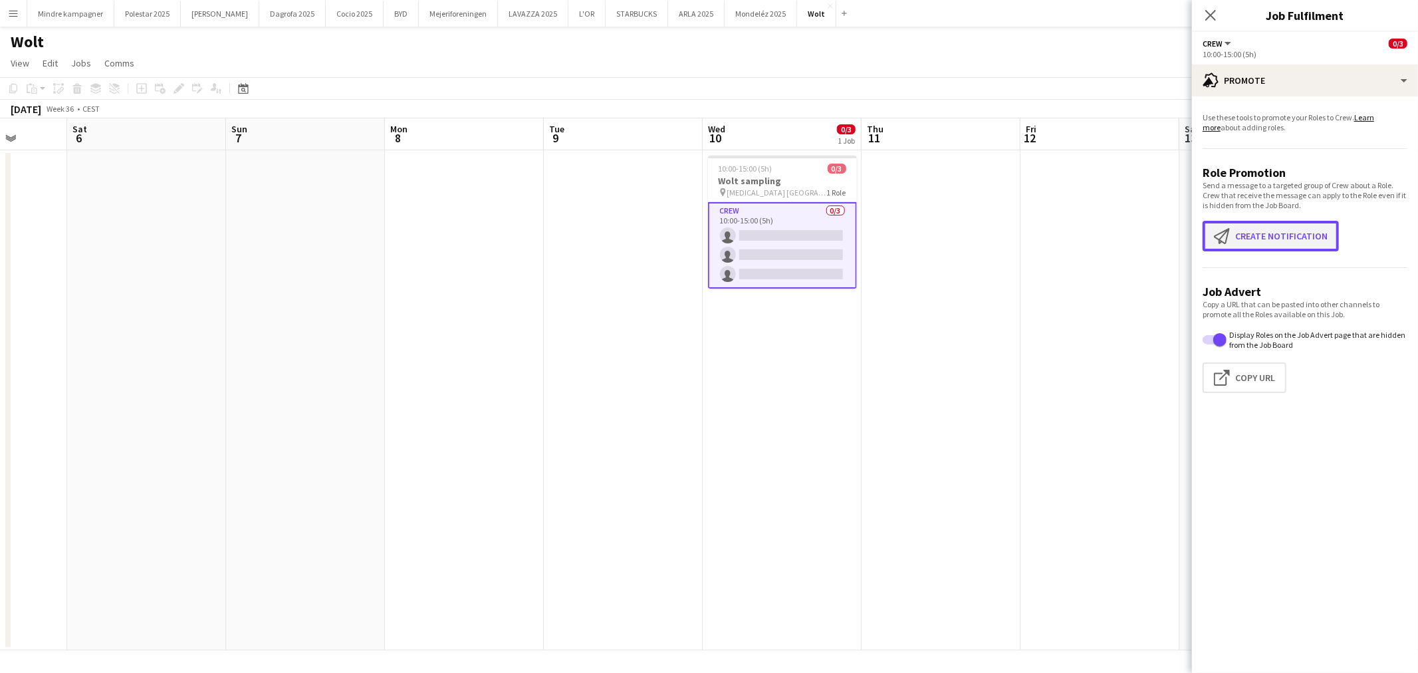
click at [1290, 243] on button "Create notification Create notification" at bounding box center [1270, 236] width 136 height 31
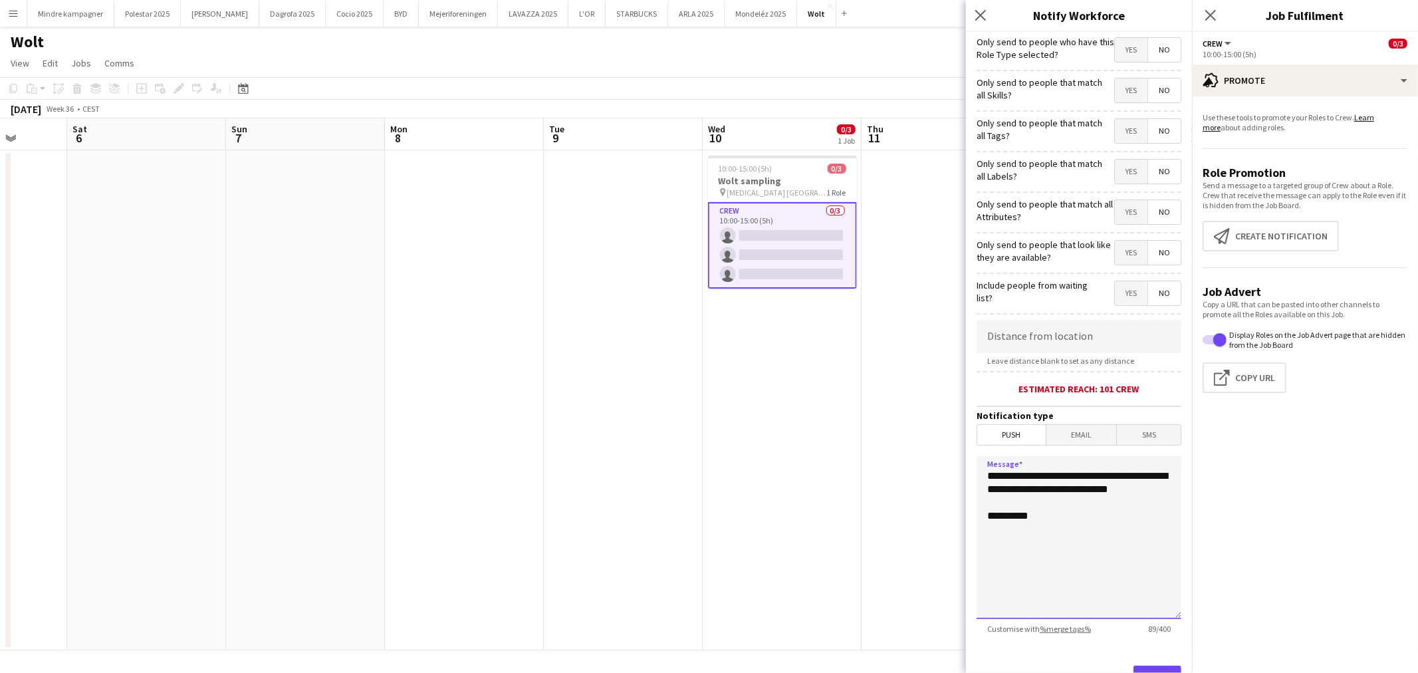
drag, startPoint x: 1067, startPoint y: 507, endPoint x: 950, endPoint y: 452, distance: 129.3
click at [952, 463] on body "Menu Boards Boards Boards All jobs Status Workforce Workforce My Workforce Recr…" at bounding box center [709, 336] width 1418 height 673
paste textarea
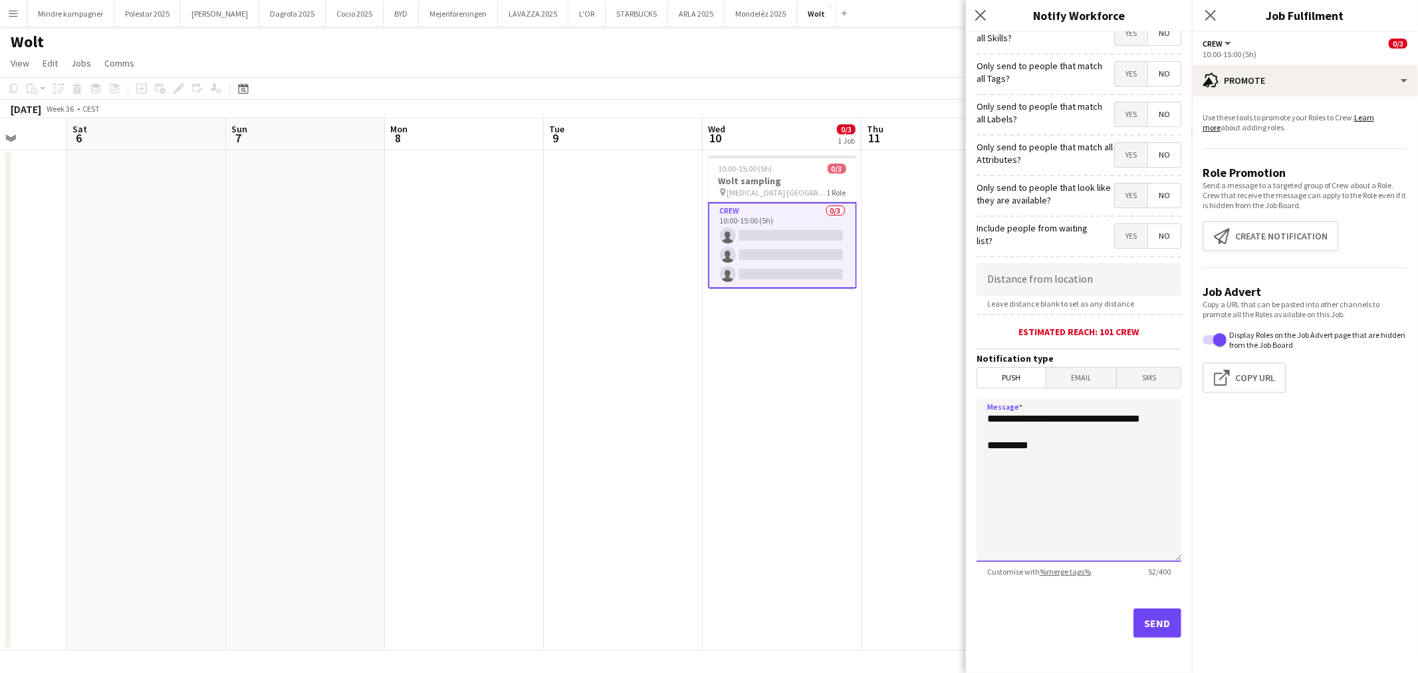
type textarea "**********"
click at [1144, 625] on button "Send" at bounding box center [1157, 622] width 48 height 29
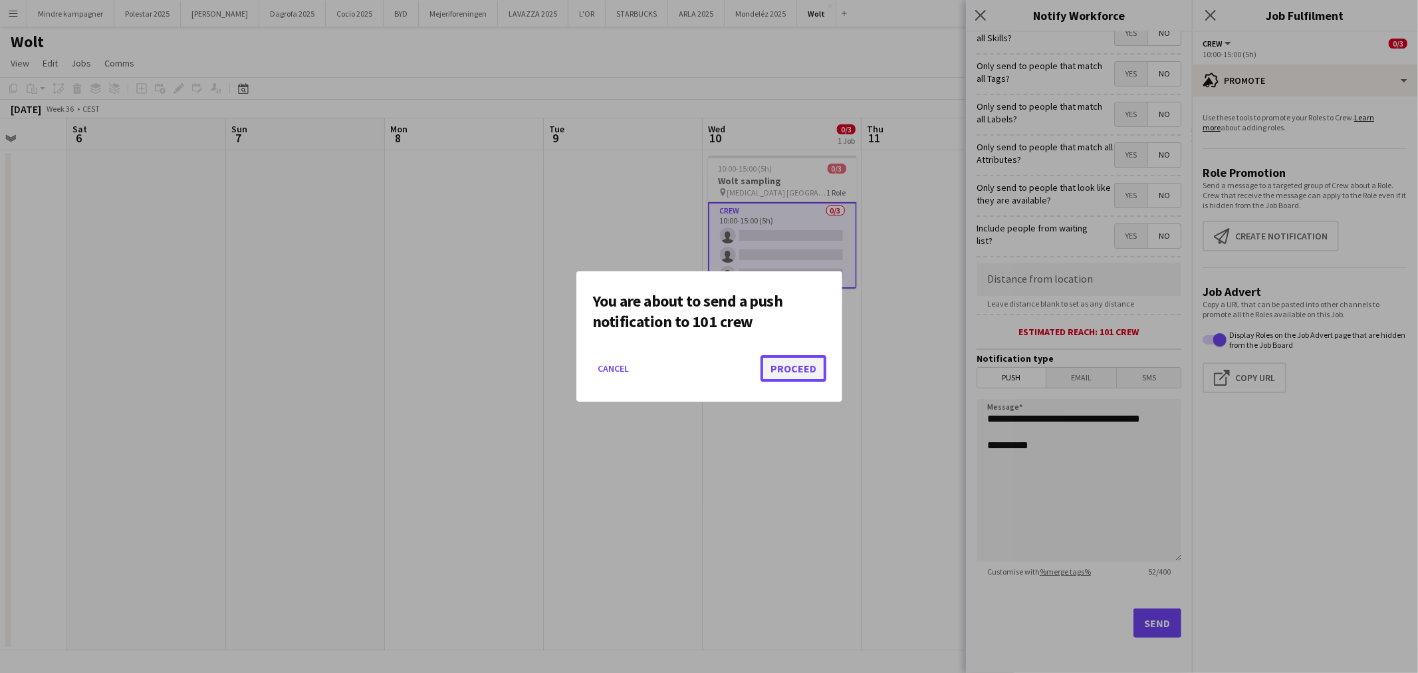
click at [800, 363] on button "Proceed" at bounding box center [793, 368] width 66 height 27
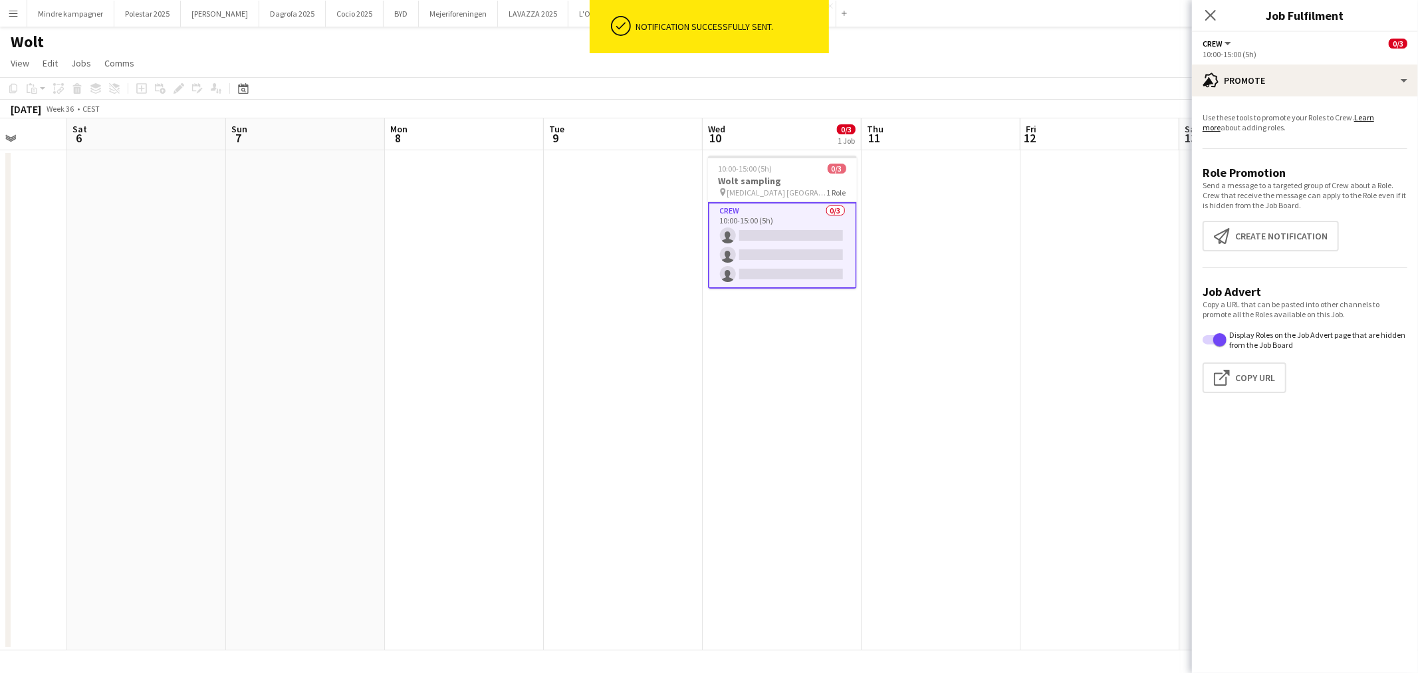
click at [811, 223] on app-card-role "Crew 0/3 10:00-15:00 (5h) single-neutral-actions single-neutral-actions single-…" at bounding box center [782, 245] width 149 height 86
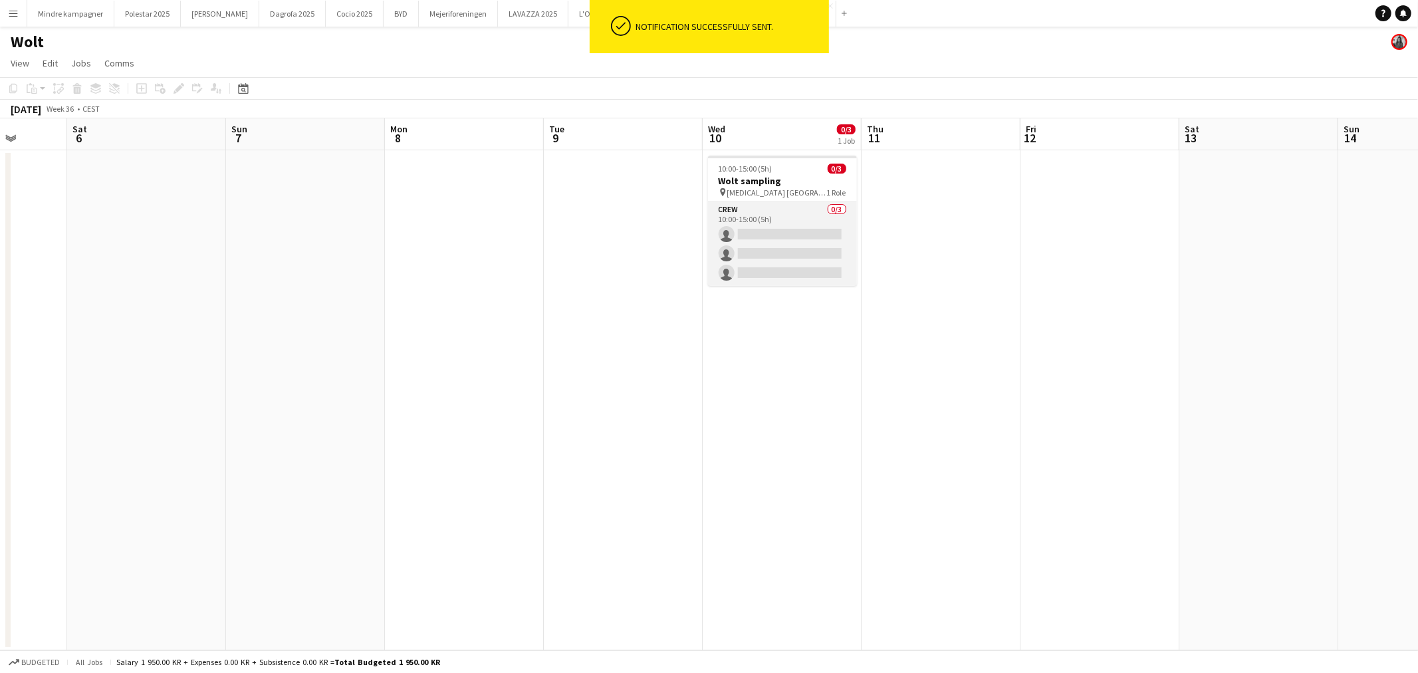
click at [811, 223] on app-card-role "Crew 0/3 10:00-15:00 (5h) single-neutral-actions single-neutral-actions single-…" at bounding box center [782, 244] width 149 height 84
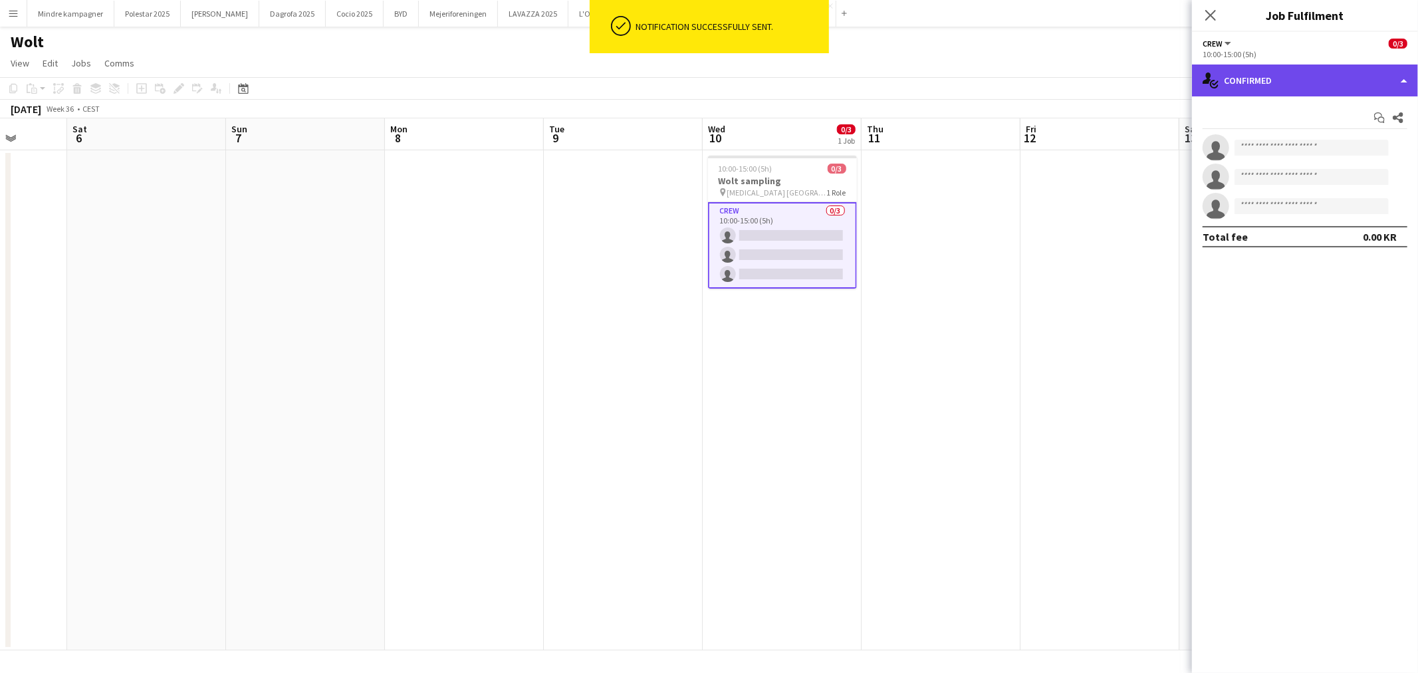
click at [1328, 76] on div "single-neutral-actions-check-2 Confirmed" at bounding box center [1305, 80] width 226 height 32
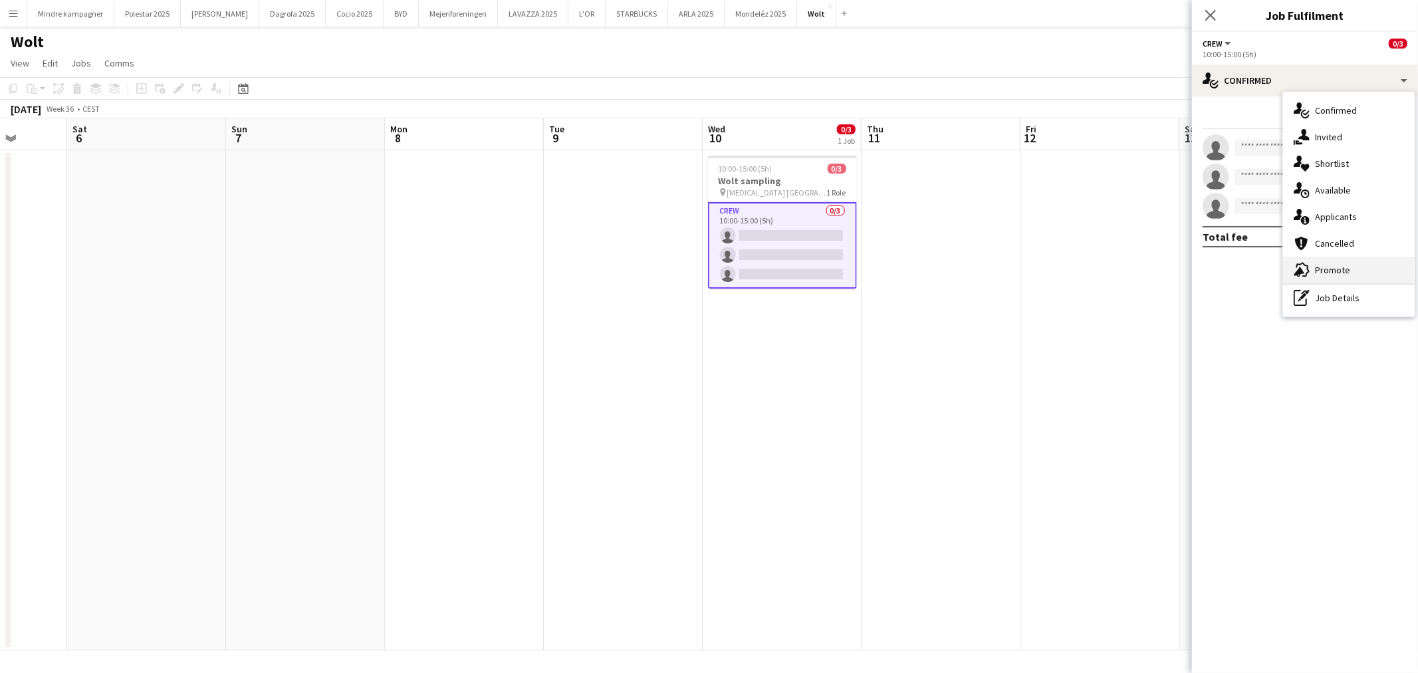
click at [1351, 276] on div "advertising-megaphone Promote" at bounding box center [1349, 270] width 132 height 27
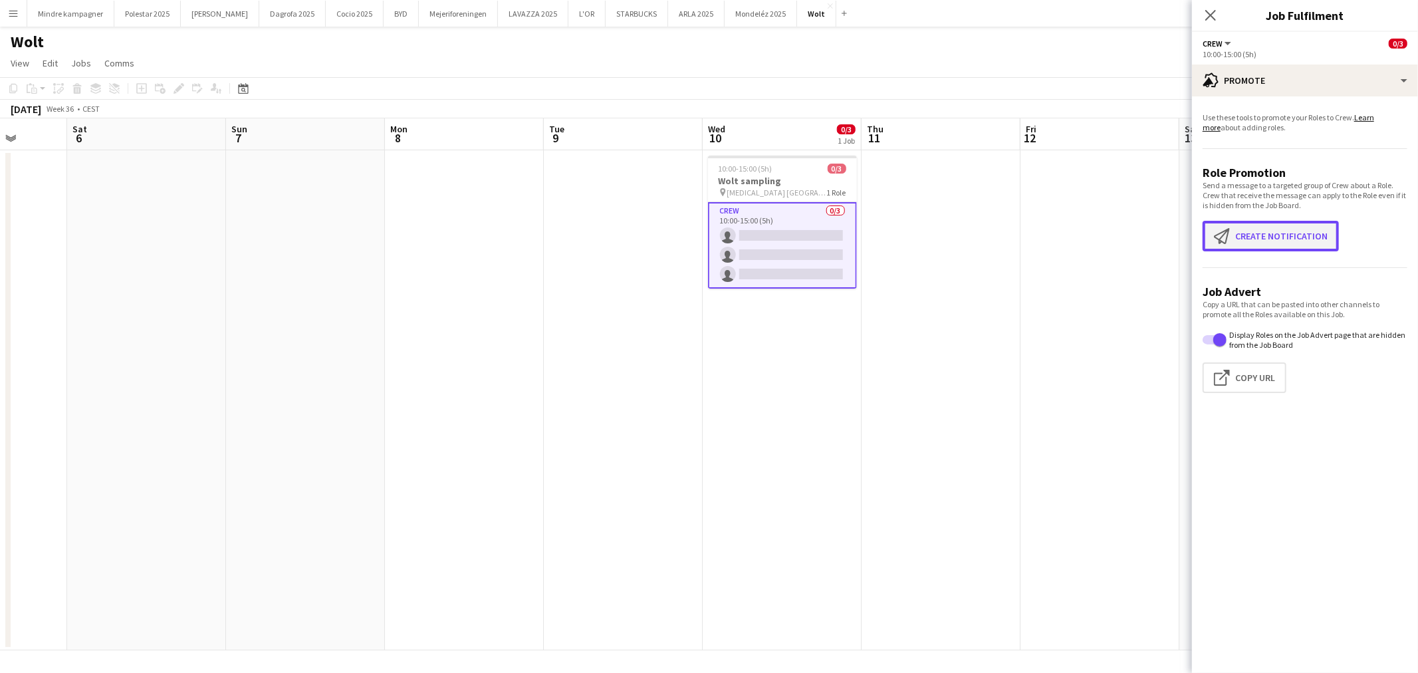
click at [1263, 233] on button "Create notification Create notification" at bounding box center [1270, 236] width 136 height 31
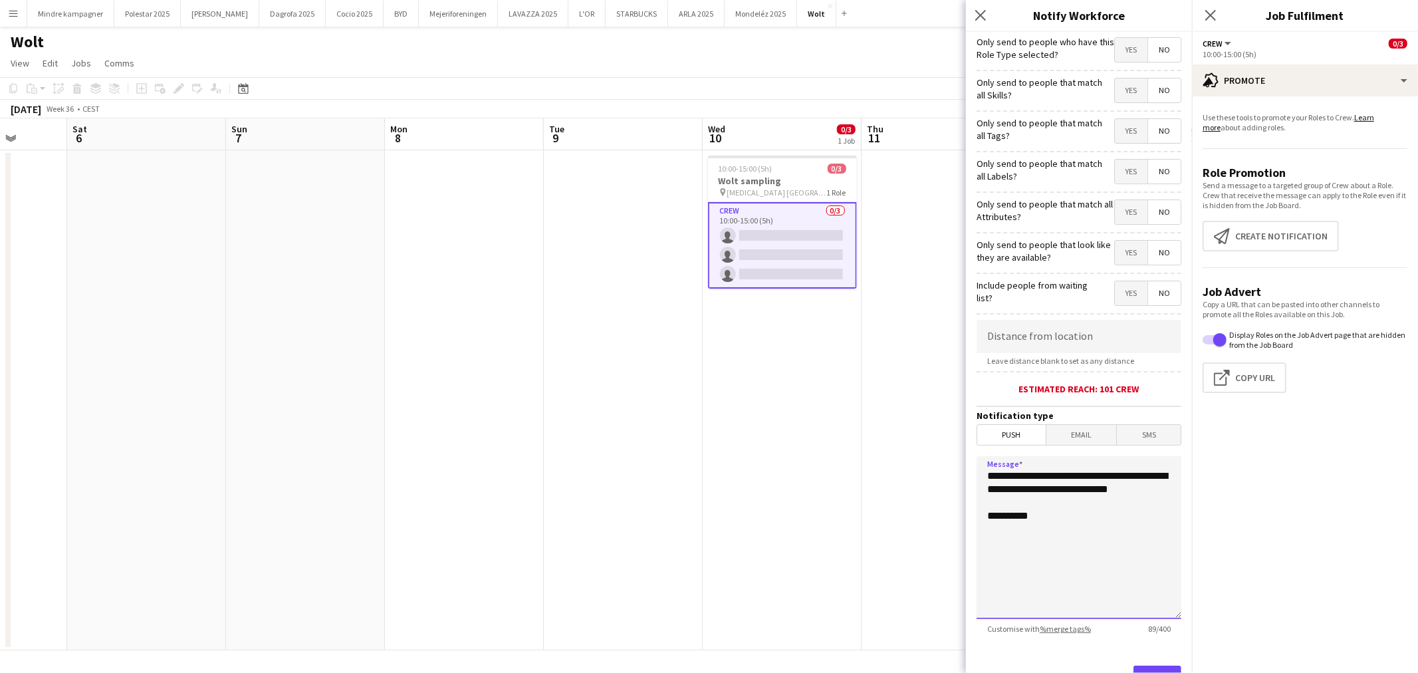
drag, startPoint x: 1070, startPoint y: 510, endPoint x: 931, endPoint y: 455, distance: 149.7
click at [946, 465] on body "Menu Boards Boards Boards All jobs Status Workforce Workforce My Workforce Recr…" at bounding box center [709, 336] width 1418 height 673
paste textarea
type textarea "**********"
click at [887, 493] on app-date-cell at bounding box center [940, 400] width 159 height 500
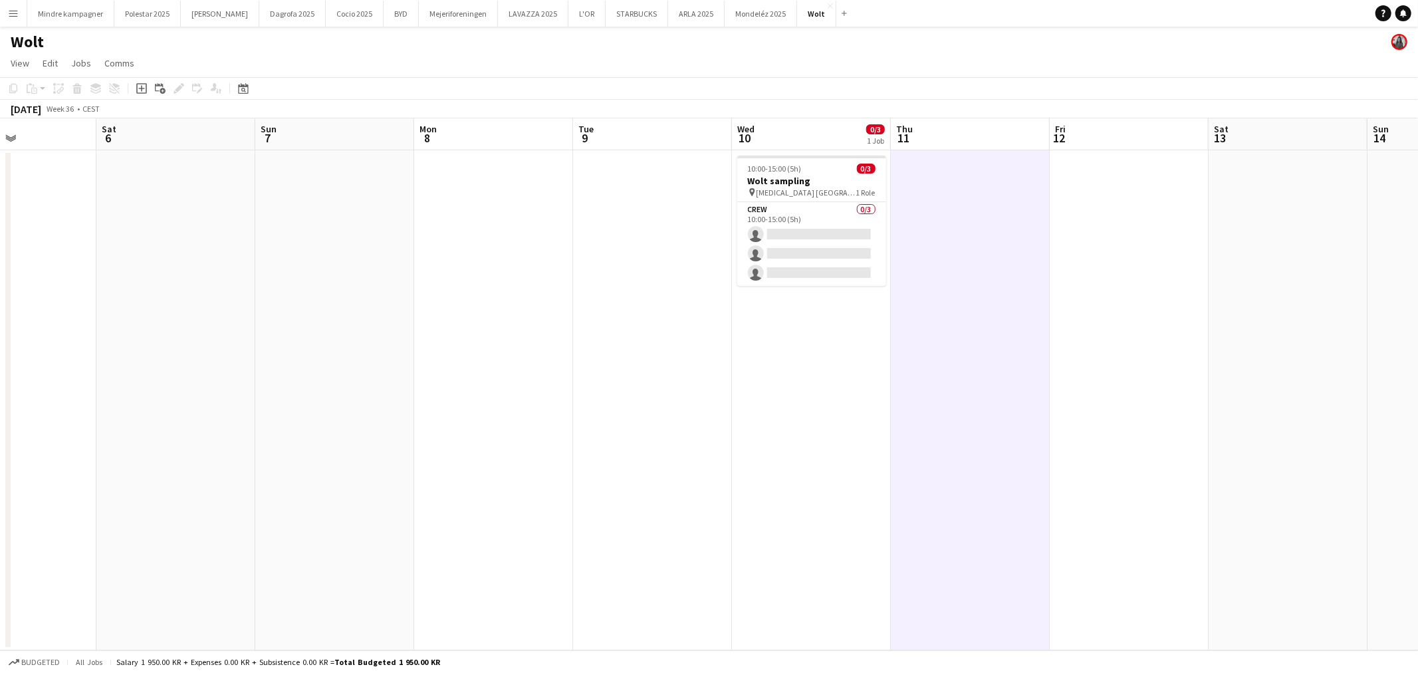
drag, startPoint x: 550, startPoint y: 324, endPoint x: 563, endPoint y: 326, distance: 12.9
click at [563, 326] on app-calendar-viewport "Wed 3 Thu 4 Fri 5 Sat 6 Sun 7 Mon 8 Tue 9 Wed 10 0/3 1 Job Thu 11 Fri 12 Sat 13…" at bounding box center [709, 384] width 1418 height 532
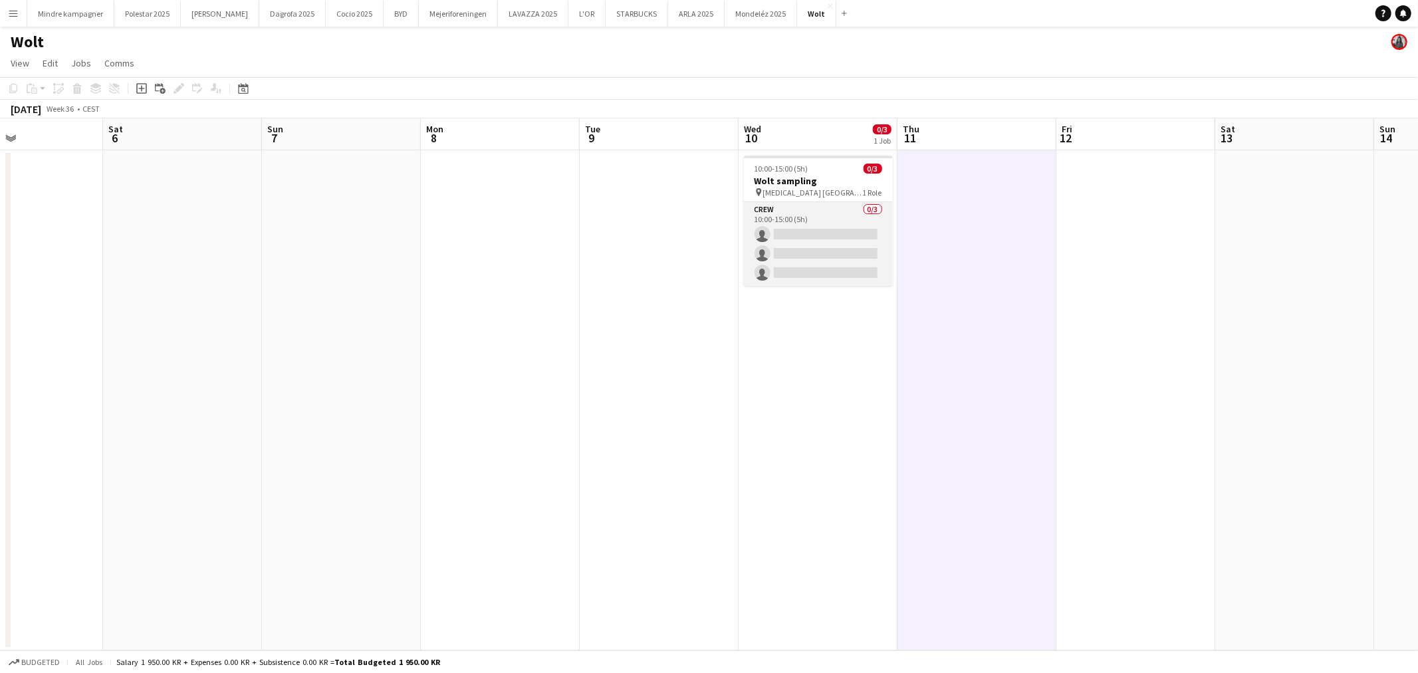
click at [800, 230] on app-card-role "Crew 0/3 10:00-15:00 (5h) single-neutral-actions single-neutral-actions single-…" at bounding box center [818, 244] width 149 height 84
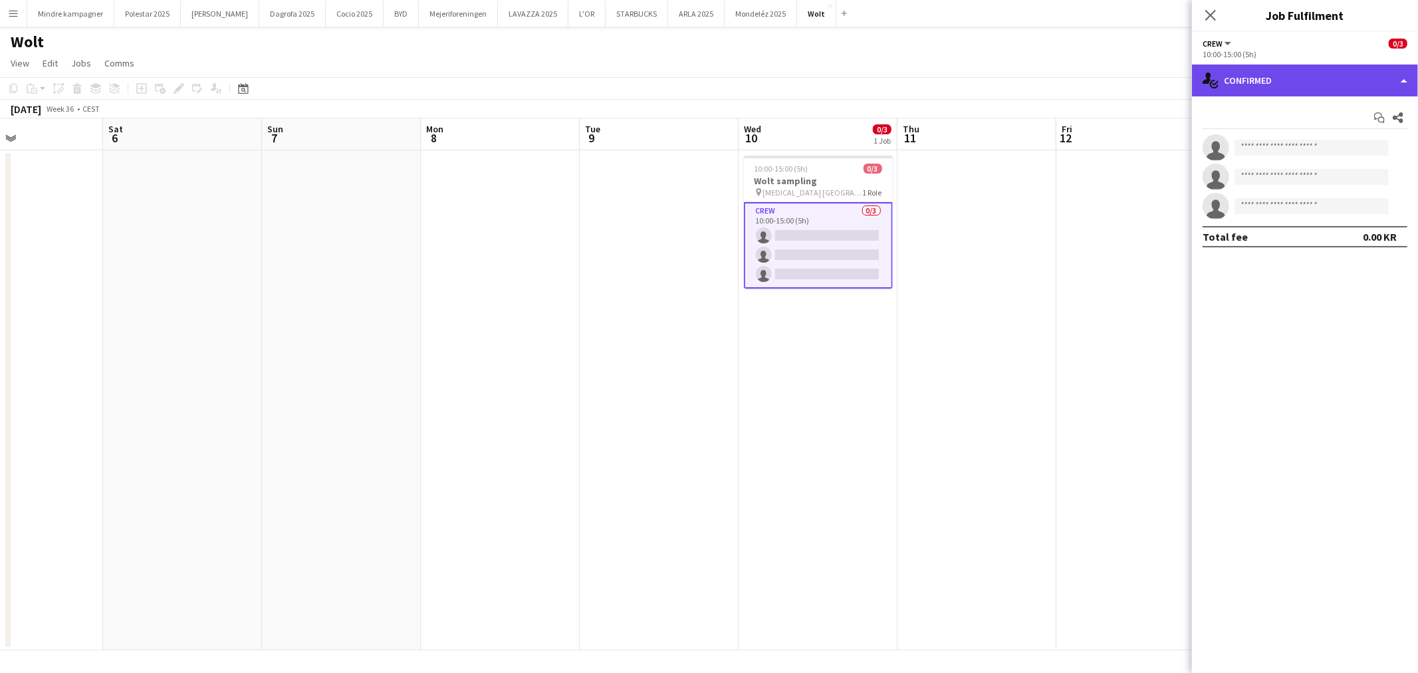
click at [1243, 80] on div "single-neutral-actions-check-2 Confirmed" at bounding box center [1305, 80] width 226 height 32
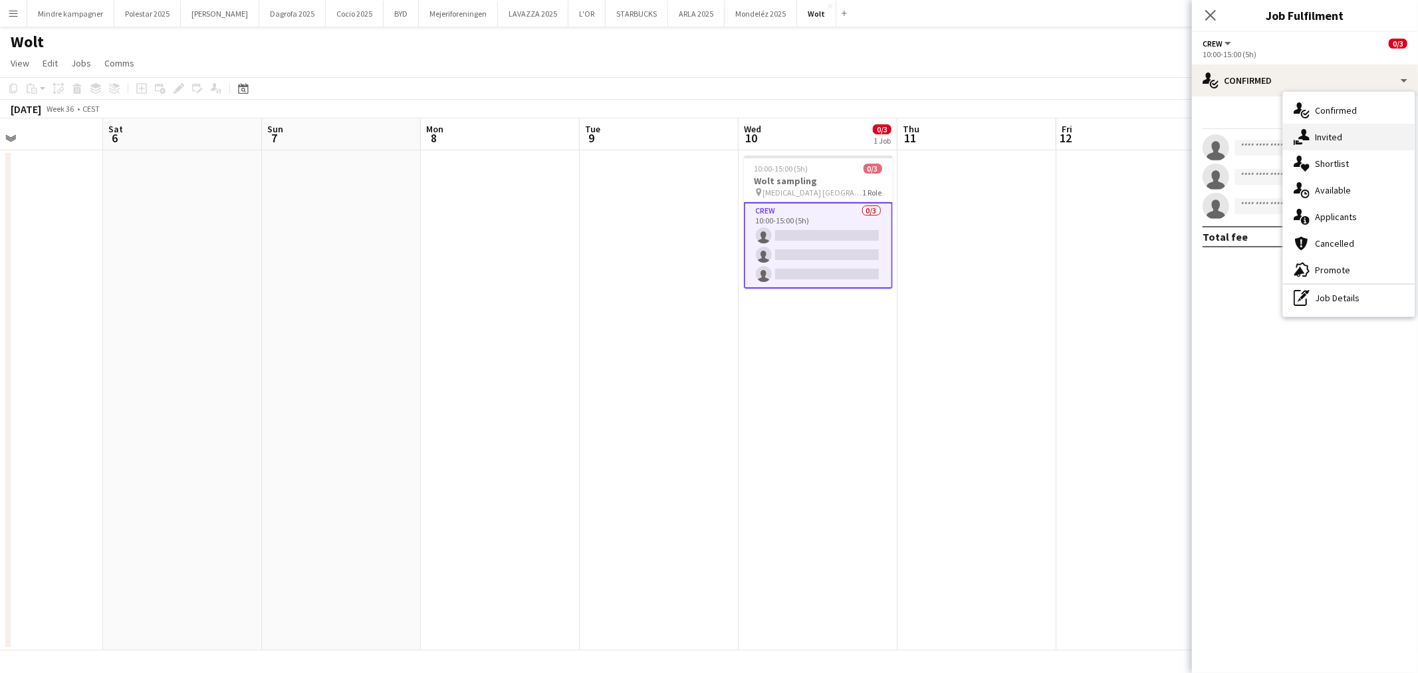
click at [1325, 138] on div "single-neutral-actions-share-1 Invited" at bounding box center [1349, 137] width 132 height 27
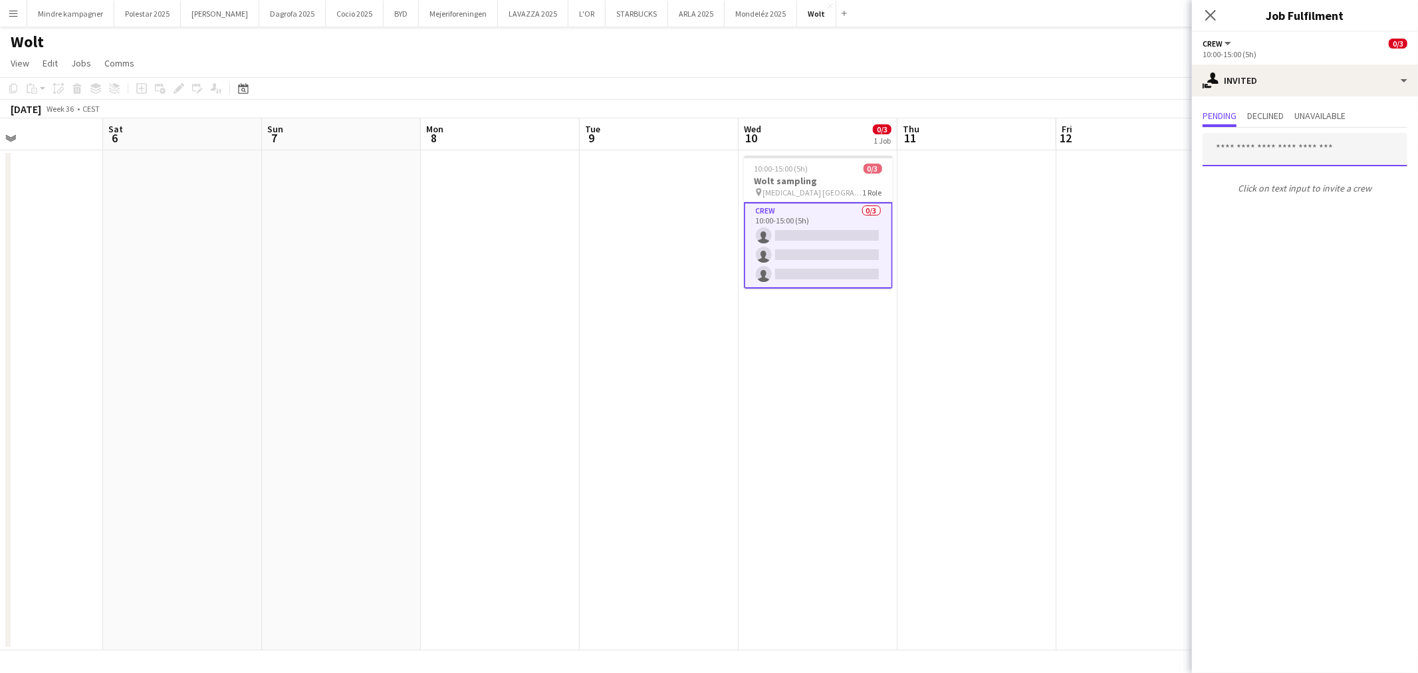
click at [1261, 150] on input "text" at bounding box center [1304, 149] width 205 height 33
type input "*******"
click at [1287, 191] on span "[EMAIL_ADDRESS][DOMAIN_NAME]" at bounding box center [1304, 192] width 183 height 11
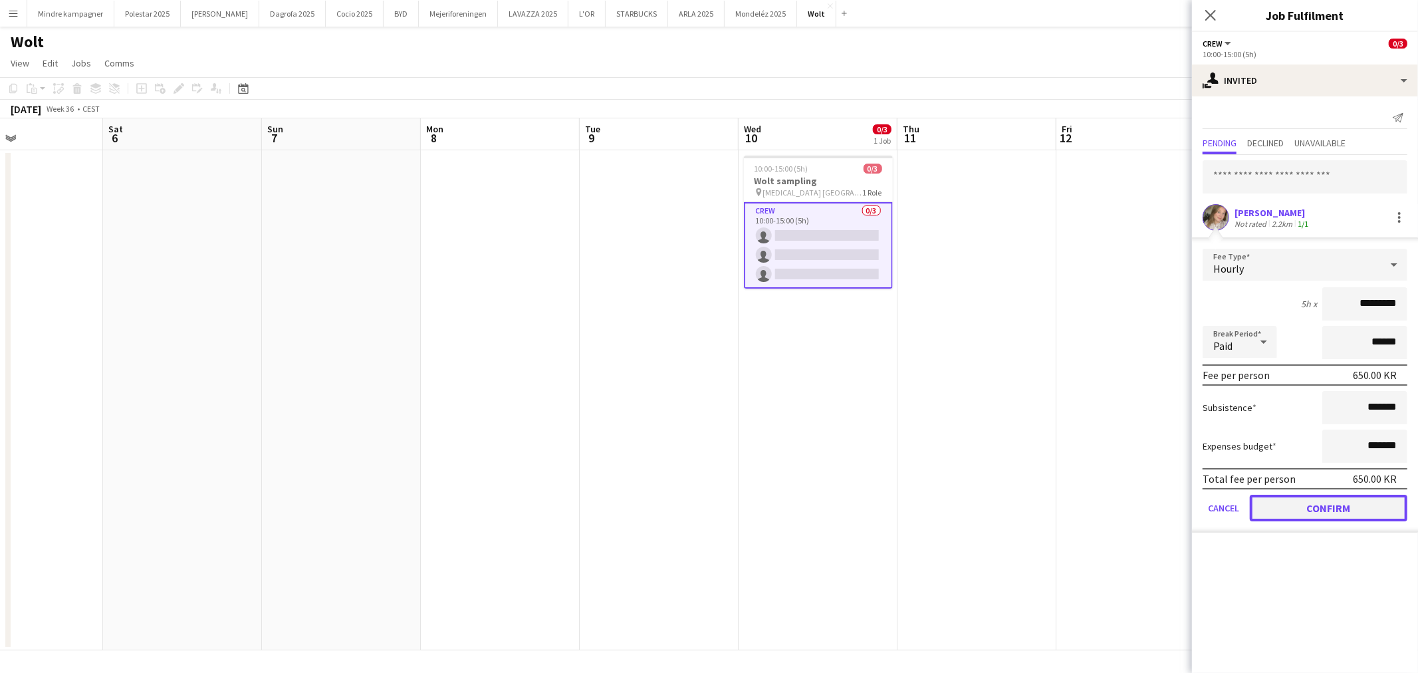
click at [1331, 502] on button "Confirm" at bounding box center [1328, 507] width 158 height 27
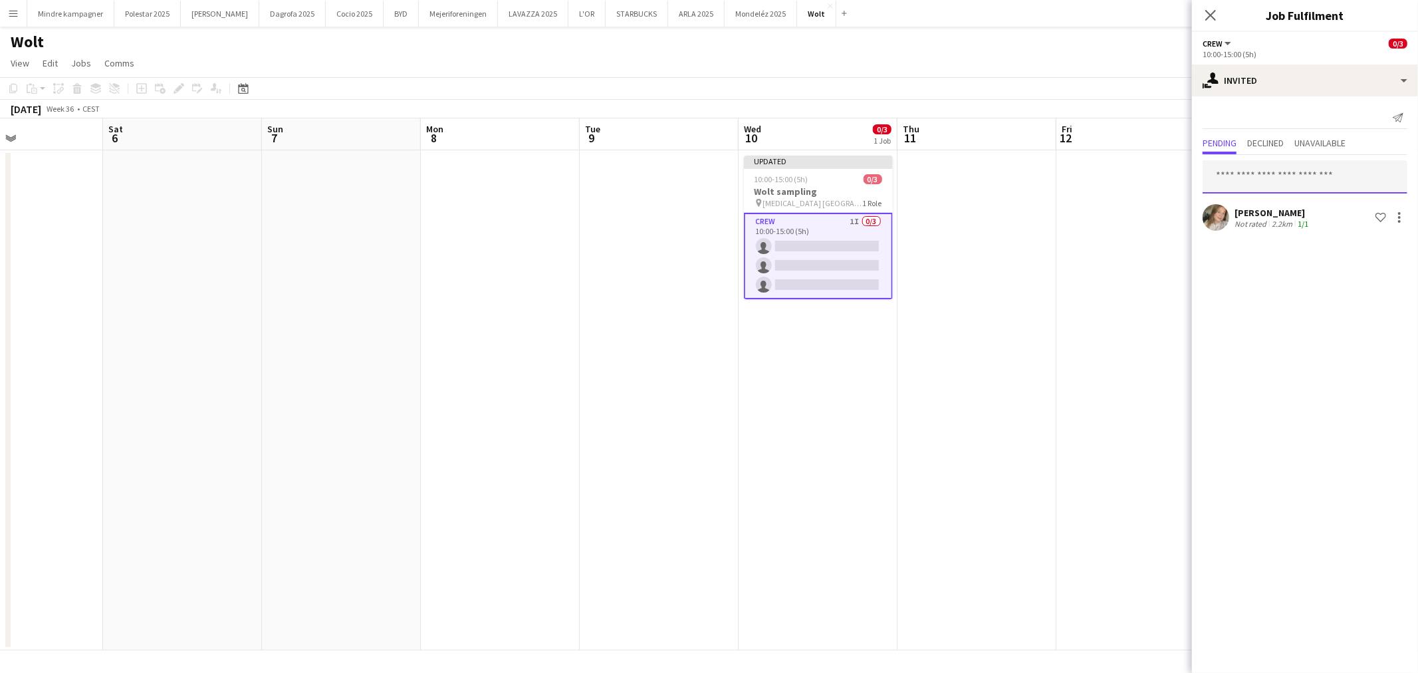
click at [1288, 176] on input "text" at bounding box center [1304, 176] width 205 height 33
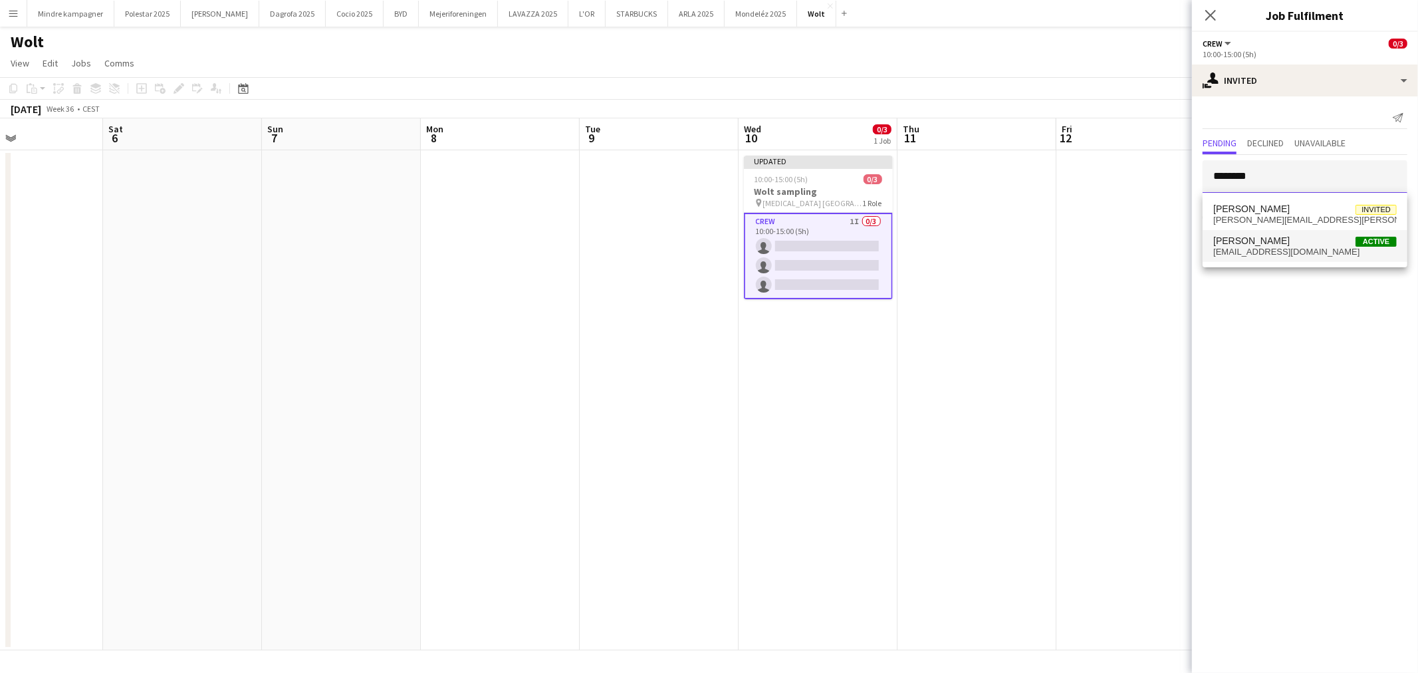
type input "********"
click at [1280, 254] on span "[EMAIL_ADDRESS][DOMAIN_NAME]" at bounding box center [1304, 252] width 183 height 11
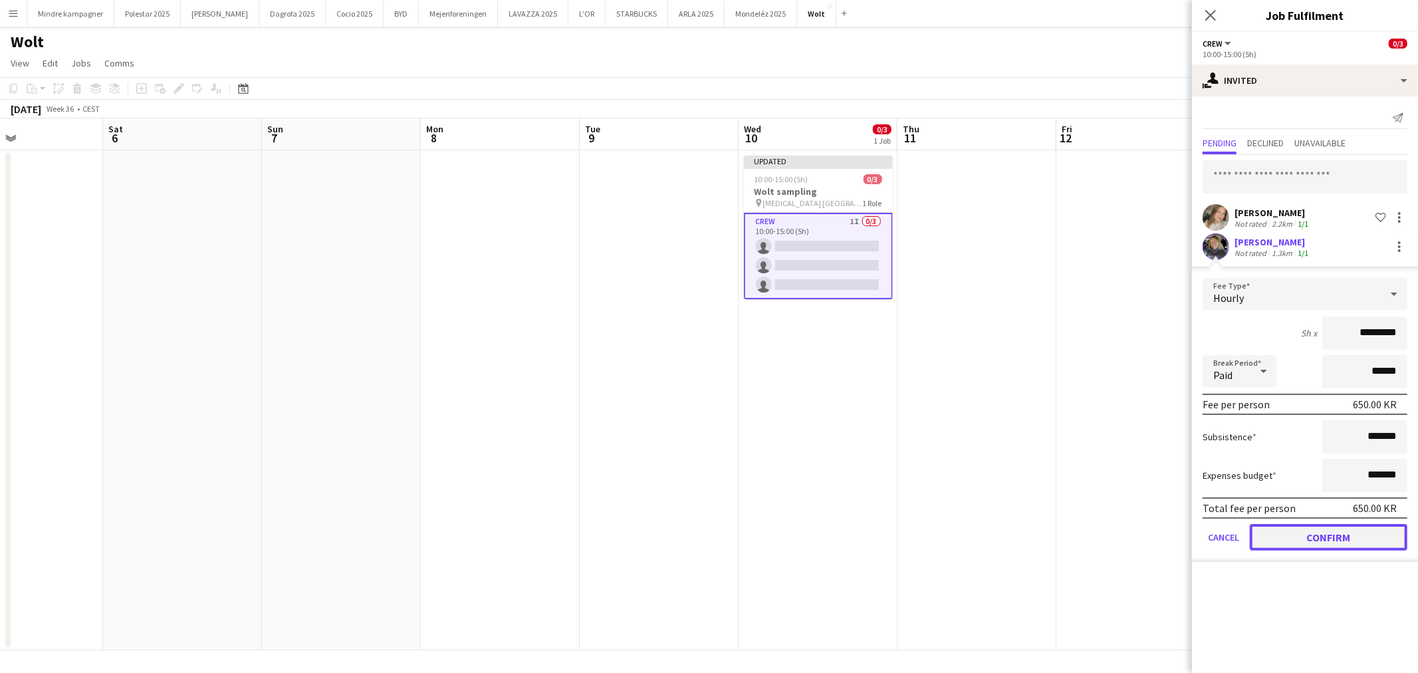
click at [1352, 529] on button "Confirm" at bounding box center [1328, 537] width 158 height 27
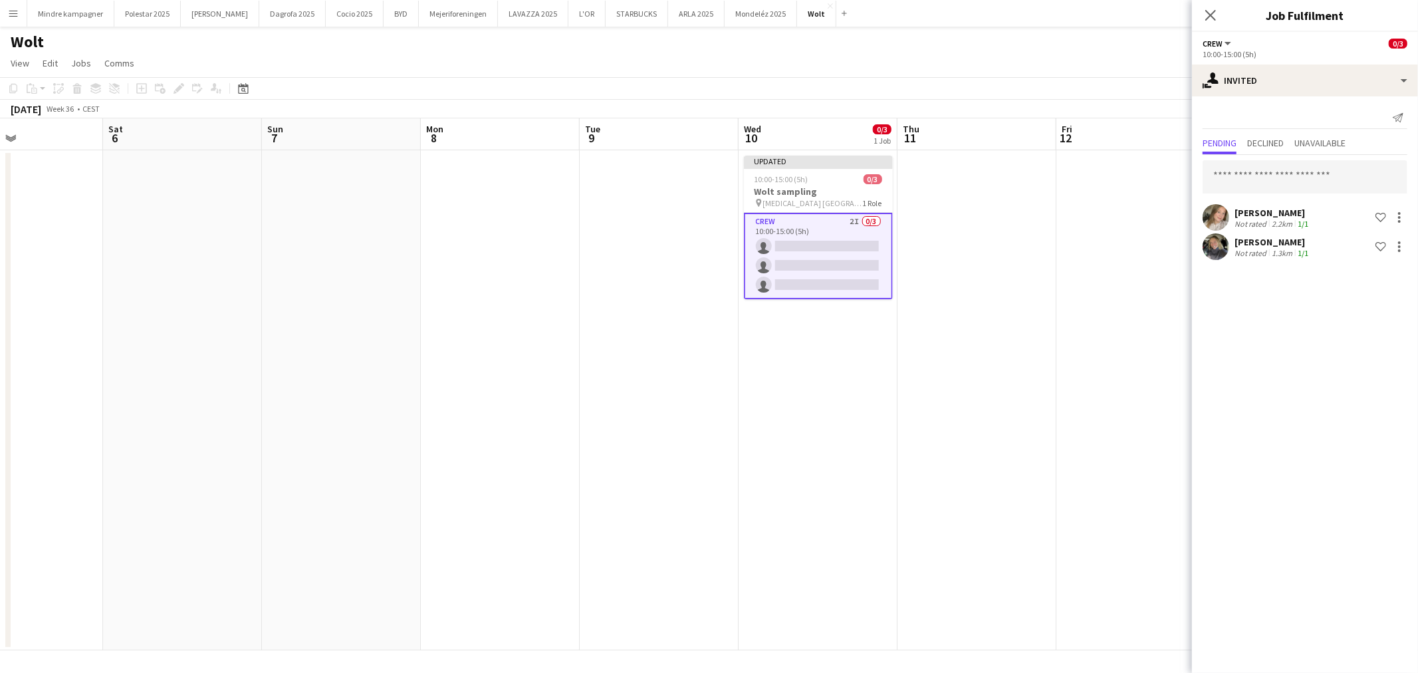
click at [1154, 354] on app-date-cell at bounding box center [1135, 400] width 159 height 500
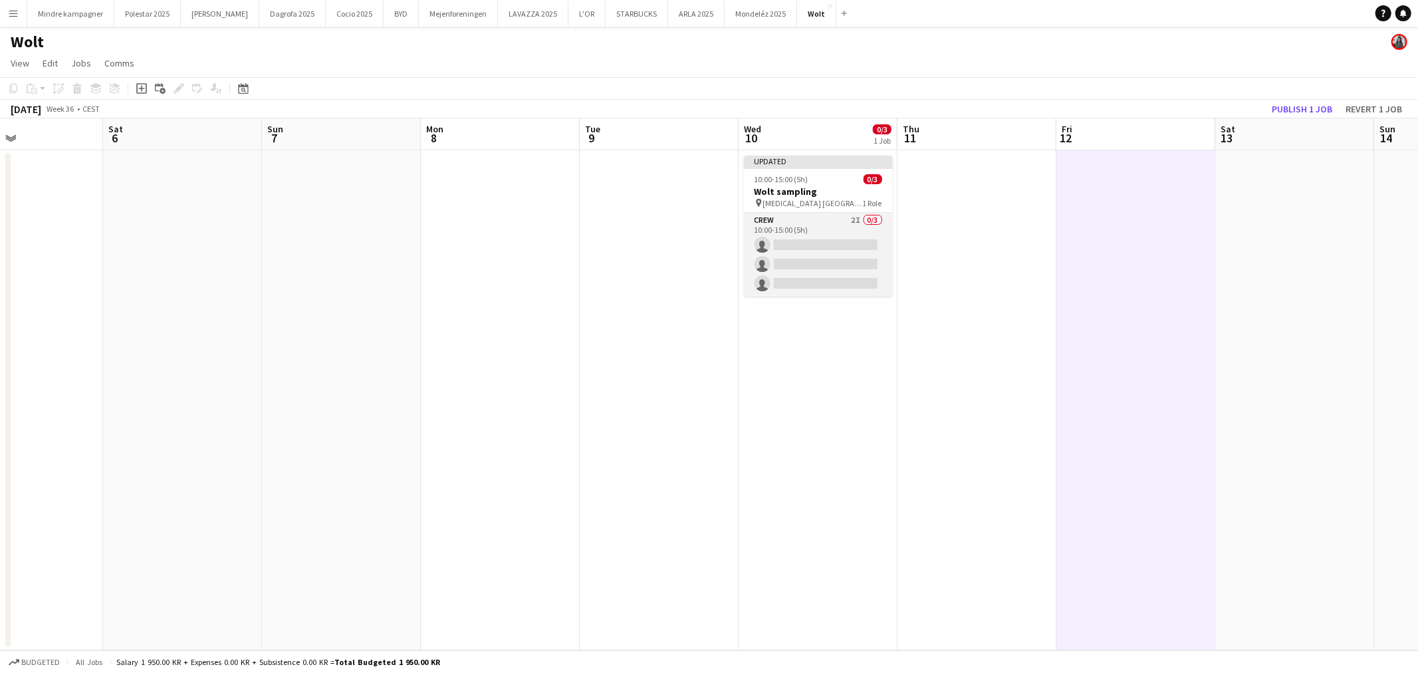
click at [808, 217] on app-card-role "Crew 2I 0/3 10:00-15:00 (5h) single-neutral-actions single-neutral-actions sing…" at bounding box center [818, 255] width 149 height 84
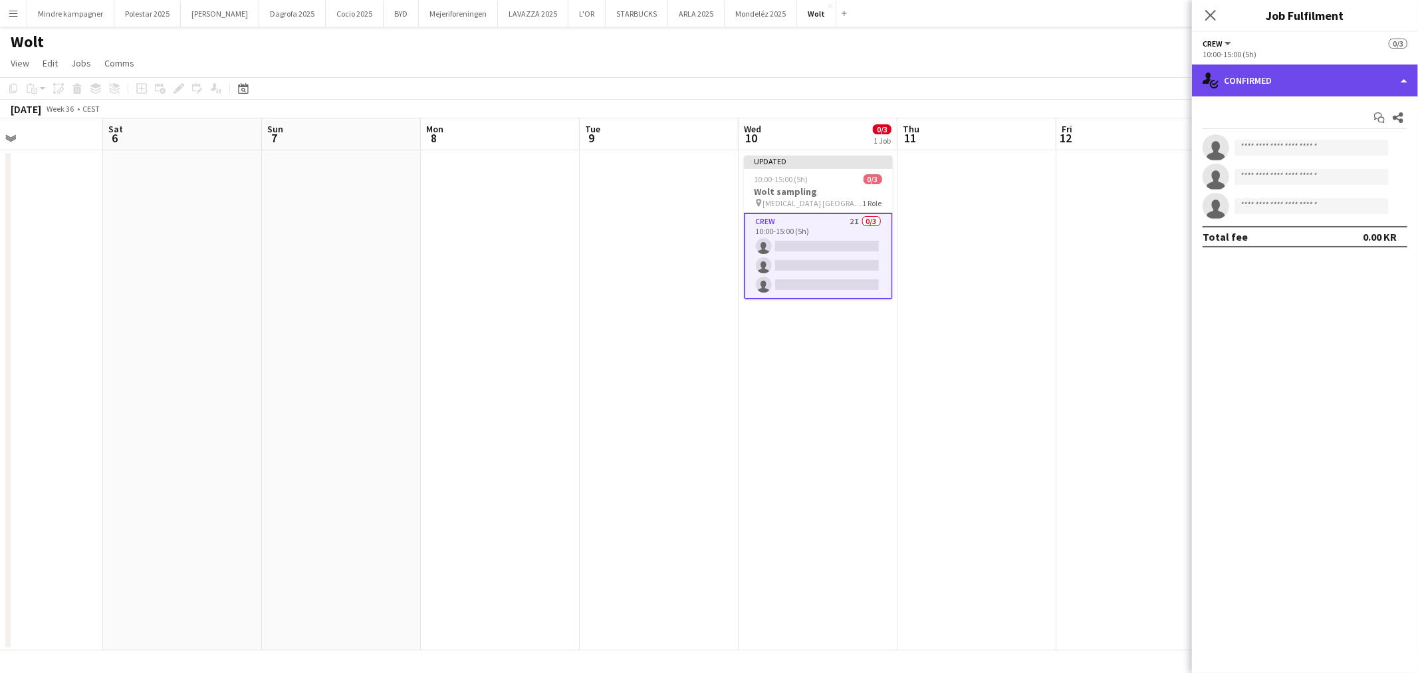
click at [1268, 80] on div "single-neutral-actions-check-2 Confirmed" at bounding box center [1305, 80] width 226 height 32
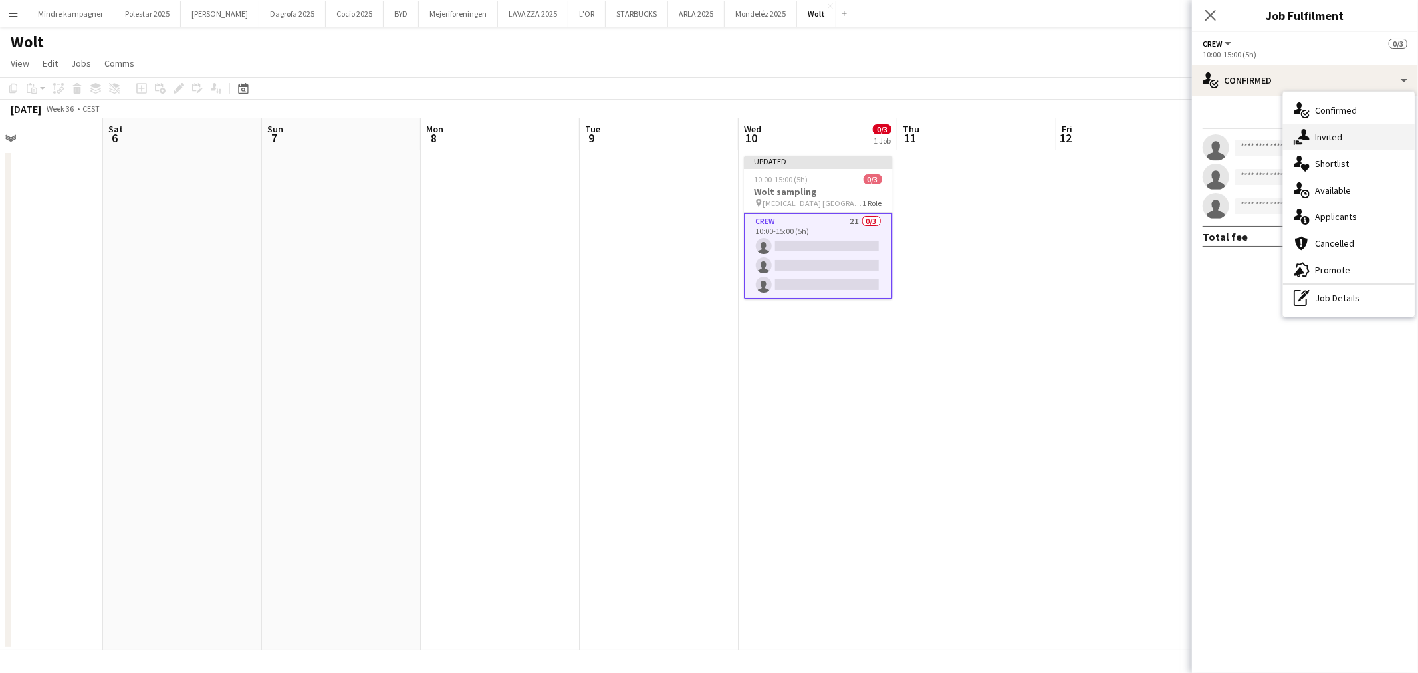
click at [1327, 140] on div "single-neutral-actions-share-1 Invited" at bounding box center [1349, 137] width 132 height 27
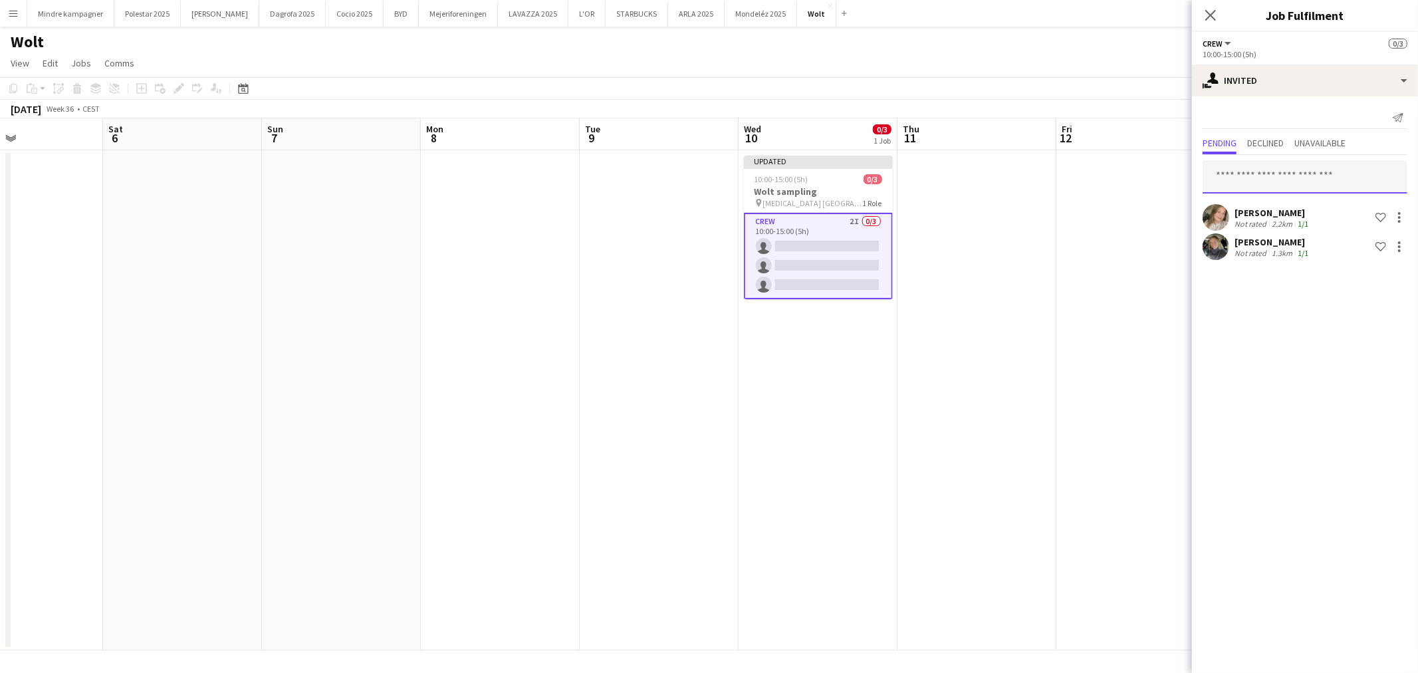
click at [1267, 175] on input "text" at bounding box center [1304, 176] width 205 height 33
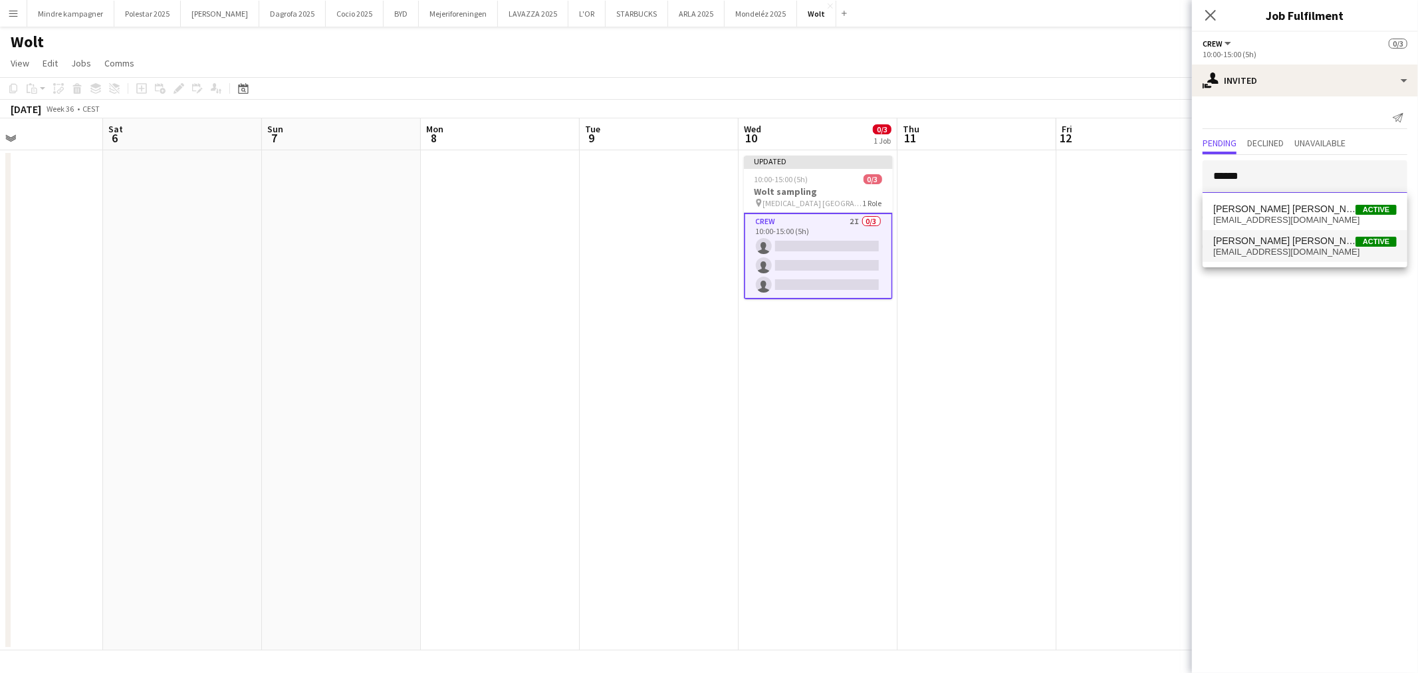
type input "******"
click at [1267, 238] on span "[PERSON_NAME] [PERSON_NAME]" at bounding box center [1284, 240] width 142 height 11
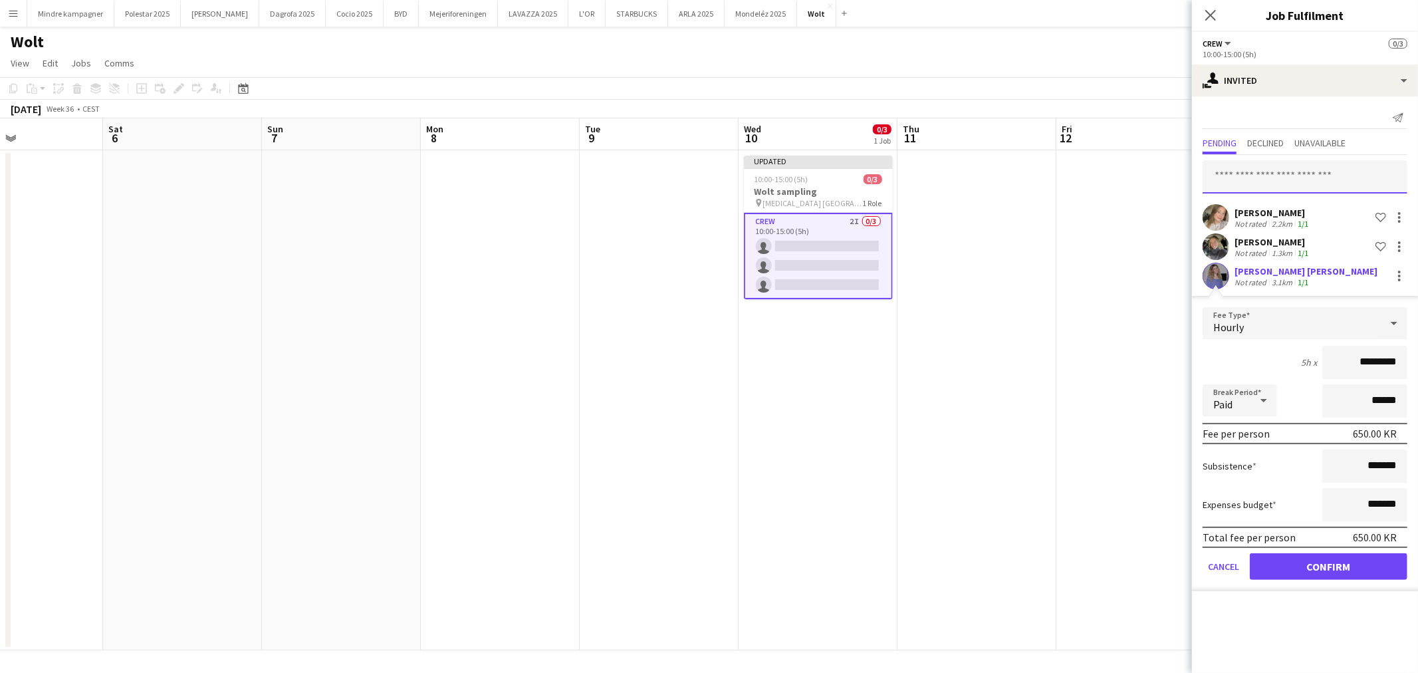
click at [1270, 175] on input "text" at bounding box center [1304, 176] width 205 height 33
click at [1361, 572] on button "Confirm" at bounding box center [1328, 566] width 158 height 27
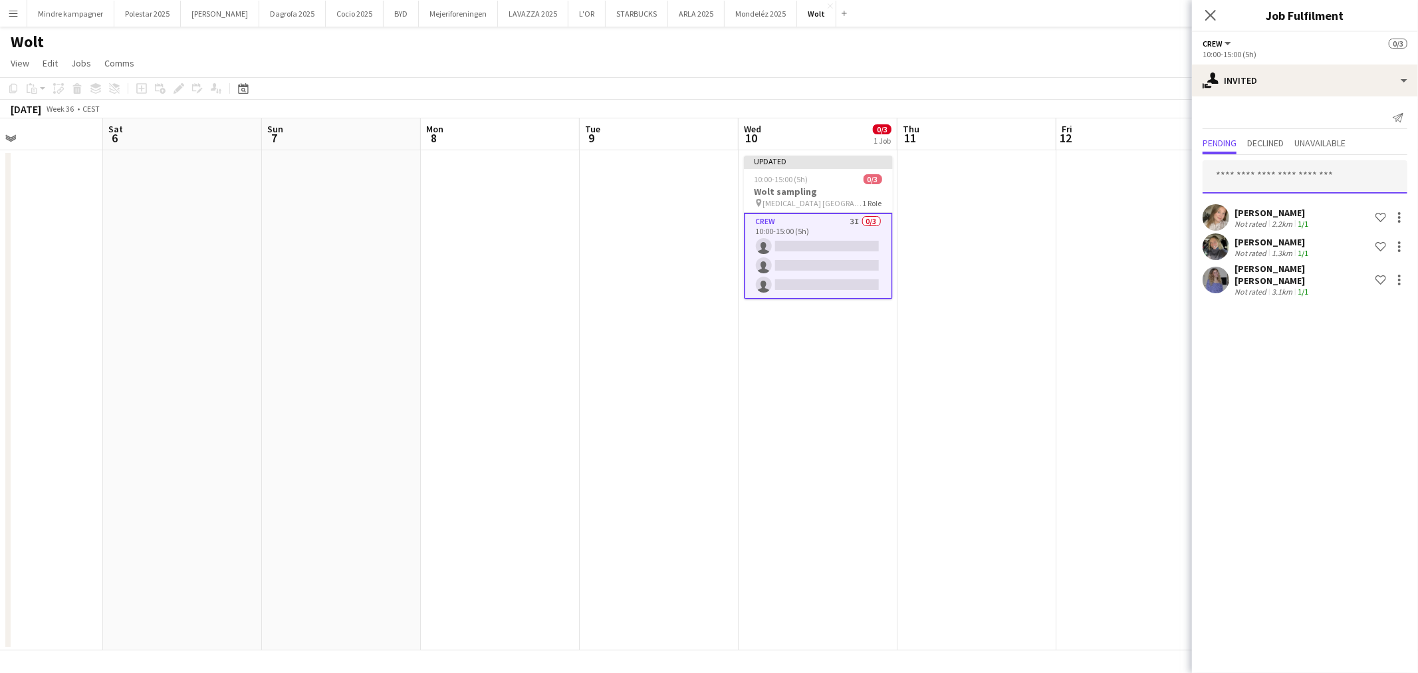
click at [1278, 183] on input "text" at bounding box center [1304, 176] width 205 height 33
type input "*******"
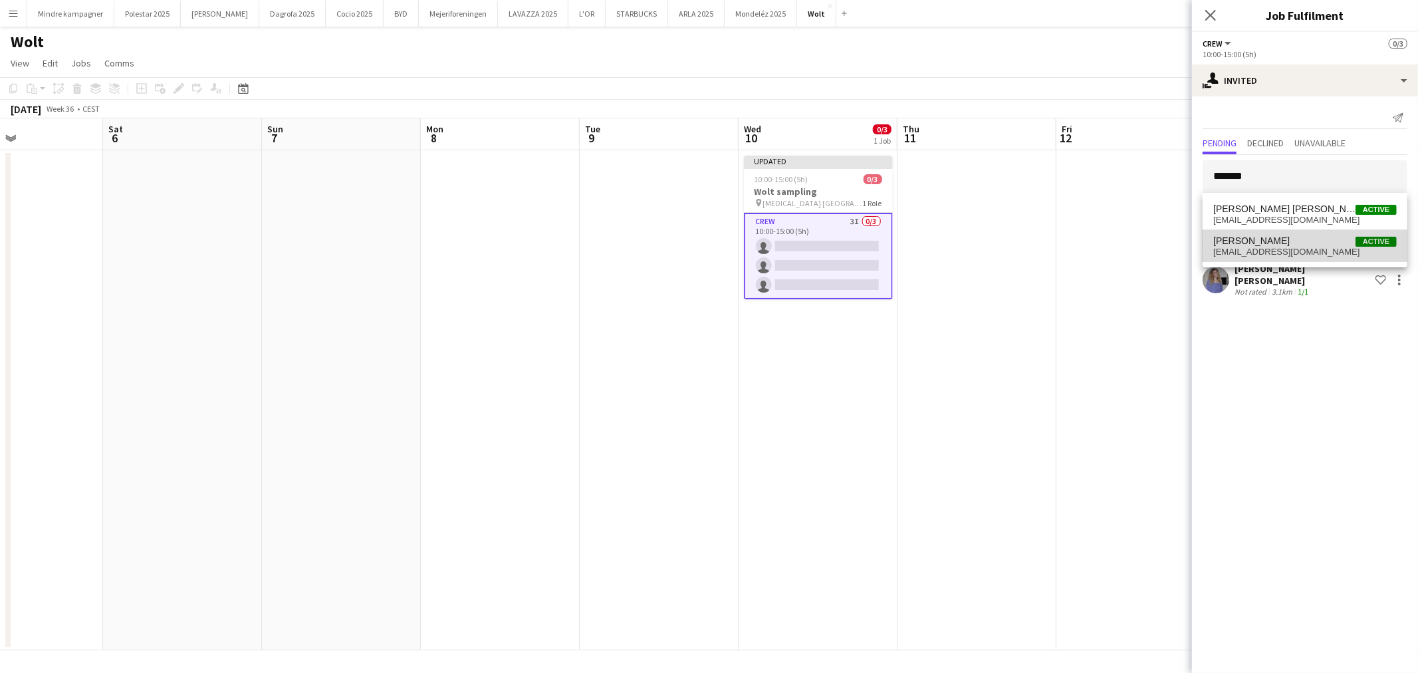
click at [1303, 261] on mat-option "[PERSON_NAME] Active [EMAIL_ADDRESS][DOMAIN_NAME]" at bounding box center [1304, 246] width 205 height 32
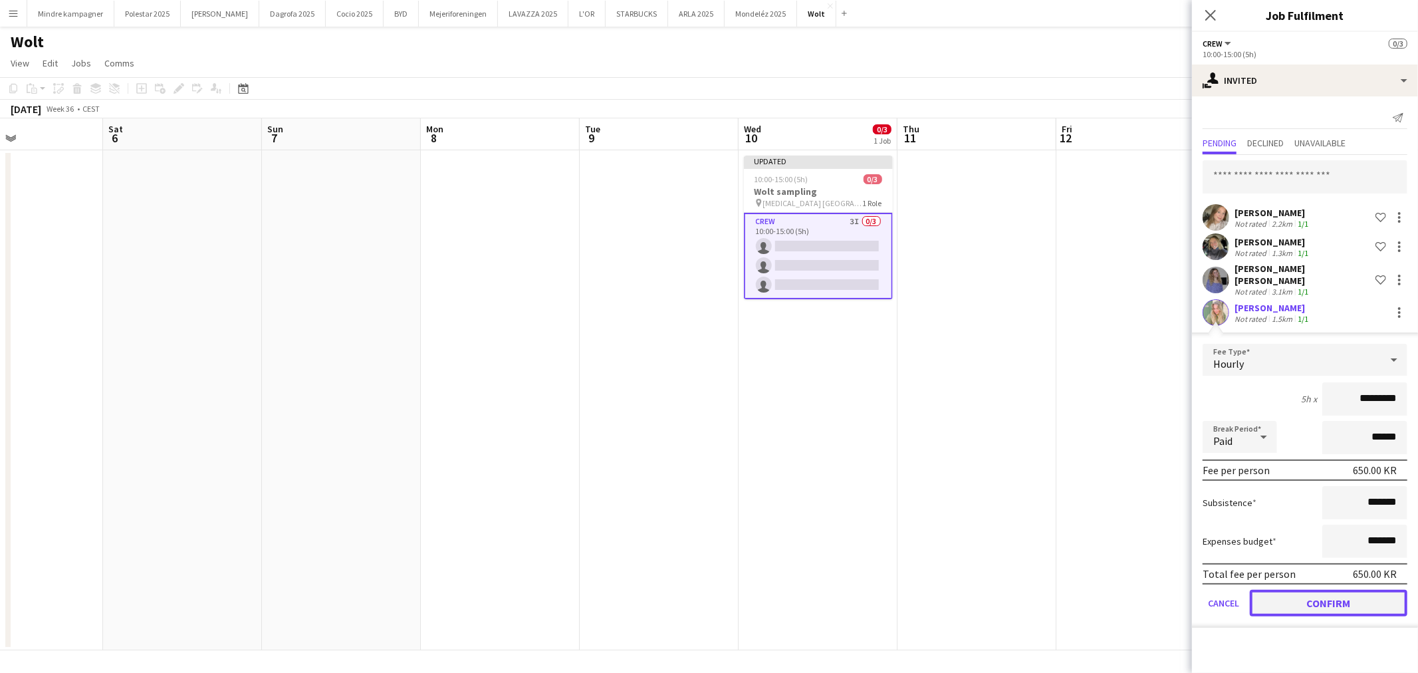
click at [1343, 599] on button "Confirm" at bounding box center [1328, 603] width 158 height 27
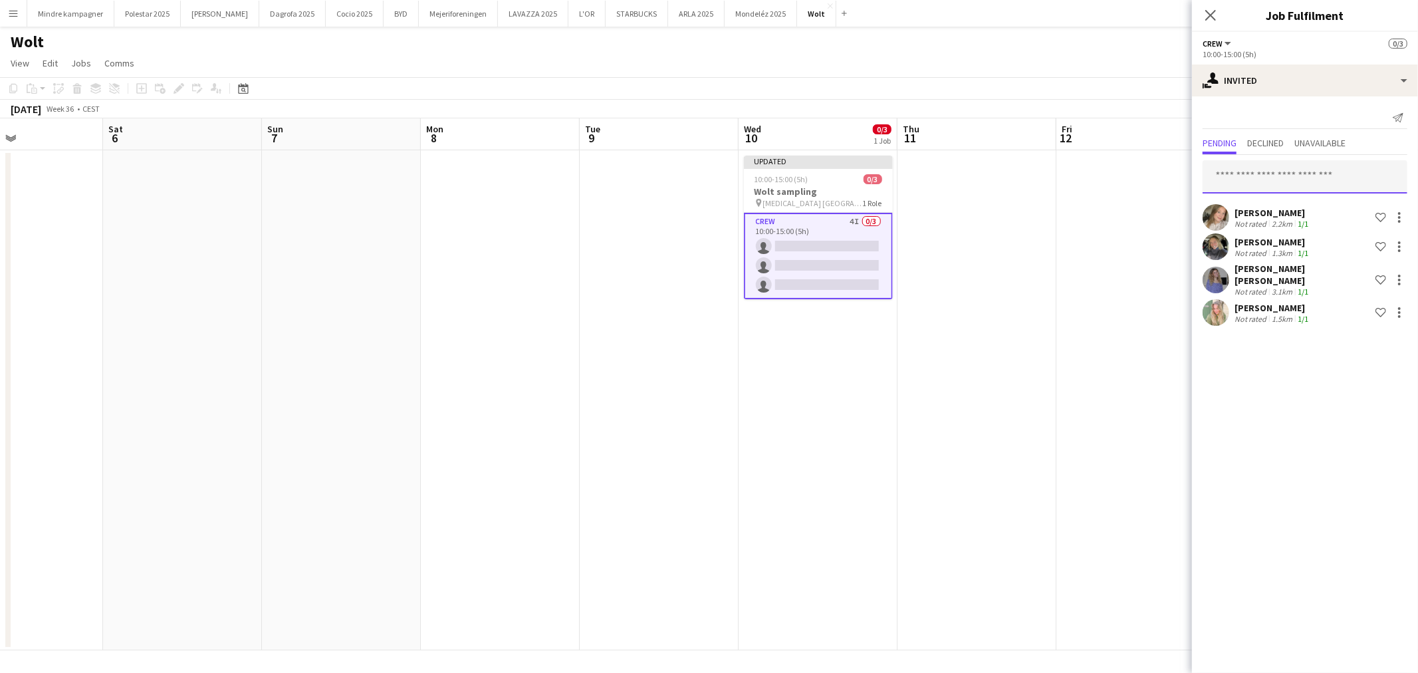
click at [1257, 179] on input "text" at bounding box center [1304, 176] width 205 height 33
type input "******"
click at [1269, 221] on span "[EMAIL_ADDRESS][DOMAIN_NAME]" at bounding box center [1304, 220] width 183 height 11
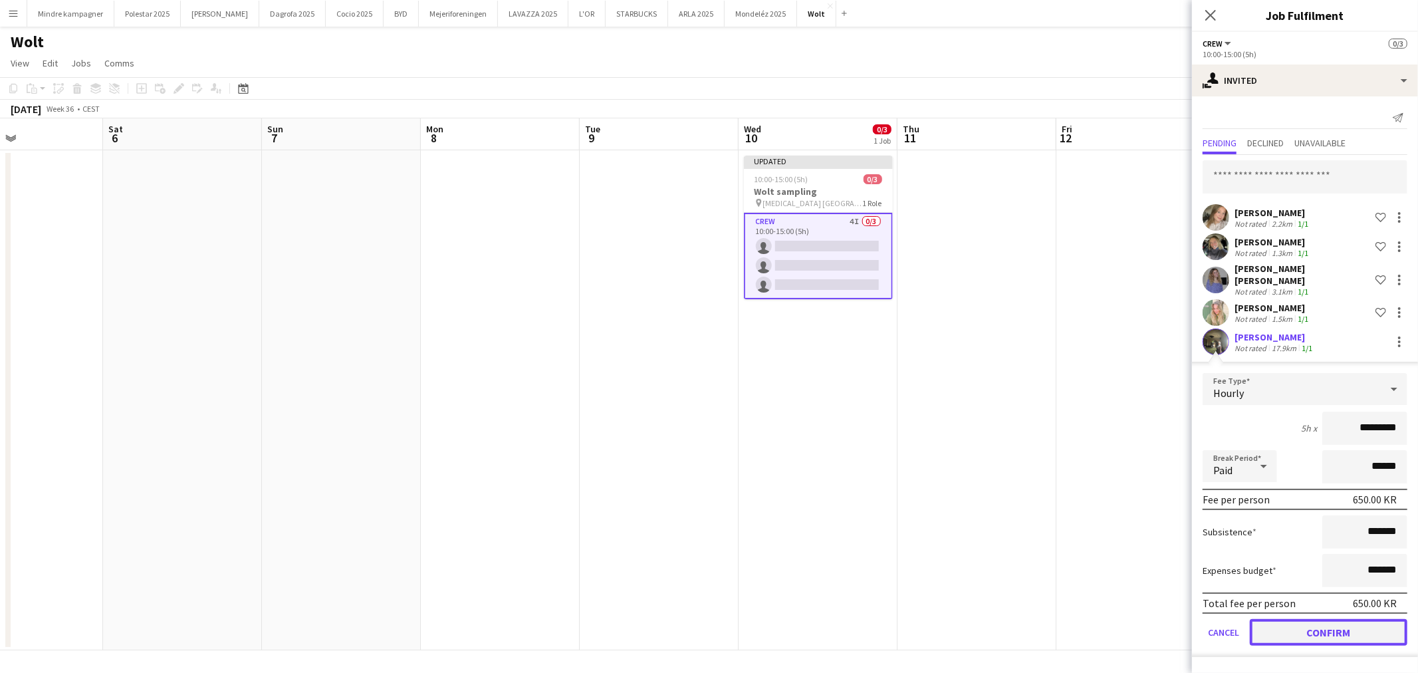
click at [1361, 619] on button "Confirm" at bounding box center [1328, 632] width 158 height 27
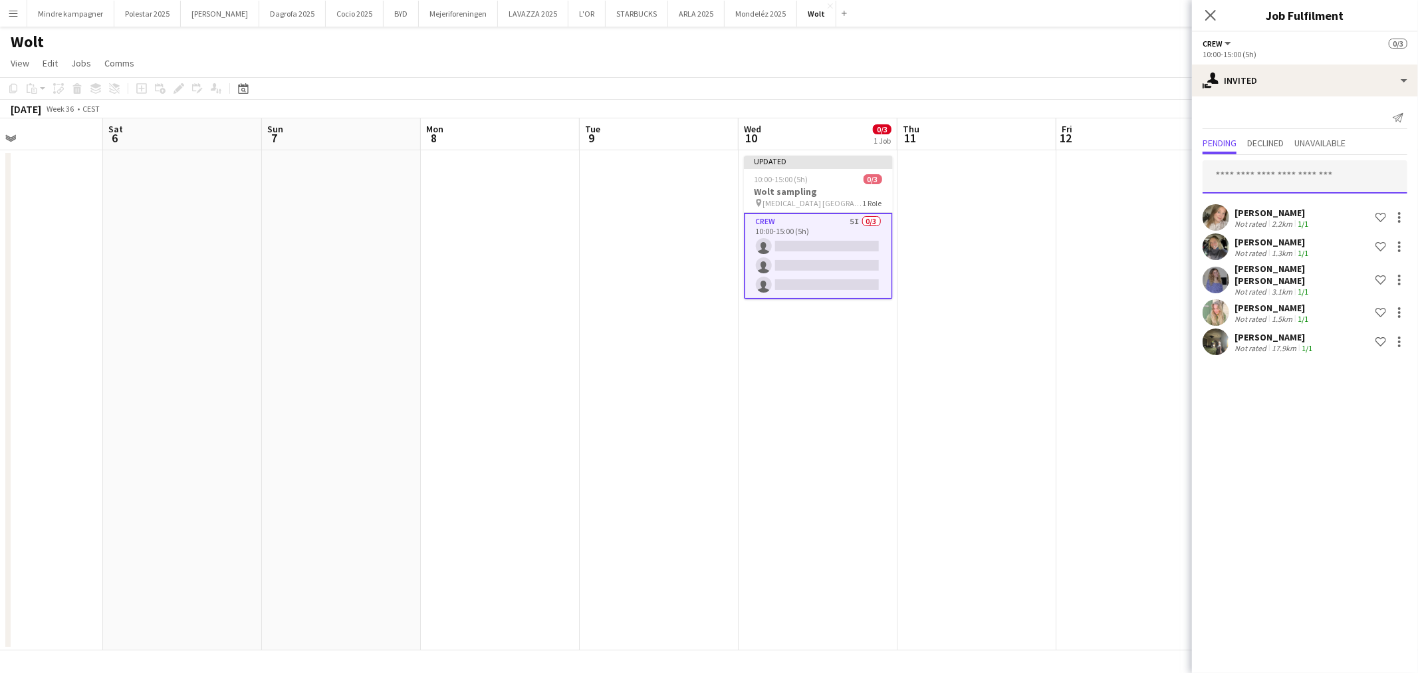
click at [1283, 177] on input "text" at bounding box center [1304, 176] width 205 height 33
type input "*"
click at [1115, 321] on app-date-cell at bounding box center [1135, 400] width 159 height 500
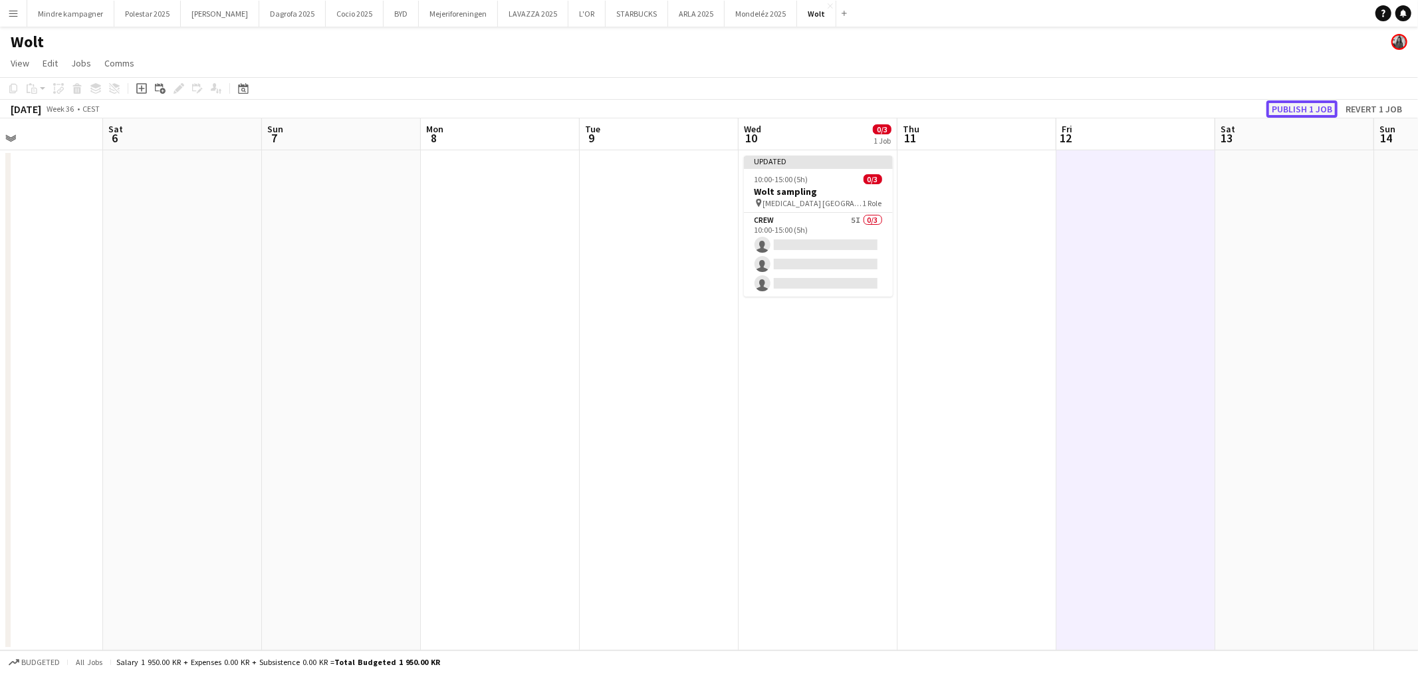
click at [1301, 110] on button "Publish 1 job" at bounding box center [1301, 108] width 71 height 17
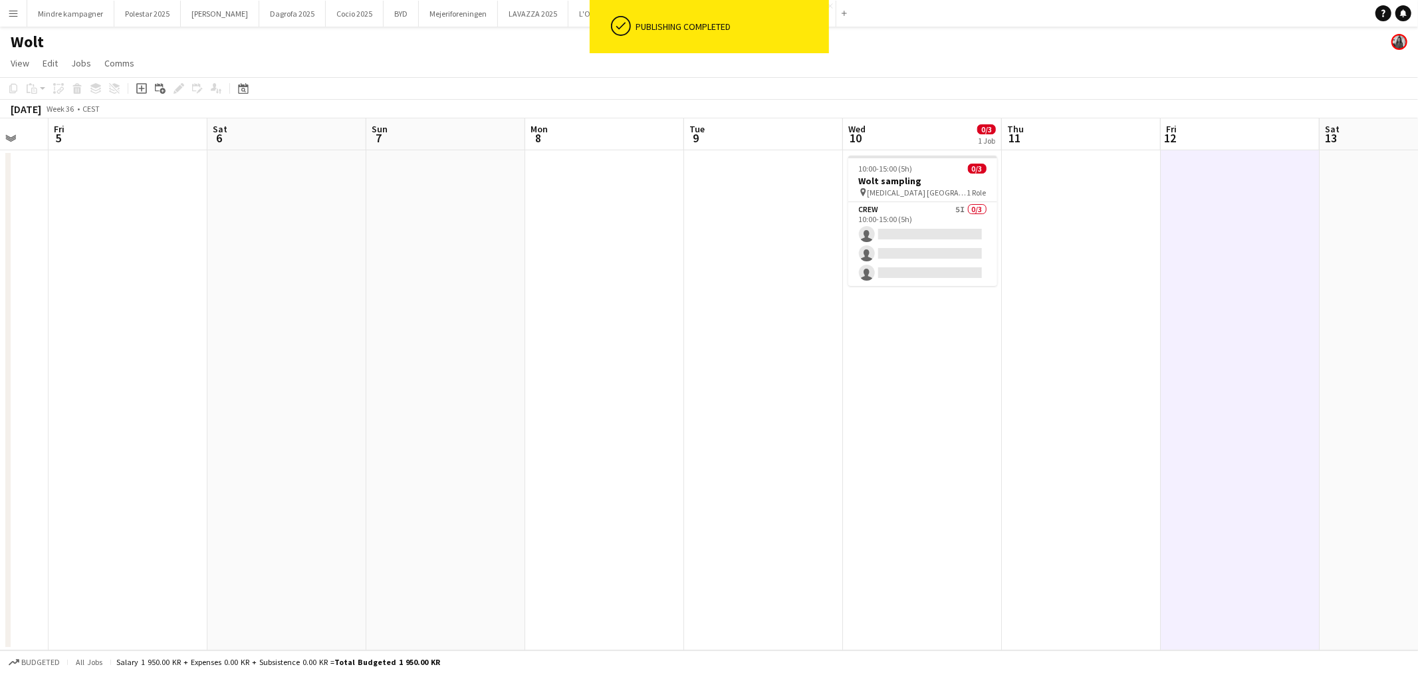
drag, startPoint x: 581, startPoint y: 435, endPoint x: 806, endPoint y: 470, distance: 227.4
click at [958, 434] on app-calendar-viewport "Wed 3 Thu 4 Fri 5 Sat 6 Sun 7 Mon 8 Tue 9 Wed 10 0/3 1 Job Thu 11 Fri 12 Sat 13…" at bounding box center [709, 384] width 1418 height 532
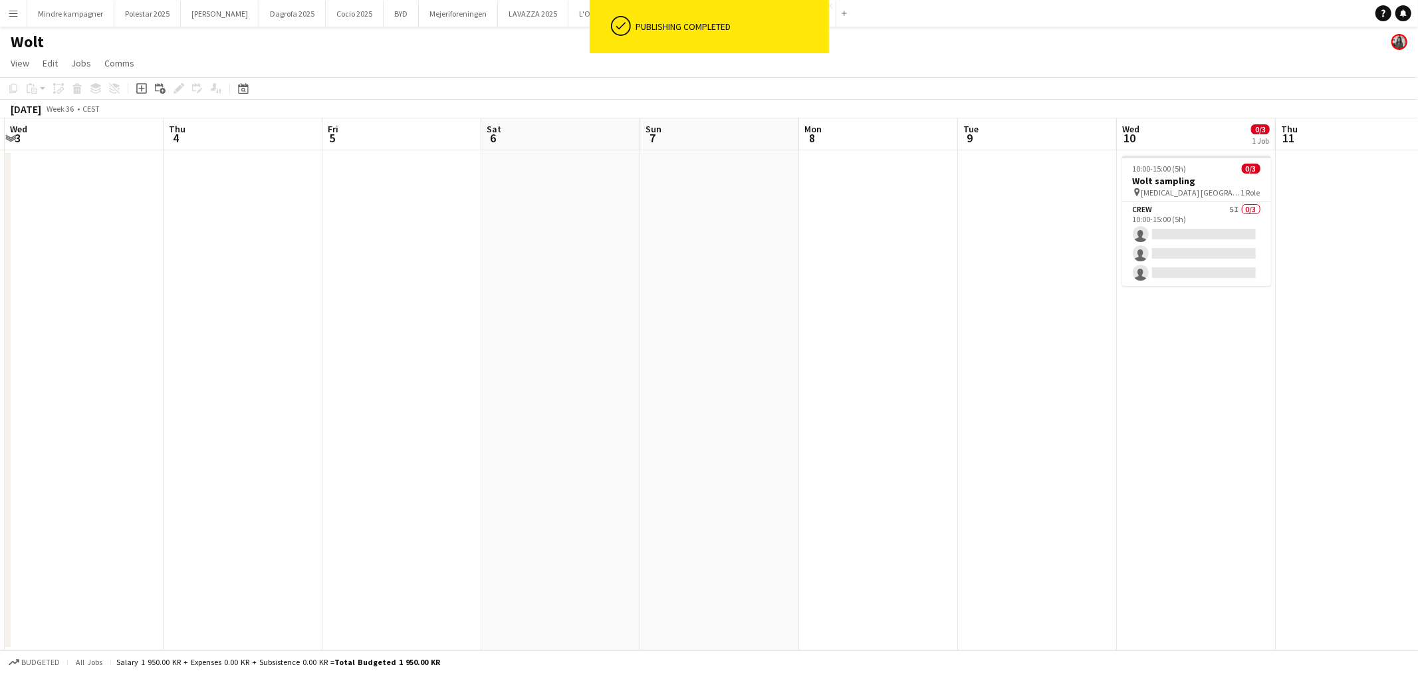
drag, startPoint x: 629, startPoint y: 488, endPoint x: 788, endPoint y: 486, distance: 158.9
click at [736, 484] on app-calendar-viewport "Mon 1 Tue 2 Wed 3 Thu 4 Fri 5 Sat 6 Sun 7 Mon 8 Tue 9 Wed 10 0/3 1 Job Thu 11 F…" at bounding box center [709, 384] width 1418 height 532
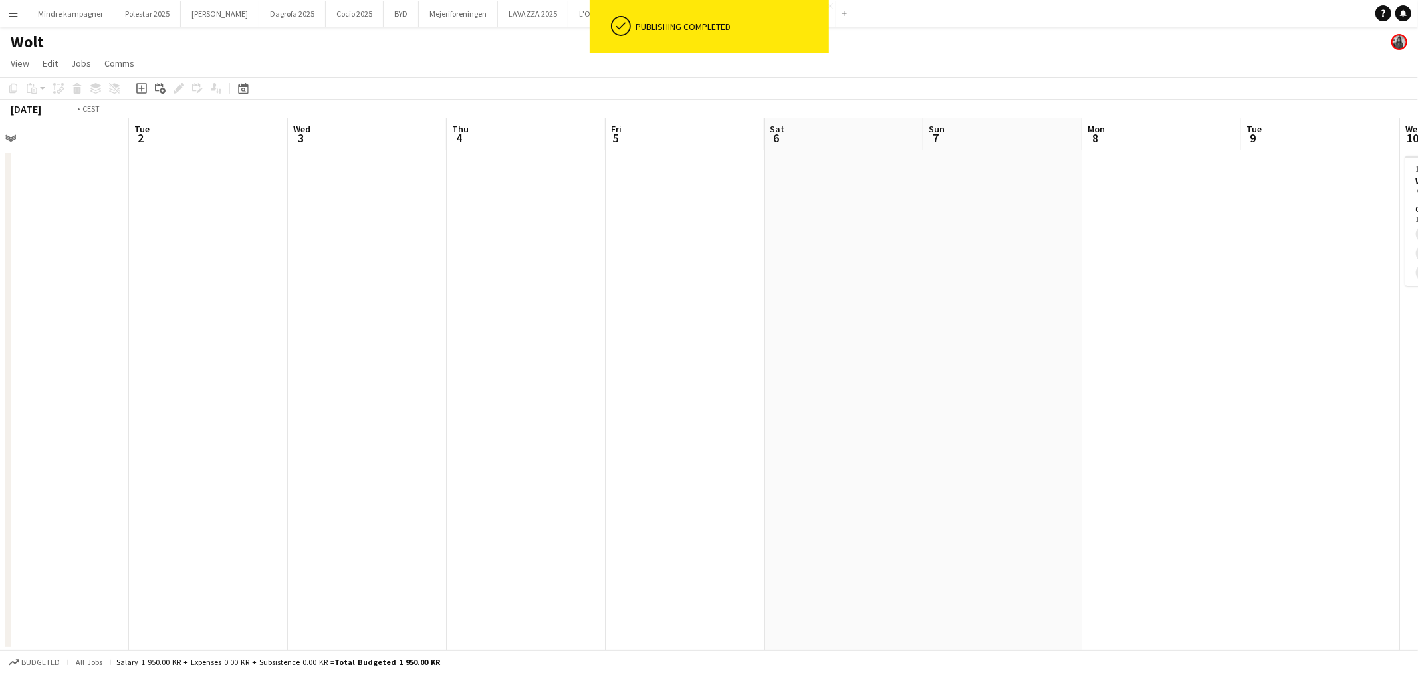
click at [891, 466] on app-calendar-viewport "Sat 30 Sun 31 Mon 1 Tue 2 Wed 3 Thu 4 Fri 5 Sat 6 Sun 7 Mon 8 Tue 9 Wed 10 0/3 …" at bounding box center [709, 384] width 1418 height 532
drag, startPoint x: 384, startPoint y: 488, endPoint x: 806, endPoint y: 464, distance: 422.0
click at [766, 464] on app-calendar-viewport "Wed 27 Thu 28 Fri 29 Sat 30 Sun 31 Mon 1 Tue 2 Wed 3 Thu 4 Fri 5 Sat 6 Sun 7 Mo…" at bounding box center [709, 384] width 1418 height 532
drag, startPoint x: 156, startPoint y: 350, endPoint x: 384, endPoint y: 357, distance: 228.7
click at [375, 356] on app-calendar-viewport "Sun 24 Mon 25 Tue 26 Wed 27 Thu 28 Fri 29 Sat 30 Sun 31 Mon 1 Tue 2 Wed 3 Thu 4…" at bounding box center [709, 384] width 1418 height 532
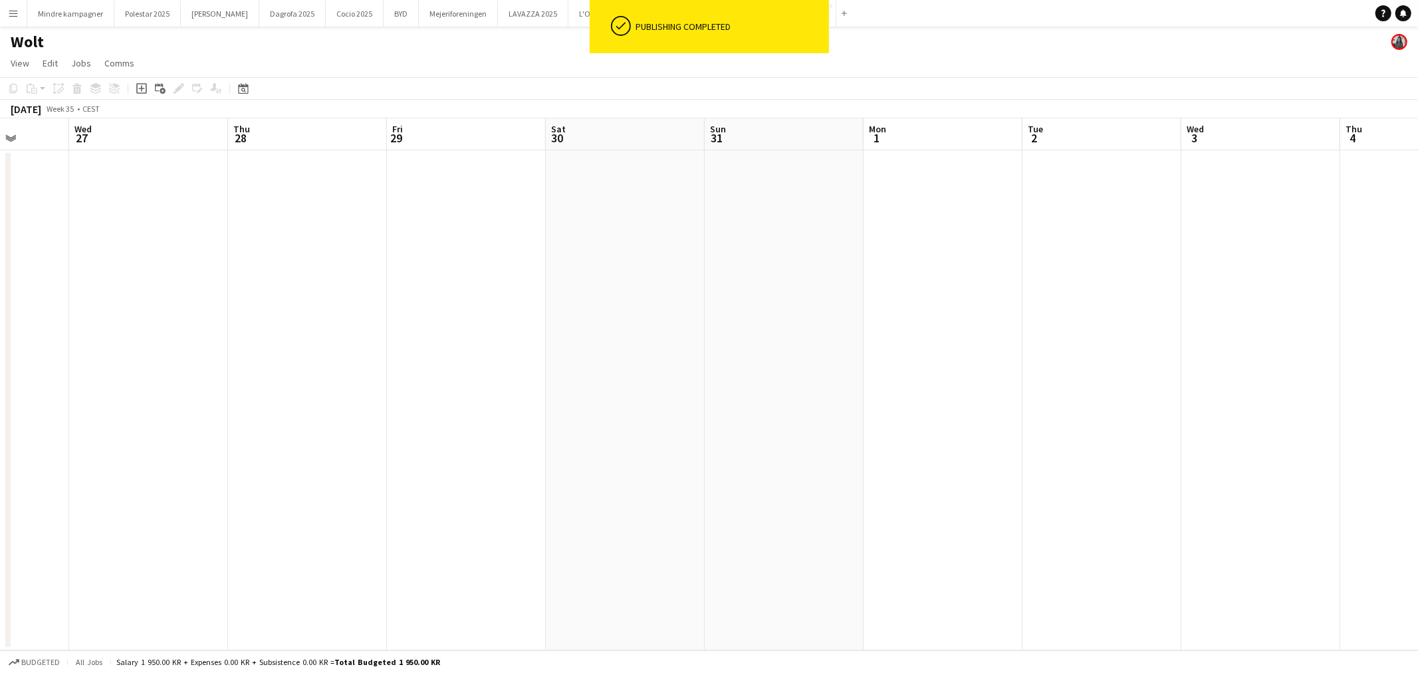
scroll to position [0, 343]
click at [149, 17] on button "Polestar 2025 Close" at bounding box center [147, 14] width 66 height 26
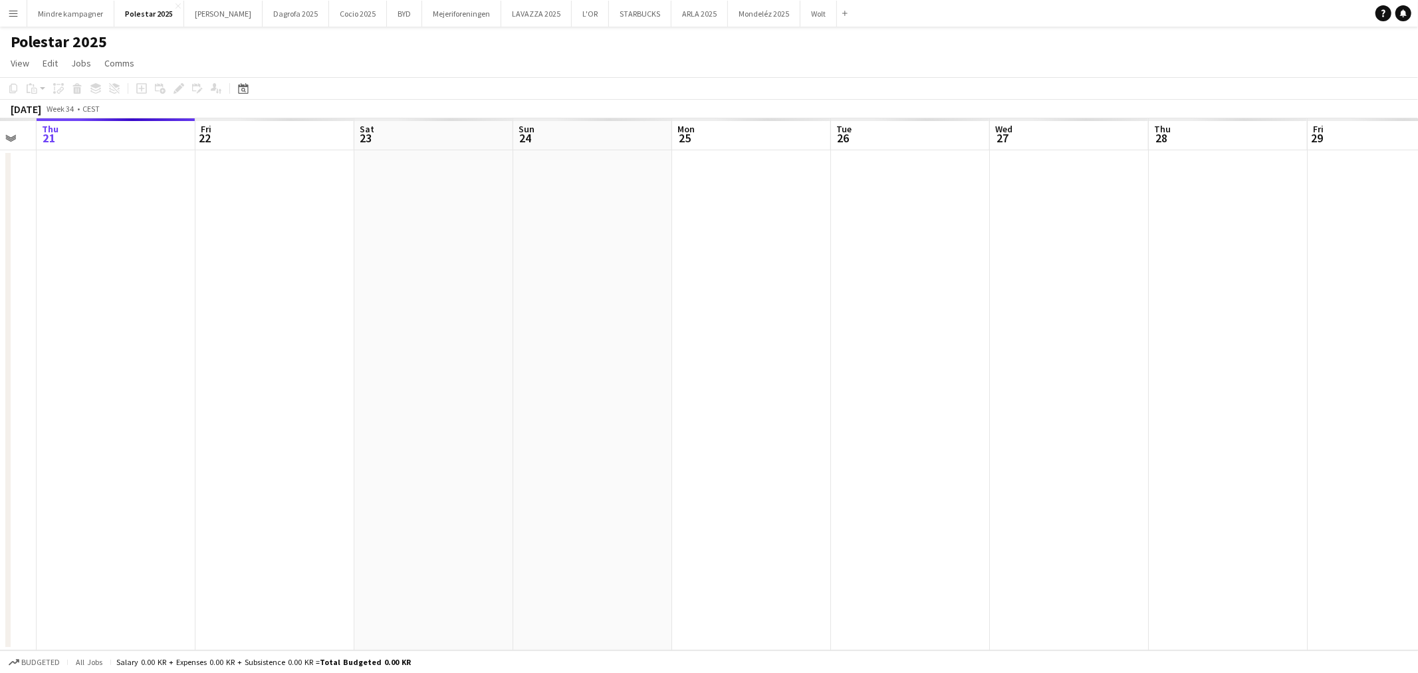
click at [200, 330] on app-calendar-viewport "Mon 18 Tue 19 Wed 20 Thu 21 Fri 22 Sat 23 Sun 24 Mon 25 Tue 26 Wed 27 Thu 28 Fr…" at bounding box center [709, 384] width 1418 height 532
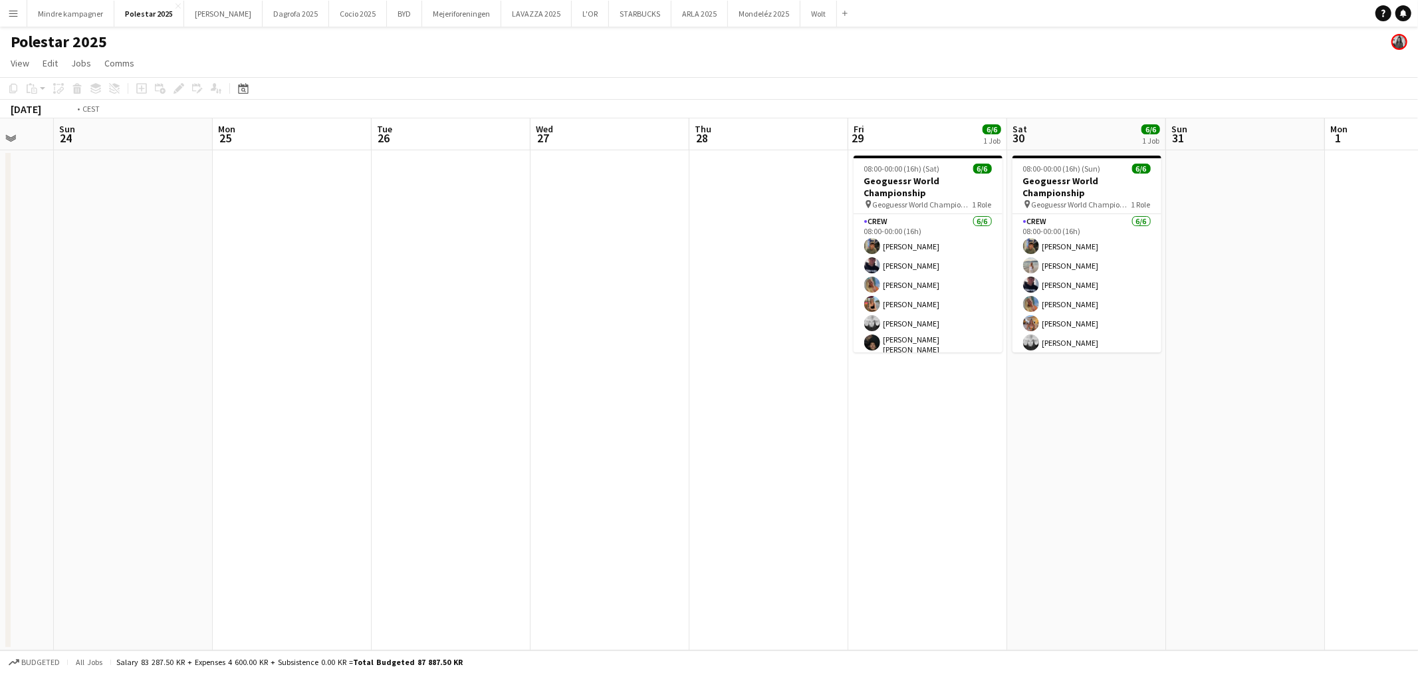
drag, startPoint x: 446, startPoint y: 403, endPoint x: 386, endPoint y: 421, distance: 62.4
click at [386, 421] on app-calendar-viewport "Thu 21 Fri 22 Sat 23 Sun 24 Mon 25 Tue 26 Wed 27 Thu 28 Fri 29 6/6 1 Job Sat 30…" at bounding box center [709, 384] width 1418 height 532
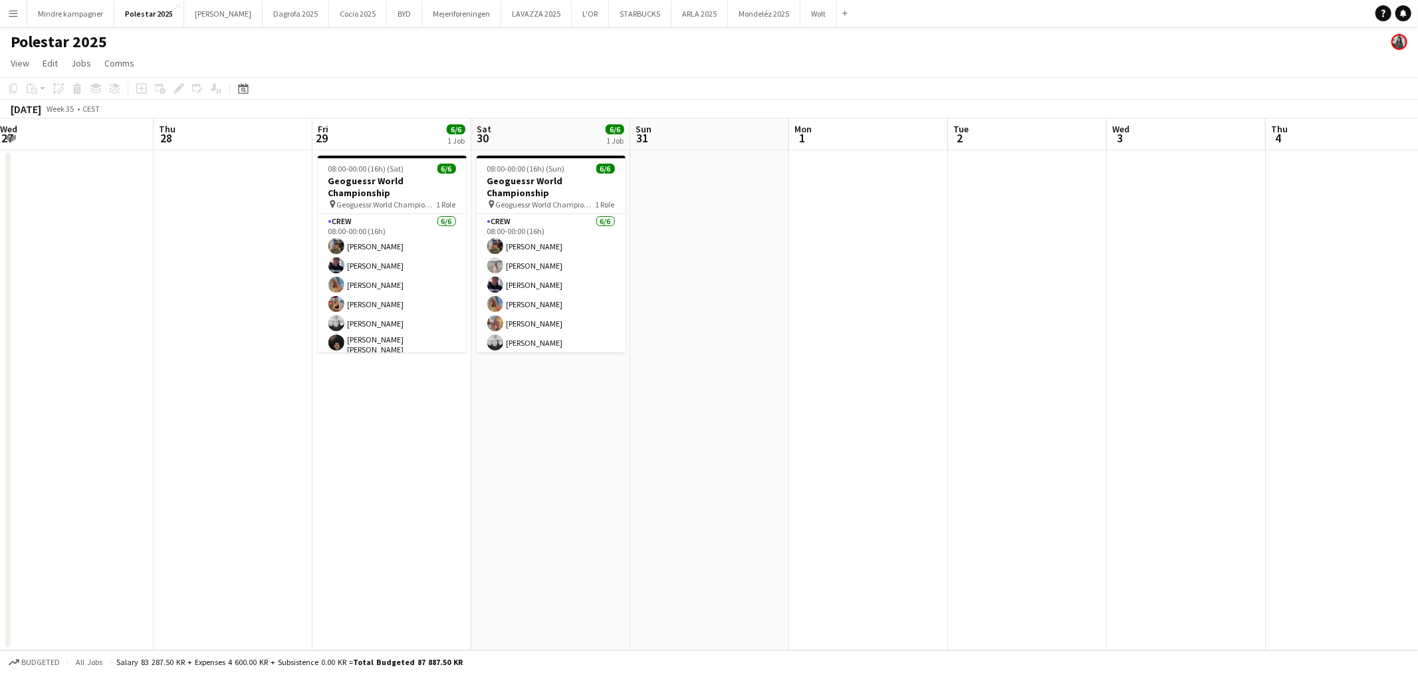
drag, startPoint x: 422, startPoint y: 430, endPoint x: 673, endPoint y: 433, distance: 250.6
click at [677, 432] on app-calendar-viewport "Sun 24 Mon 25 Tue 26 Wed 27 Thu 28 Fri 29 6/6 1 Job Sat 30 6/6 1 Job Sun 31 Mon…" at bounding box center [709, 384] width 1418 height 532
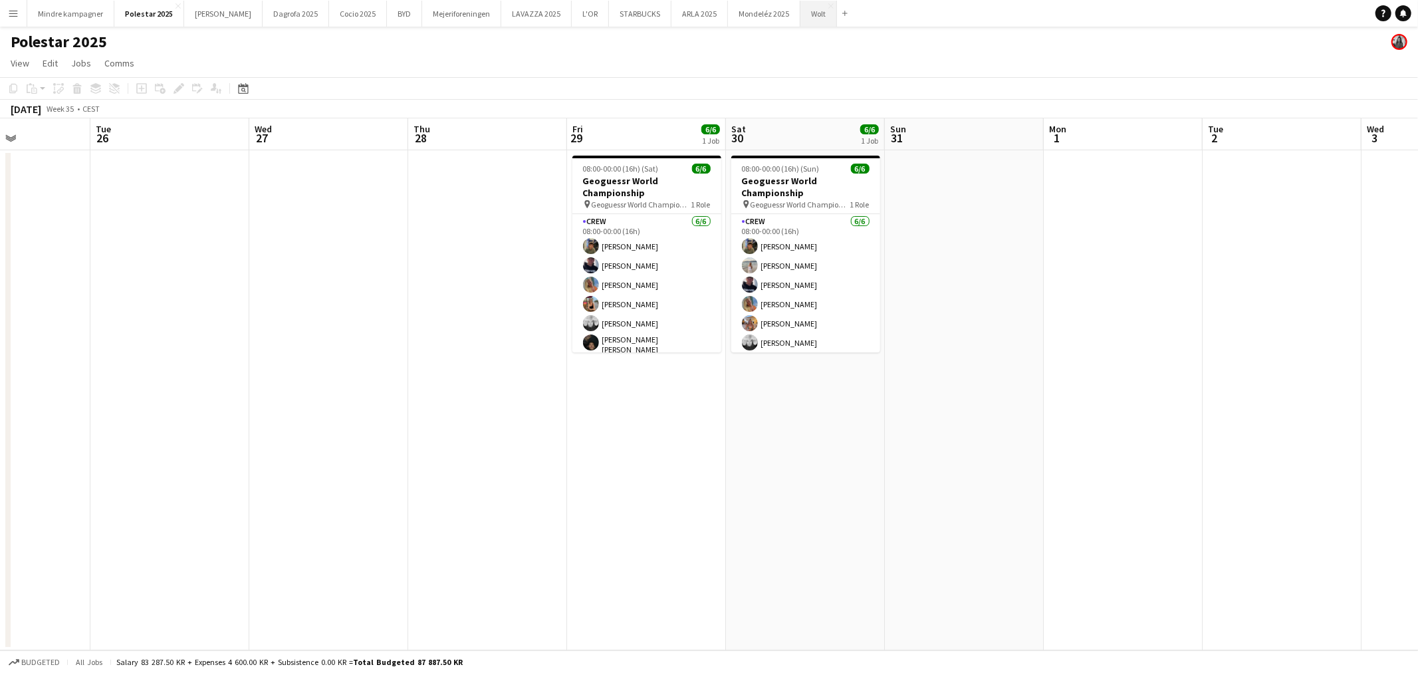
click at [800, 11] on button "Wolt Close" at bounding box center [818, 14] width 37 height 26
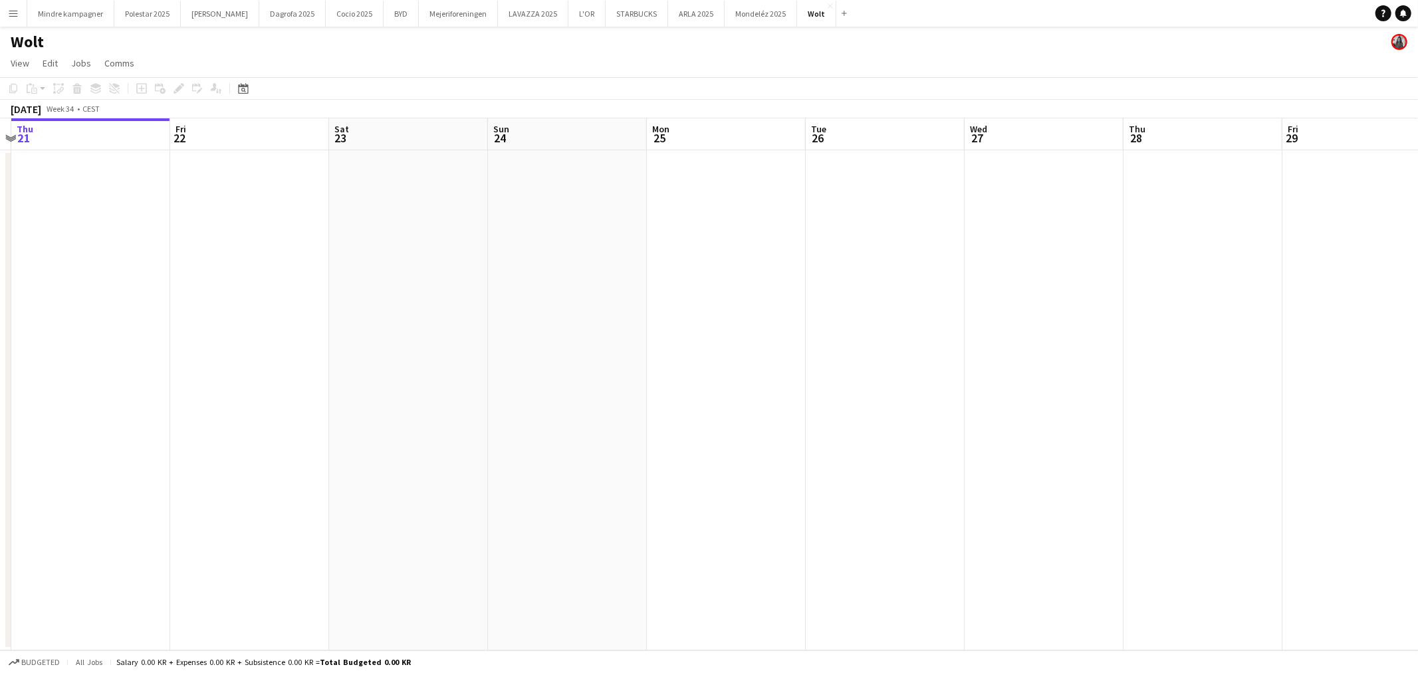
drag, startPoint x: 1148, startPoint y: 377, endPoint x: 975, endPoint y: 437, distance: 183.1
click at [618, 433] on app-calendar-viewport "Mon 18 Tue 19 Wed 20 Thu 21 Fri 22 Sat 23 Sun 24 Mon 25 Tue 26 Wed 27 Thu 28 Fr…" at bounding box center [709, 384] width 1418 height 532
drag, startPoint x: 1037, startPoint y: 450, endPoint x: 883, endPoint y: 480, distance: 157.1
click at [376, 494] on app-calendar-viewport "Thu 21 Fri 22 Sat 23 Sun 24 Mon 25 Tue 26 Wed 27 Thu 28 Fri 29 Sat 30 Sun 31 Mo…" at bounding box center [709, 384] width 1418 height 532
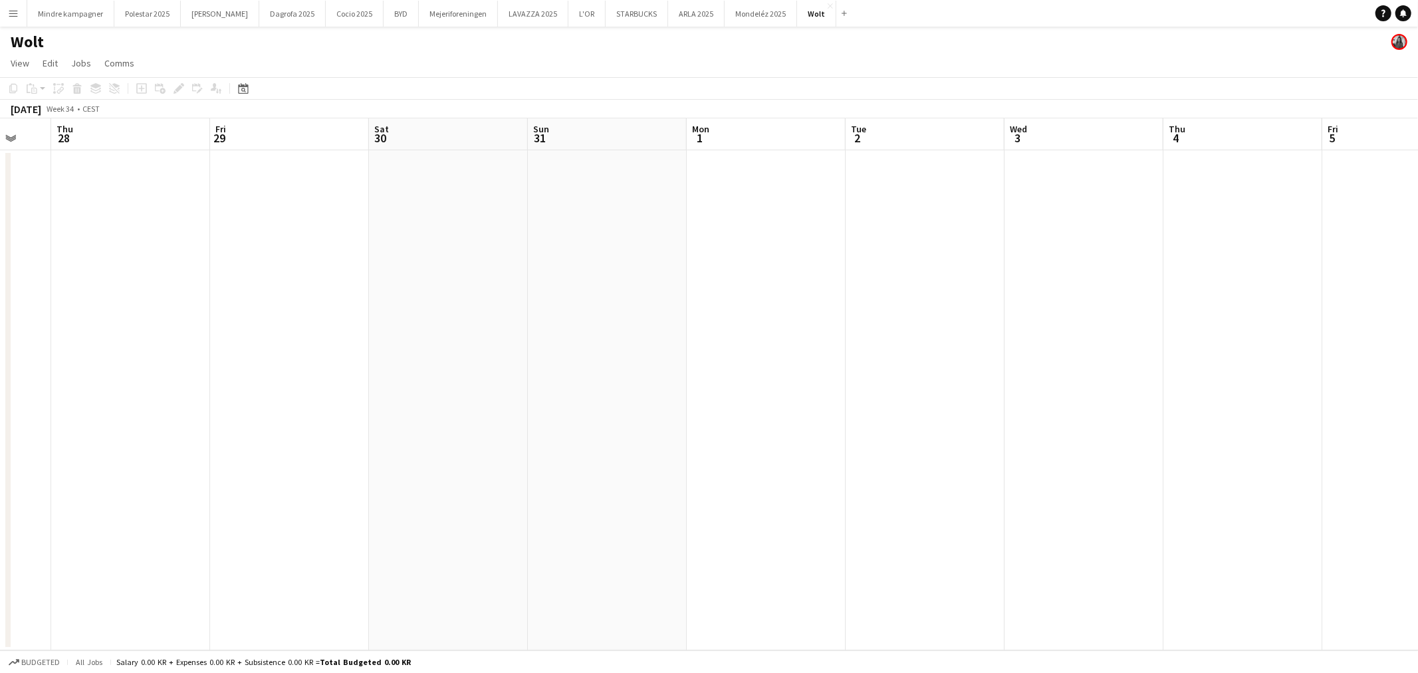
click at [459, 490] on app-calendar-viewport "Mon 25 Tue 26 Wed 27 Thu 28 Fri 29 Sat 30 Sun 31 Mon 1 Tue 2 Wed 3 Thu 4 Fri 5 …" at bounding box center [709, 384] width 1418 height 532
drag, startPoint x: 1040, startPoint y: 479, endPoint x: 459, endPoint y: 484, distance: 580.9
click at [461, 492] on app-calendar-viewport "Fri 29 Sat 30 Sun 31 Mon 1 Tue 2 Wed 3 Thu 4 Fri 5 Sat 6 Sun 7 Mon 8 Tue 9 Wed …" at bounding box center [709, 384] width 1418 height 532
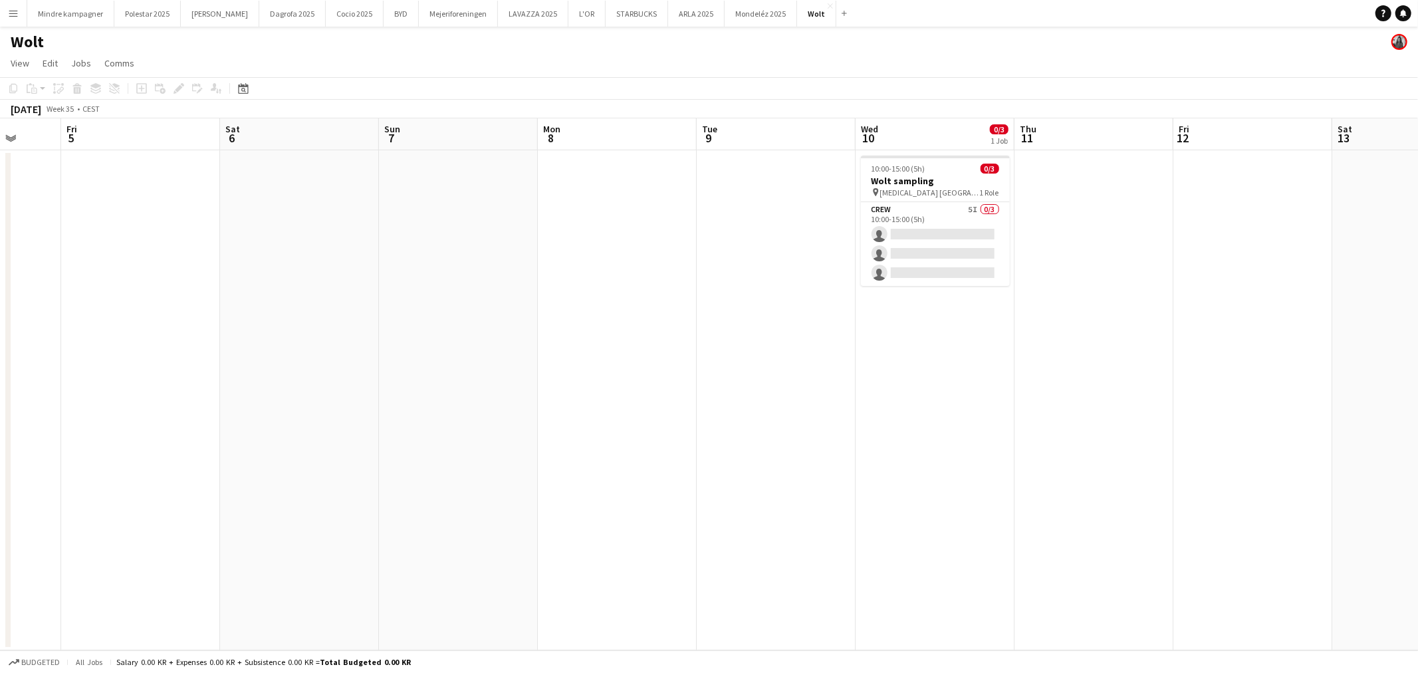
drag, startPoint x: 999, startPoint y: 483, endPoint x: 789, endPoint y: 482, distance: 210.0
click at [801, 496] on app-calendar-viewport "Tue 2 Wed 3 Thu 4 Fri 5 Sat 6 Sun 7 Mon 8 Tue 9 Wed 10 0/3 1 Job Thu 11 Fri 12 …" at bounding box center [709, 384] width 1418 height 532
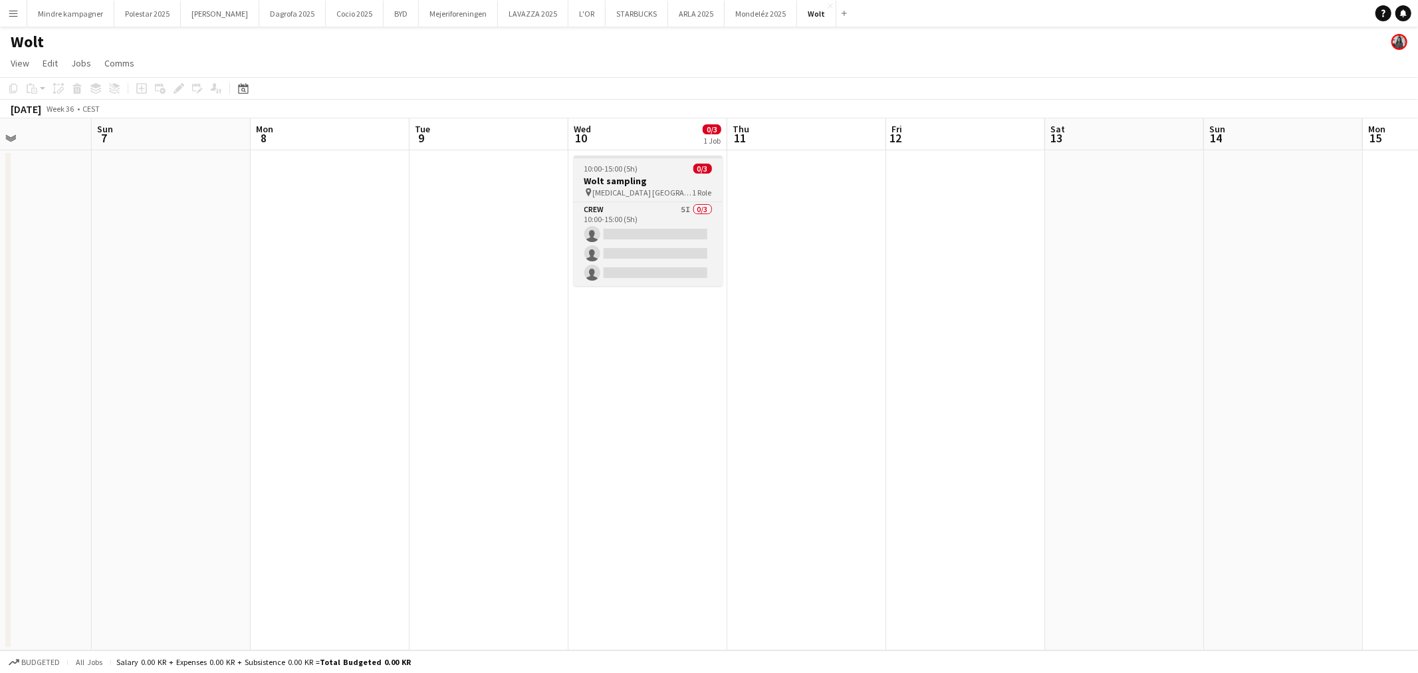
click at [687, 195] on div "pin [MEDICAL_DATA] Aarhus 1 Role" at bounding box center [648, 192] width 149 height 11
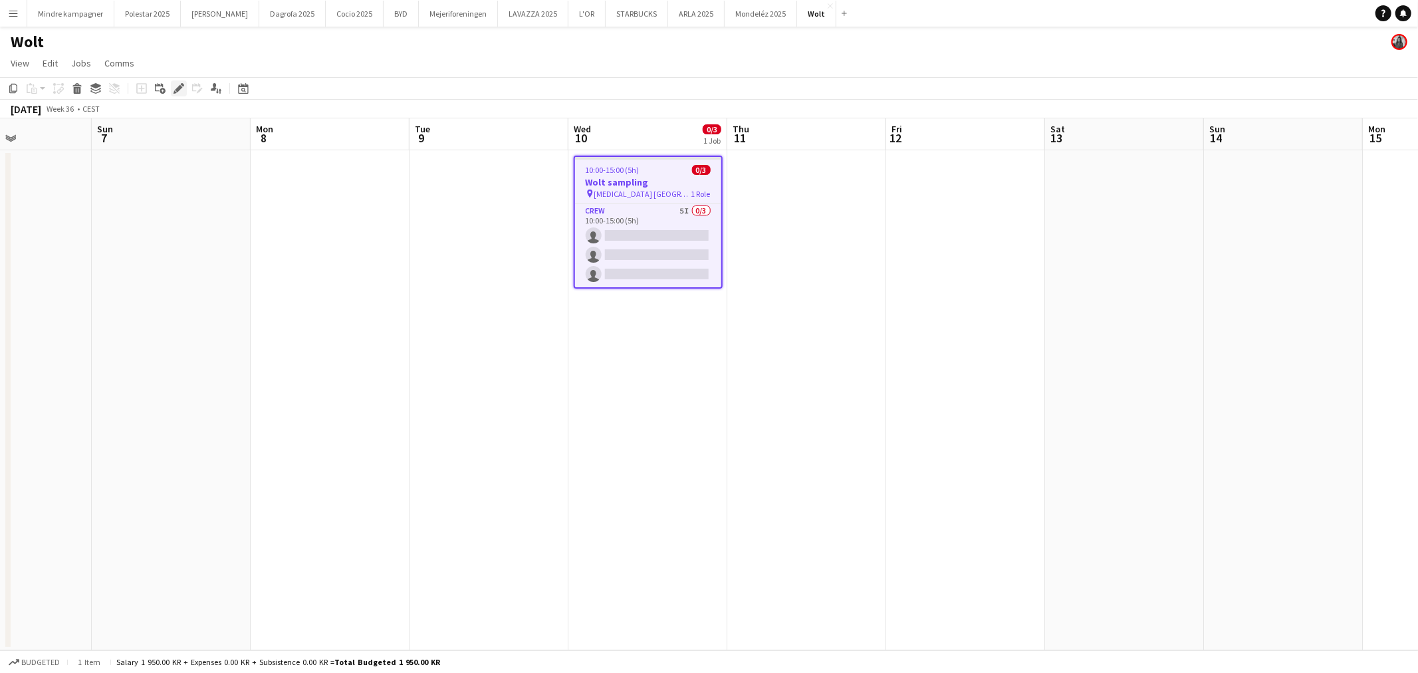
click at [179, 89] on icon "Edit" at bounding box center [178, 88] width 11 height 11
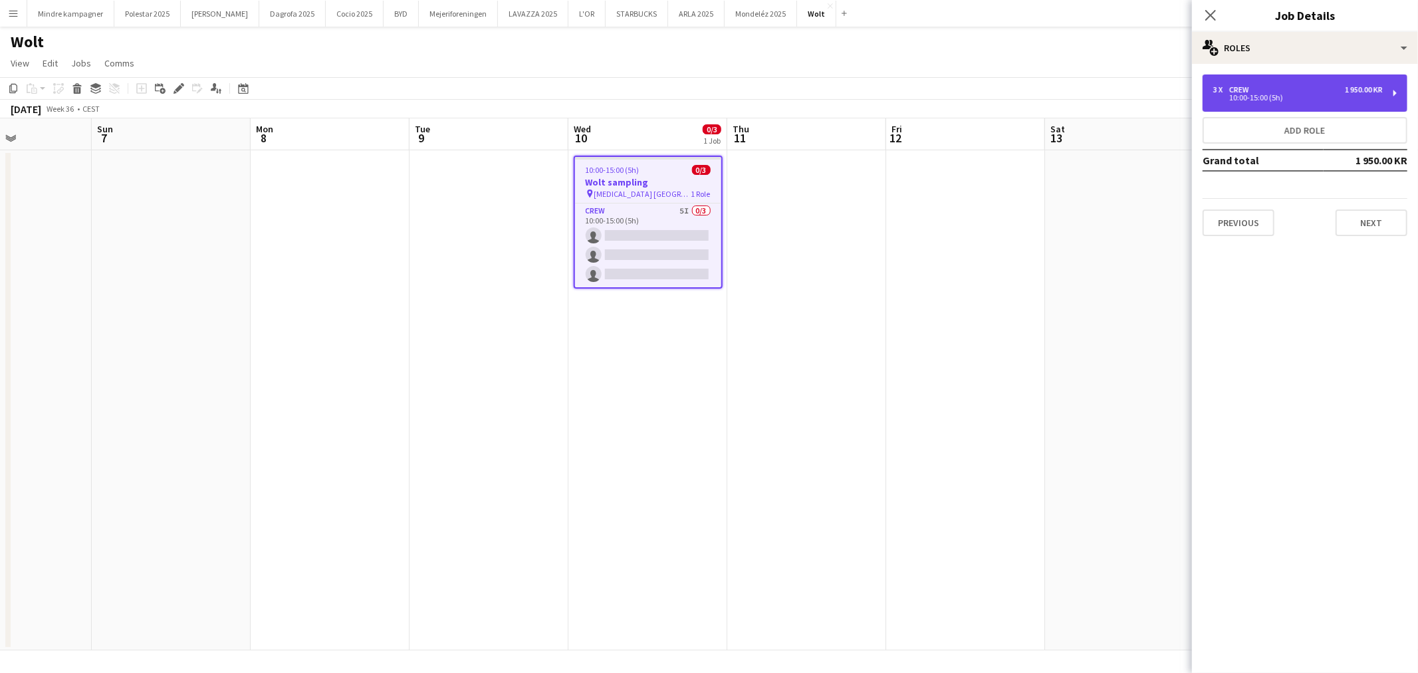
click at [1279, 100] on div "10:00-15:00 (5h)" at bounding box center [1297, 97] width 169 height 7
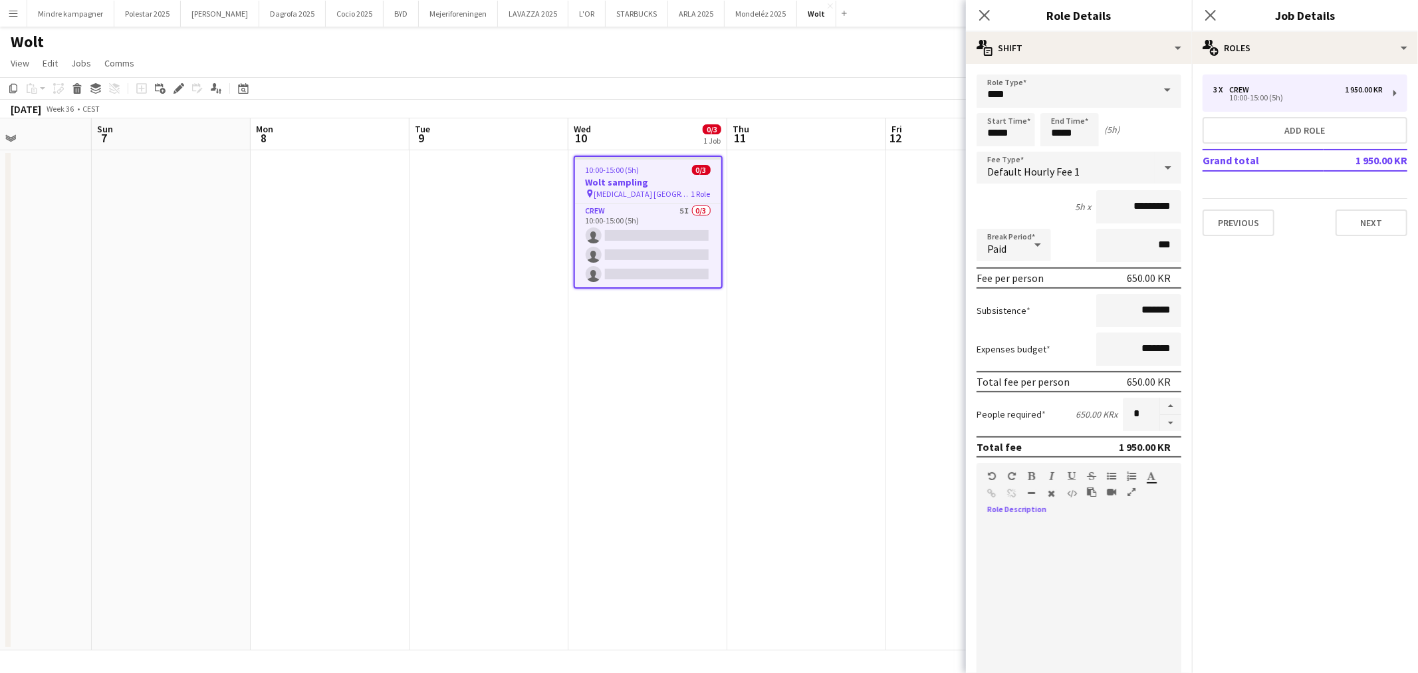
click at [1045, 548] on div at bounding box center [1078, 602] width 205 height 160
click at [1092, 489] on icon "button" at bounding box center [1091, 491] width 9 height 9
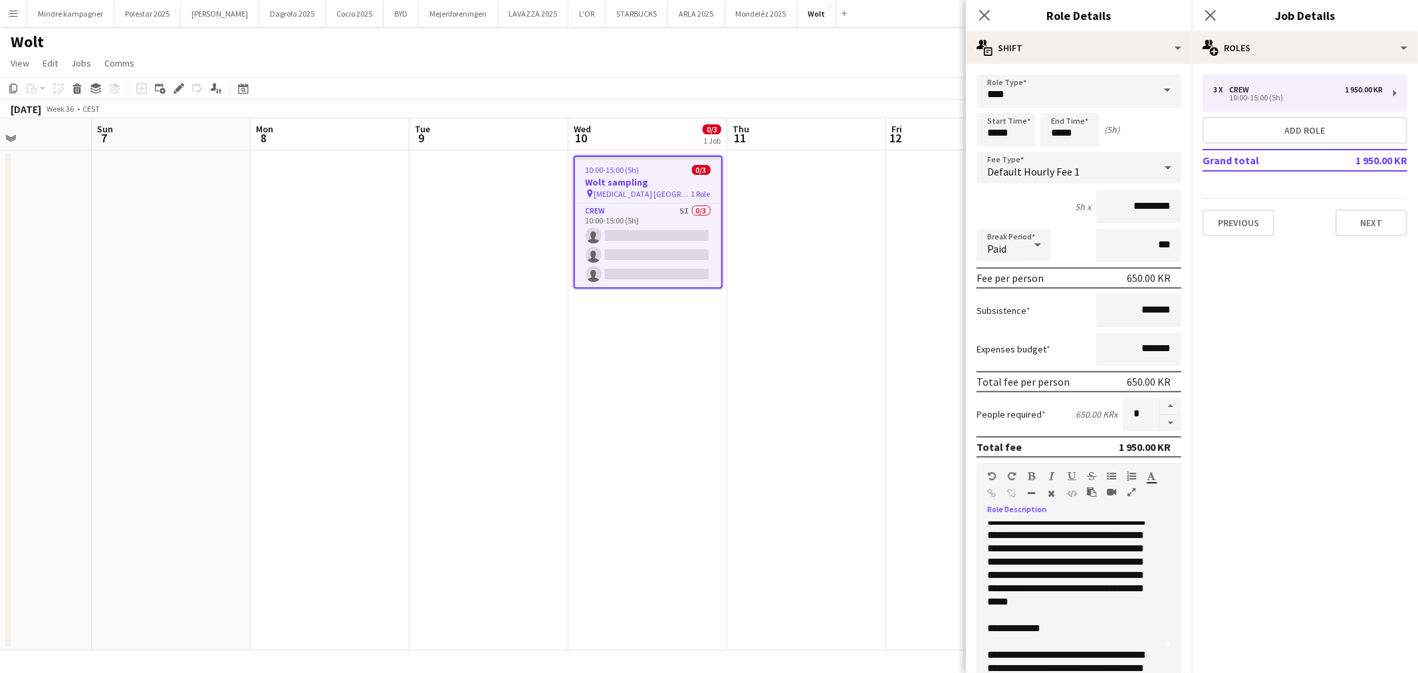
scroll to position [0, 0]
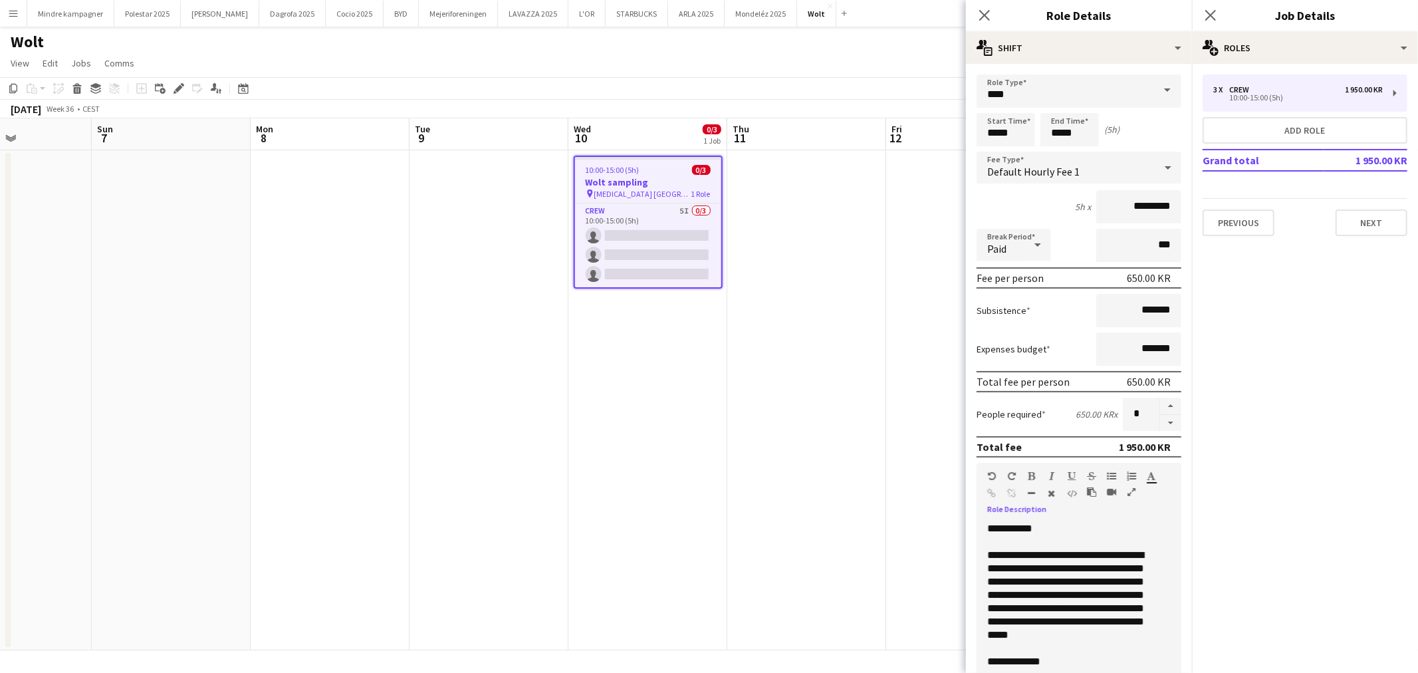
click at [1146, 605] on div "**********" at bounding box center [1068, 594] width 162 height 93
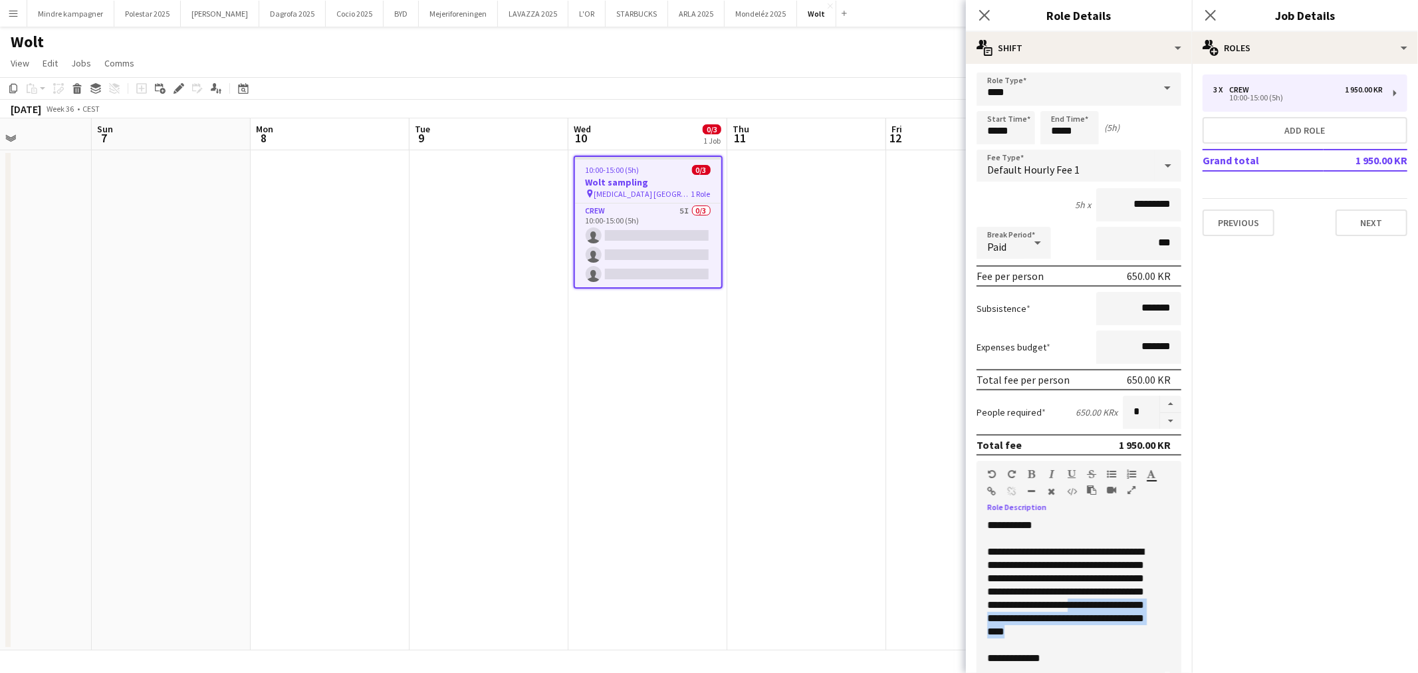
drag, startPoint x: 1118, startPoint y: 626, endPoint x: 984, endPoint y: 617, distance: 133.9
click at [984, 617] on div "**********" at bounding box center [1072, 600] width 193 height 160
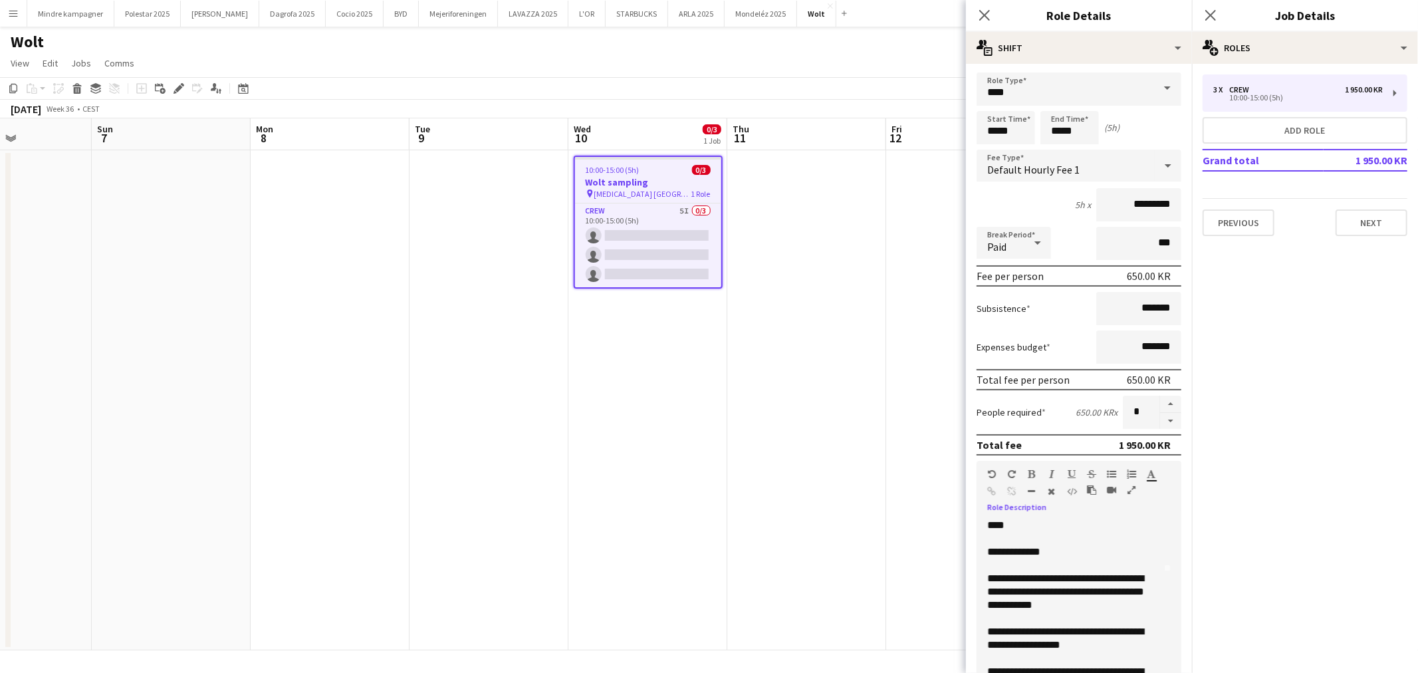
scroll to position [121, 0]
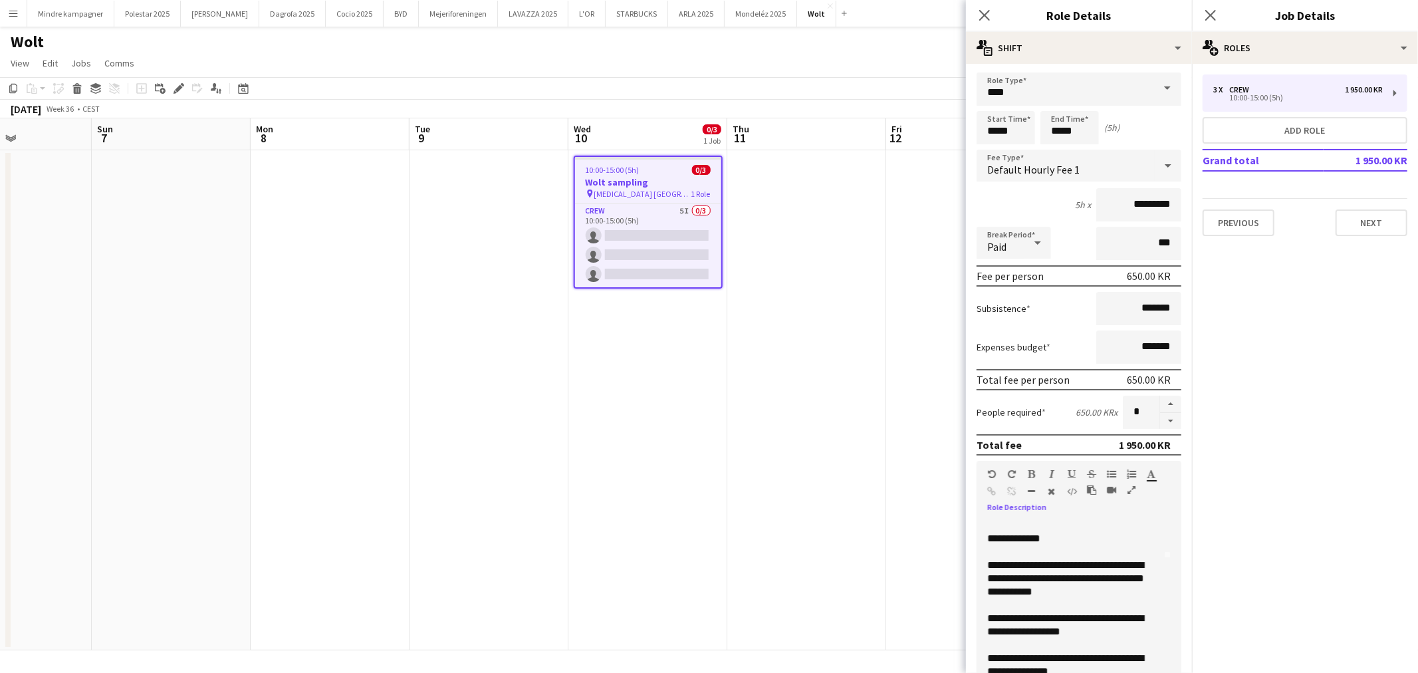
click at [1104, 611] on div "**********" at bounding box center [1068, 624] width 162 height 27
click at [879, 548] on app-date-cell at bounding box center [806, 400] width 159 height 500
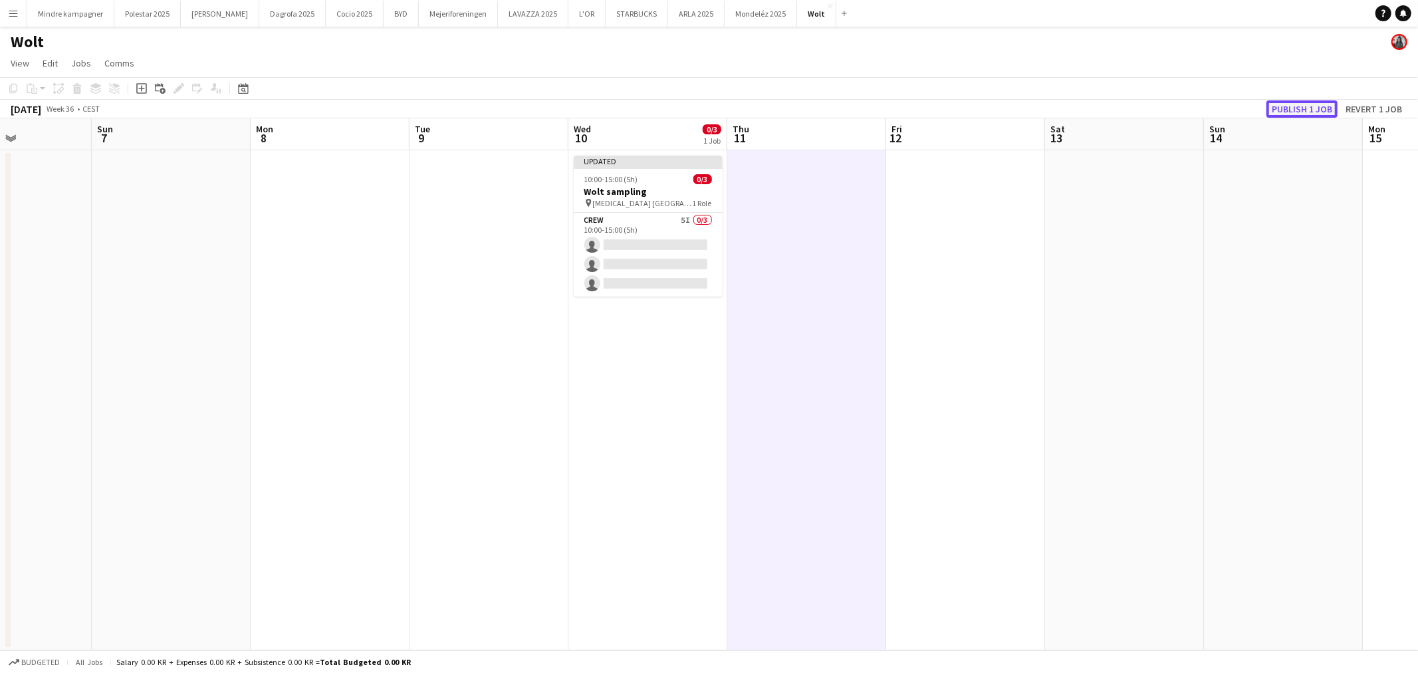
click at [1311, 102] on button "Publish 1 job" at bounding box center [1301, 108] width 71 height 17
click at [605, 17] on button "STARBUCKS Close" at bounding box center [636, 14] width 62 height 26
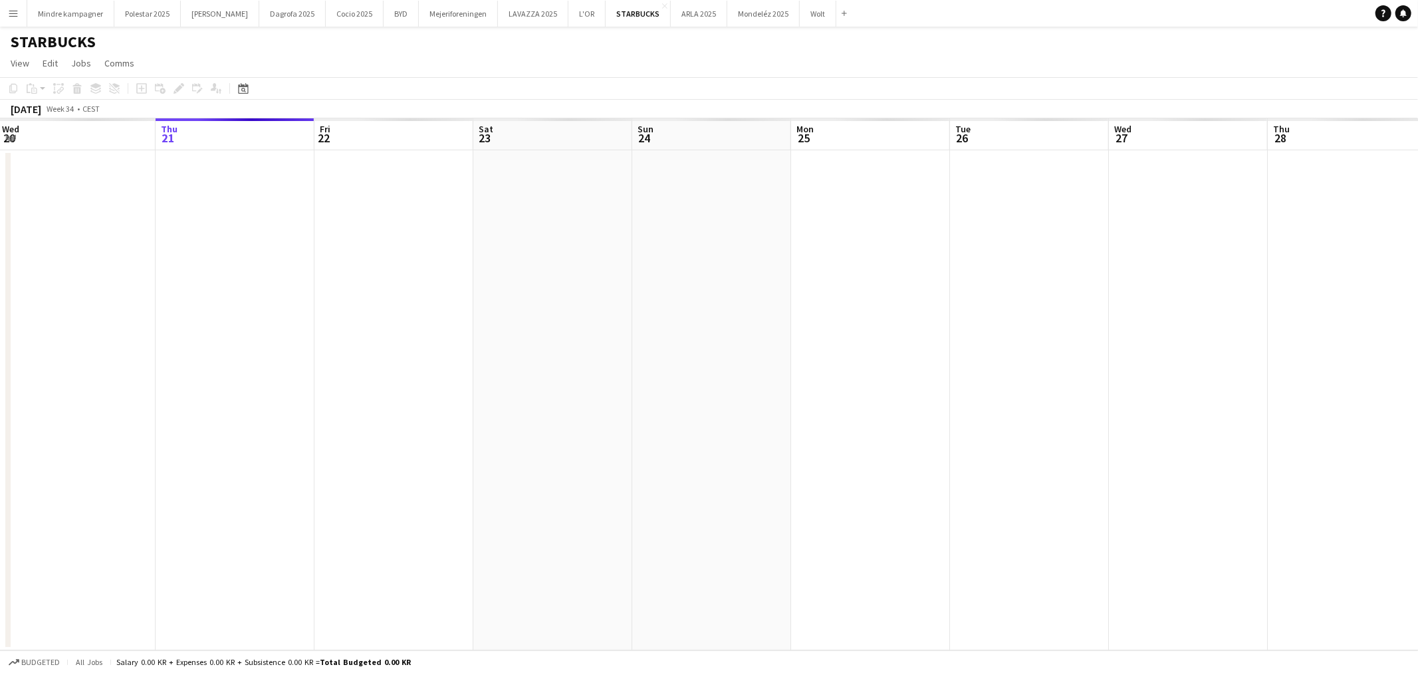
click at [528, 492] on app-calendar-viewport "Mon 18 Tue 19 Wed 20 Thu 21 Fri 22 Sat 23 Sun 24 Mon 25 Tue 26 Wed 27 Thu 28 Fr…" at bounding box center [709, 384] width 1418 height 532
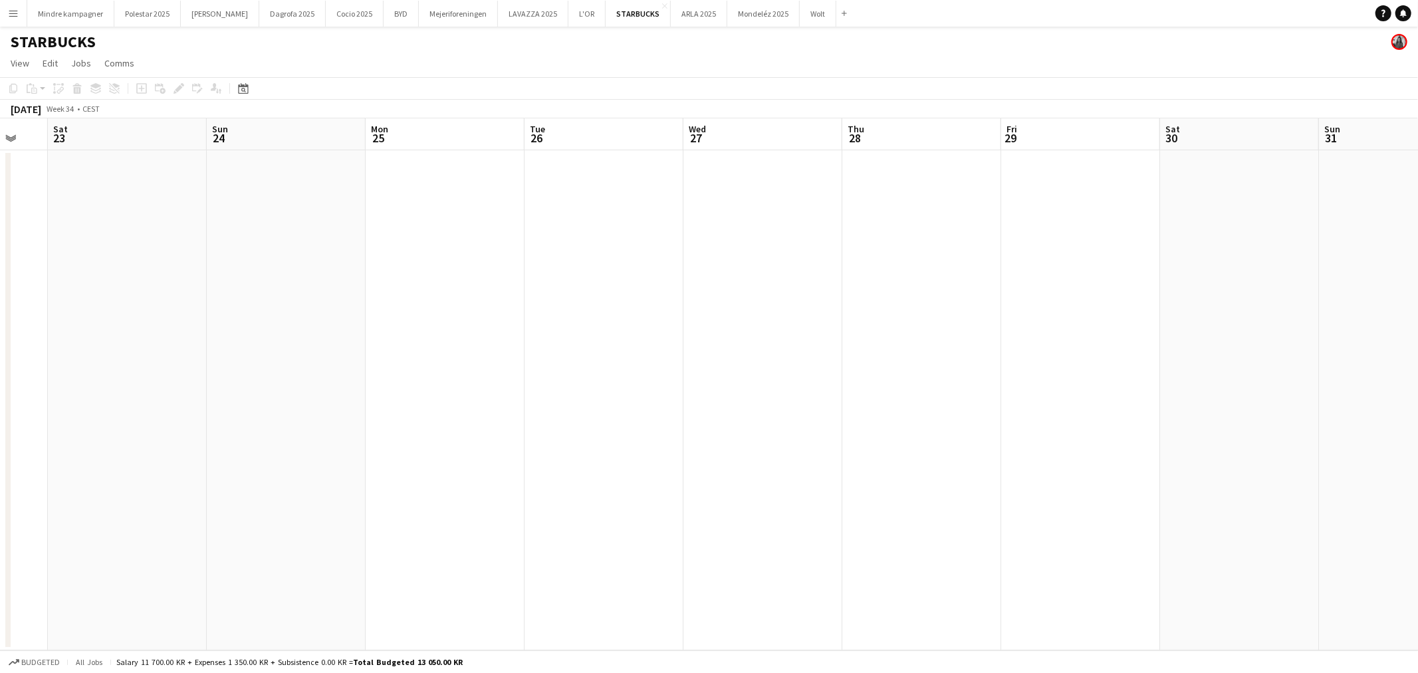
drag, startPoint x: 891, startPoint y: 520, endPoint x: 609, endPoint y: 508, distance: 282.7
click at [647, 521] on app-calendar-viewport "Wed 20 Thu 21 Fri 22 Sat 23 Sun 24 Mon 25 Tue 26 Wed 27 Thu 28 Fri 29 Sat 30 Su…" at bounding box center [709, 384] width 1418 height 532
click at [617, 500] on app-calendar-viewport "Fri 22 Sat 23 Sun 24 Mon 25 Tue 26 Wed 27 Thu 28 Fri 29 Sat 30 Sun 31 Mon 1 Tue…" at bounding box center [709, 384] width 1418 height 532
drag, startPoint x: 1039, startPoint y: 467, endPoint x: 503, endPoint y: 441, distance: 536.3
click at [569, 456] on app-calendar-viewport "Tue 26 Wed 27 Thu 28 Fri 29 Sat 30 Sun 31 Mon 1 Tue 2 Wed 3 Thu 4 Fri 5 Sat 6 S…" at bounding box center [709, 384] width 1418 height 532
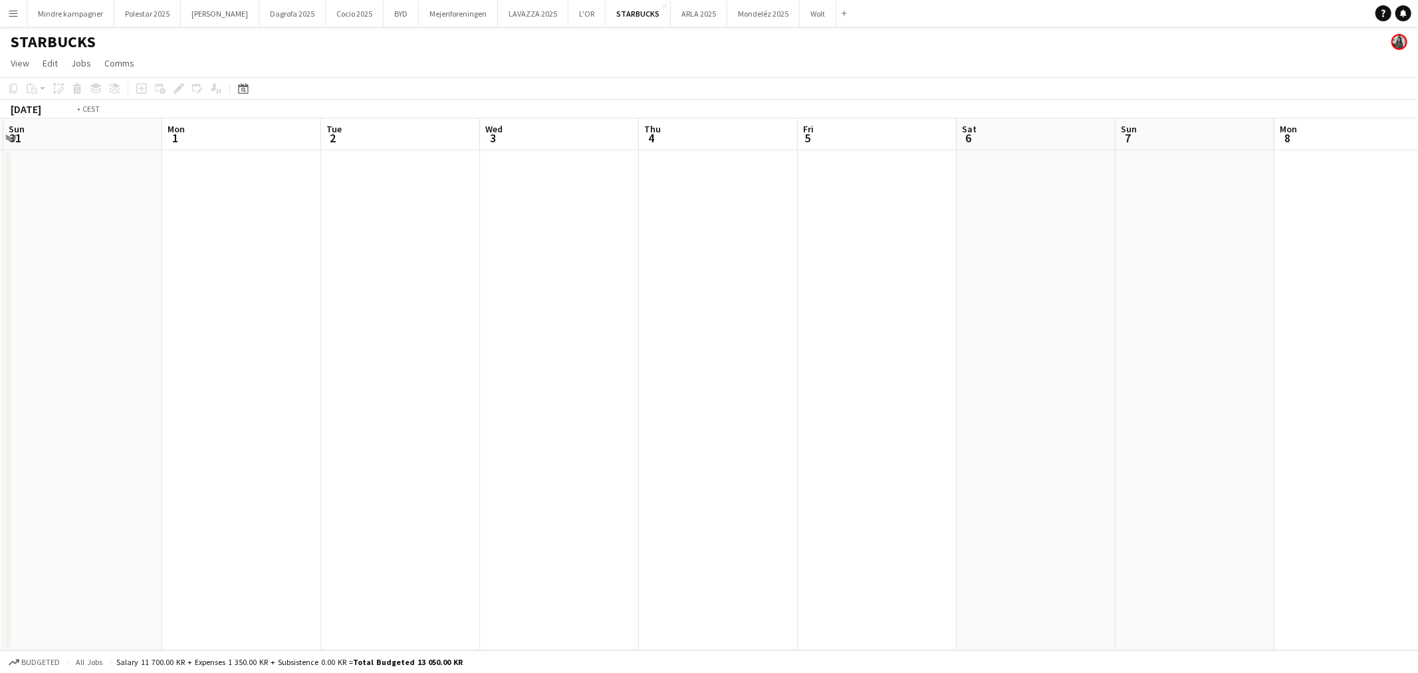
drag, startPoint x: 897, startPoint y: 459, endPoint x: 522, endPoint y: 456, distance: 374.9
click at [546, 457] on app-calendar-viewport "Thu 28 Fri 29 Sat 30 Sun 31 Mon 1 Tue 2 Wed 3 Thu 4 Fri 5 Sat 6 Sun 7 Mon 8 Tue…" at bounding box center [709, 384] width 1418 height 532
drag, startPoint x: 758, startPoint y: 459, endPoint x: 875, endPoint y: 429, distance: 120.9
click at [517, 454] on app-calendar-viewport "Mon 1 Tue 2 Wed 3 Thu 4 Fri 5 Sat 6 Sun 7 Mon 8 Tue 9 Wed 10 Thu 11 Fri 12 Sat …" at bounding box center [709, 384] width 1418 height 532
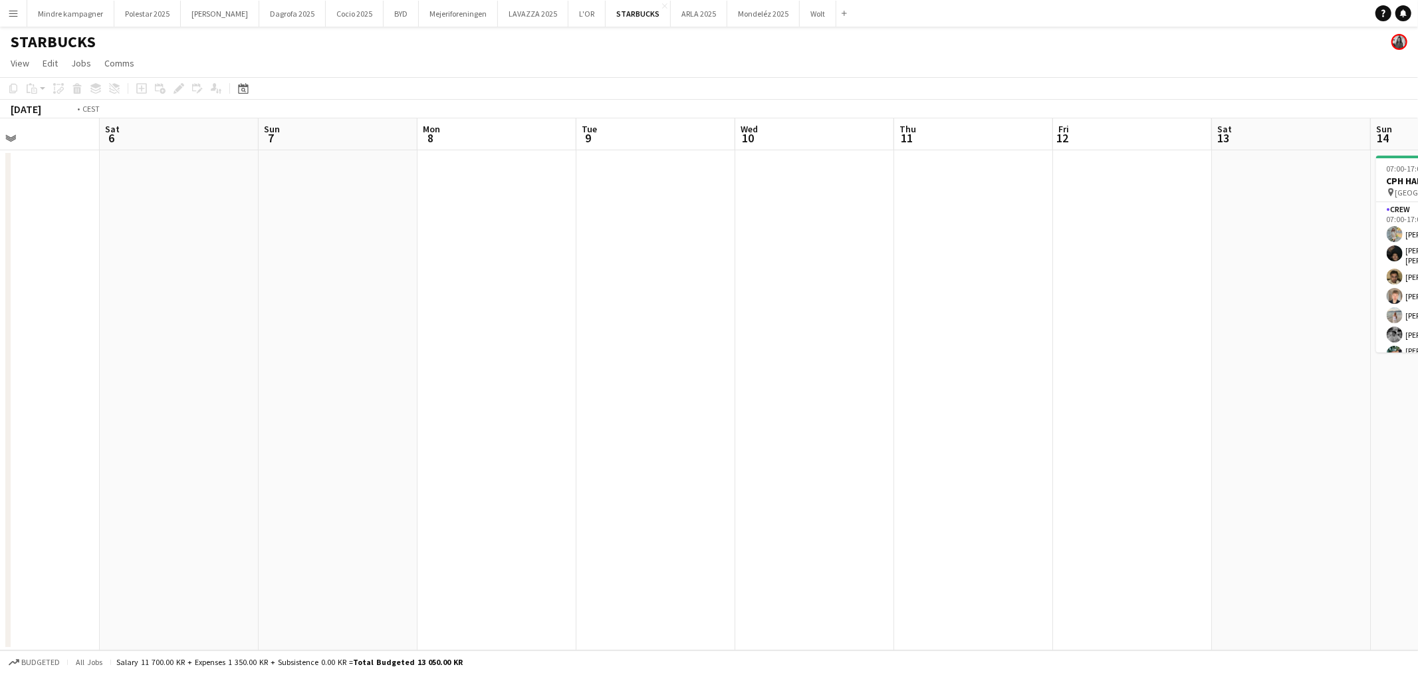
drag, startPoint x: 1166, startPoint y: 452, endPoint x: 584, endPoint y: 440, distance: 582.3
click at [580, 454] on app-calendar-viewport "Wed 3 Thu 4 Fri 5 Sat 6 Sun 7 Mon 8 Tue 9 Wed 10 Thu 11 Fri 12 Sat 13 Sun 14 8/…" at bounding box center [709, 384] width 1418 height 532
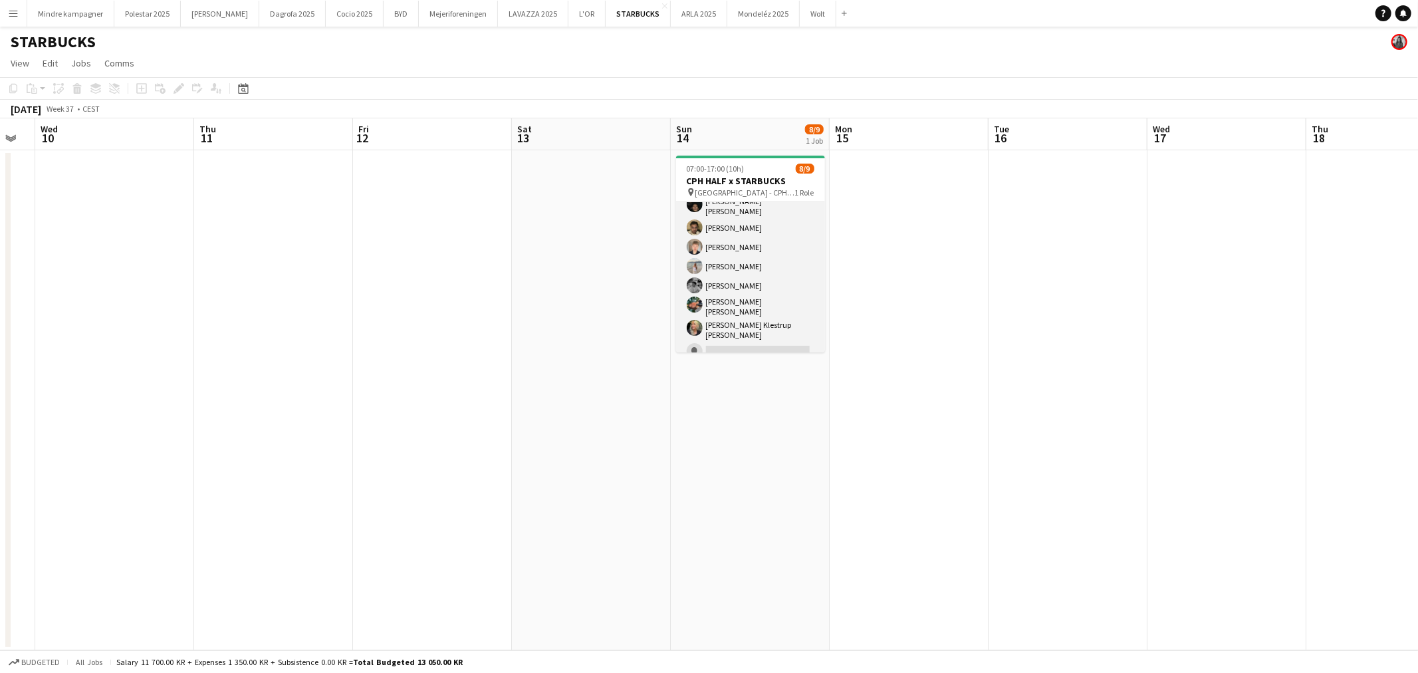
click at [744, 282] on app-card-role "Crew 9I [DATE] 07:00-17:00 (10h) [PERSON_NAME] [PERSON_NAME] [PERSON_NAME] [PER…" at bounding box center [750, 258] width 149 height 211
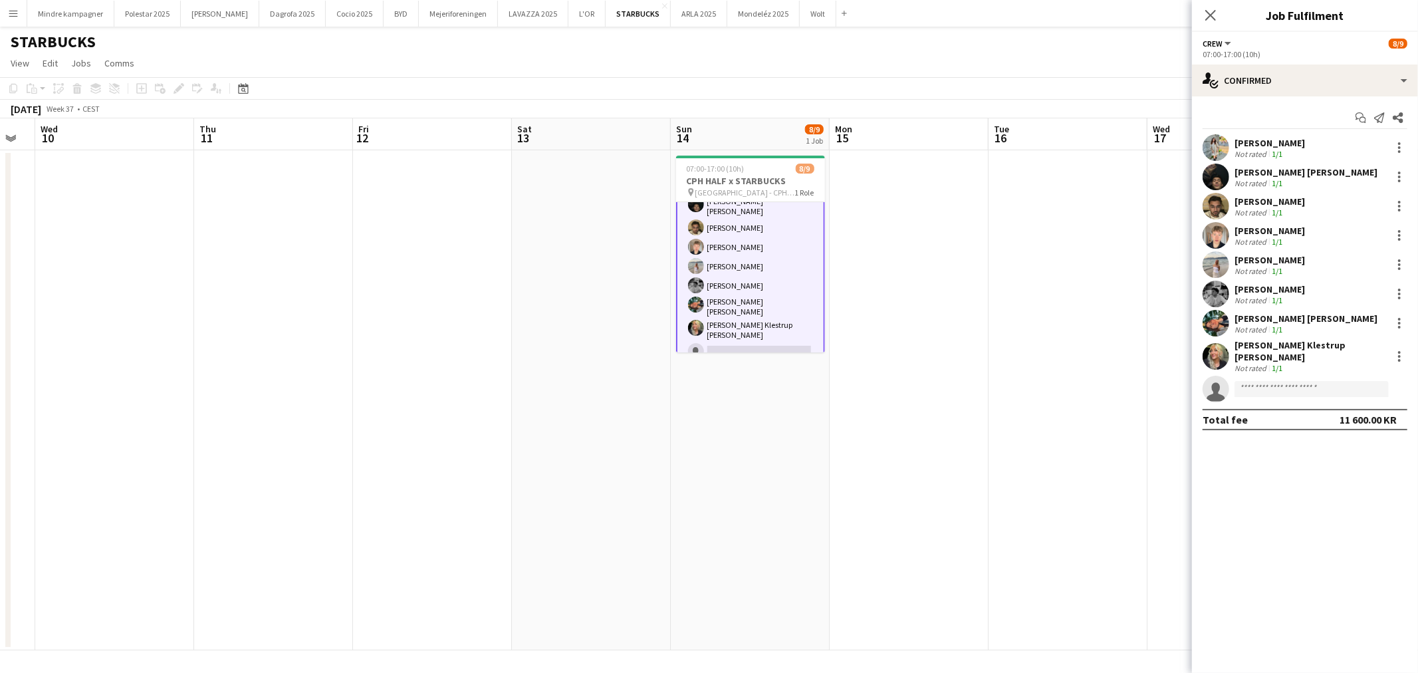
scroll to position [0, 0]
click at [1398, 148] on div at bounding box center [1399, 147] width 3 height 3
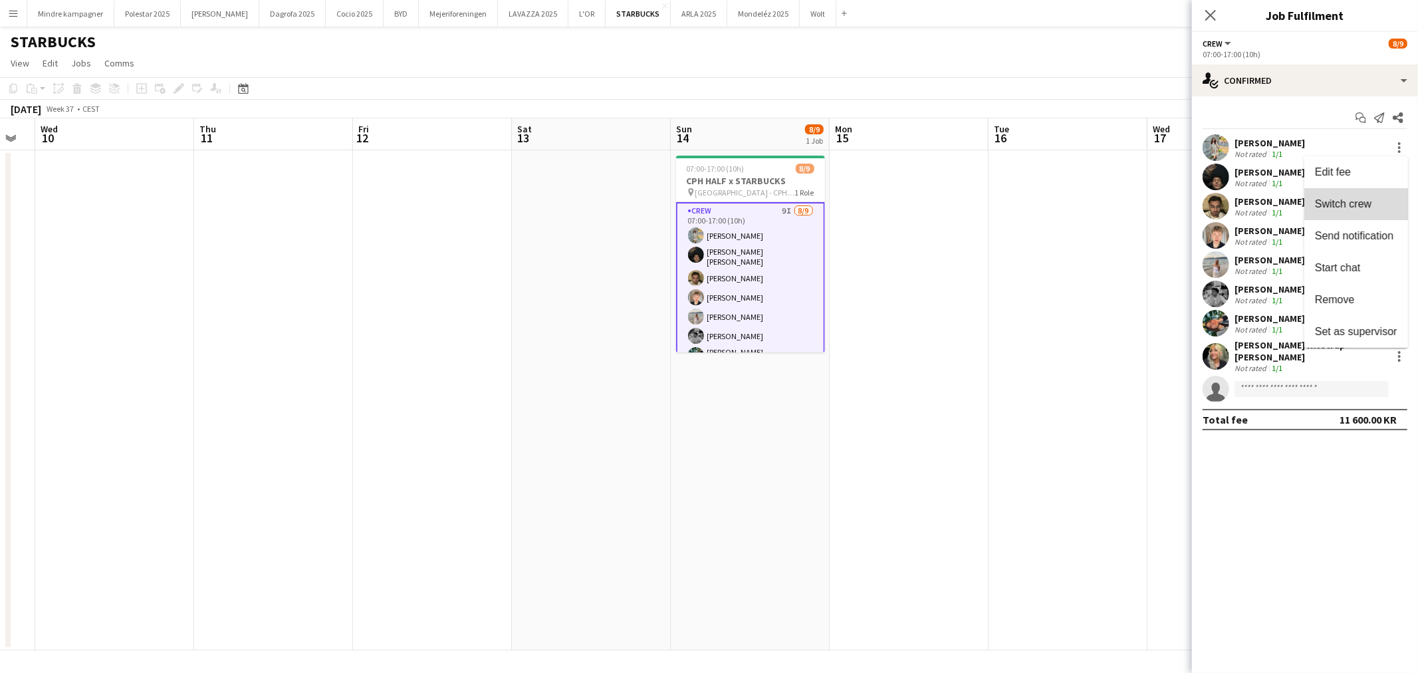
click at [1358, 197] on button "Switch crew" at bounding box center [1356, 204] width 104 height 32
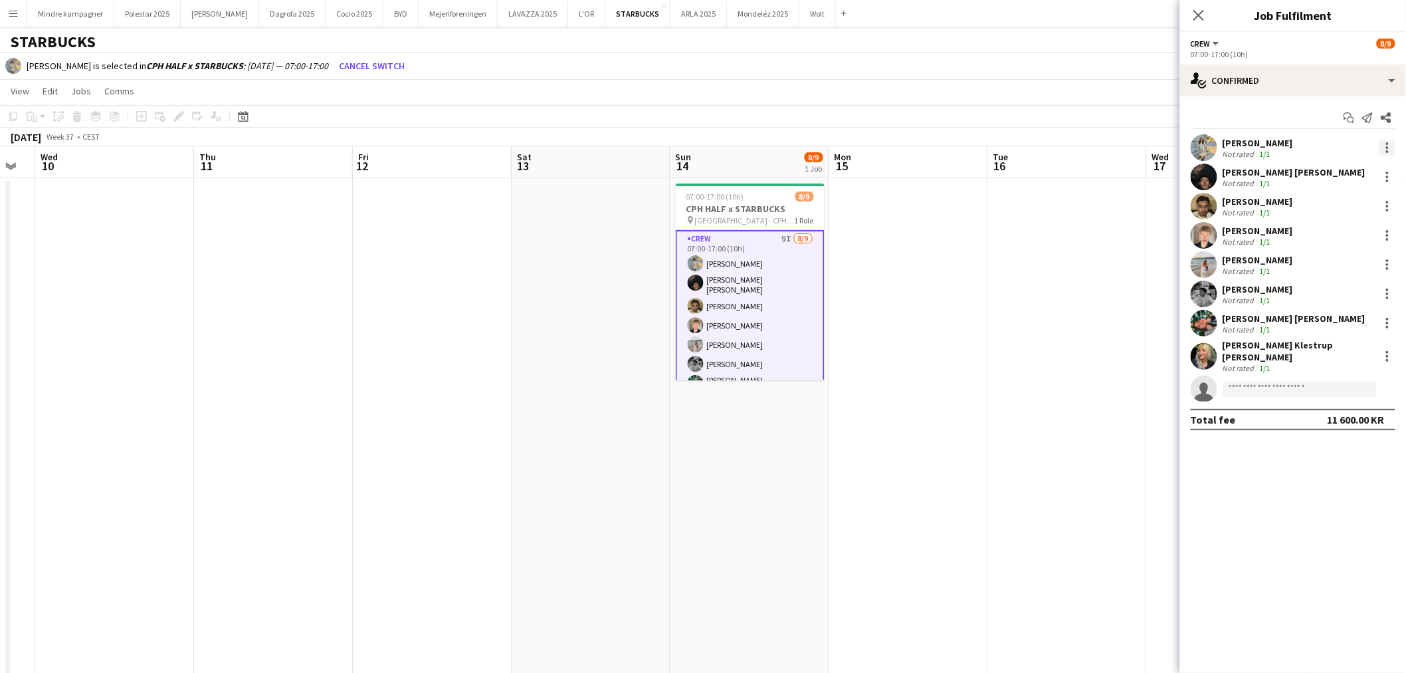
click at [1390, 145] on div at bounding box center [1388, 148] width 16 height 16
click at [1333, 262] on span "Remove" at bounding box center [1323, 267] width 40 height 11
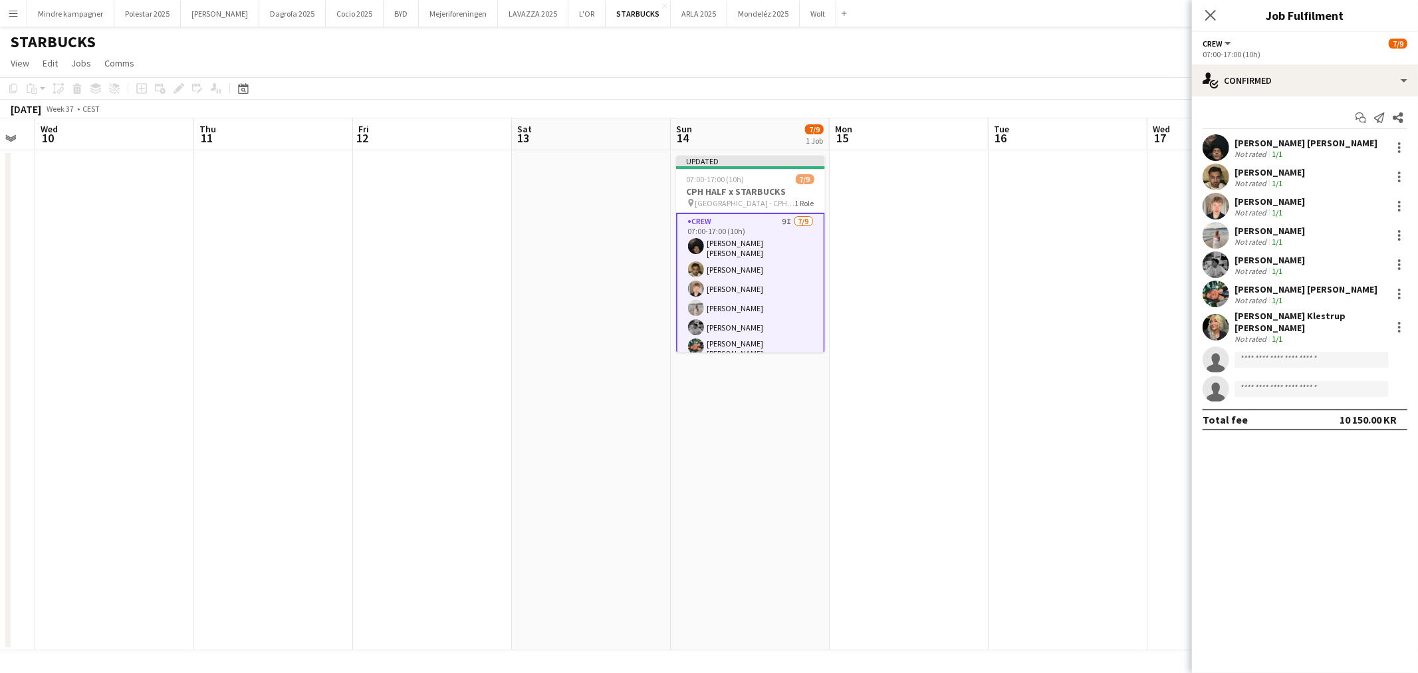
scroll to position [61, 0]
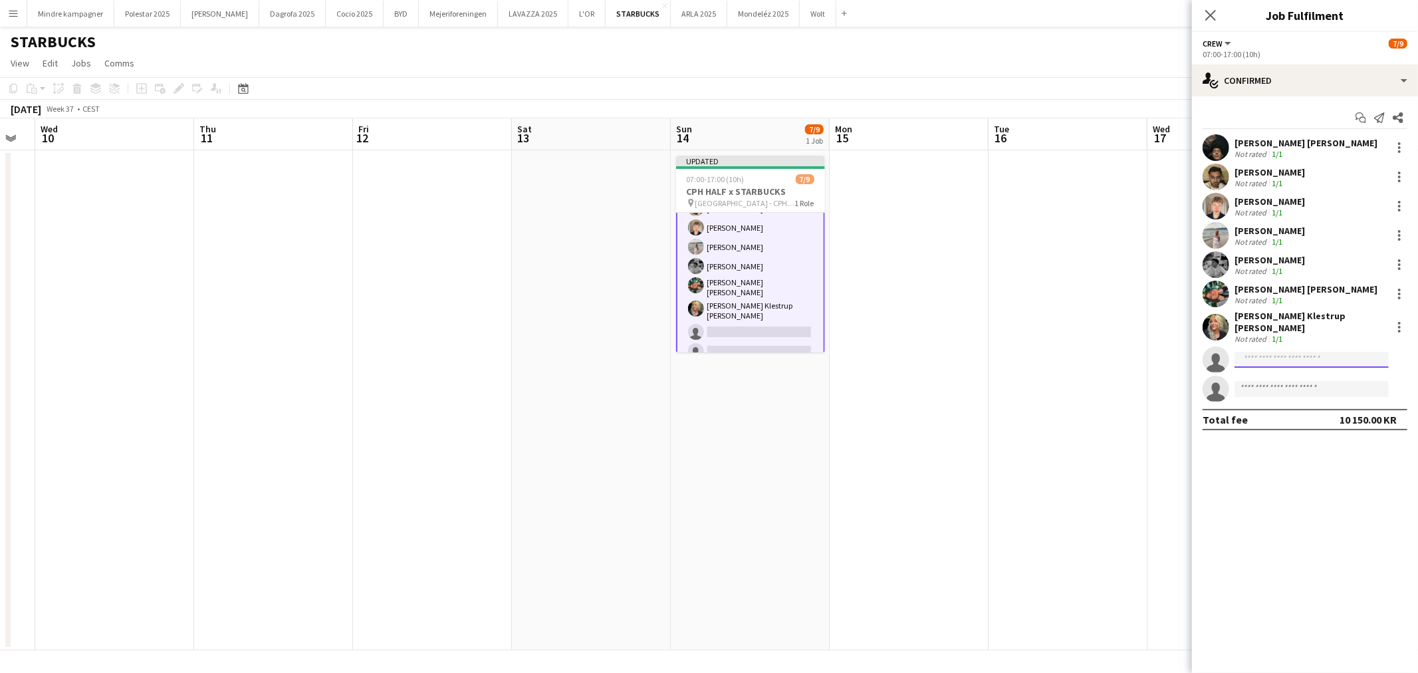
click at [1271, 357] on input at bounding box center [1311, 360] width 154 height 16
type input "*"
type input "******"
click at [1283, 409] on span "[EMAIL_ADDRESS][DOMAIN_NAME]" at bounding box center [1311, 414] width 133 height 11
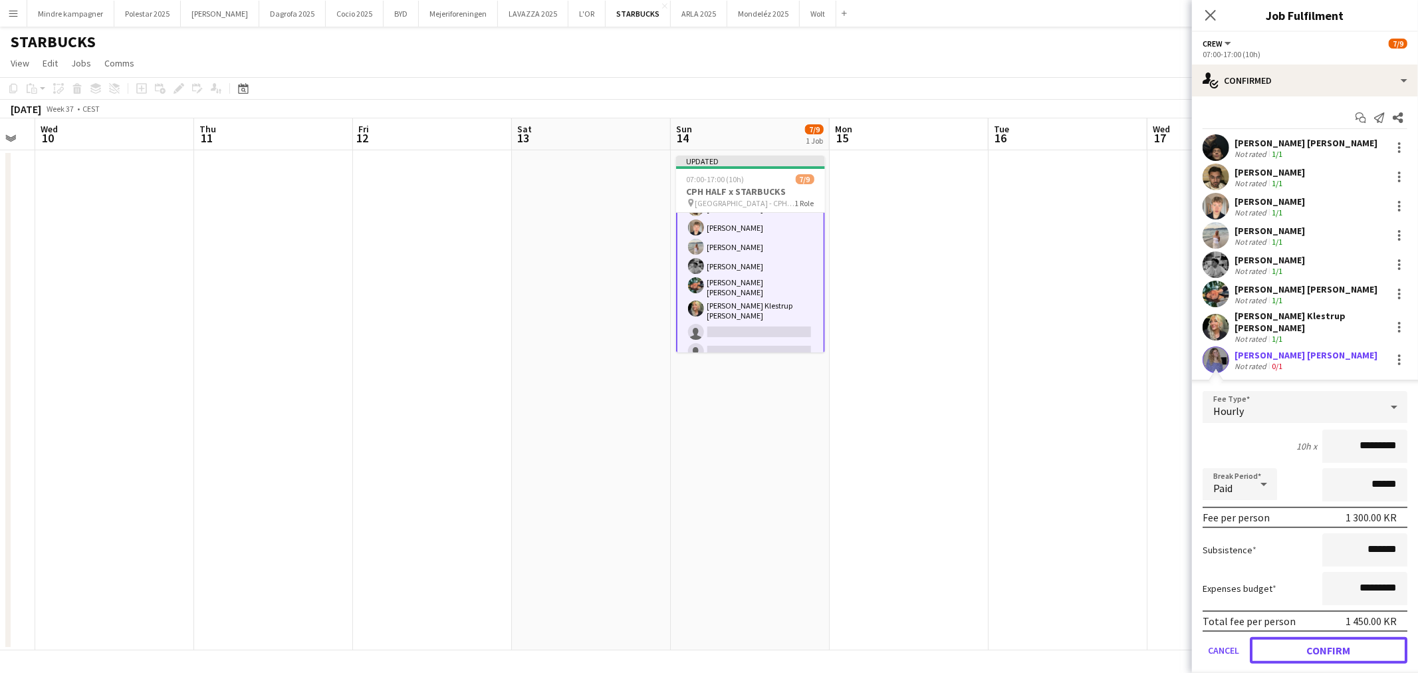
click at [1350, 637] on button "Confirm" at bounding box center [1328, 650] width 158 height 27
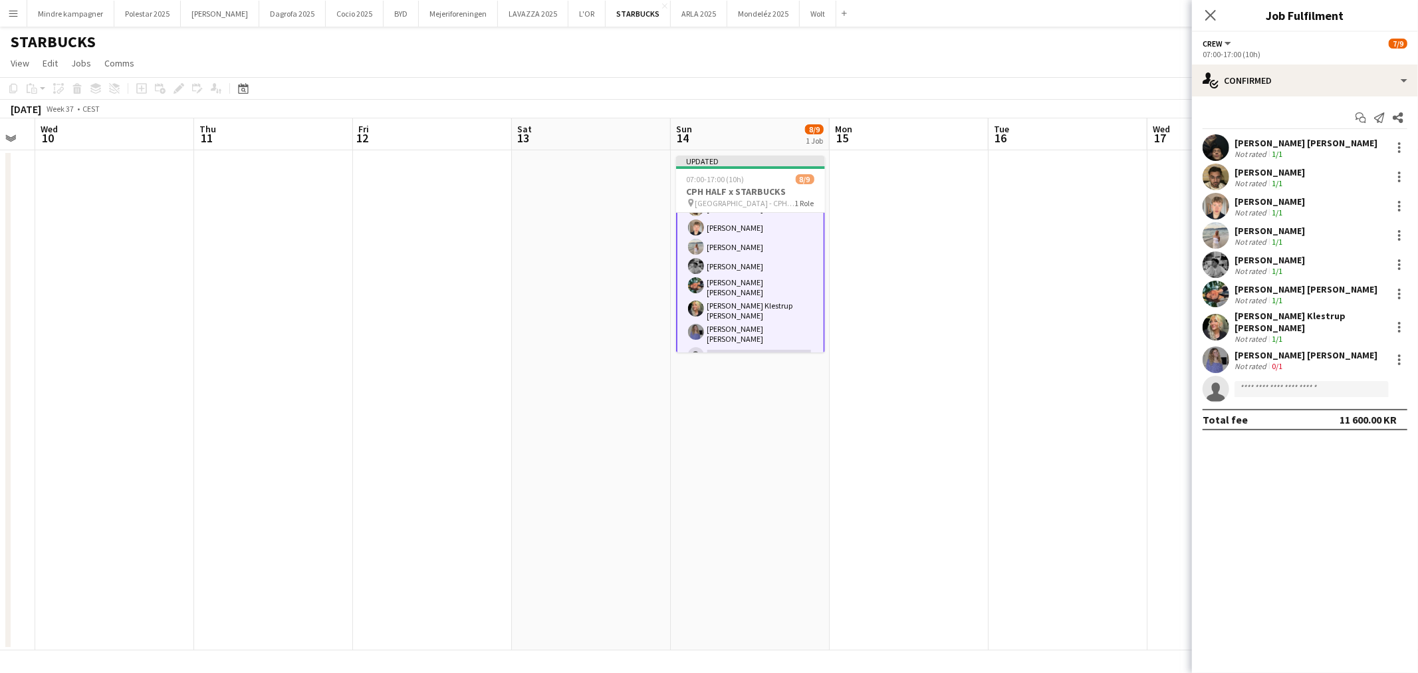
click at [978, 481] on app-date-cell at bounding box center [908, 400] width 159 height 500
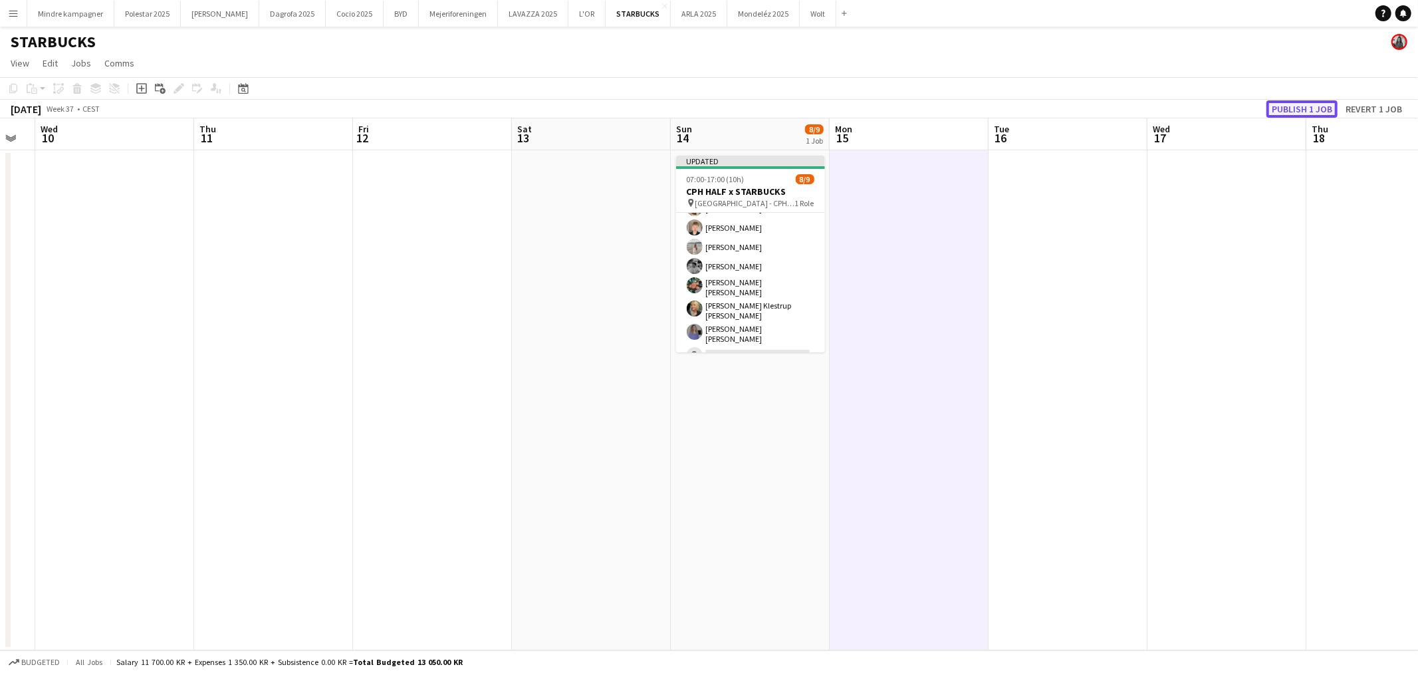
click at [1318, 108] on button "Publish 1 job" at bounding box center [1301, 108] width 71 height 17
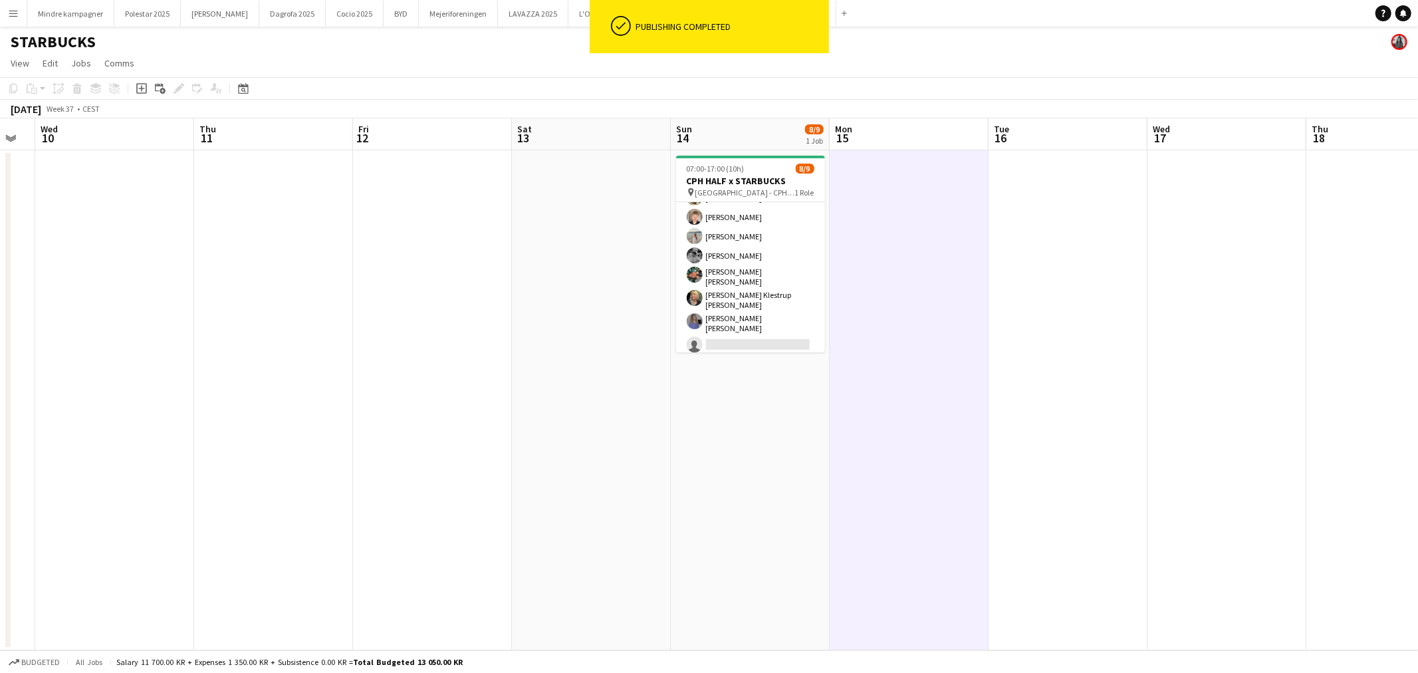
scroll to position [49, 0]
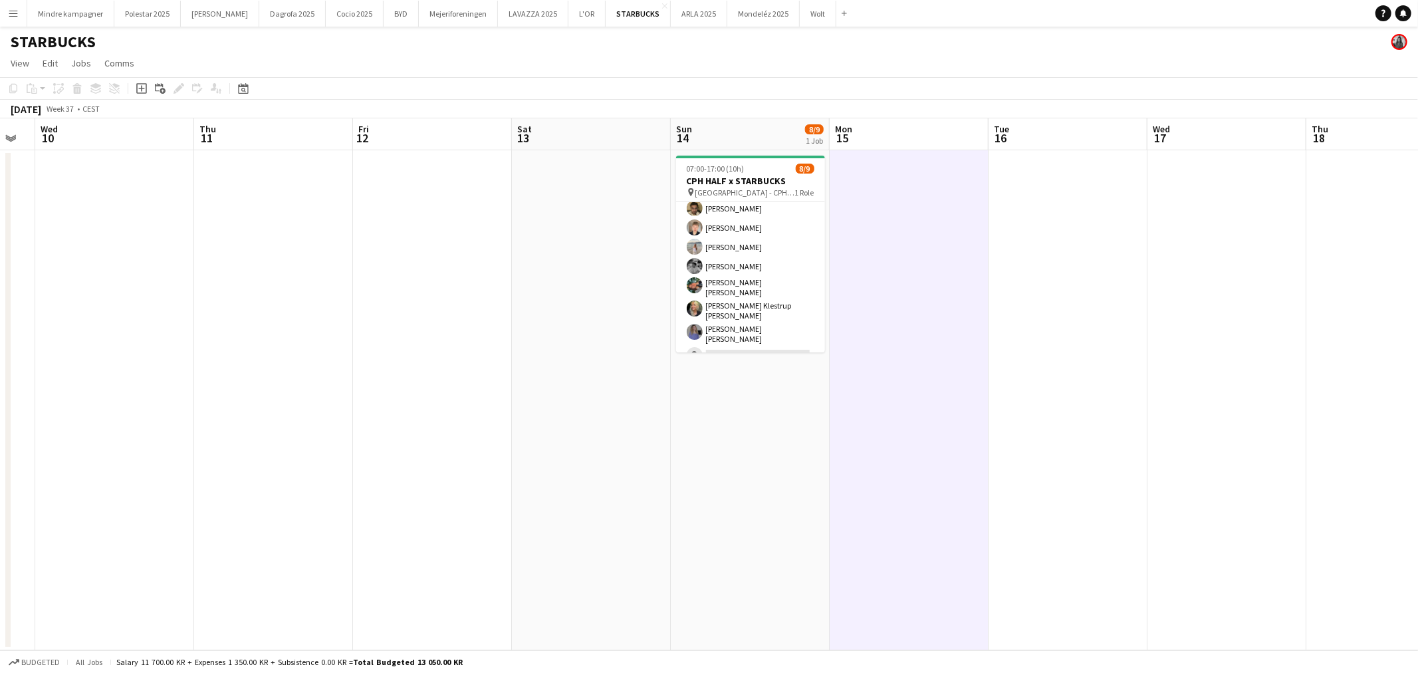
click at [1290, 297] on app-date-cell at bounding box center [1226, 400] width 159 height 500
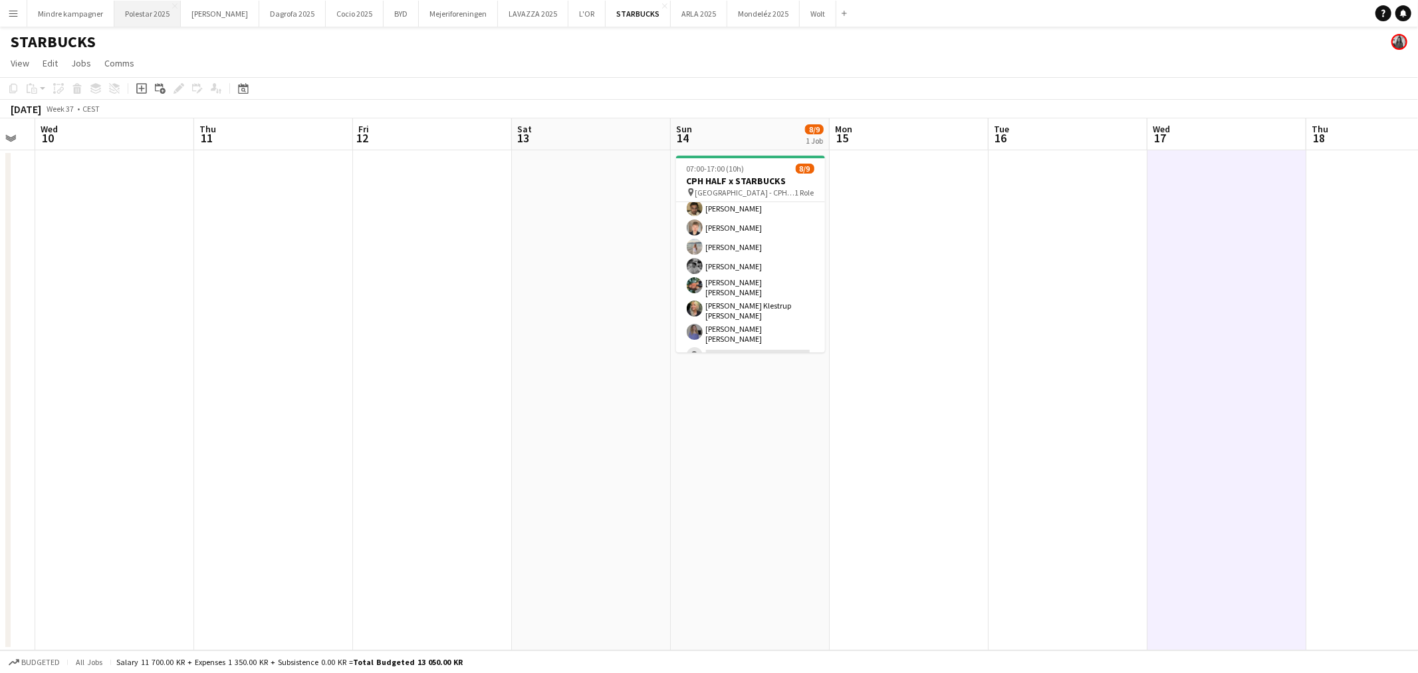
click at [150, 10] on button "Polestar 2025 Close" at bounding box center [147, 14] width 66 height 26
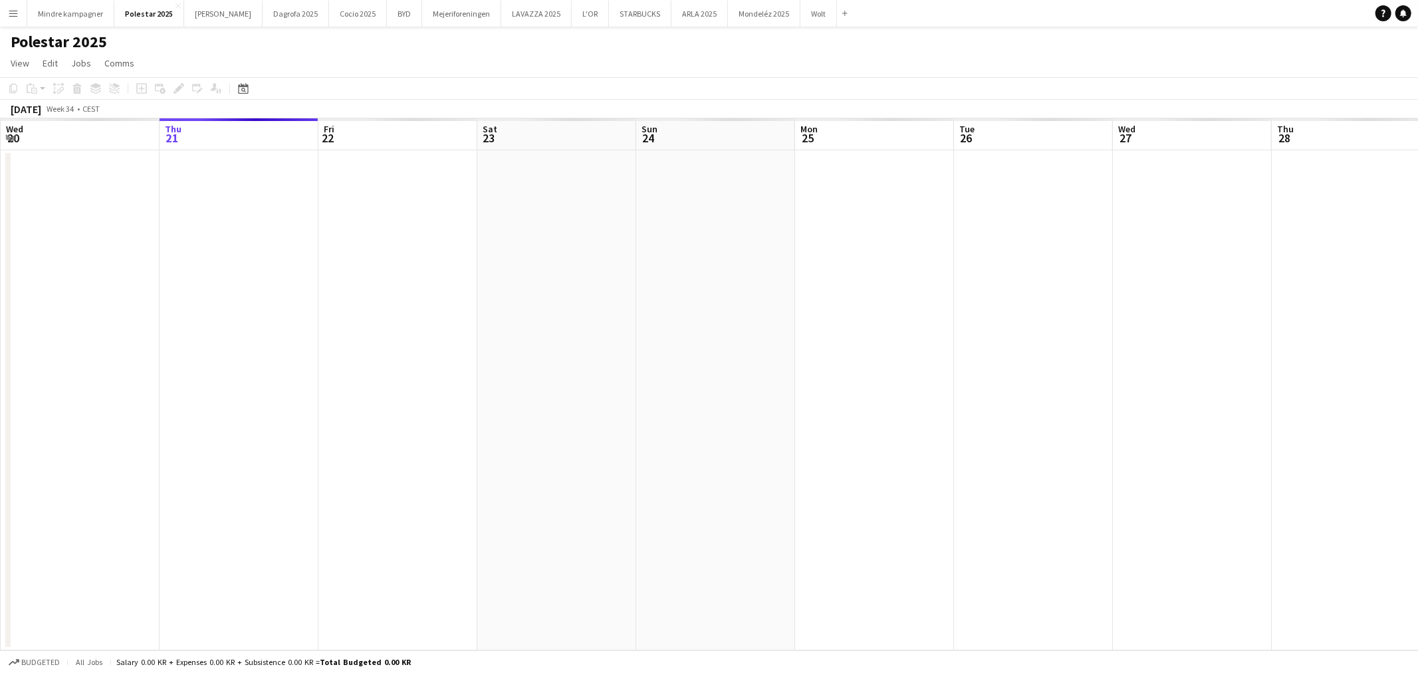
drag, startPoint x: 704, startPoint y: 415, endPoint x: 526, endPoint y: 424, distance: 179.0
click at [540, 427] on app-calendar-viewport "Mon 18 Tue 19 Wed 20 Thu 21 Fri 22 Sat 23 Sun 24 Mon 25 Tue 26 Wed 27 Thu 28 Fr…" at bounding box center [709, 384] width 1418 height 532
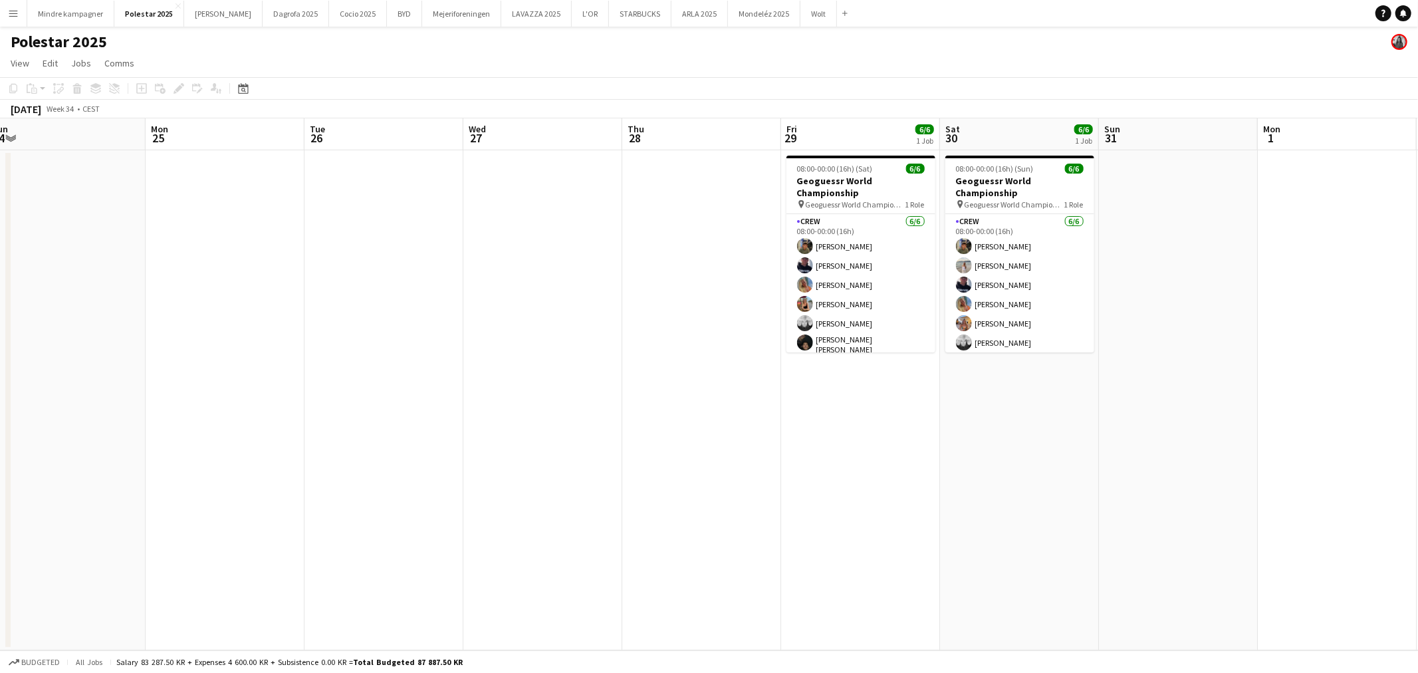
drag, startPoint x: 703, startPoint y: 455, endPoint x: 708, endPoint y: 432, distance: 23.2
click at [679, 455] on app-calendar-viewport "Thu 21 Fri 22 Sat 23 Sun 24 Mon 25 Tue 26 Wed 27 Thu 28 Fri 29 6/6 1 Job Sat 30…" at bounding box center [709, 384] width 1418 height 532
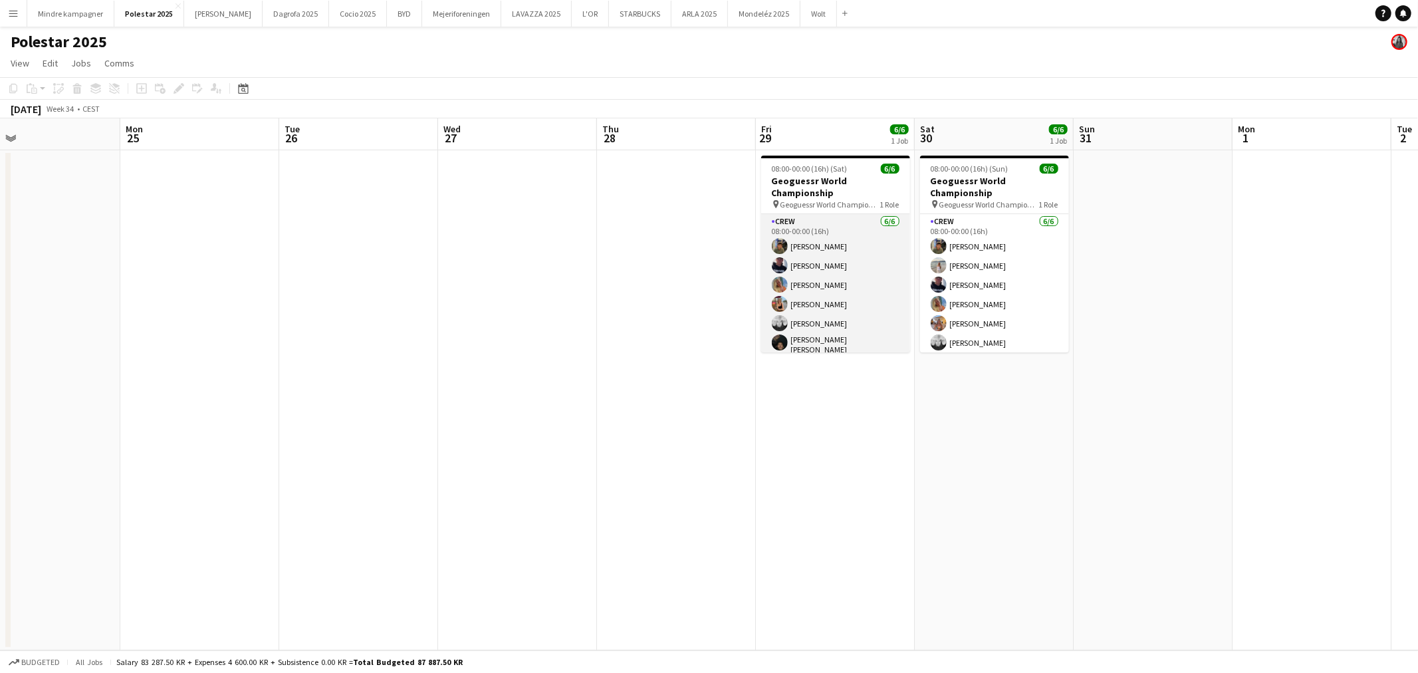
click at [841, 266] on app-card-role "Crew [DATE] 08:00-00:00 (16h) [PERSON_NAME] [PERSON_NAME] Sofie Klivager [PERSO…" at bounding box center [835, 287] width 149 height 146
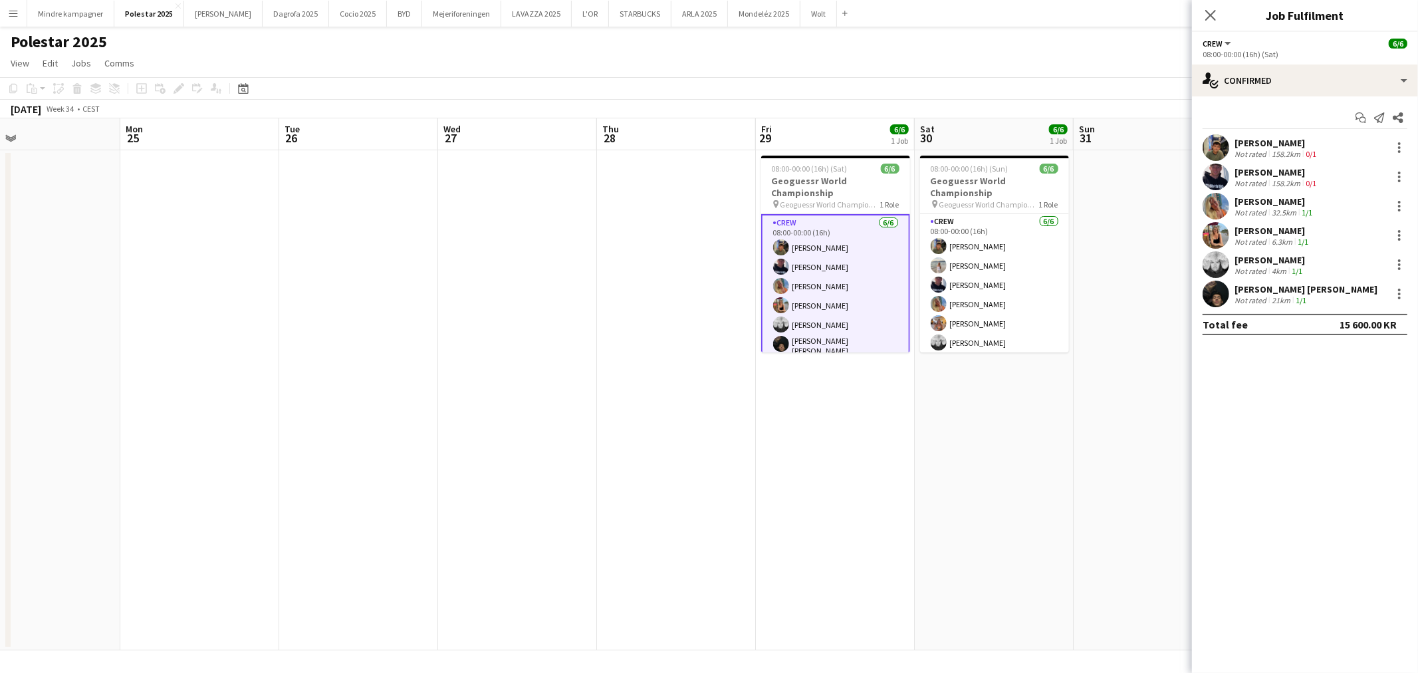
scroll to position [4, 0]
click at [1396, 258] on div at bounding box center [1399, 265] width 16 height 16
click at [1344, 294] on span "Edit fee" at bounding box center [1333, 288] width 36 height 11
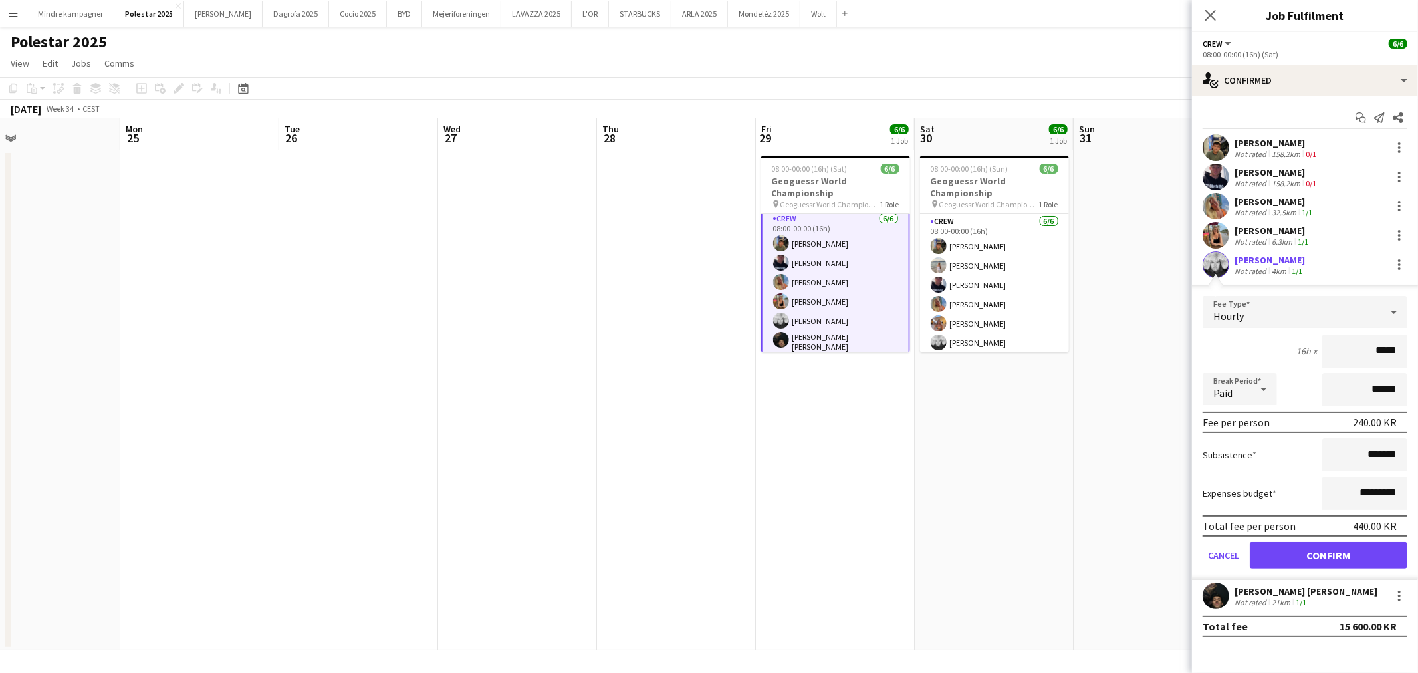
type input "****"
type input "******"
click at [1348, 550] on button "Confirm" at bounding box center [1328, 555] width 158 height 27
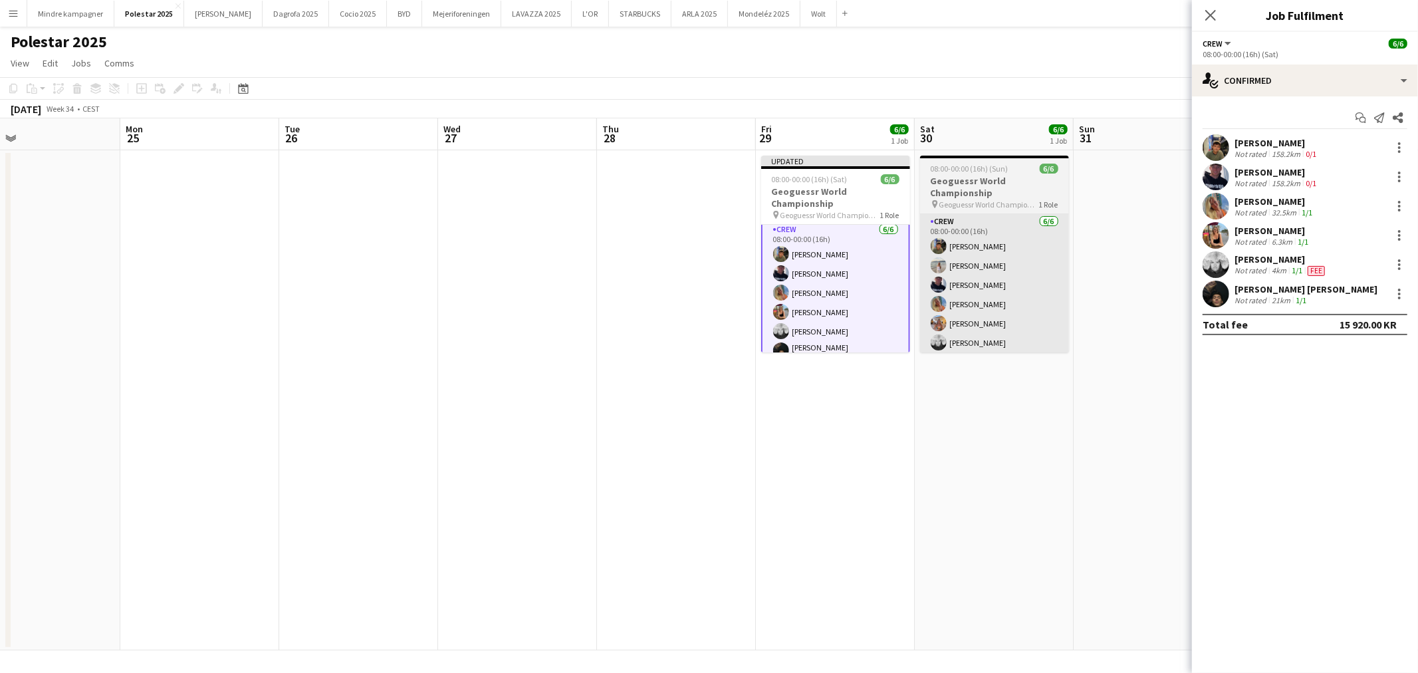
click at [989, 309] on app-card-role "Crew [DATE] 08:00-00:00 (16h) [PERSON_NAME] [PERSON_NAME] [PERSON_NAME] Sofie K…" at bounding box center [994, 285] width 149 height 142
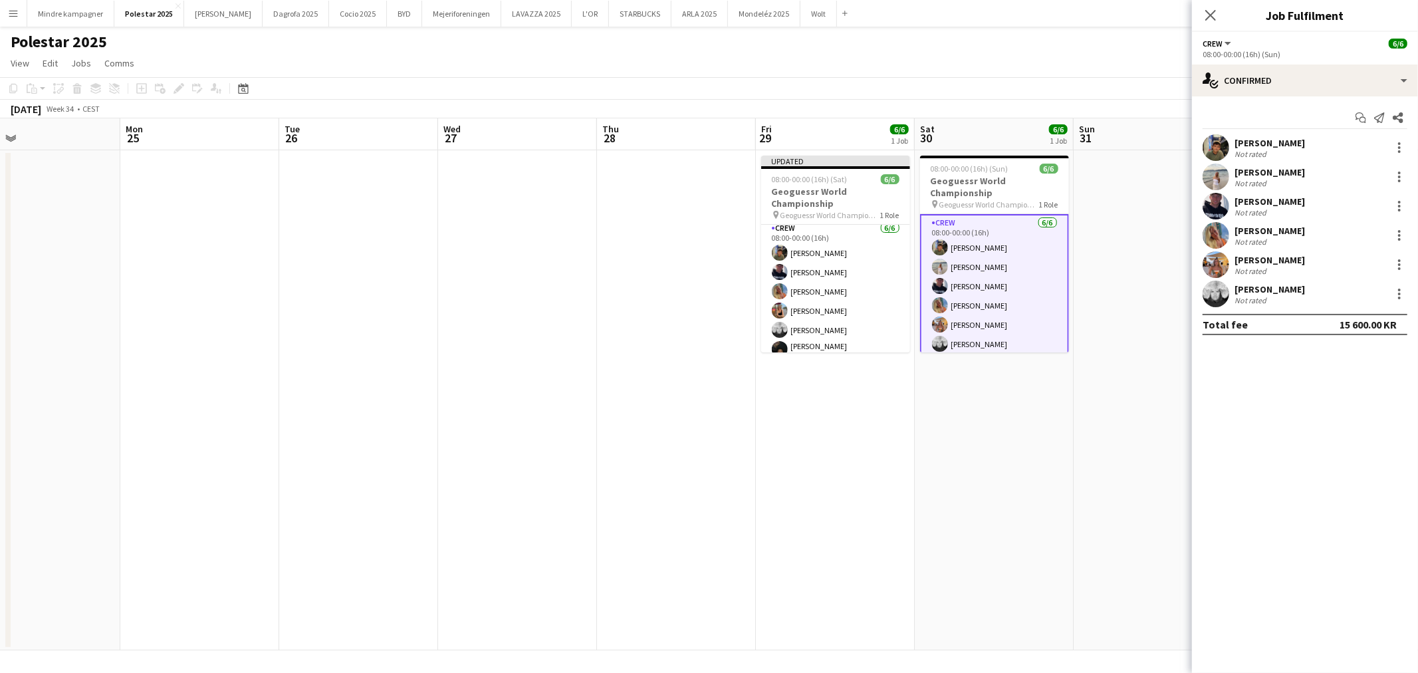
scroll to position [3, 0]
click at [1398, 296] on div at bounding box center [1399, 297] width 3 height 3
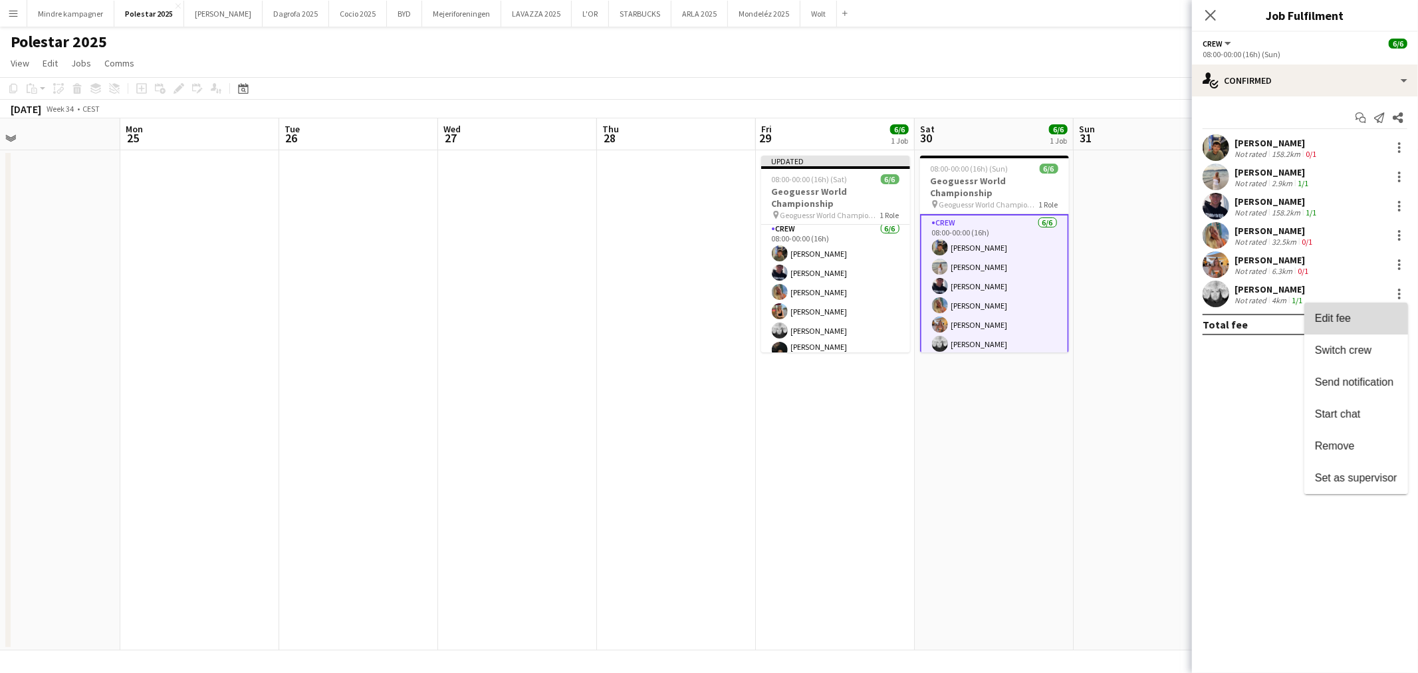
click at [1350, 323] on span "Edit fee" at bounding box center [1333, 317] width 36 height 11
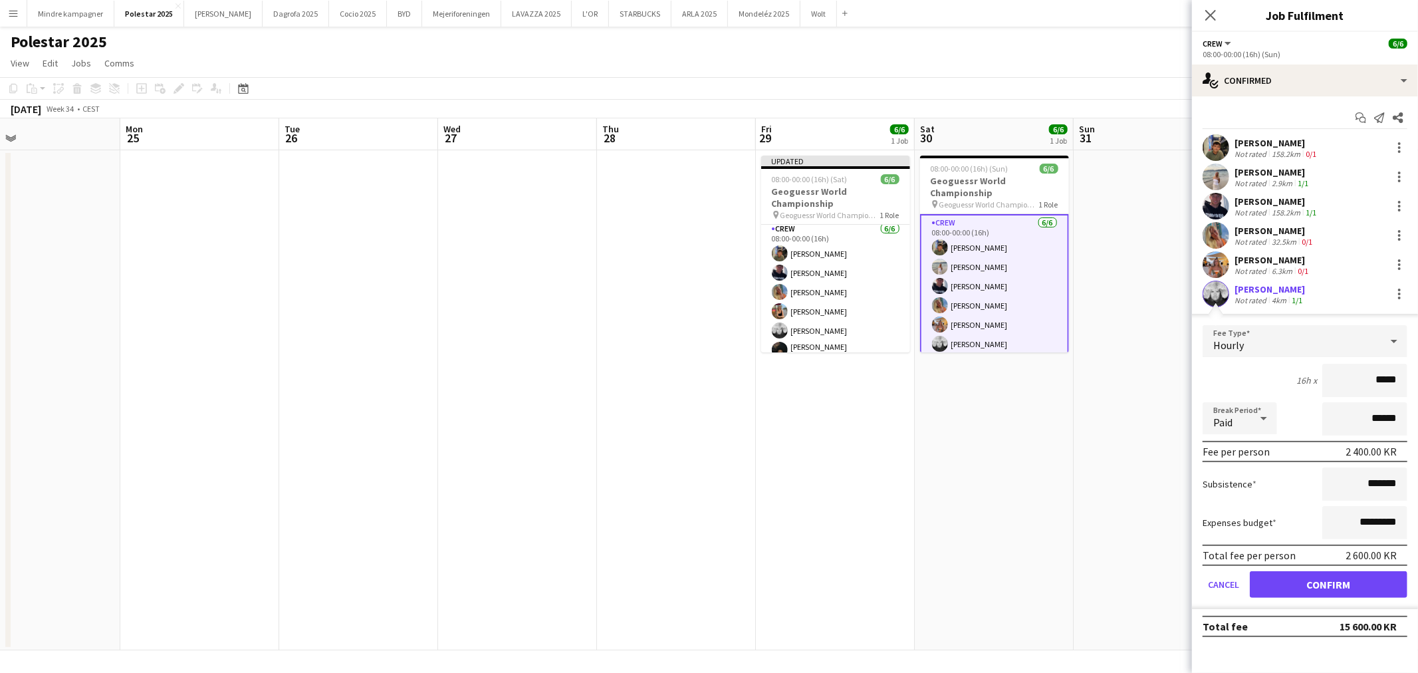
type input "****"
type input "******"
click at [1376, 584] on button "Confirm" at bounding box center [1328, 584] width 158 height 27
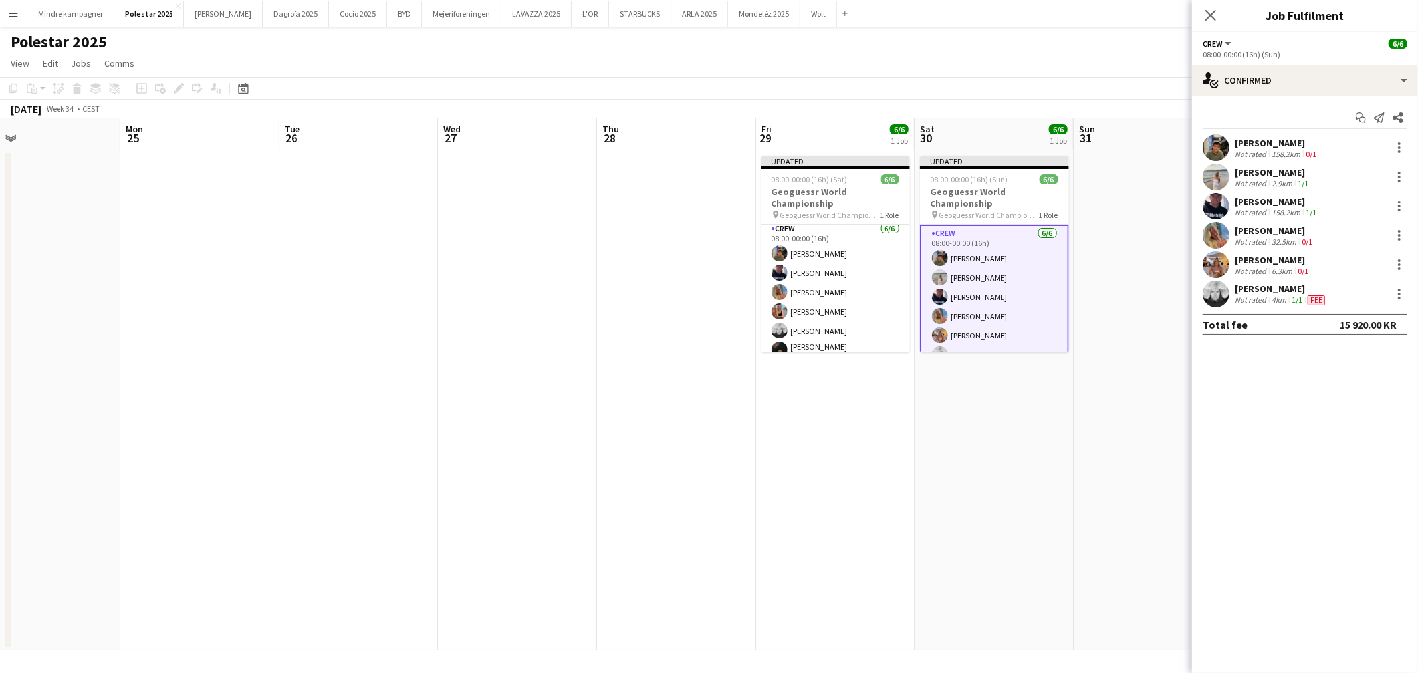
click at [1012, 497] on app-date-cell "Updated 08:00-00:00 (16h) (Sun) 6/6 Geoguessr World Championship pin Geoguessr …" at bounding box center [994, 400] width 159 height 500
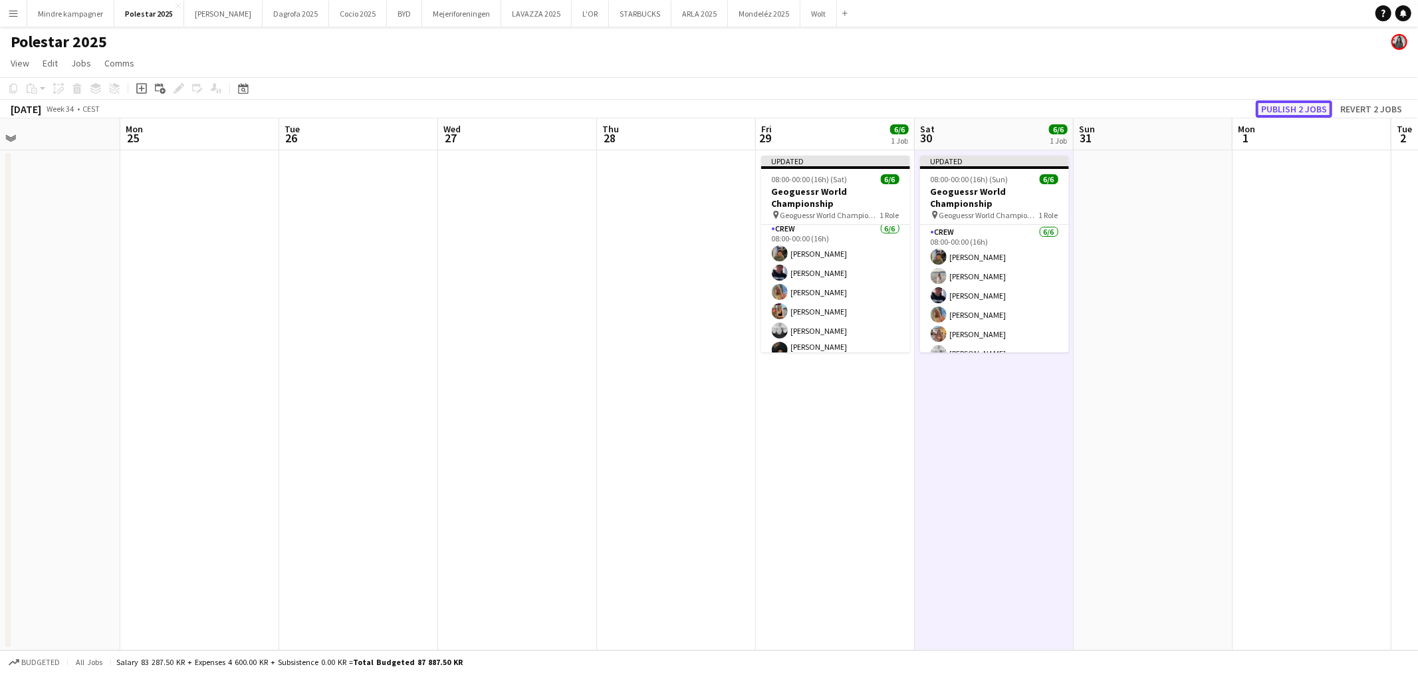
click at [1291, 110] on button "Publish 2 jobs" at bounding box center [1293, 108] width 76 height 17
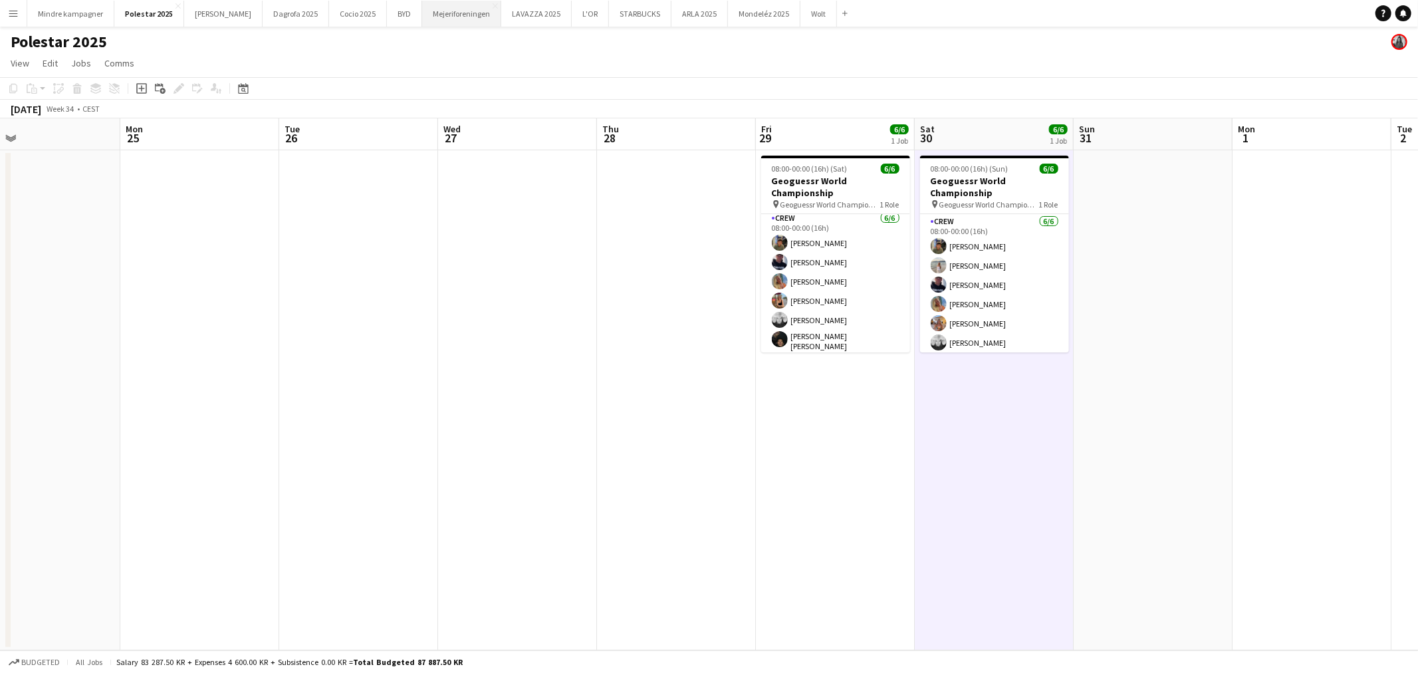
click at [422, 14] on button "Mejeriforeningen Close" at bounding box center [461, 14] width 79 height 26
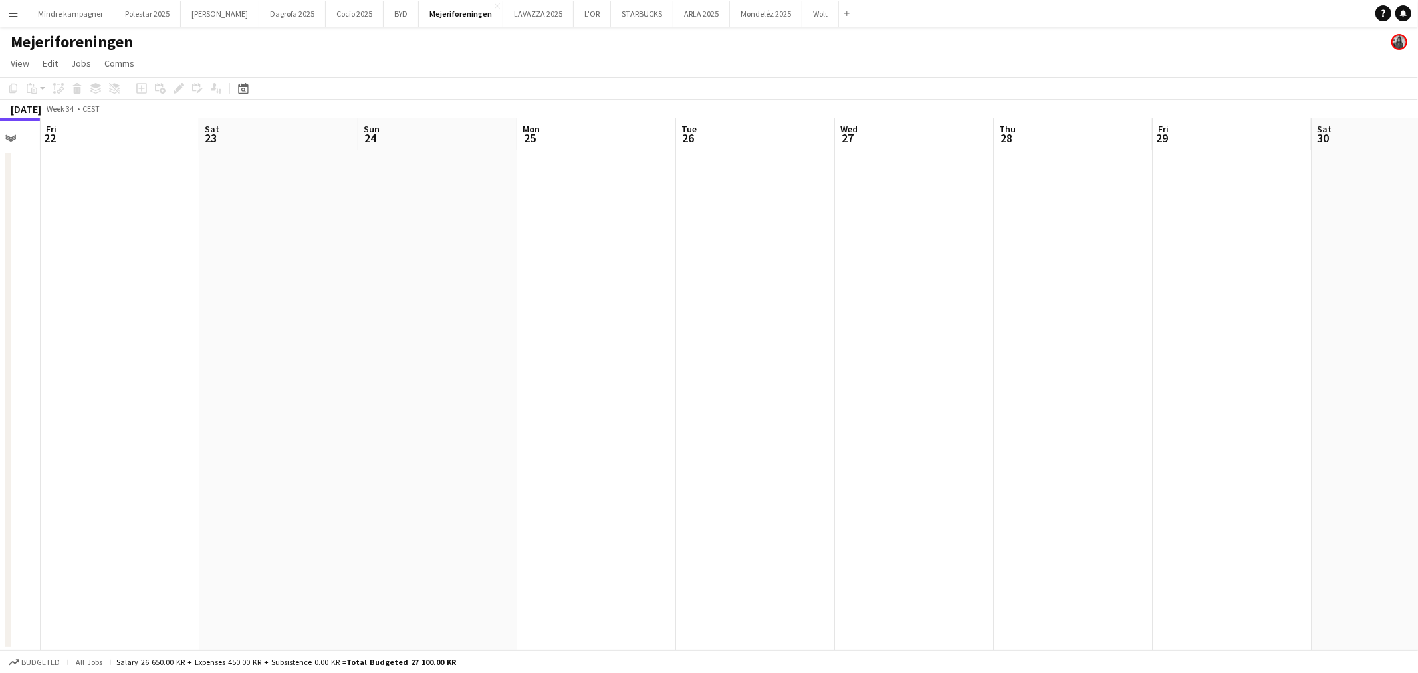
drag, startPoint x: 541, startPoint y: 403, endPoint x: 453, endPoint y: 402, distance: 87.7
click at [453, 402] on app-calendar-viewport "Tue 19 Wed 20 Thu 21 Fri 22 Sat 23 Sun 24 Mon 25 Tue 26 Wed 27 Thu 28 Fri 29 Sa…" at bounding box center [709, 384] width 1418 height 532
drag, startPoint x: 887, startPoint y: 403, endPoint x: 382, endPoint y: 427, distance: 505.0
click at [382, 427] on app-calendar-viewport "Wed 20 Thu 21 Fri 22 Sat 23 Sun 24 Mon 25 Tue 26 Wed 27 Thu 28 Fri 29 Sat 30 Su…" at bounding box center [709, 384] width 1418 height 532
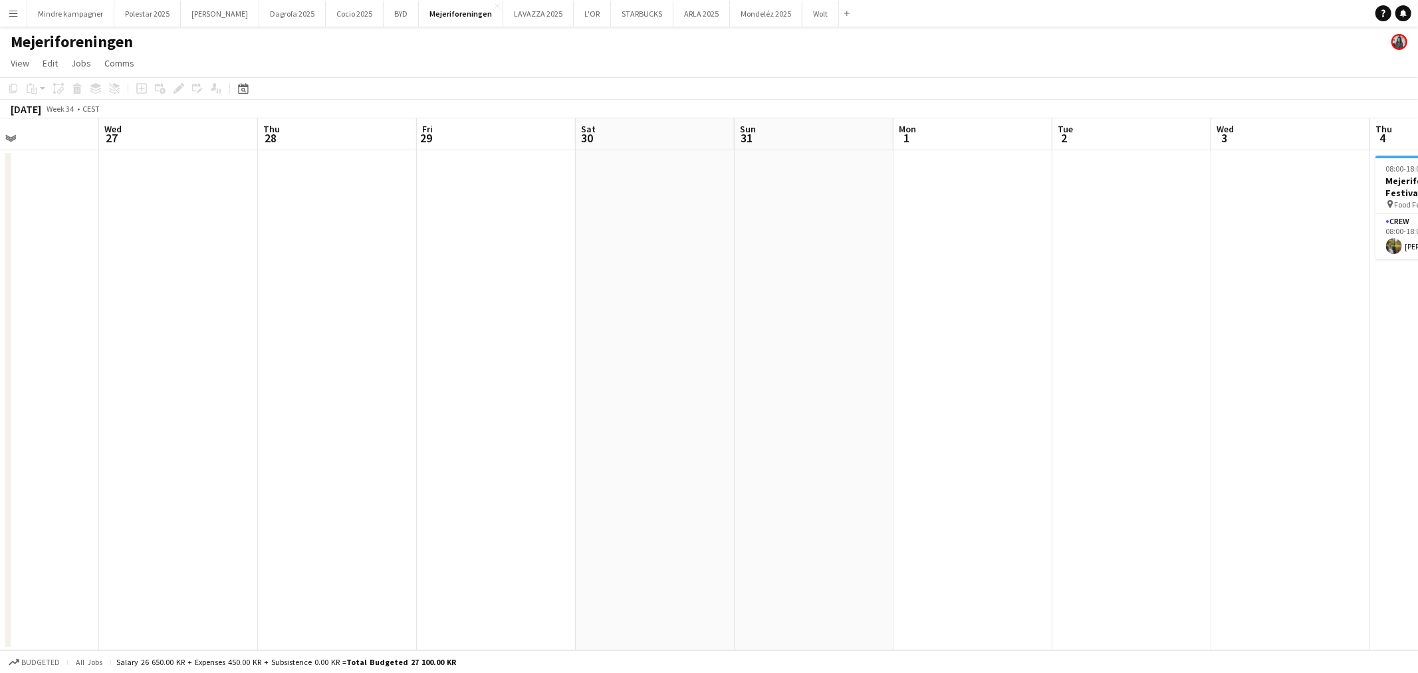
drag, startPoint x: 939, startPoint y: 408, endPoint x: 440, endPoint y: 456, distance: 501.4
click at [437, 461] on app-calendar-viewport "Sat 23 Sun 24 Mon 25 Tue 26 Wed 27 Thu 28 Fri 29 Sat 30 Sun 31 Mon 1 Tue 2 Wed …" at bounding box center [709, 384] width 1418 height 532
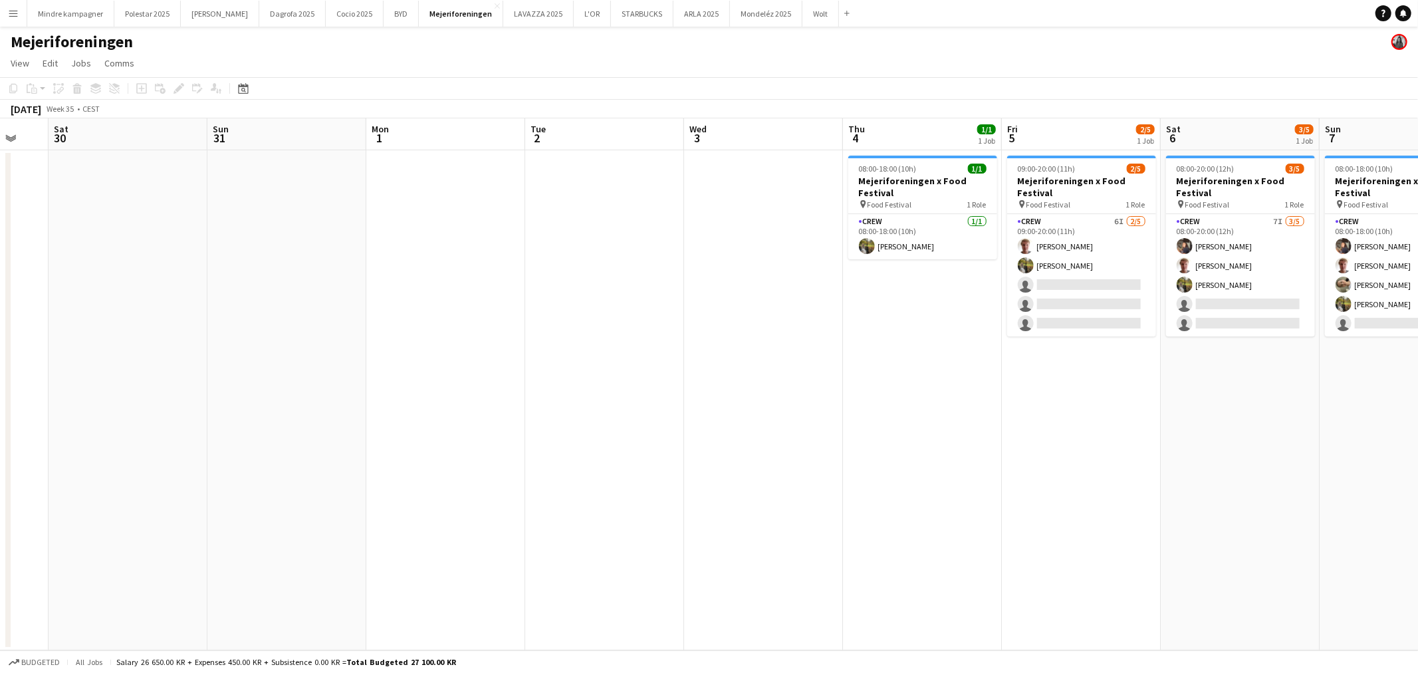
drag, startPoint x: 743, startPoint y: 449, endPoint x: 590, endPoint y: 462, distance: 154.1
click at [590, 462] on app-calendar-viewport "Wed 27 Thu 28 Fri 29 Sat 30 Sun 31 Mon 1 Tue 2 Wed 3 Thu 4 1/1 1 Job Fri 5 2/5 …" at bounding box center [709, 384] width 1418 height 532
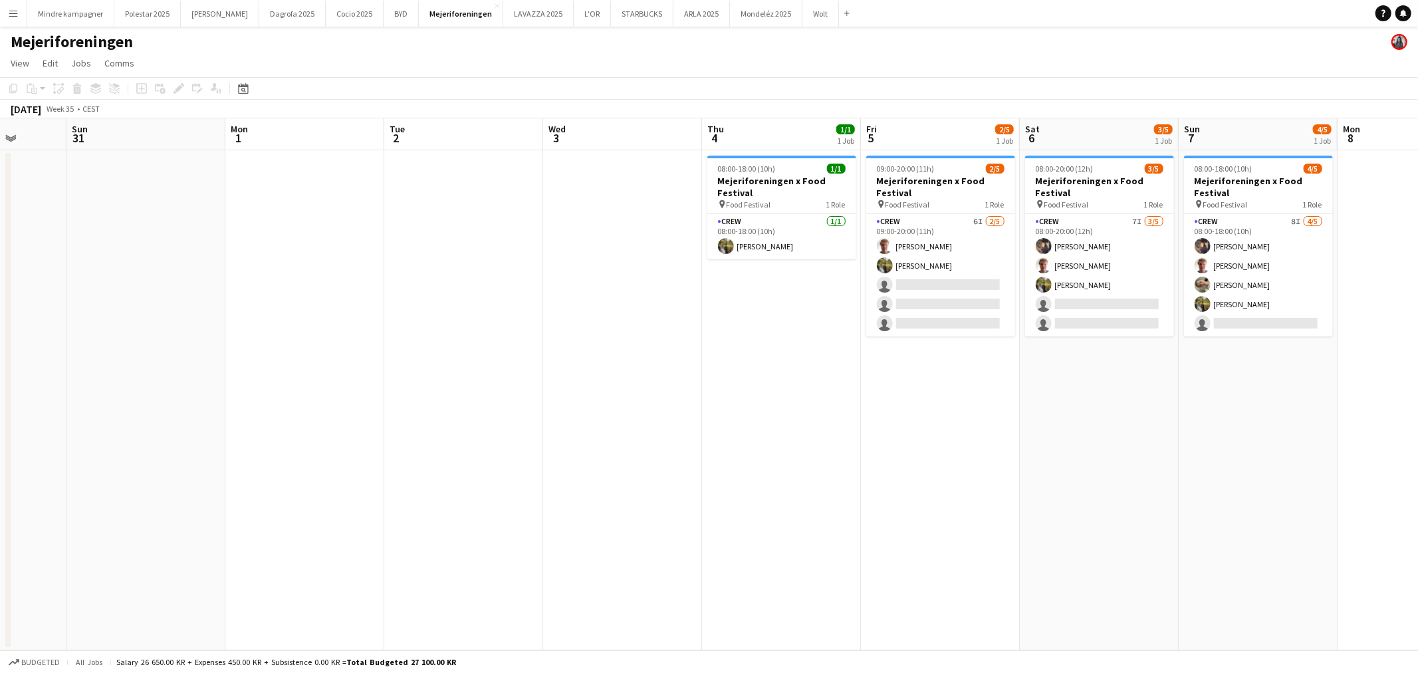
drag, startPoint x: 879, startPoint y: 436, endPoint x: 727, endPoint y: 383, distance: 161.0
click at [691, 471] on app-calendar-viewport "Thu 28 Fri 29 Sat 30 Sun 31 Mon 1 Tue 2 Wed 3 Thu 4 1/1 1 Job Fri 5 2/5 1 Job S…" at bounding box center [709, 384] width 1418 height 532
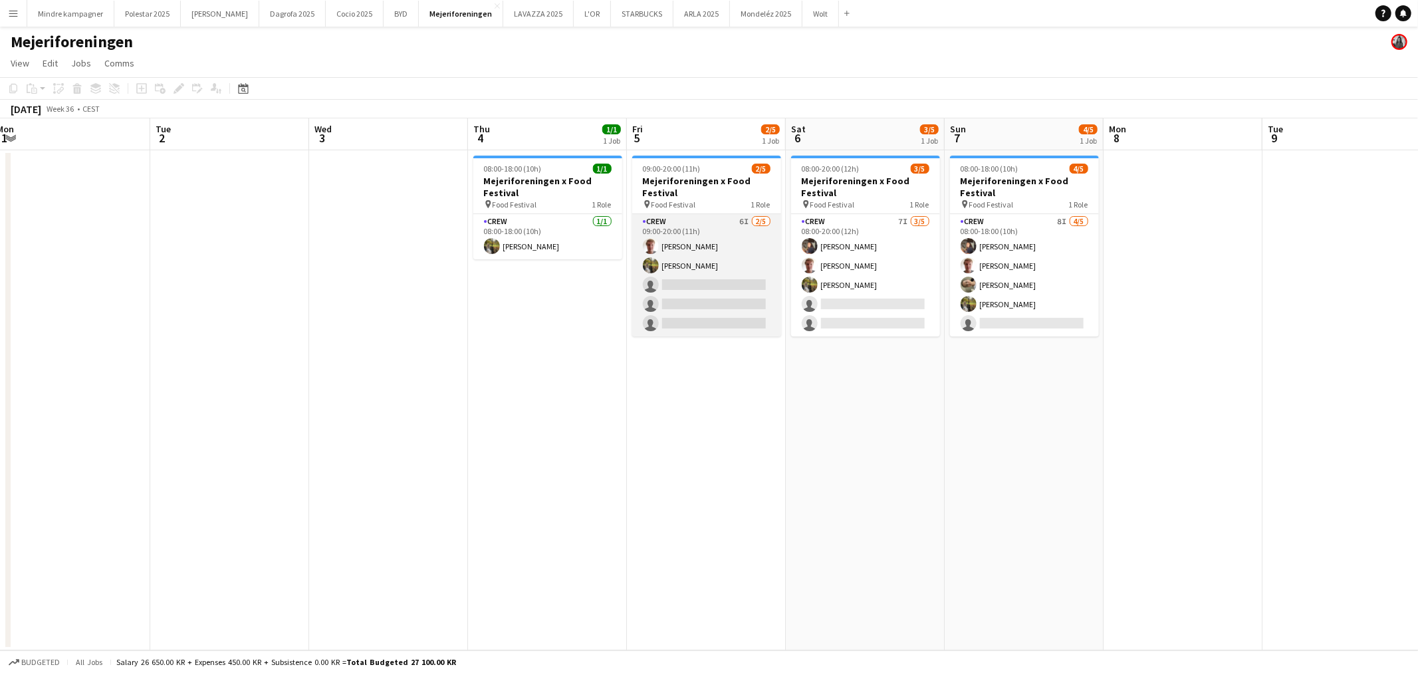
click at [721, 276] on app-card-role "Crew 6I [DATE] 09:00-20:00 (11h) [PERSON_NAME] [PERSON_NAME] single-neutral-act…" at bounding box center [706, 275] width 149 height 122
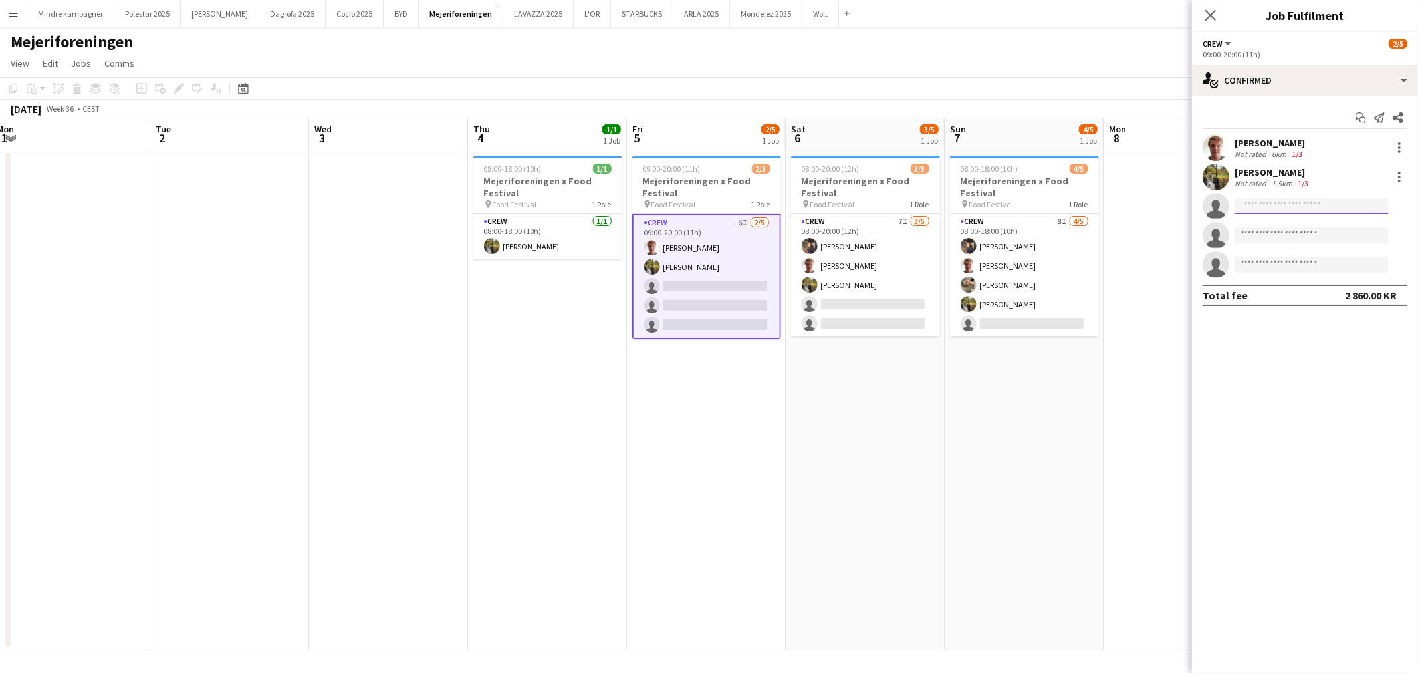
click at [1267, 198] on input at bounding box center [1311, 206] width 154 height 16
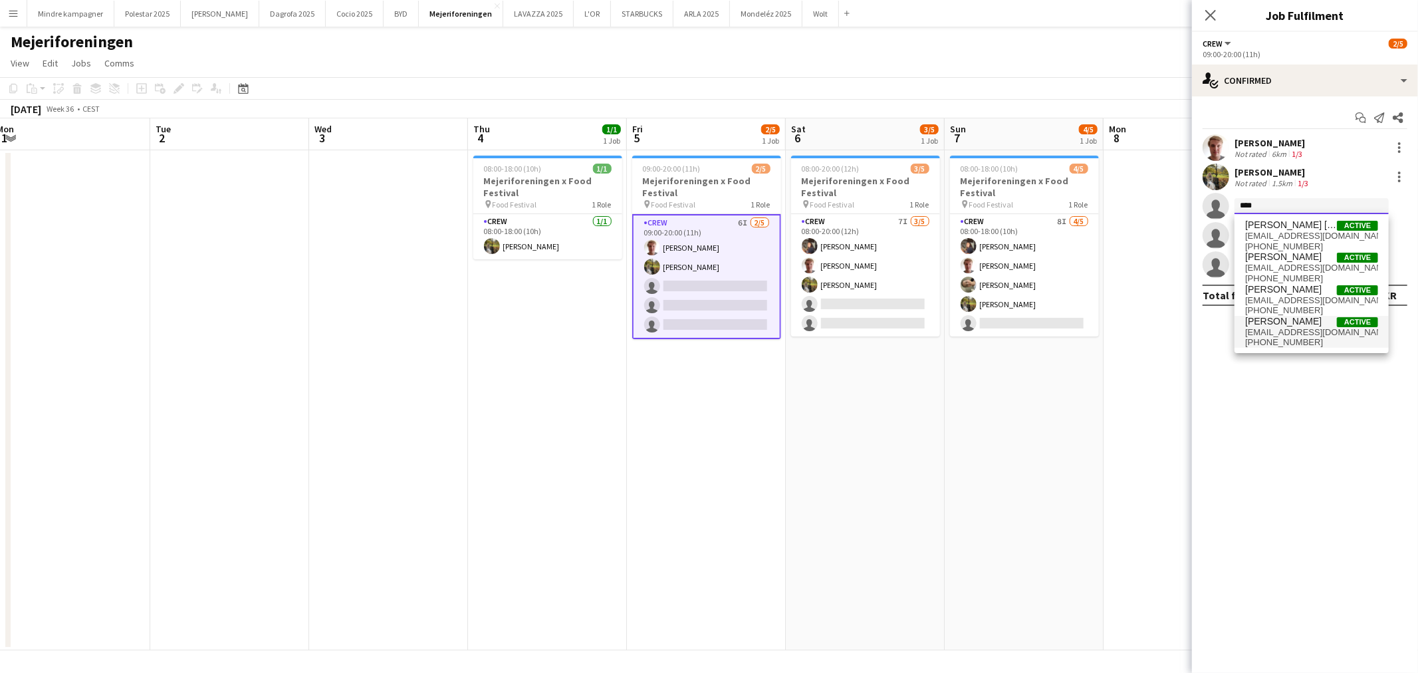
type input "****"
click at [1308, 335] on span "[EMAIL_ADDRESS][DOMAIN_NAME]" at bounding box center [1311, 332] width 133 height 11
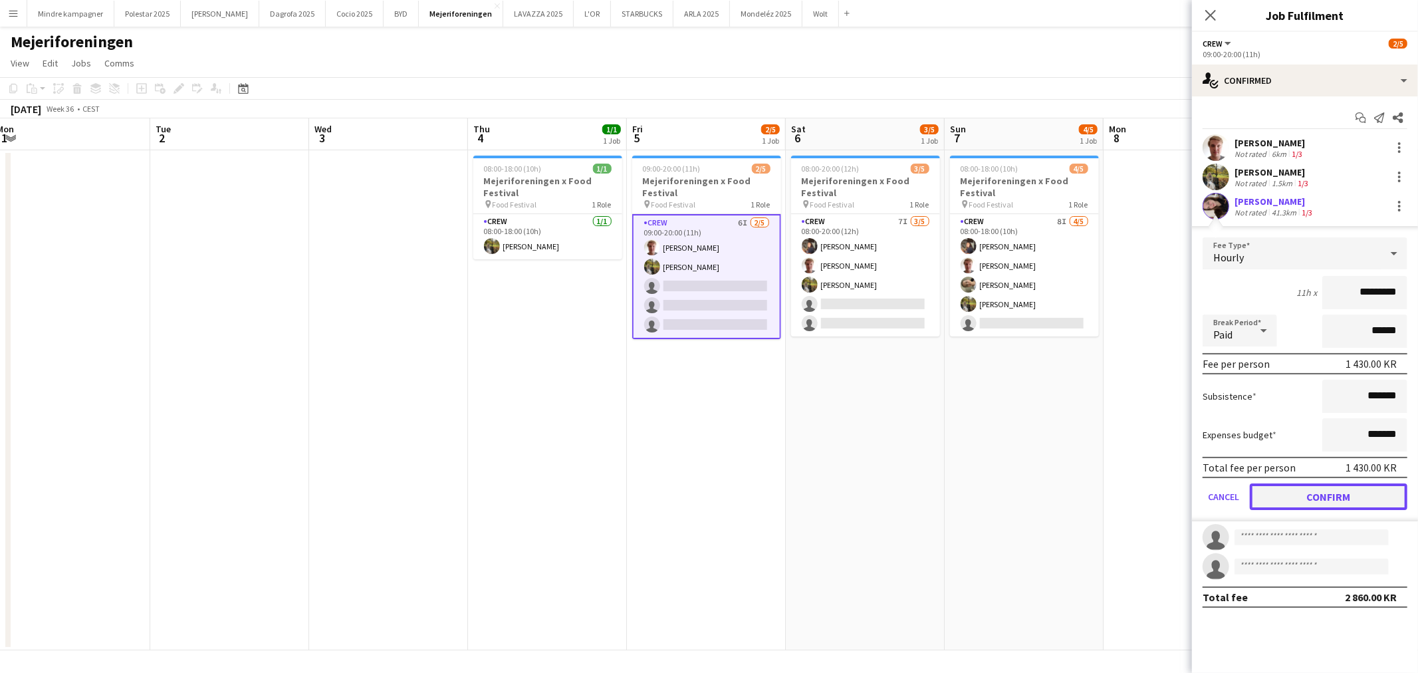
click at [1334, 492] on button "Confirm" at bounding box center [1328, 496] width 158 height 27
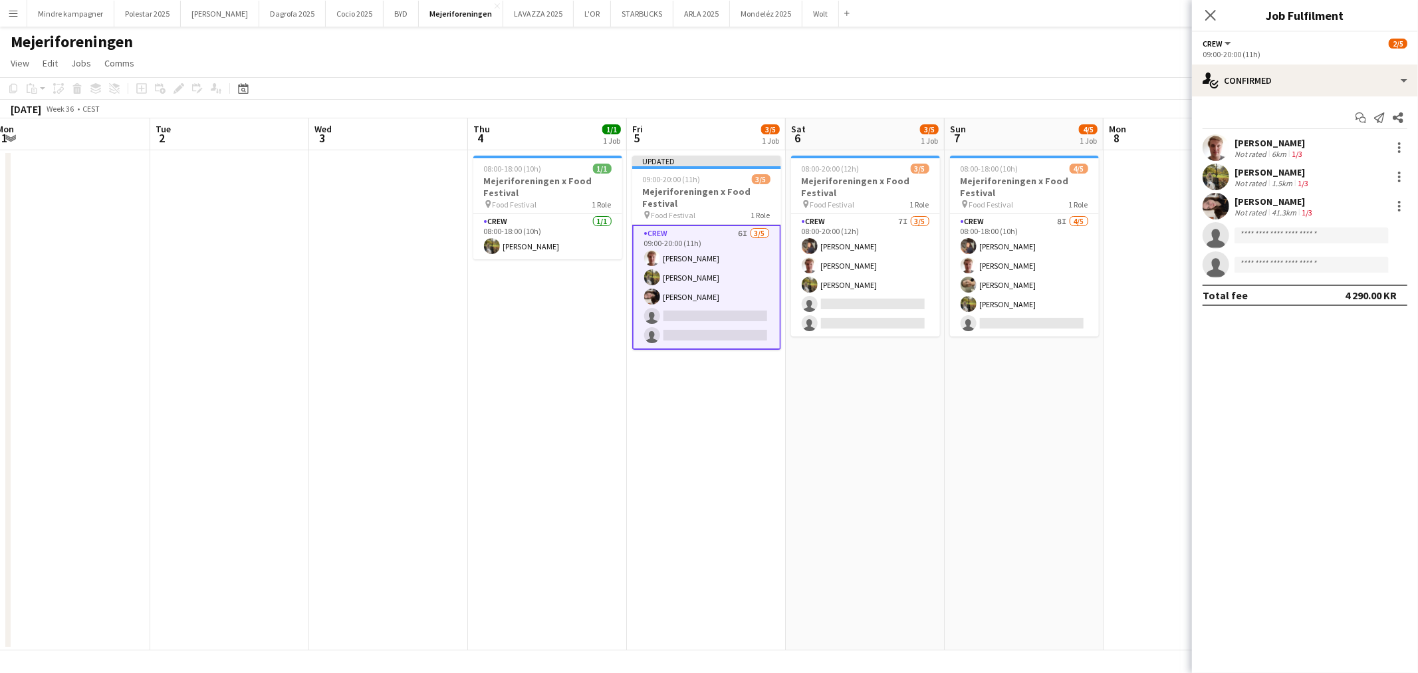
click at [1101, 454] on app-date-cell "08:00-18:00 (10h) 4/5 Mejeriforeningen x Food Festival pin Food Festival 1 Role…" at bounding box center [1023, 400] width 159 height 500
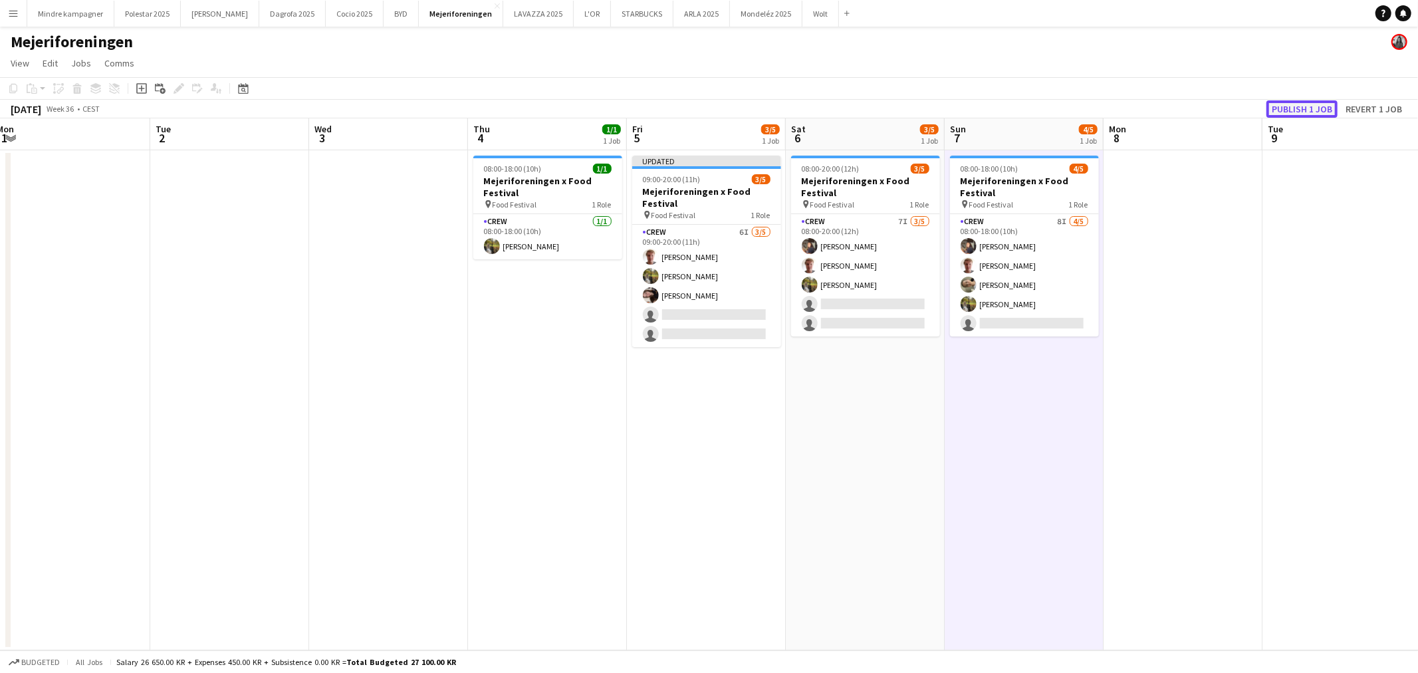
click at [1310, 109] on button "Publish 1 job" at bounding box center [1301, 108] width 71 height 17
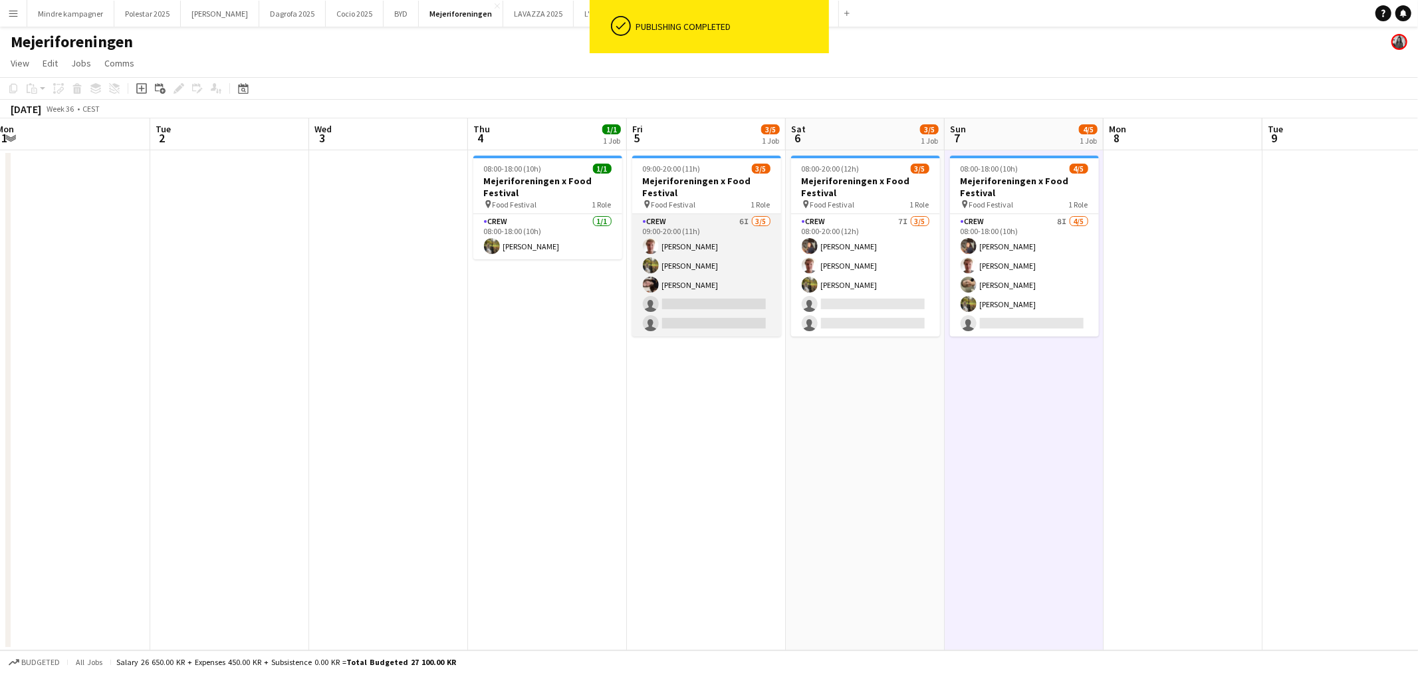
click at [703, 296] on app-card-role "Crew 6I [DATE] 09:00-20:00 (11h) [PERSON_NAME] [PERSON_NAME] [PERSON_NAME] sing…" at bounding box center [706, 275] width 149 height 122
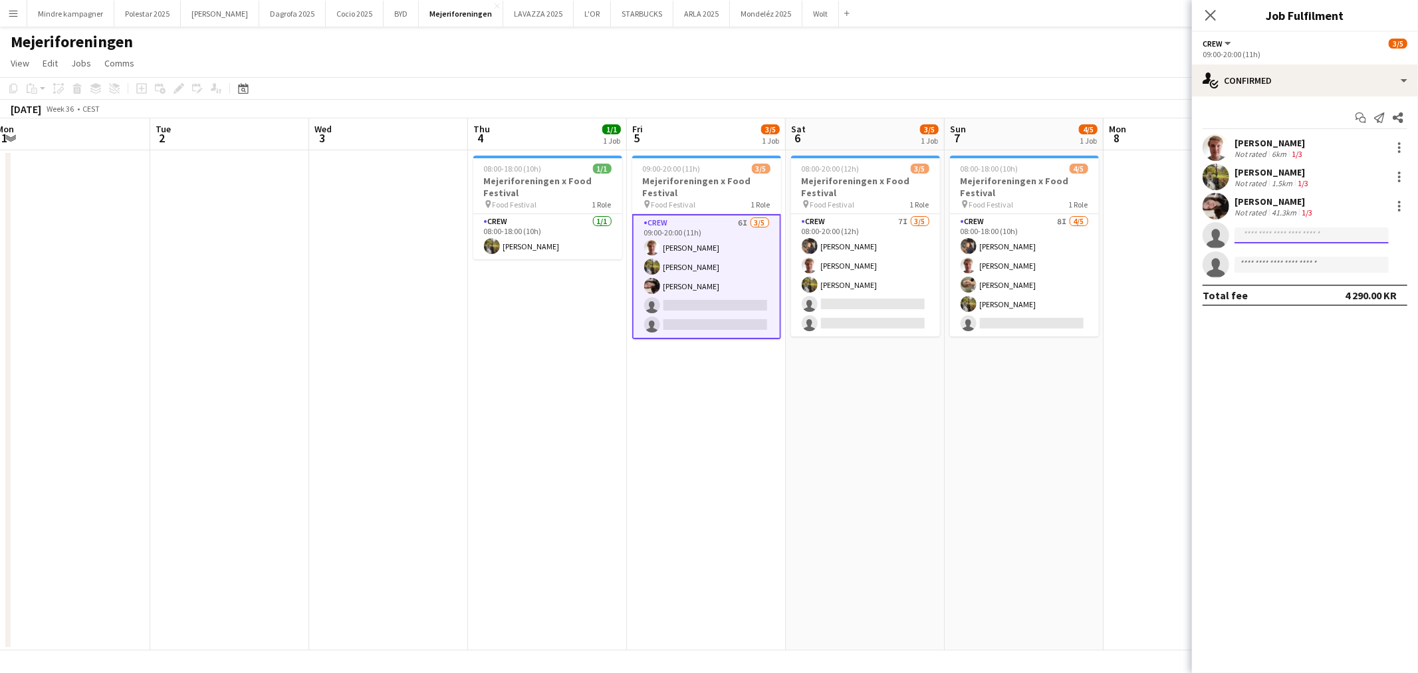
click at [1263, 233] on input at bounding box center [1311, 235] width 154 height 16
click at [1335, 229] on input "********" at bounding box center [1311, 235] width 154 height 16
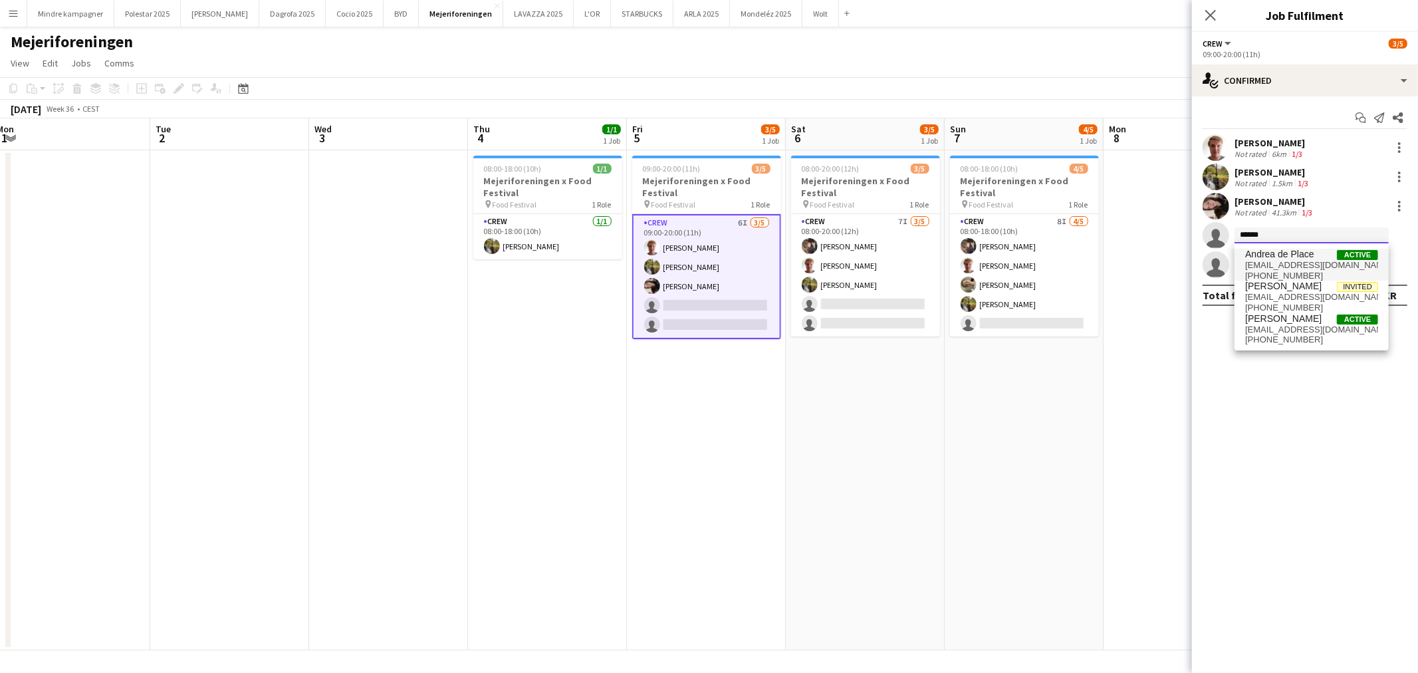
type input "******"
click at [1309, 263] on span "[EMAIL_ADDRESS][DOMAIN_NAME]" at bounding box center [1311, 265] width 133 height 11
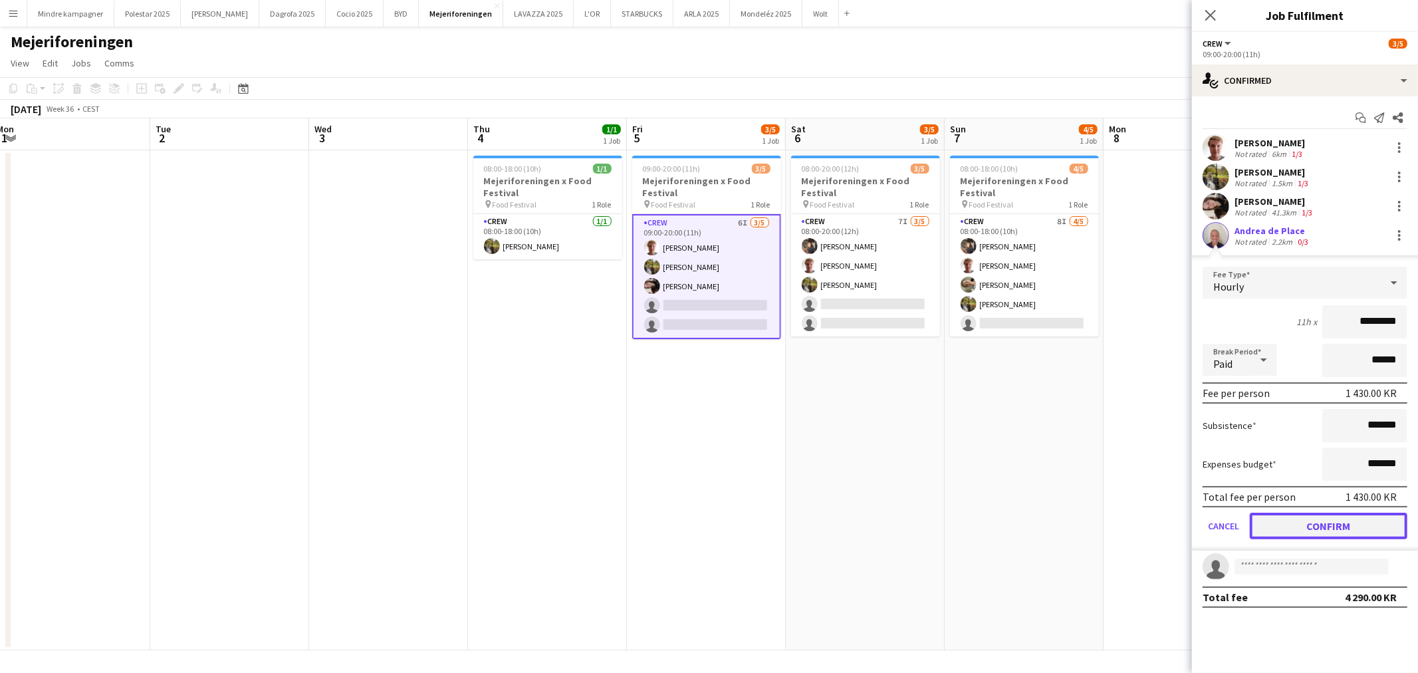
click at [1349, 521] on button "Confirm" at bounding box center [1328, 525] width 158 height 27
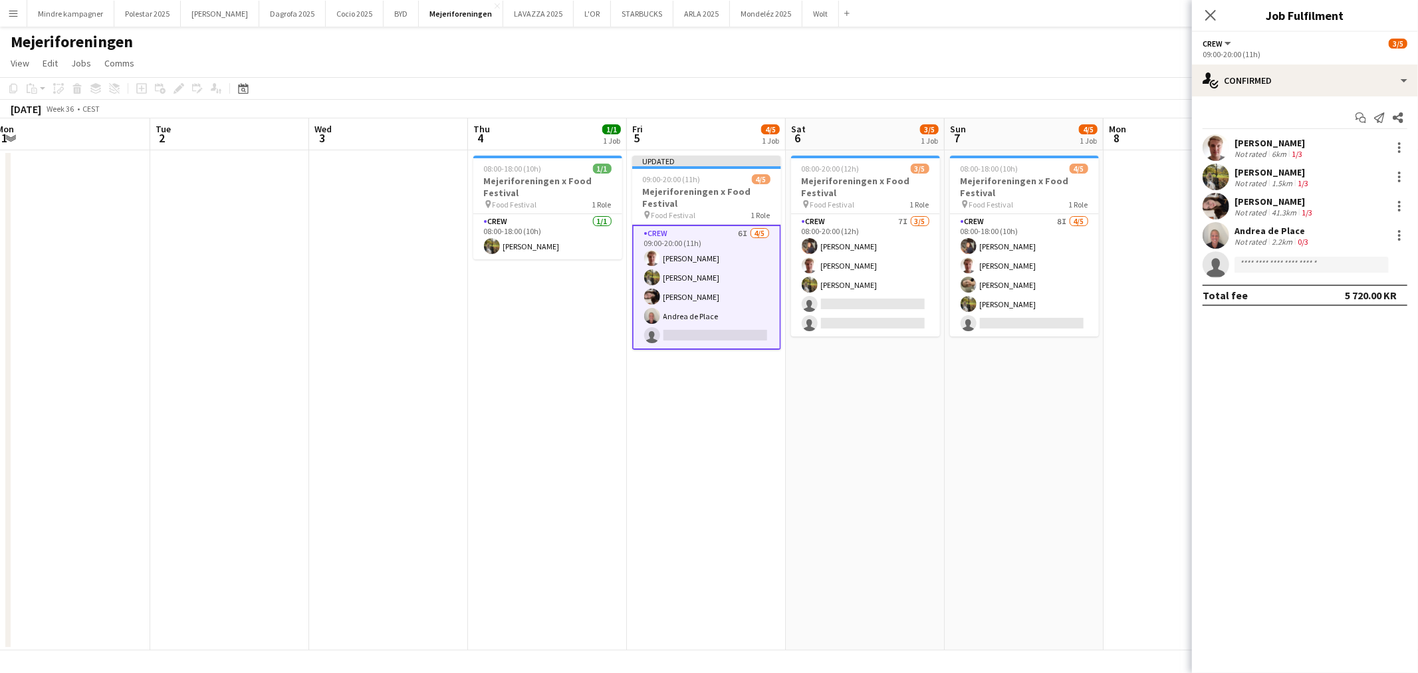
click at [1086, 525] on app-date-cell "08:00-18:00 (10h) 4/5 Mejeriforeningen x Food Festival pin Food Festival 1 Role…" at bounding box center [1023, 400] width 159 height 500
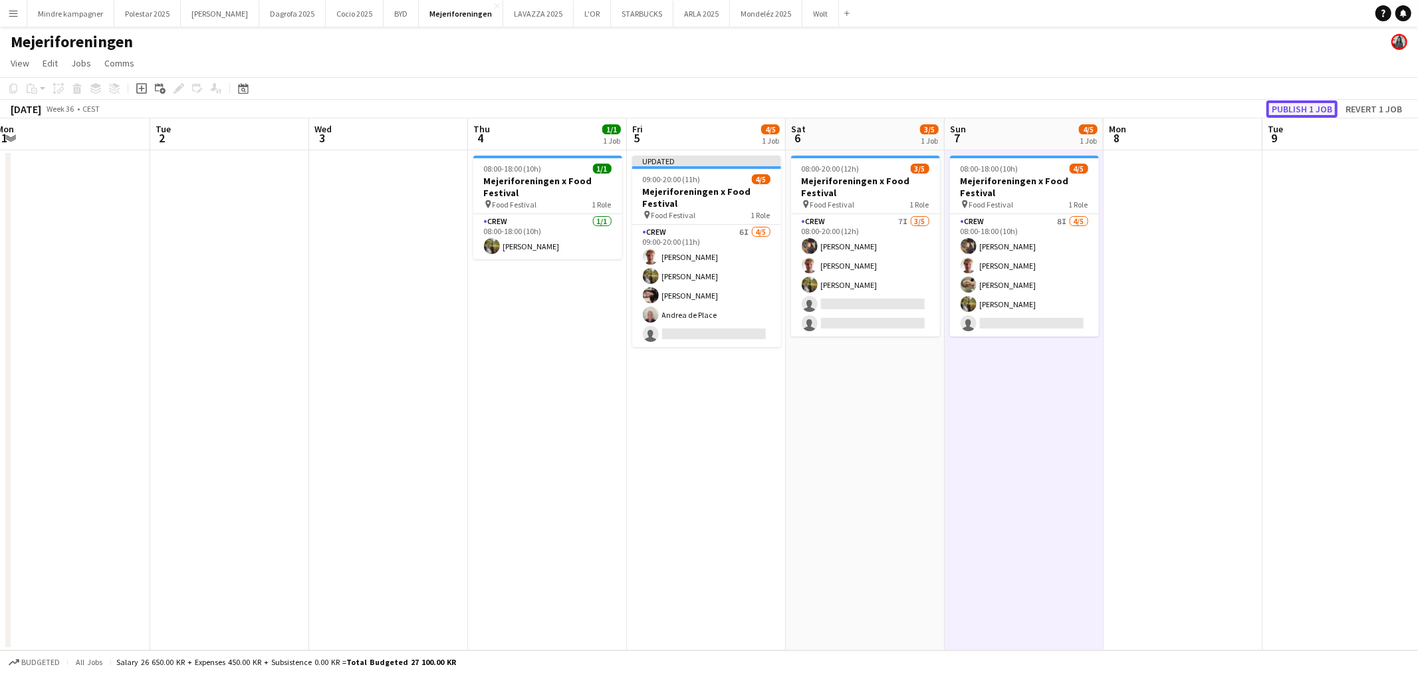
click at [1301, 107] on button "Publish 1 job" at bounding box center [1301, 108] width 71 height 17
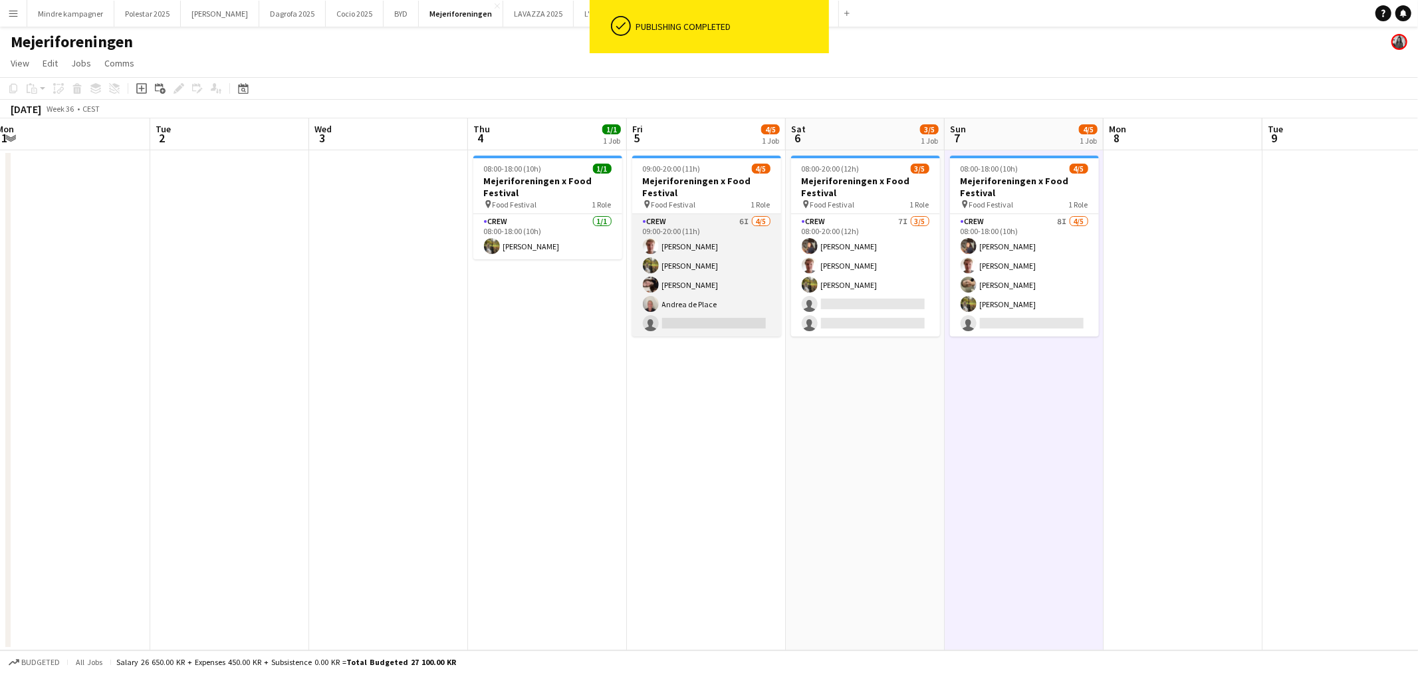
click at [701, 297] on app-card-role "Crew 6I [DATE] 09:00-20:00 (11h) [PERSON_NAME] [PERSON_NAME] [PERSON_NAME] [PER…" at bounding box center [706, 275] width 149 height 122
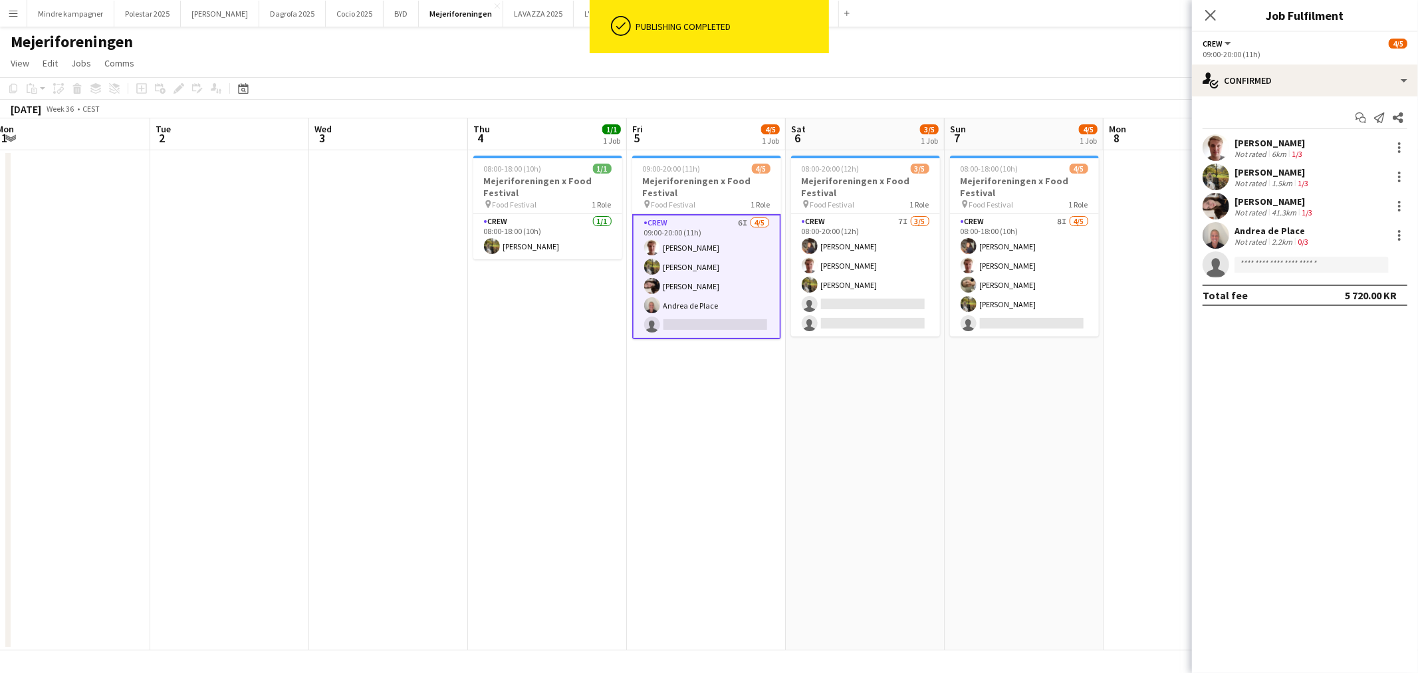
click at [1220, 236] on app-user-avatar at bounding box center [1215, 235] width 27 height 27
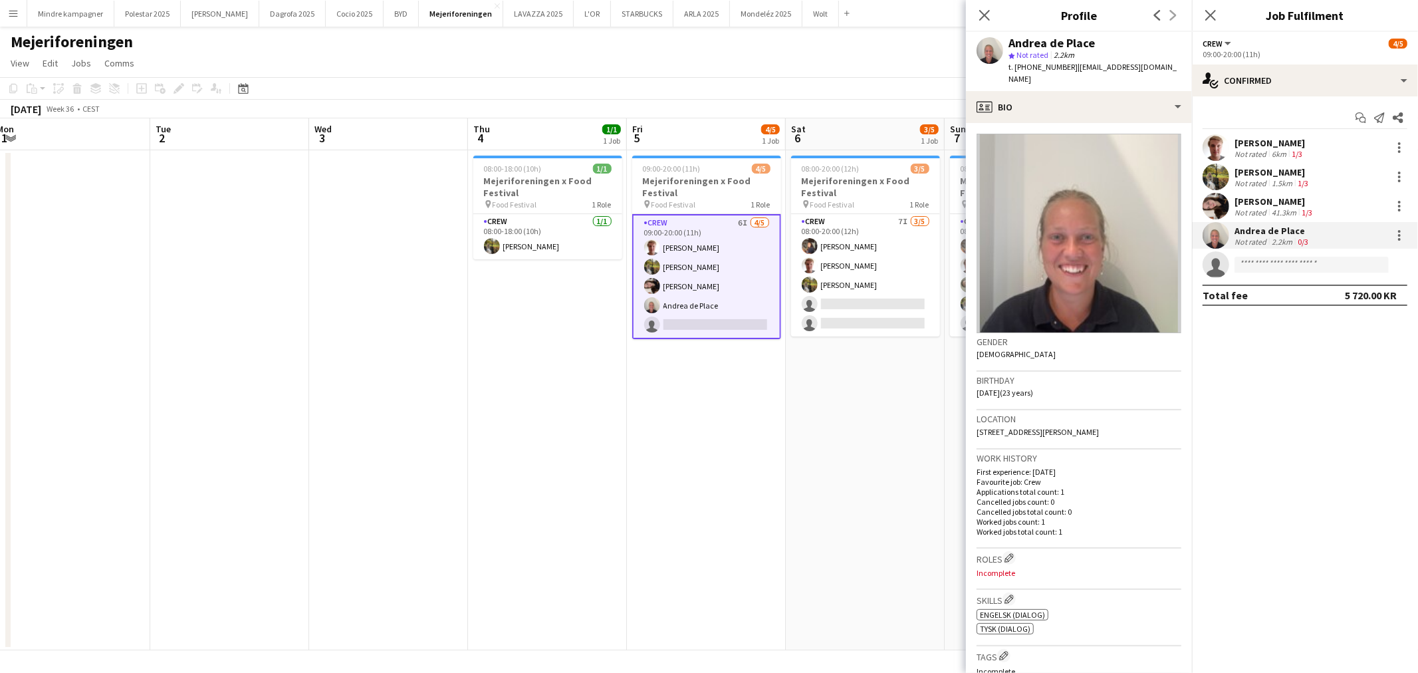
click at [1218, 207] on app-user-avatar at bounding box center [1215, 206] width 27 height 27
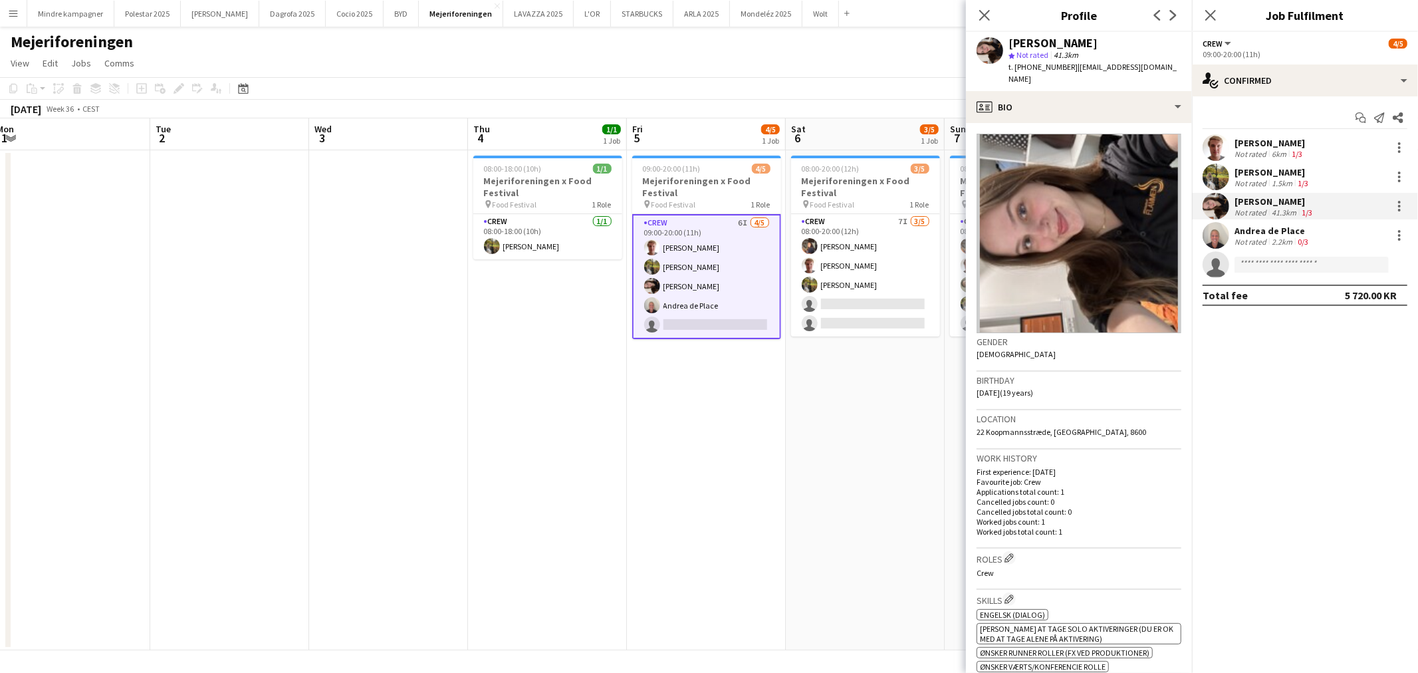
click at [1218, 234] on app-user-avatar at bounding box center [1215, 235] width 27 height 27
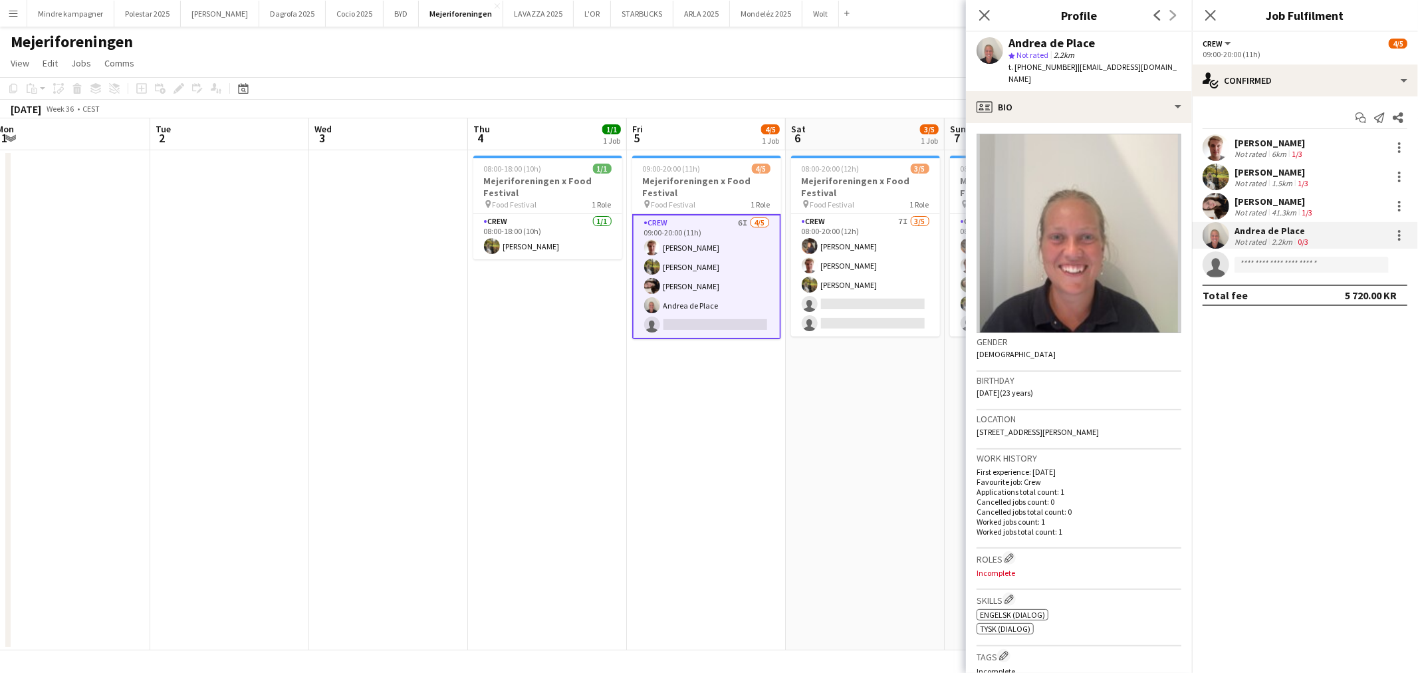
click at [1006, 551] on h3 "Roles Edit crew company roles" at bounding box center [1078, 558] width 205 height 14
click at [1007, 553] on app-icon "Edit crew company roles" at bounding box center [1008, 557] width 9 height 9
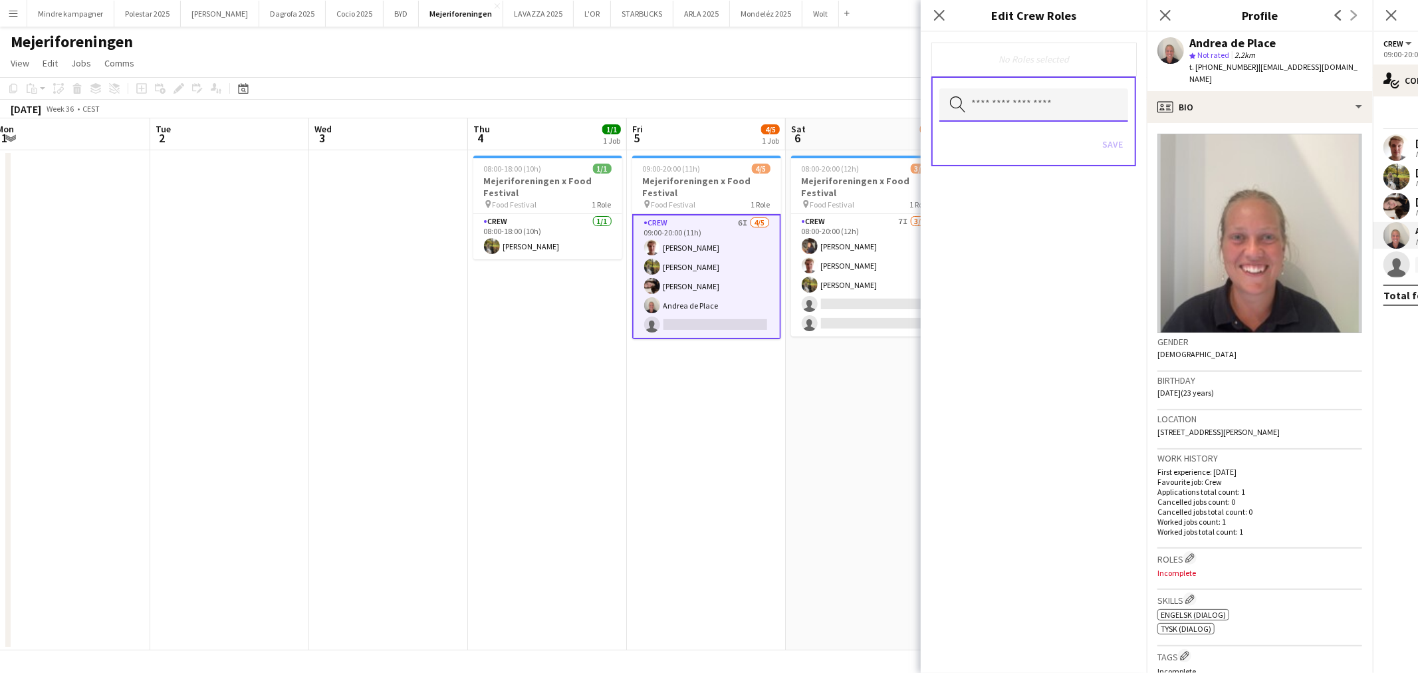
click at [1005, 111] on input "text" at bounding box center [1033, 104] width 189 height 33
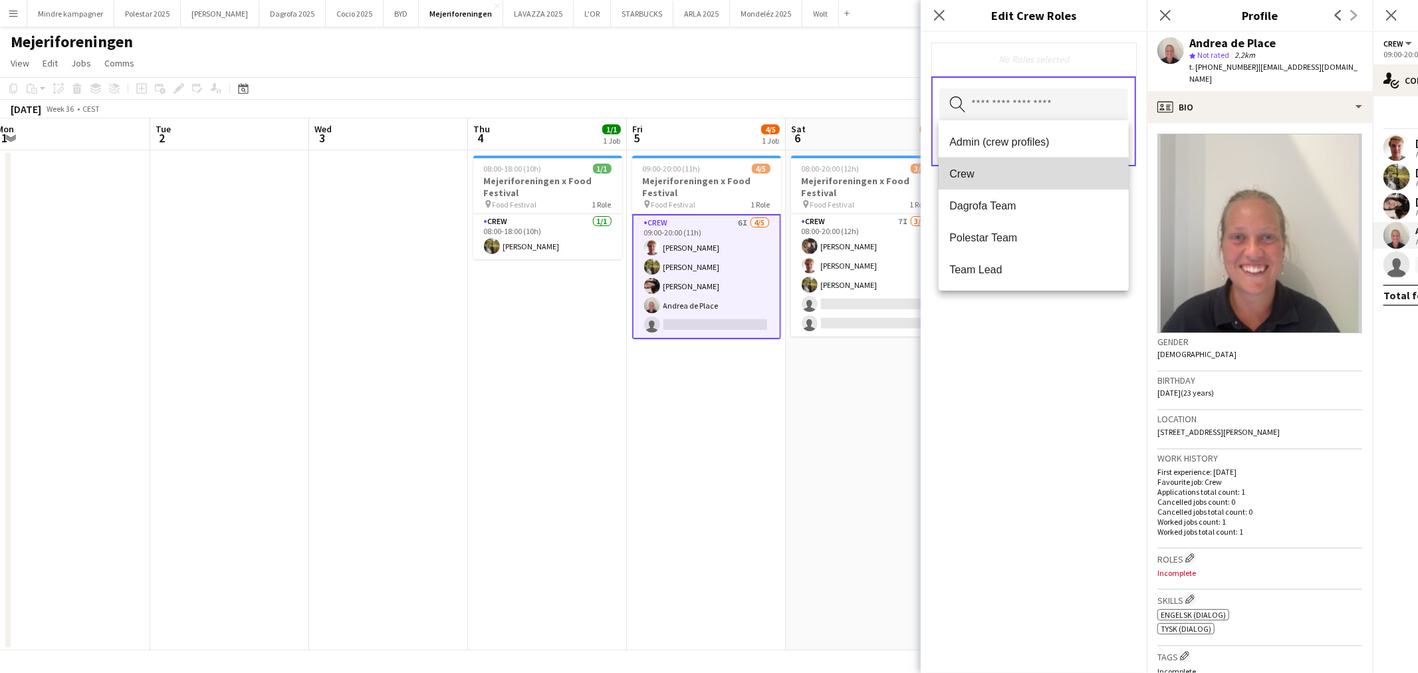
click at [973, 174] on span "Crew" at bounding box center [1033, 173] width 169 height 13
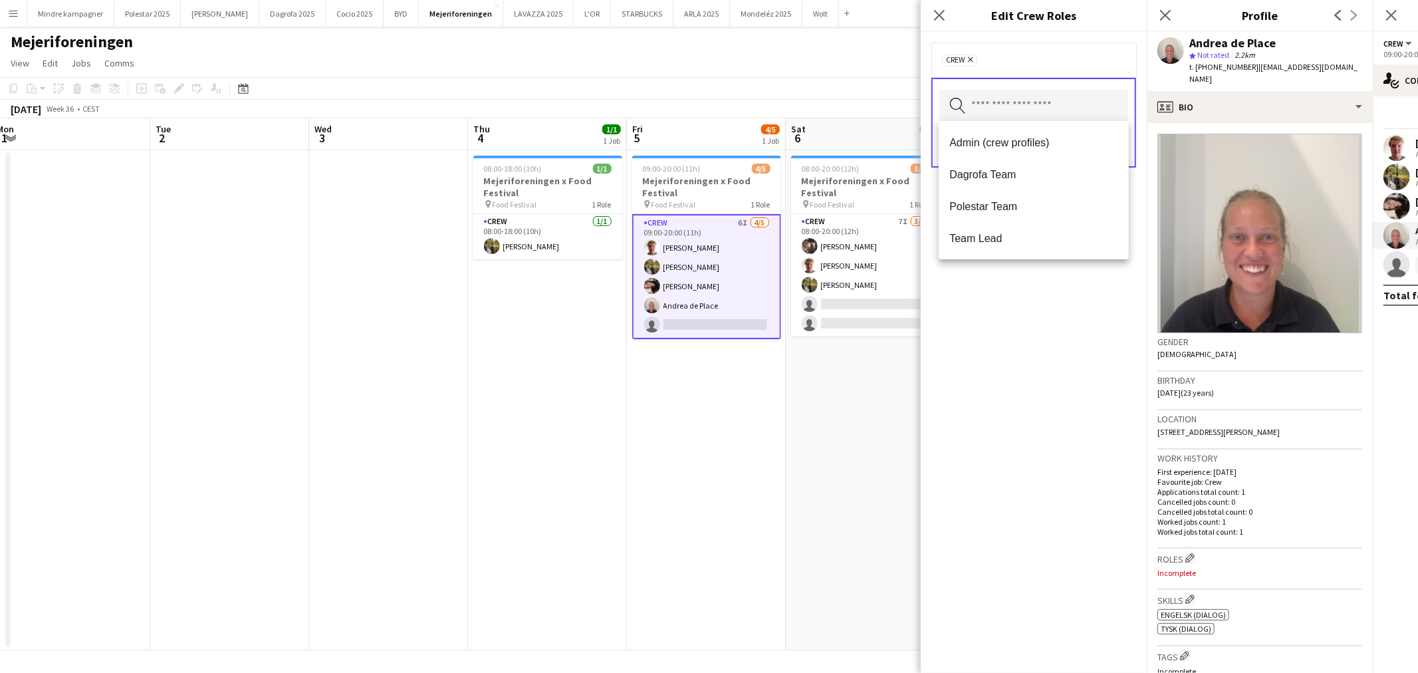
click at [1047, 361] on div "Crew Remove Search by role type Save" at bounding box center [1034, 352] width 226 height 641
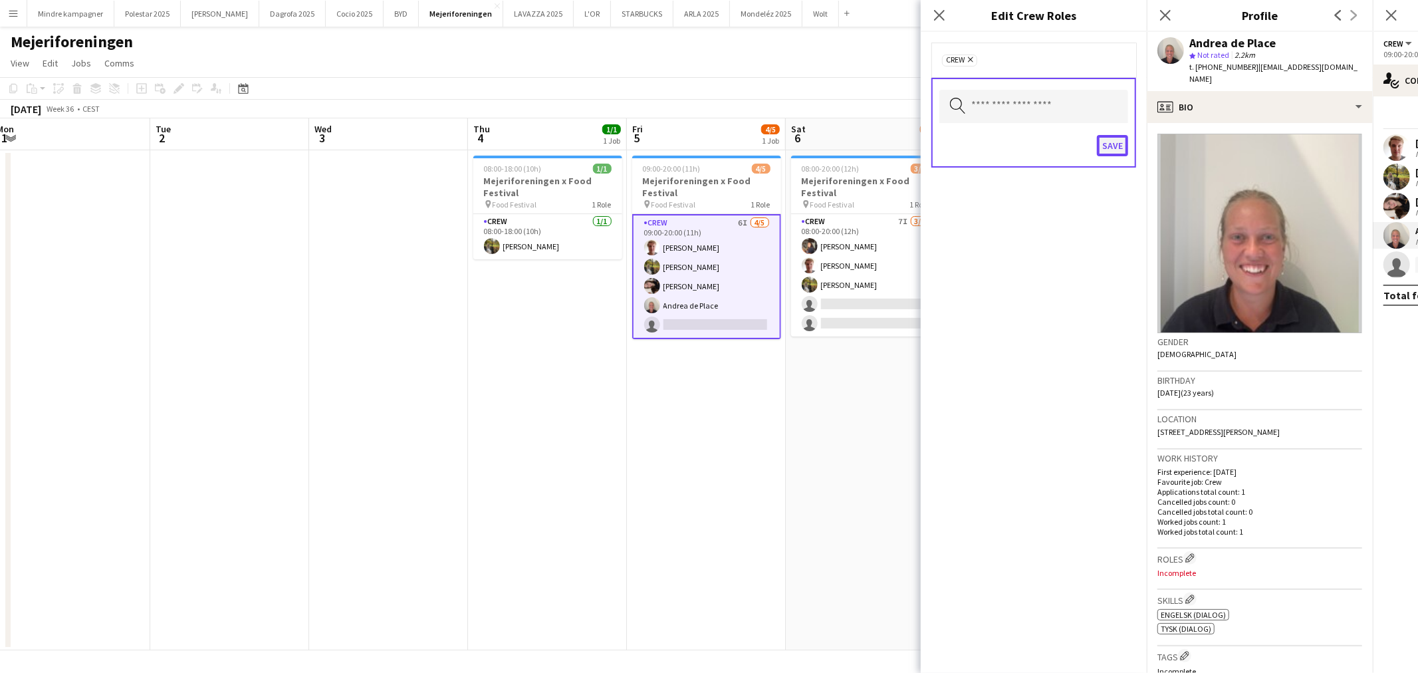
click at [1106, 144] on button "Save" at bounding box center [1112, 145] width 31 height 21
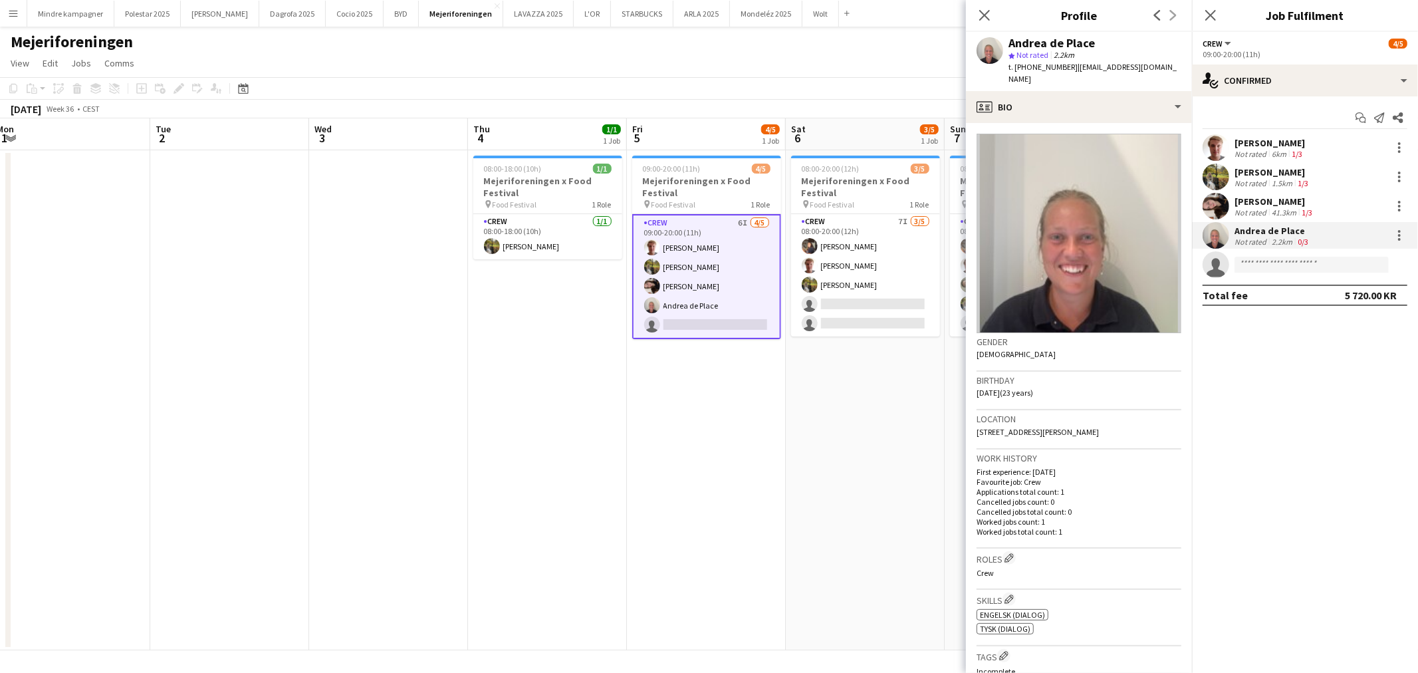
click at [1308, 201] on div "[PERSON_NAME]" at bounding box center [1274, 201] width 80 height 12
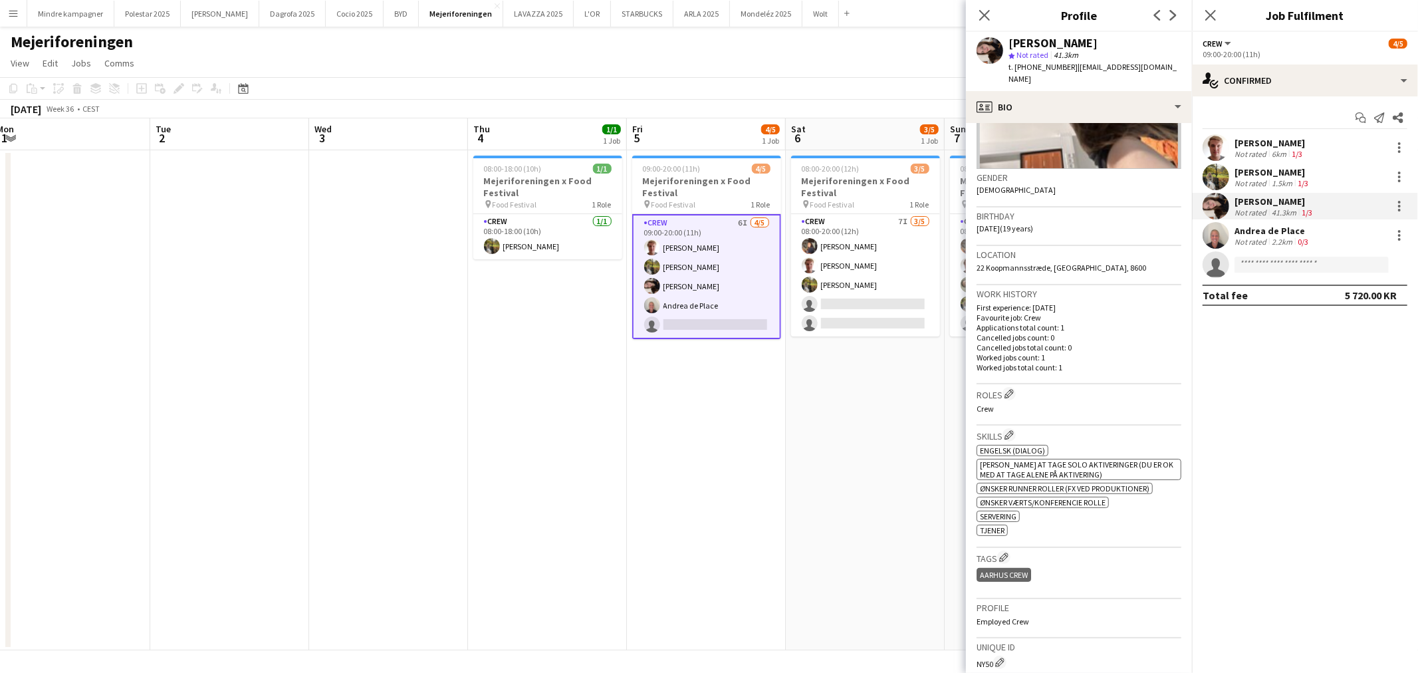
scroll to position [221, 0]
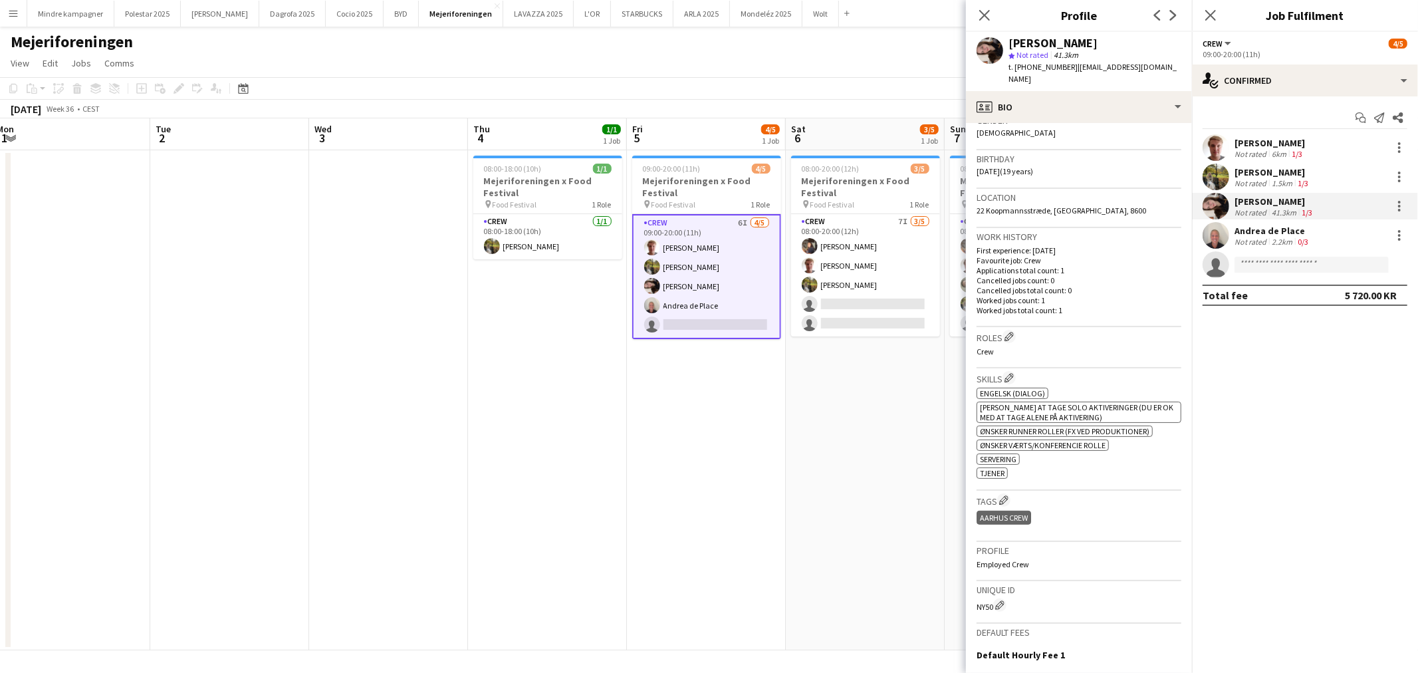
click at [1276, 230] on div "Andrea de Place" at bounding box center [1272, 231] width 76 height 12
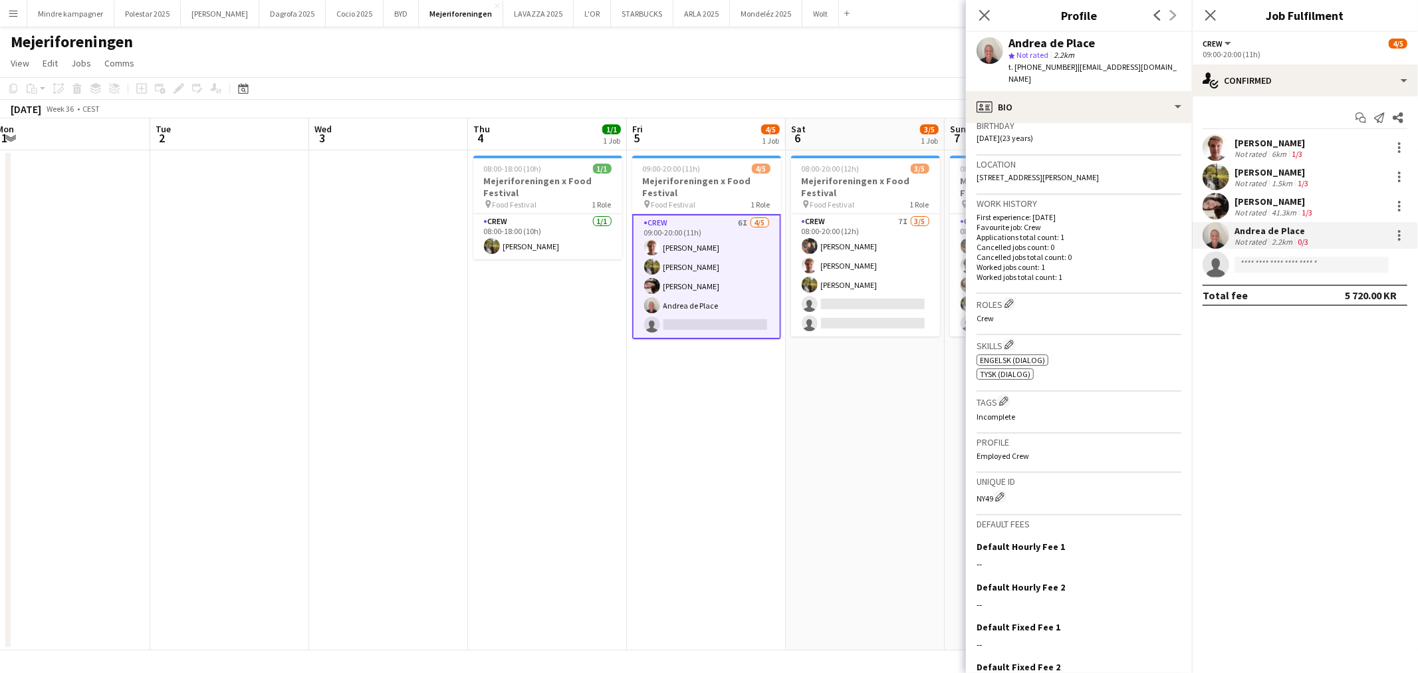
scroll to position [295, 0]
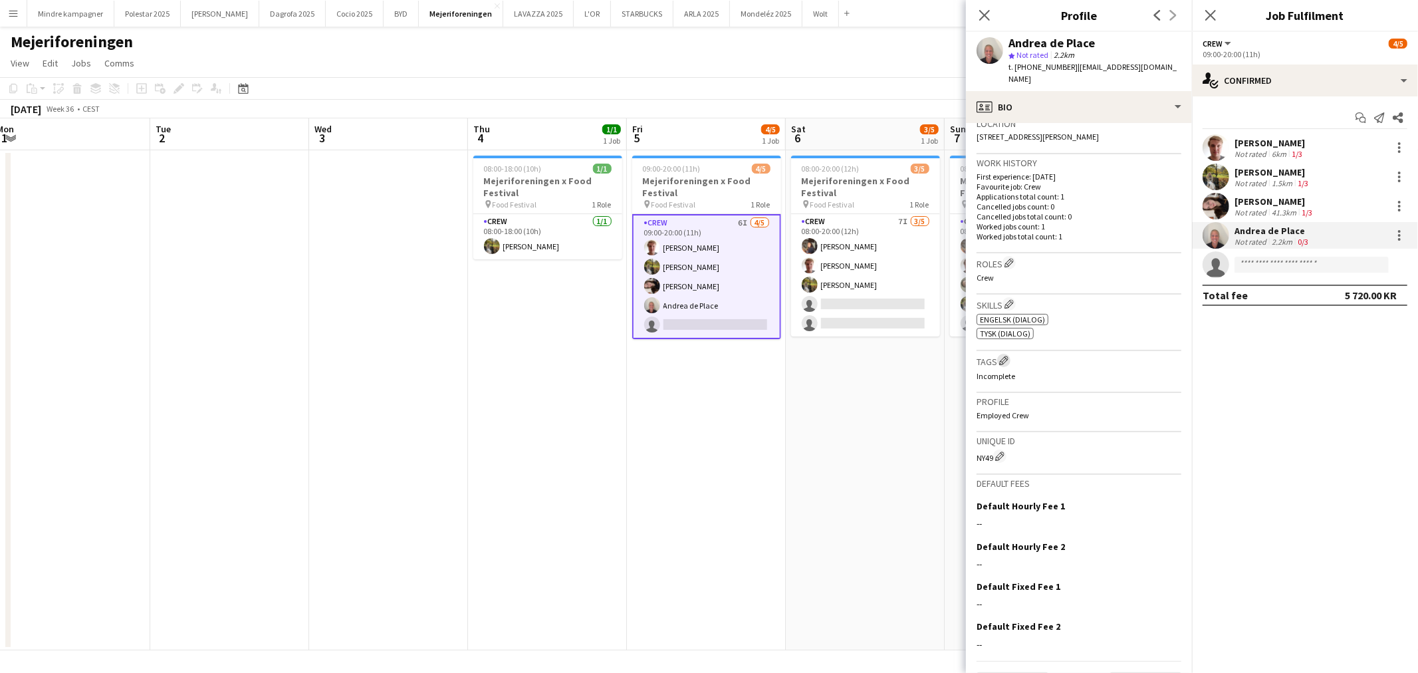
click at [1006, 356] on app-icon "Edit crew company tags" at bounding box center [1003, 360] width 9 height 9
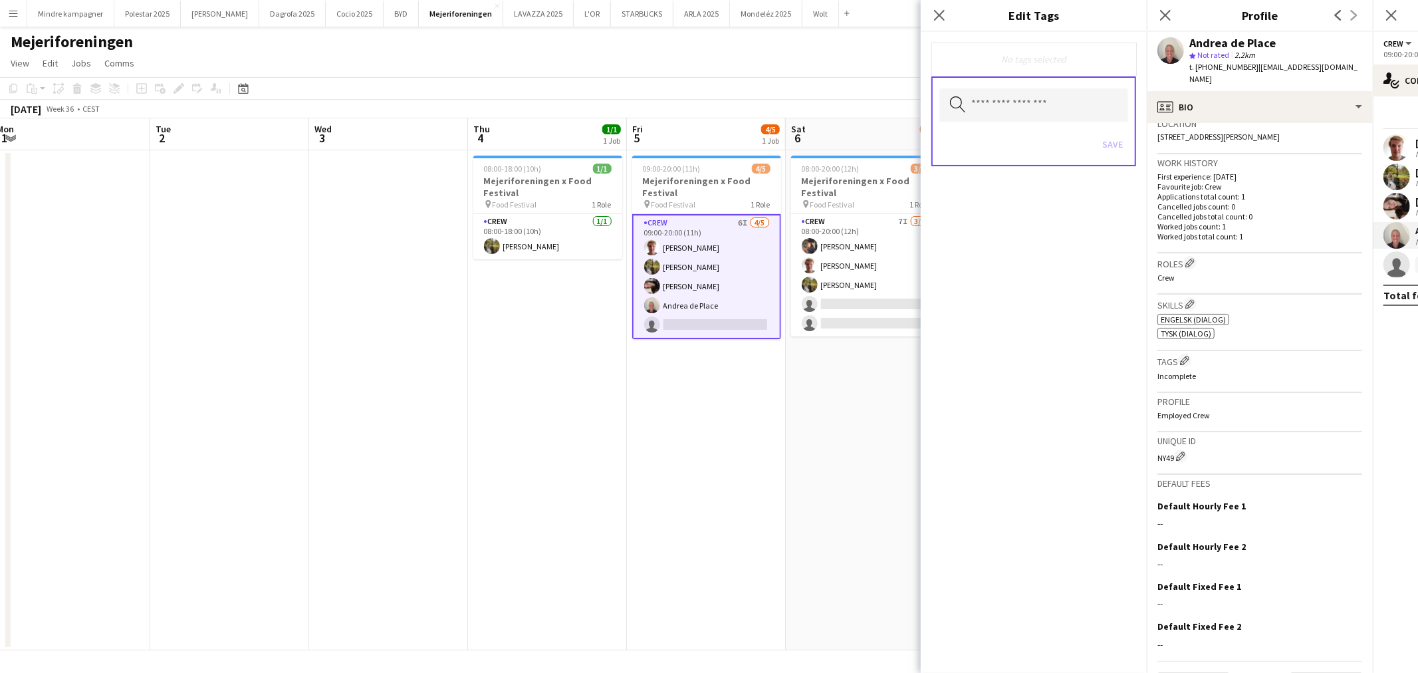
click at [1011, 121] on div "Search by tag name Save" at bounding box center [1033, 121] width 205 height 90
click at [1018, 113] on input "text" at bounding box center [1033, 104] width 189 height 33
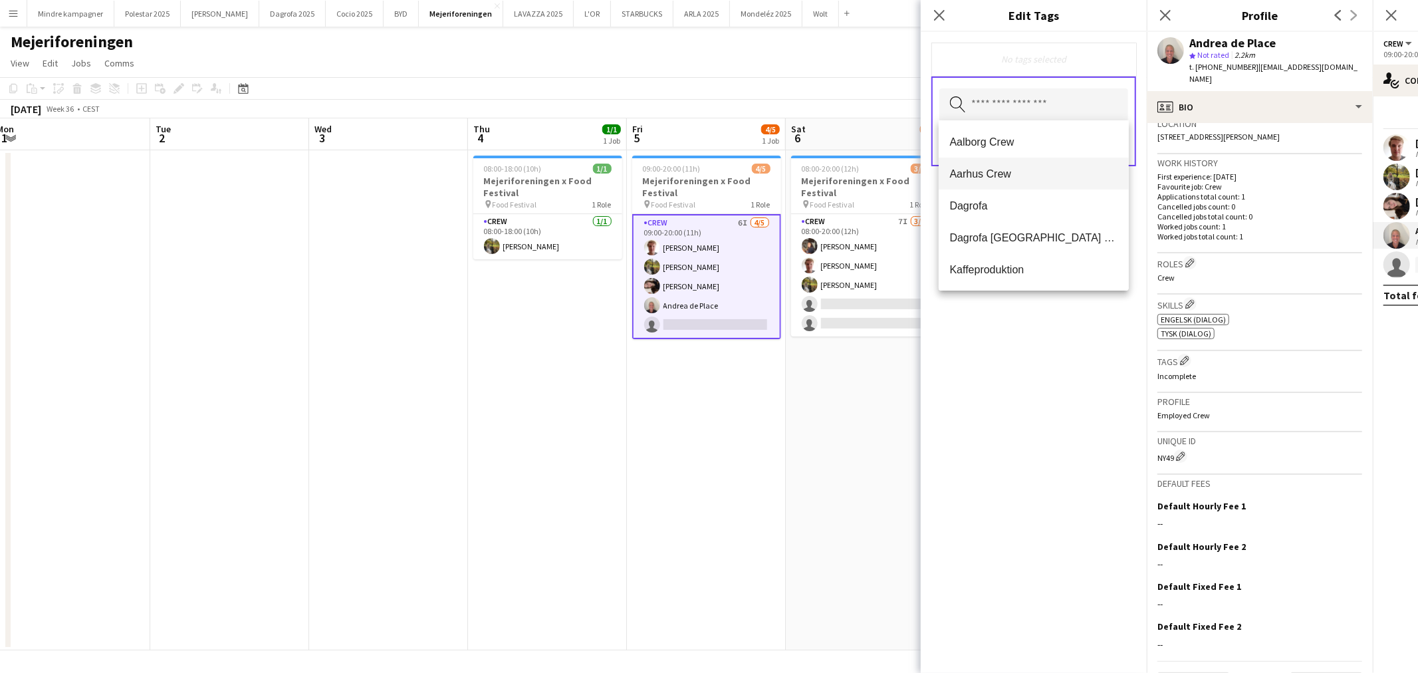
click at [1002, 166] on mat-option "Aarhus Crew" at bounding box center [1033, 174] width 190 height 32
click at [1039, 330] on div "Aarhus Crew Remove Search by tag name Save" at bounding box center [1034, 352] width 226 height 641
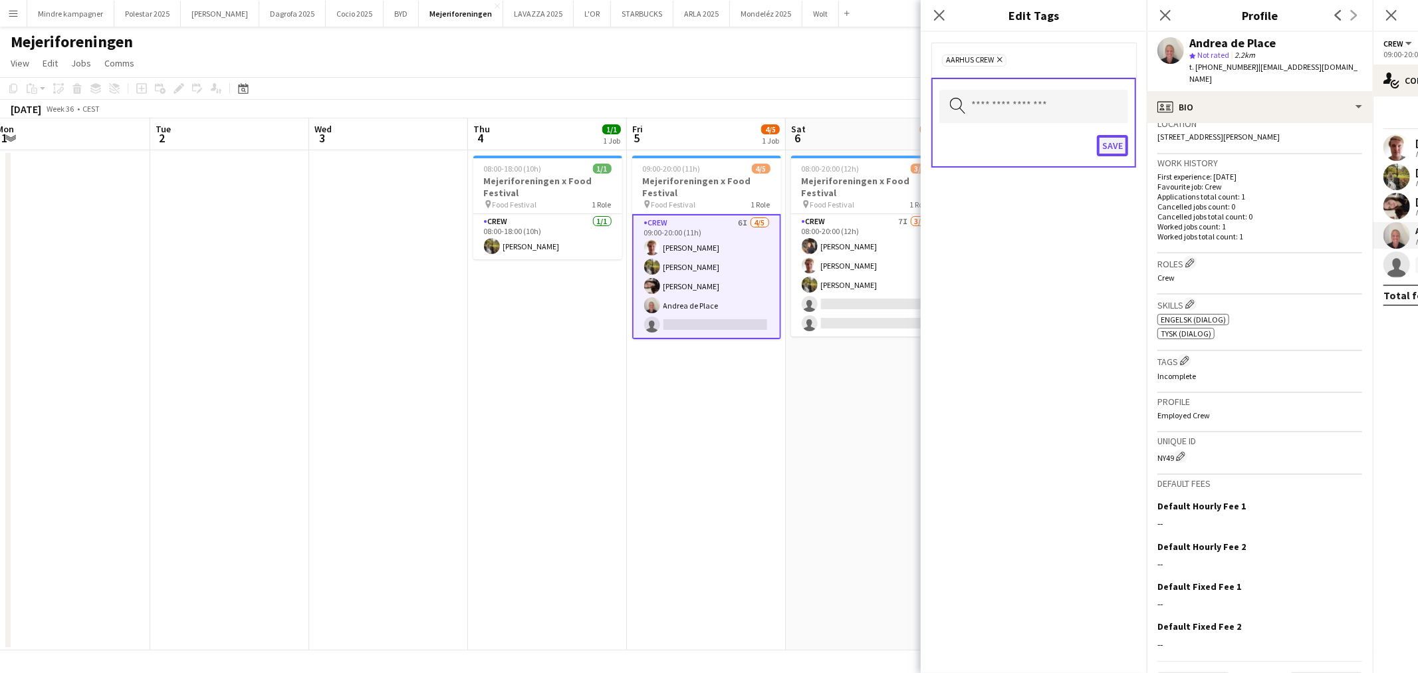
click at [1111, 136] on button "Save" at bounding box center [1112, 145] width 31 height 21
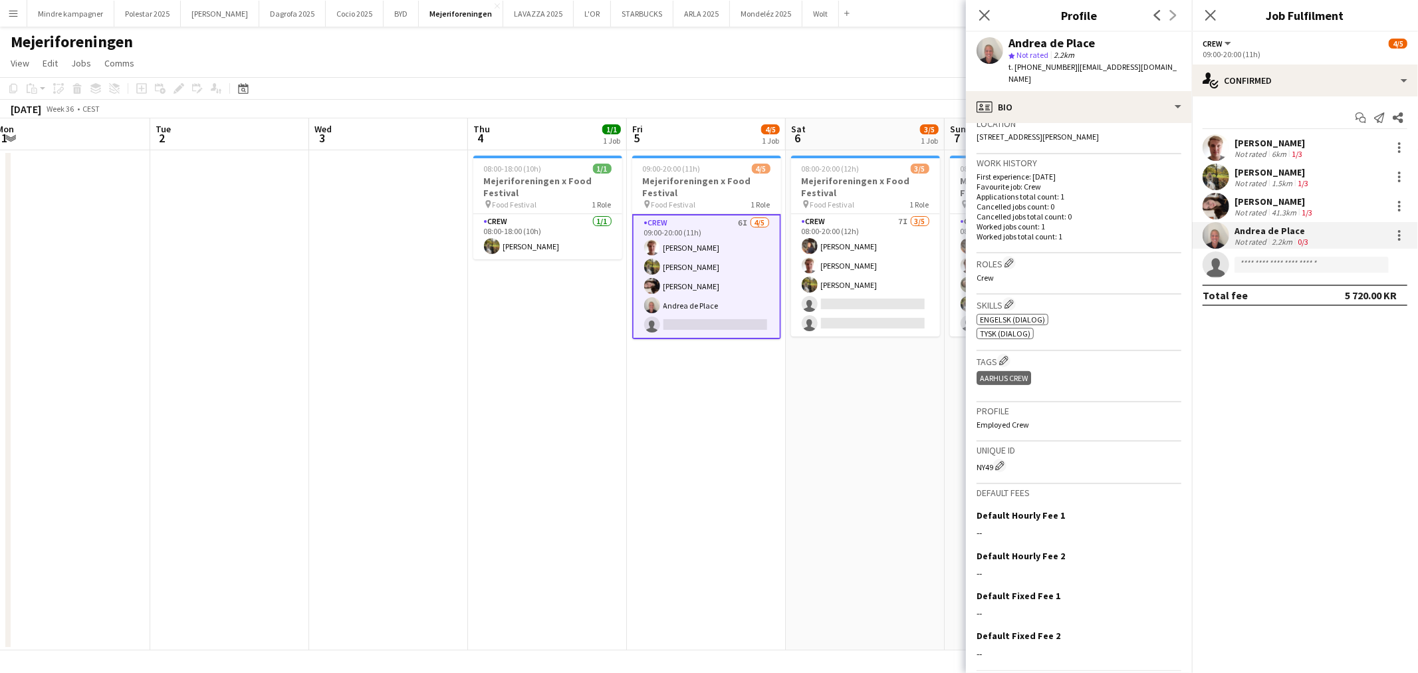
click at [885, 505] on app-date-cell "08:00-20:00 (12h) 3/5 Mejeriforeningen x Food Festival pin Food Festival 1 Role…" at bounding box center [865, 400] width 159 height 500
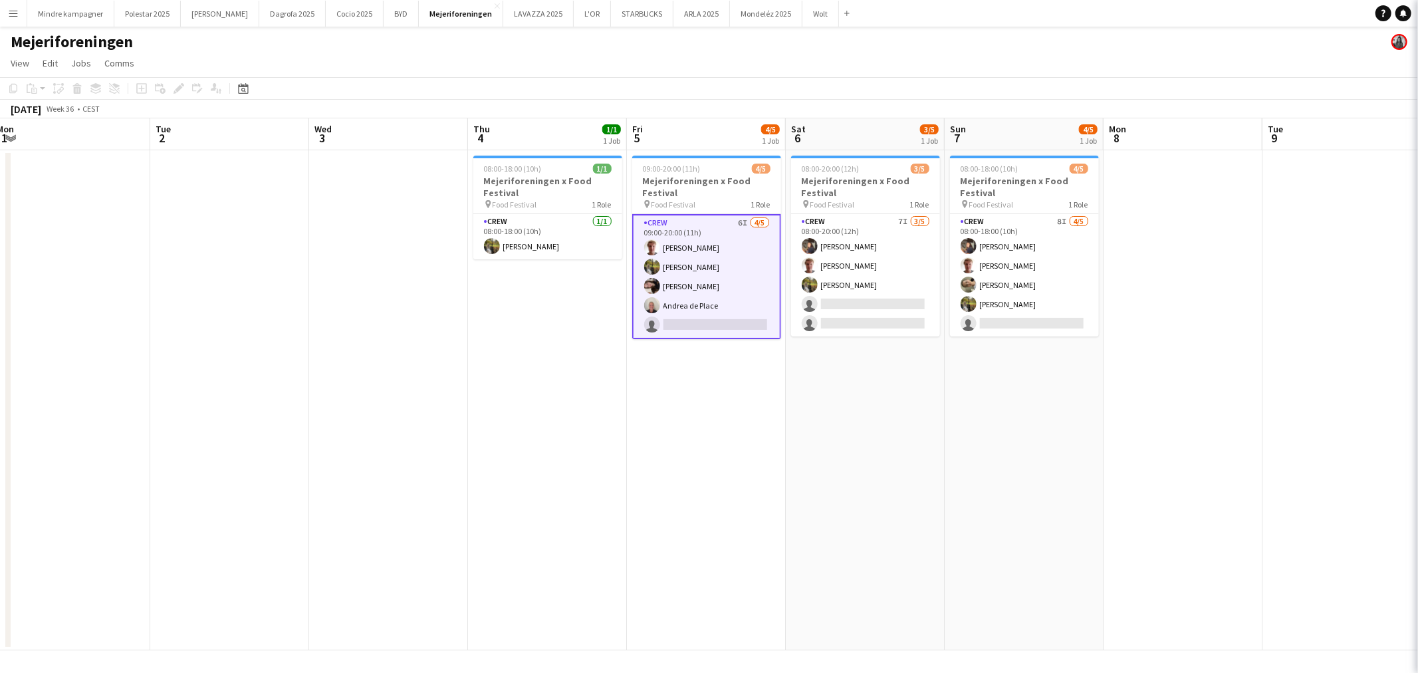
scroll to position [0, 482]
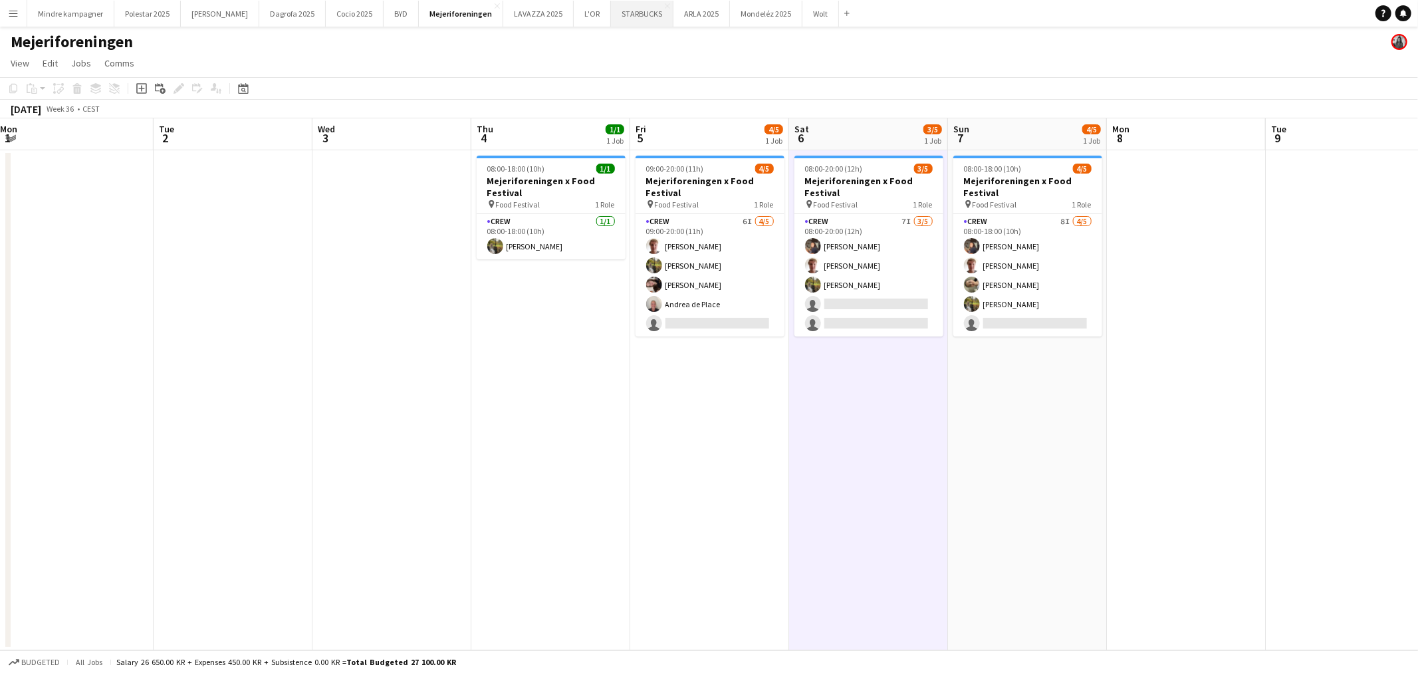
click at [611, 17] on button "STARBUCKS Close" at bounding box center [642, 14] width 62 height 26
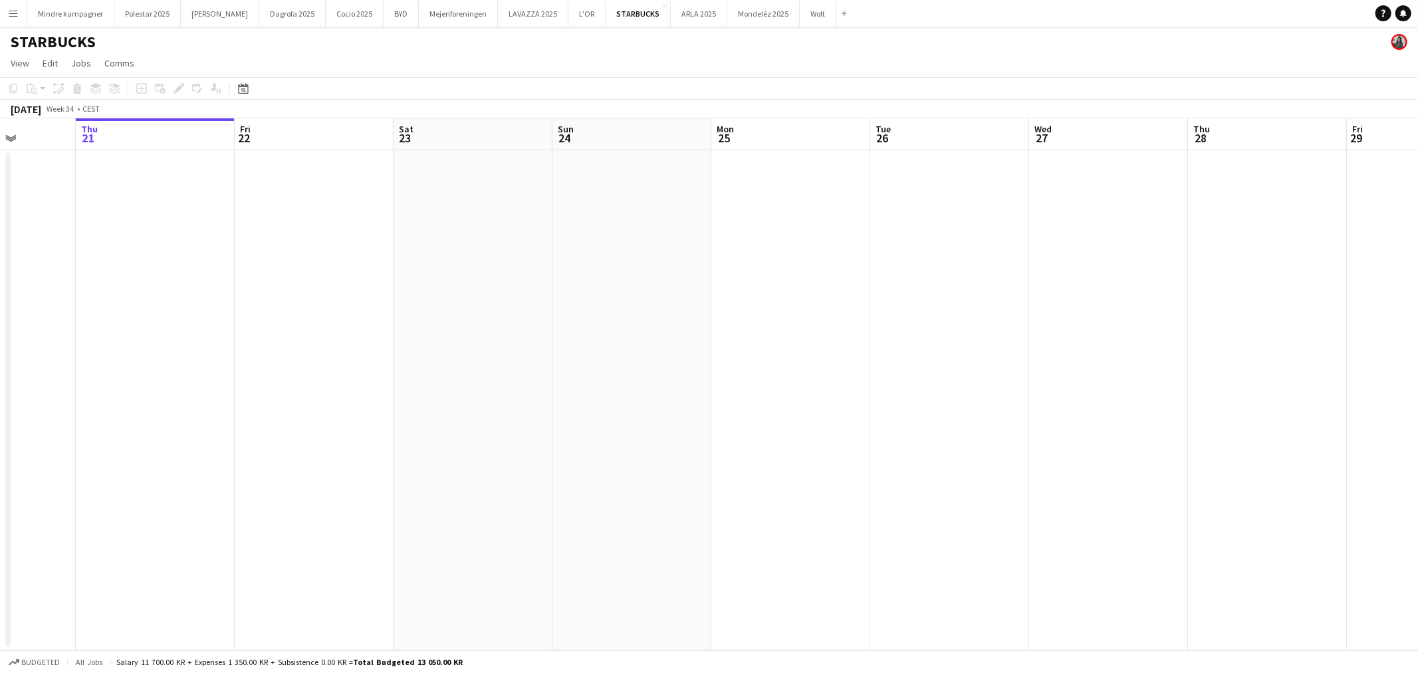
drag, startPoint x: 869, startPoint y: 447, endPoint x: 366, endPoint y: 473, distance: 503.8
click at [309, 481] on app-calendar-viewport "Mon 18 Tue 19 Wed 20 Thu 21 Fri 22 Sat 23 Sun 24 Mon 25 Tue 26 Wed 27 Thu 28 Fr…" at bounding box center [709, 384] width 1418 height 532
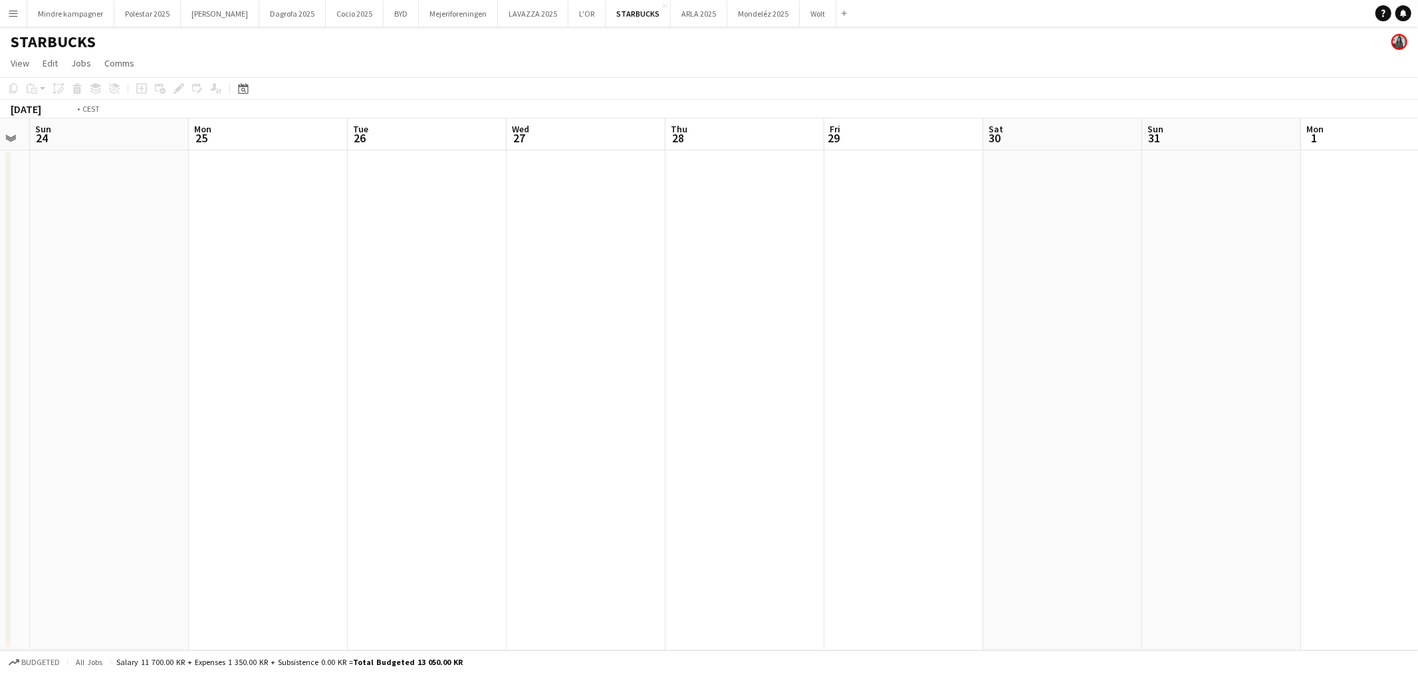
drag, startPoint x: 873, startPoint y: 481, endPoint x: 399, endPoint y: 485, distance: 473.2
click at [194, 499] on app-calendar-viewport "Thu 21 Fri 22 Sat 23 Sun 24 Mon 25 Tue 26 Wed 27 Thu 28 Fri 29 Sat 30 Sun 31 Mo…" at bounding box center [709, 384] width 1418 height 532
drag, startPoint x: 738, startPoint y: 469, endPoint x: 322, endPoint y: 496, distance: 416.9
click at [320, 497] on app-calendar-viewport "Tue 26 Wed 27 Thu 28 Fri 29 Sat 30 Sun 31 Mon 1 Tue 2 Wed 3 Thu 4 Fri 5 Sat 6 S…" at bounding box center [709, 384] width 1418 height 532
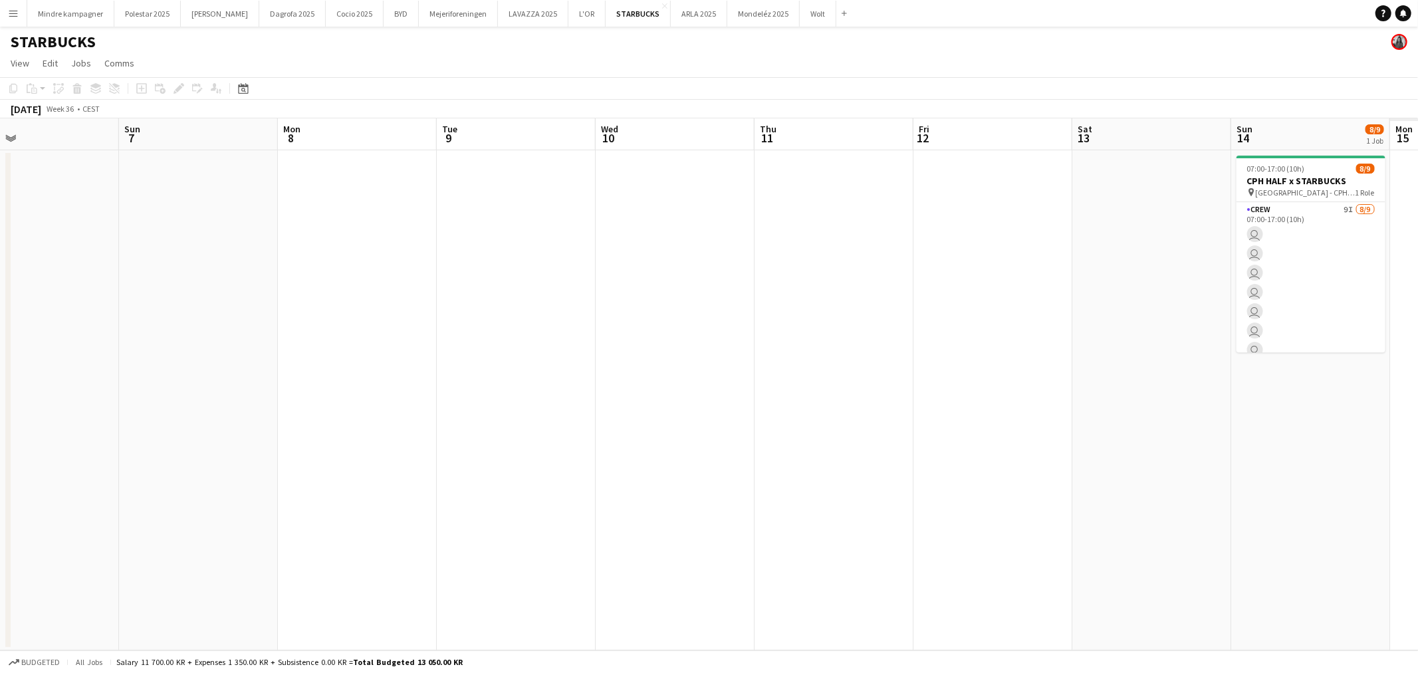
drag, startPoint x: 692, startPoint y: 451, endPoint x: 758, endPoint y: 447, distance: 65.9
click at [326, 475] on app-calendar-viewport "Tue 2 Wed 3 Thu 4 Fri 5 Sat 6 Sun 7 Mon 8 Tue 9 Wed 10 Thu 11 Fri 12 Sat 13 Sun…" at bounding box center [709, 384] width 1418 height 532
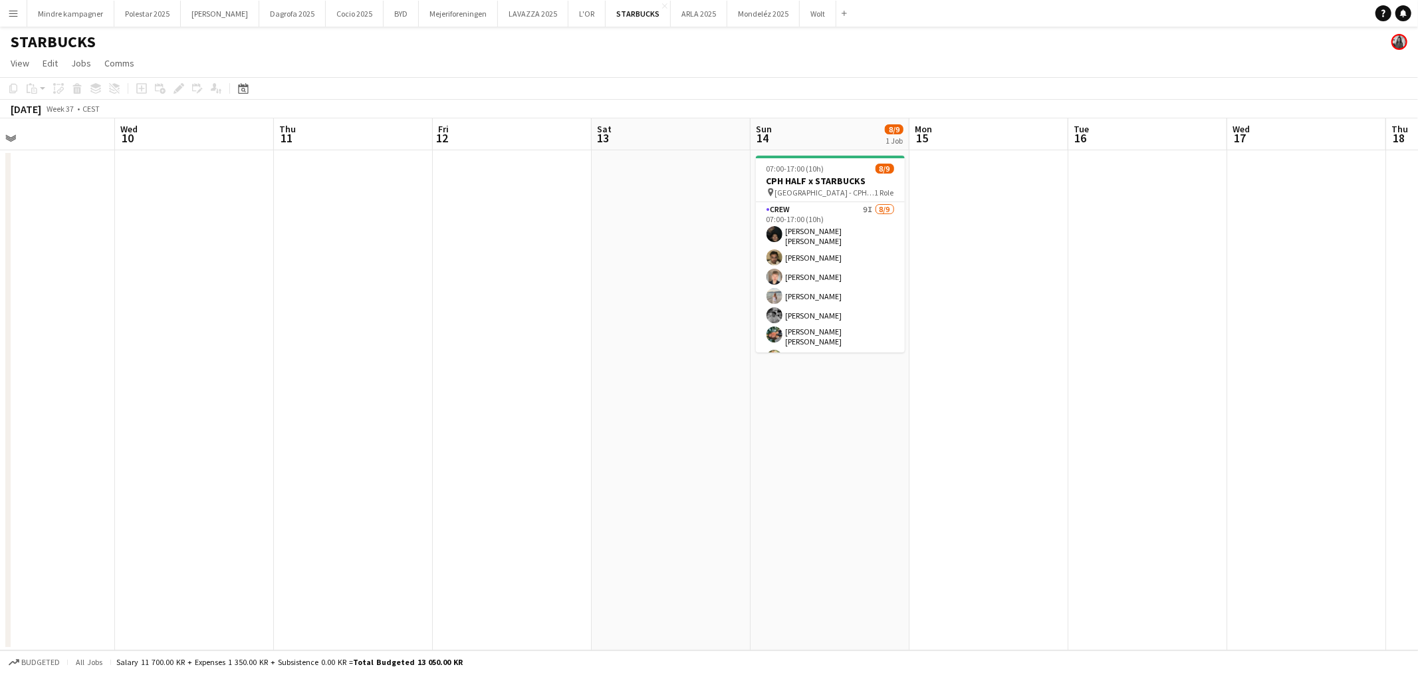
drag, startPoint x: 640, startPoint y: 449, endPoint x: 362, endPoint y: 467, distance: 278.4
click at [335, 477] on app-calendar-viewport "Sun 7 Mon 8 Tue 9 Wed 10 Thu 11 Fri 12 Sat 13 Sun 14 8/9 1 Job Mon 15 Tue 16 We…" at bounding box center [709, 384] width 1418 height 532
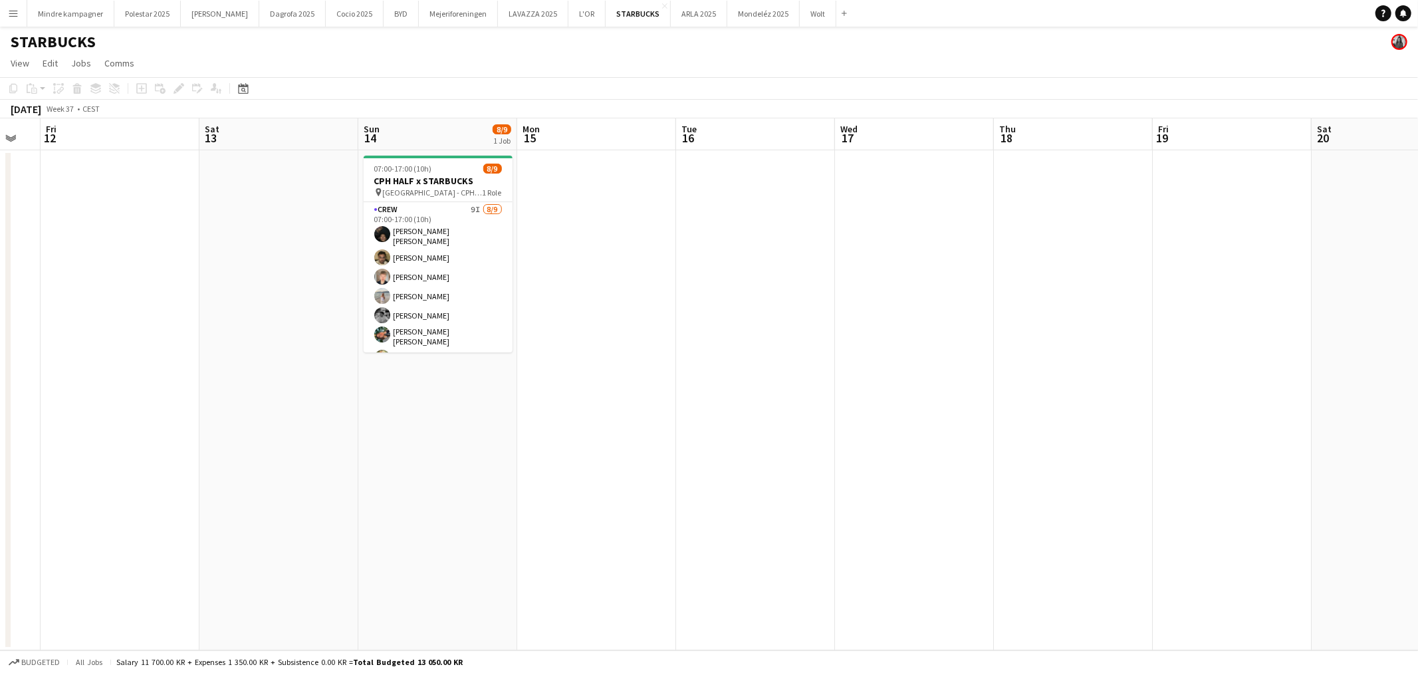
click at [1315, 326] on app-date-cell at bounding box center [1390, 400] width 159 height 500
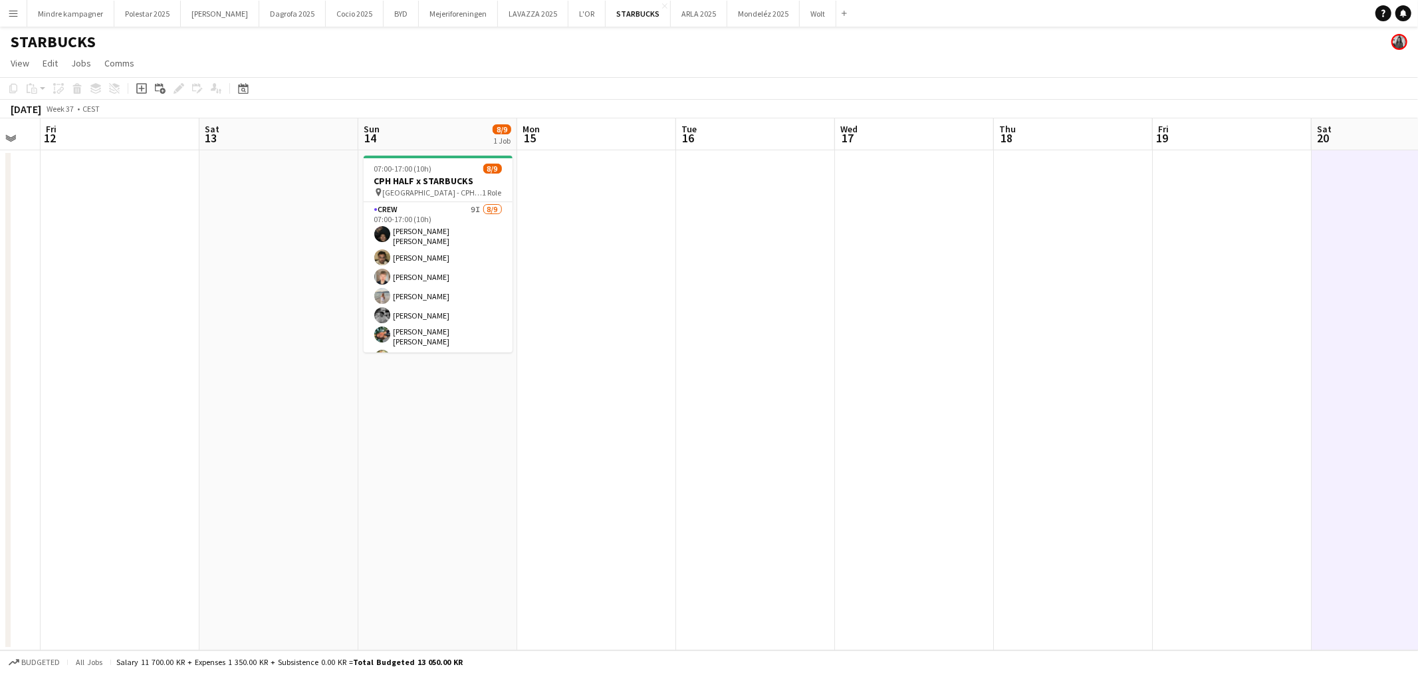
click at [11, 13] on app-icon "Menu" at bounding box center [13, 13] width 11 height 11
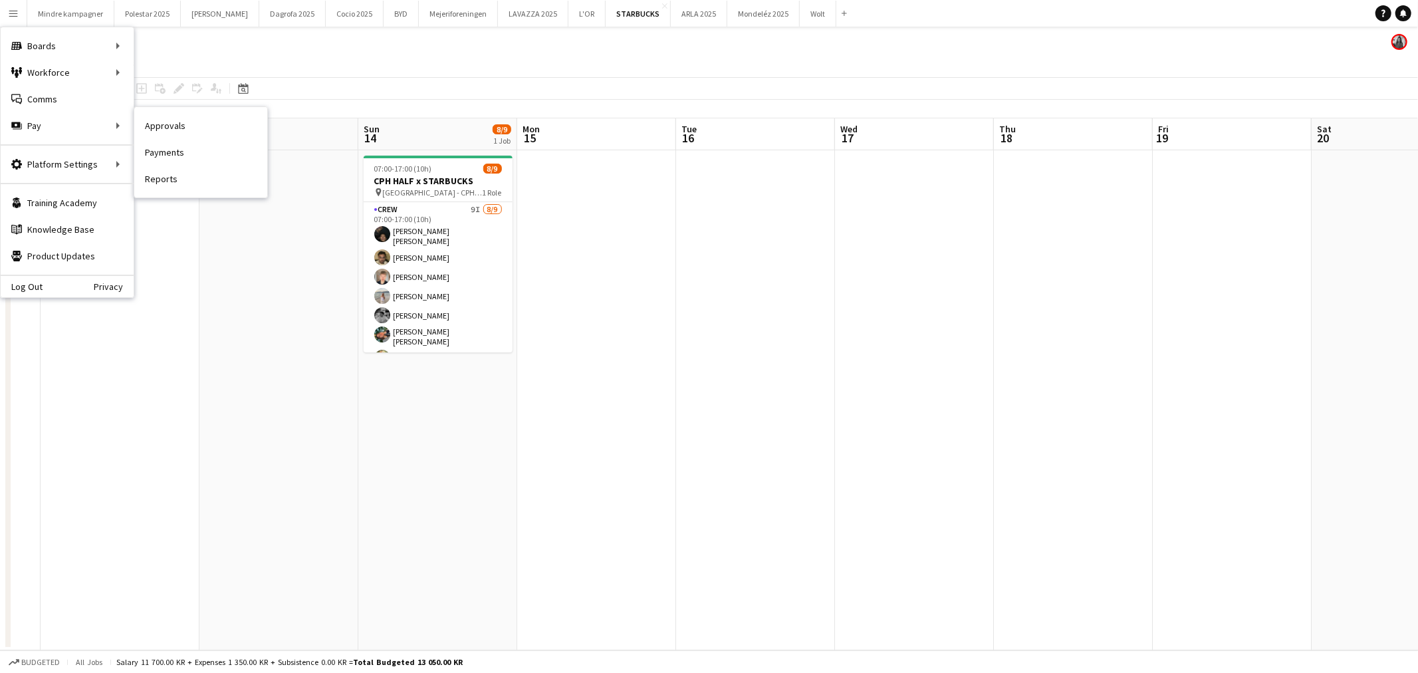
click at [173, 148] on link "Payments" at bounding box center [200, 152] width 133 height 27
